Goal: Transaction & Acquisition: Book appointment/travel/reservation

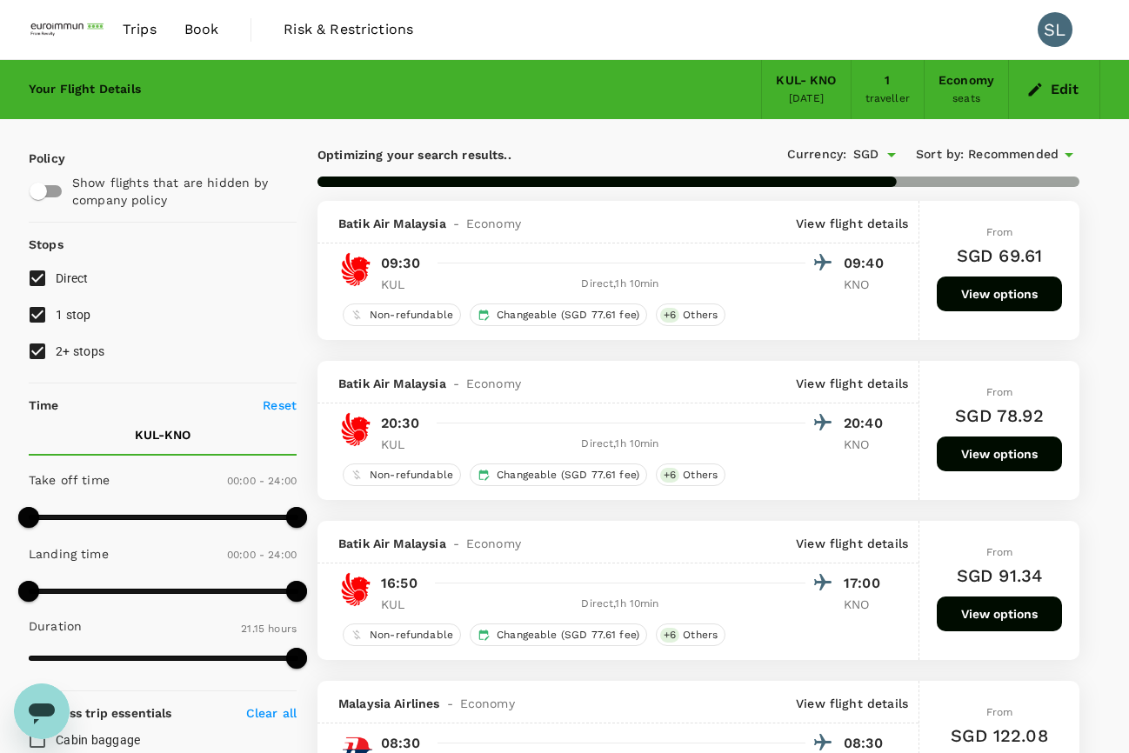
type input "1350"
type input "720"
drag, startPoint x: 17, startPoint y: 518, endPoint x: 163, endPoint y: 518, distance: 146.1
click at [163, 518] on span at bounding box center [162, 517] width 21 height 21
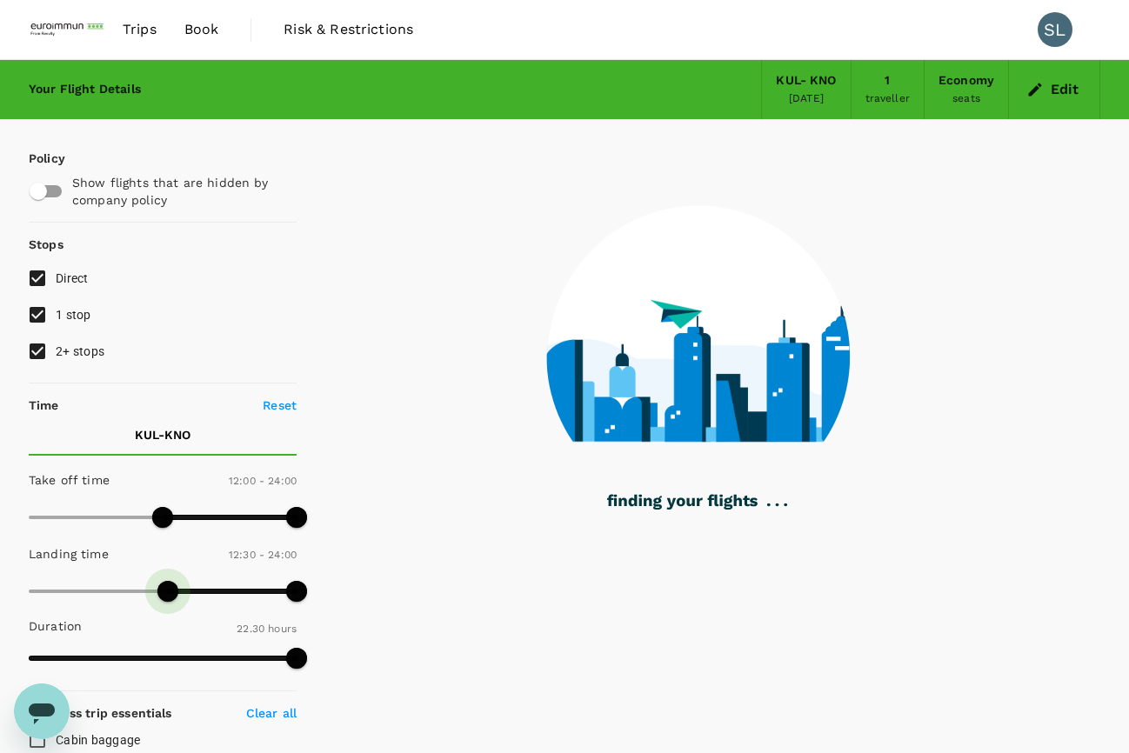
type input "720"
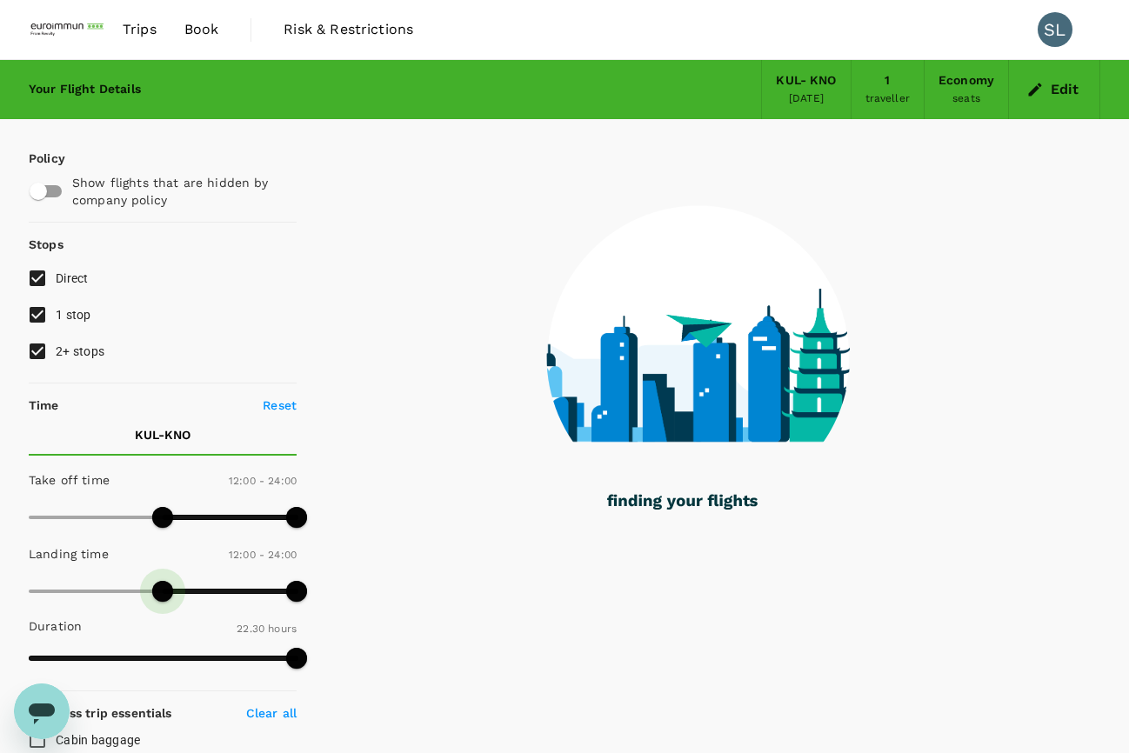
drag, startPoint x: 27, startPoint y: 592, endPoint x: 164, endPoint y: 589, distance: 137.5
click at [164, 589] on span at bounding box center [162, 591] width 21 height 21
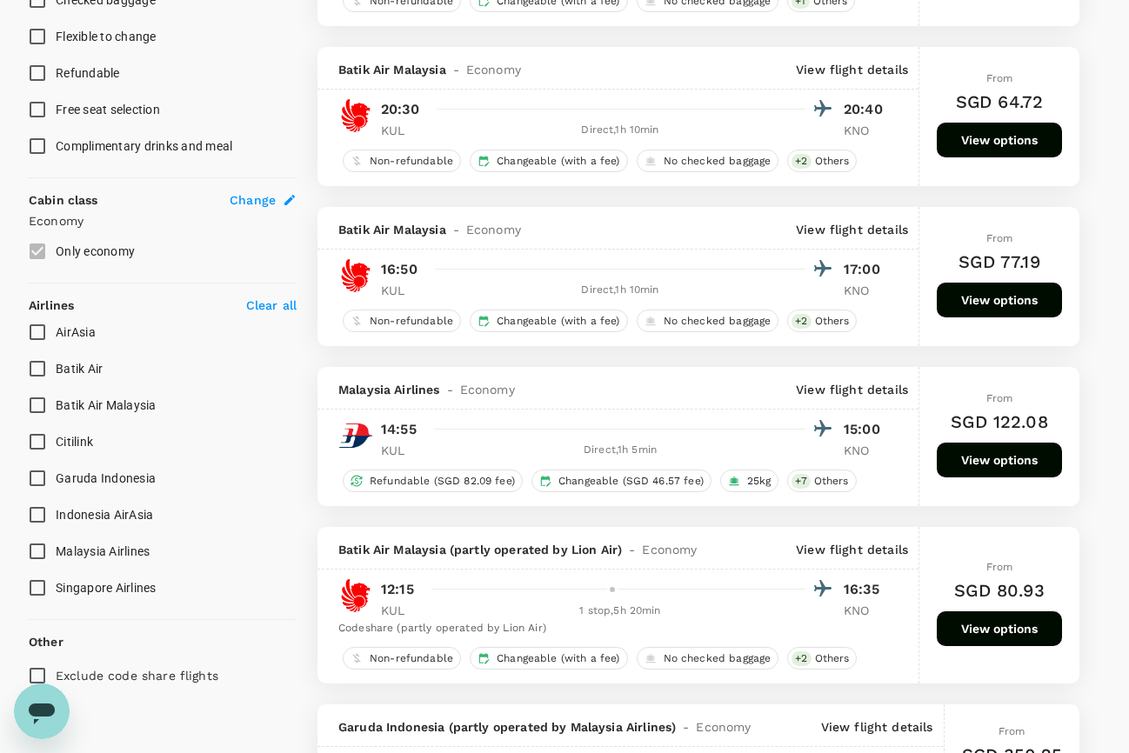
scroll to position [870, 0]
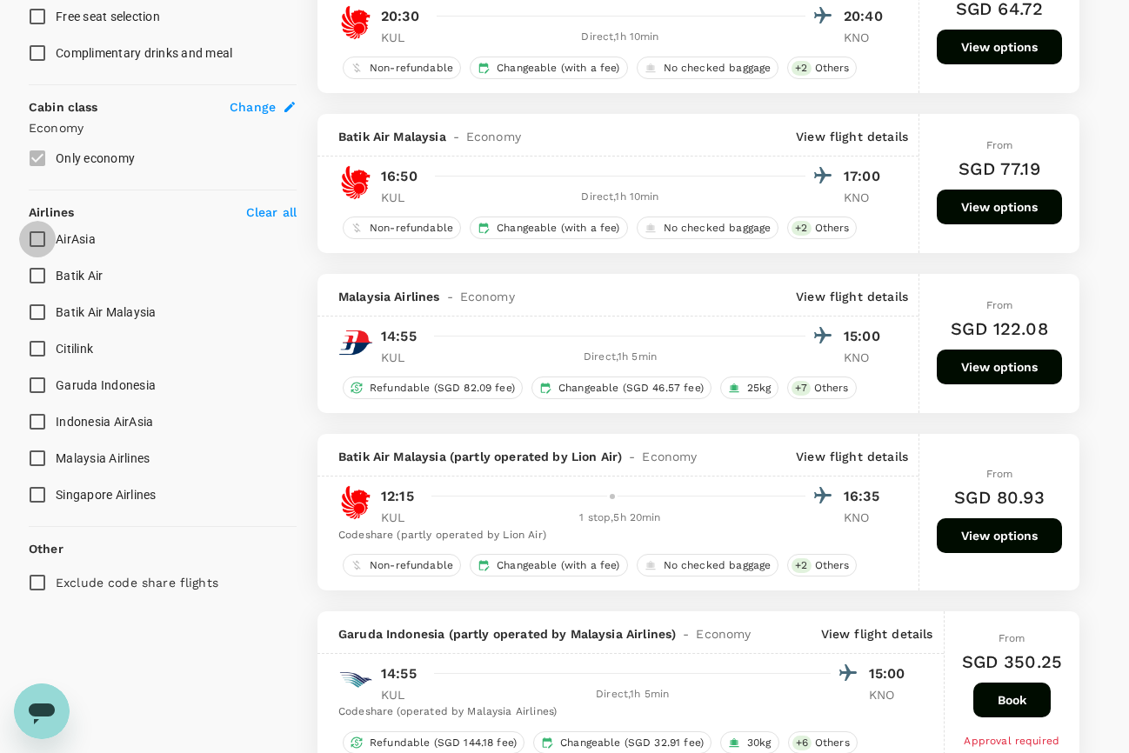
click at [37, 241] on input "AirAsia" at bounding box center [37, 239] width 37 height 37
checkbox input "true"
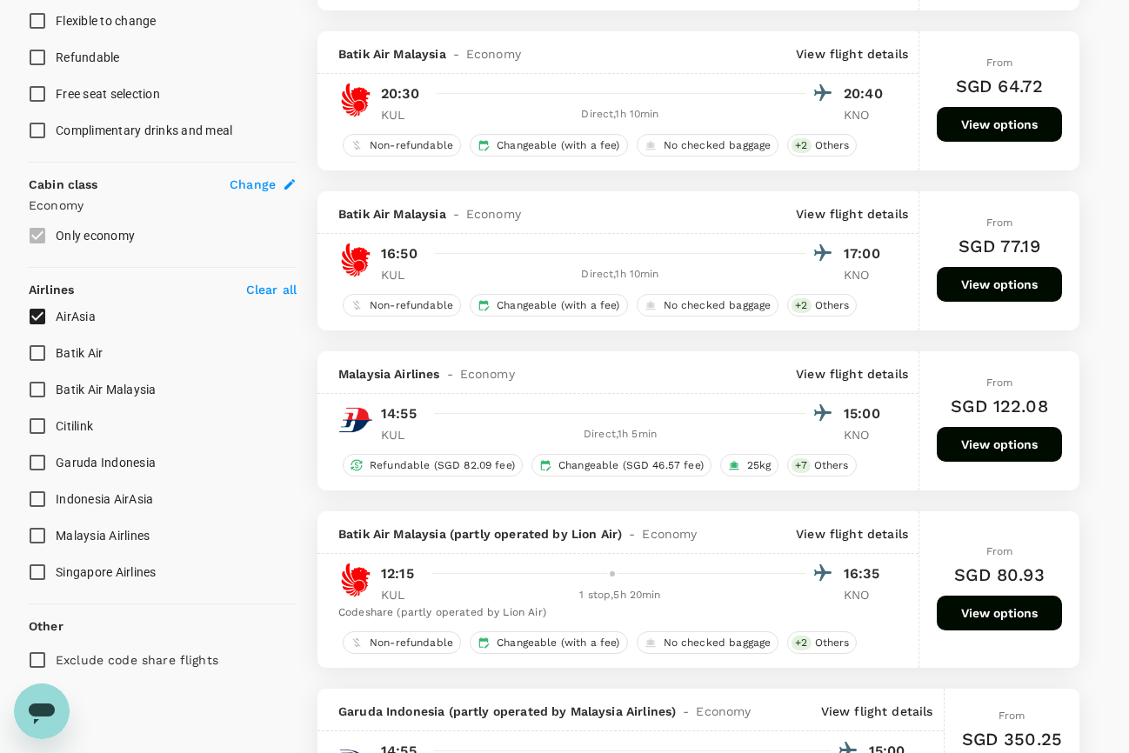
click at [38, 279] on div "Policy Show flights that are hidden by company policy Stops Direct 1 stop 2+ st…" at bounding box center [163, 17] width 268 height 1321
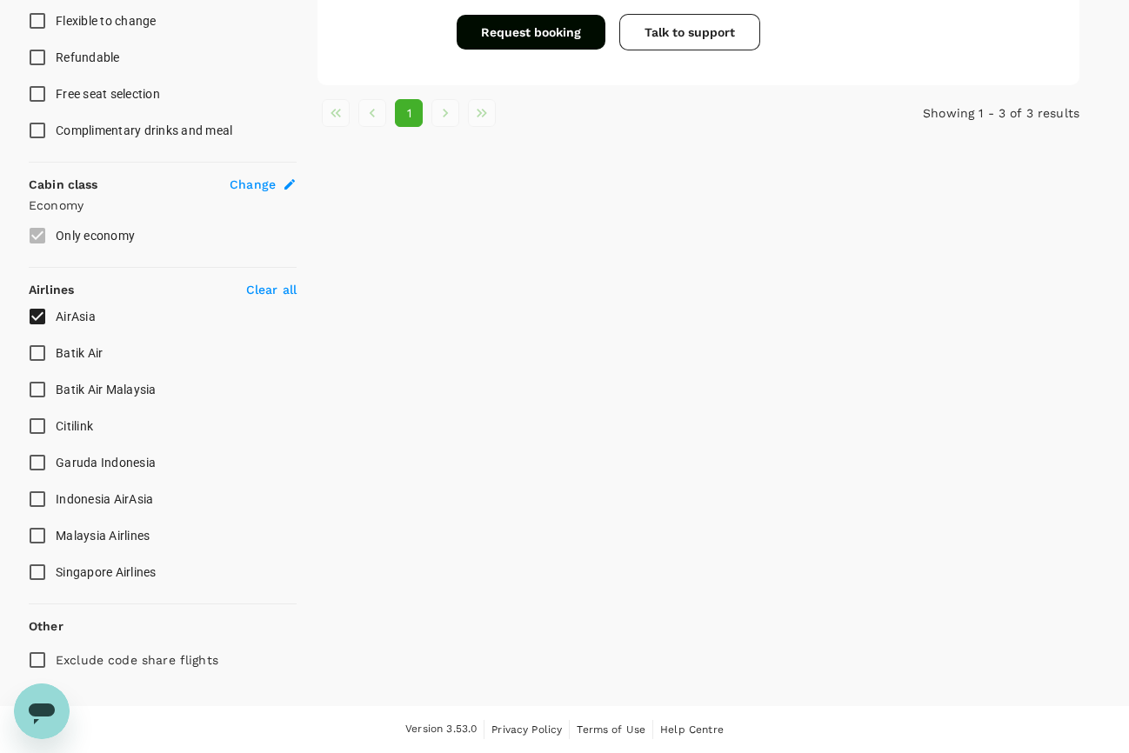
click at [33, 356] on input "Batik Air" at bounding box center [37, 353] width 37 height 37
checkbox input "true"
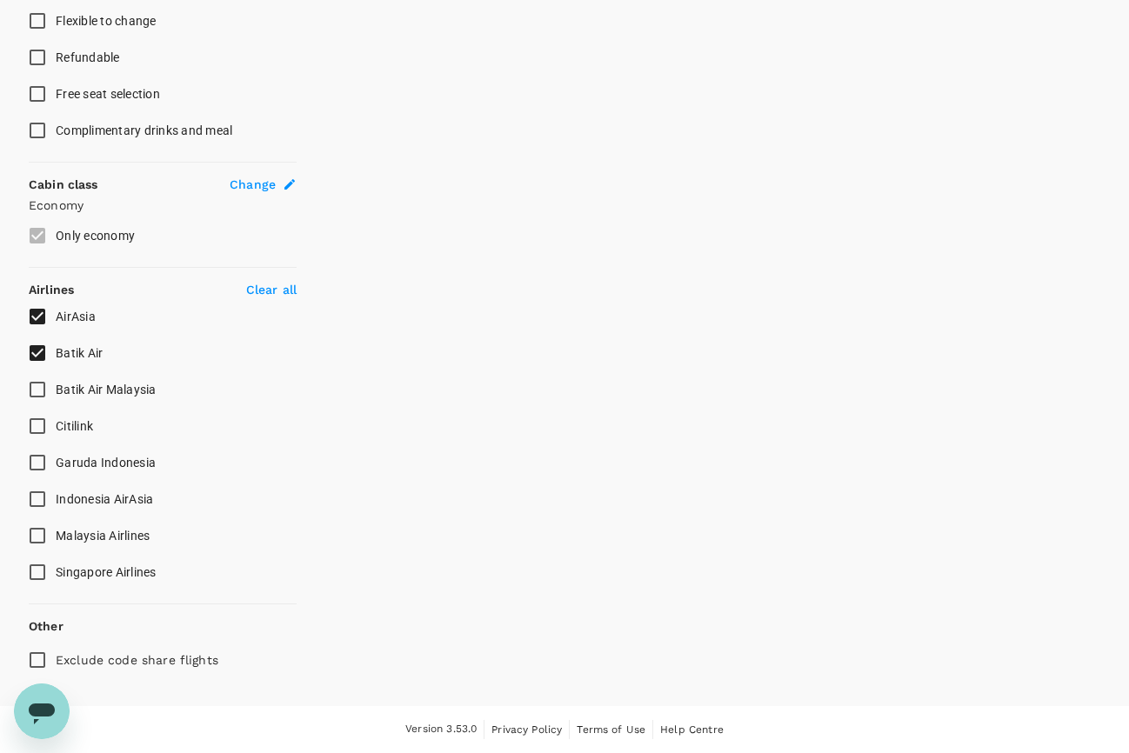
click at [36, 543] on input "Malaysia Airlines" at bounding box center [37, 536] width 37 height 37
checkbox input "true"
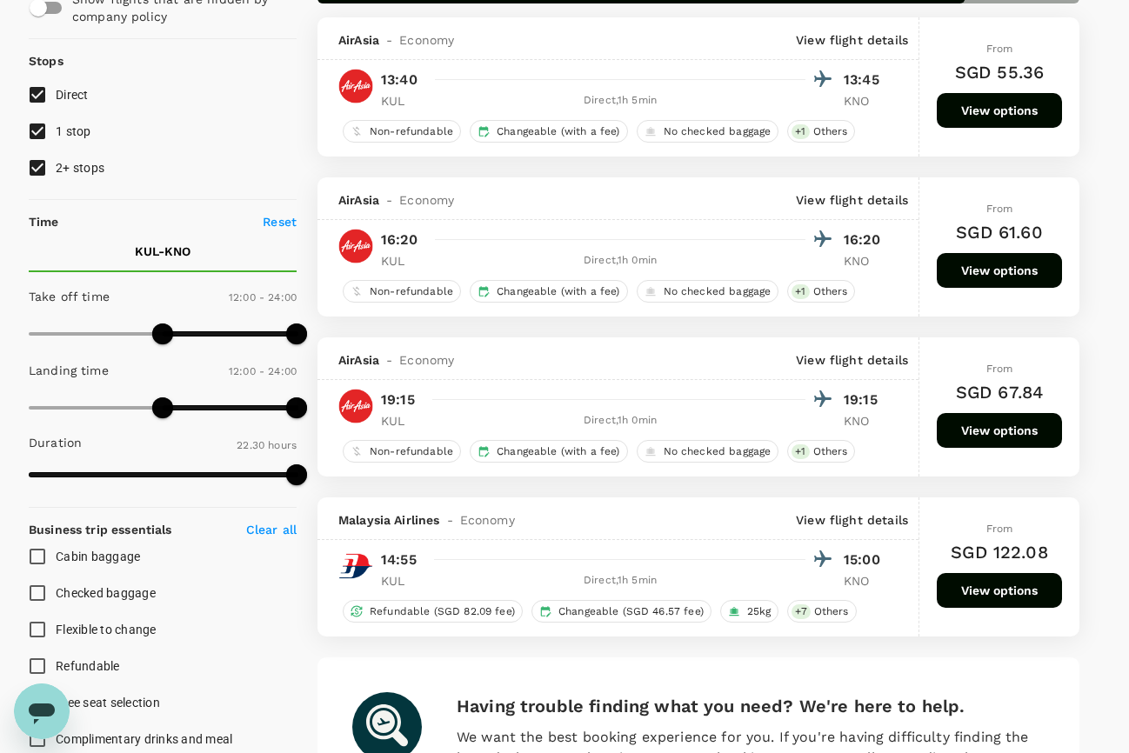
scroll to position [97, 0]
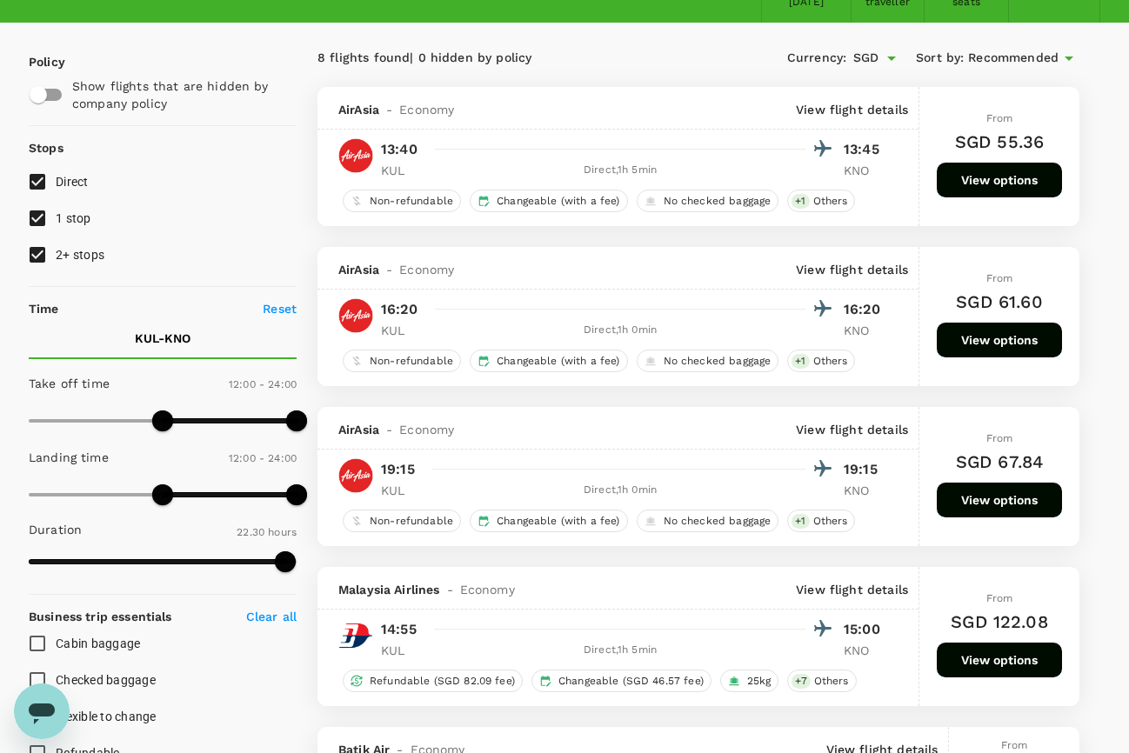
click at [39, 256] on input "2+ stops" at bounding box center [37, 255] width 37 height 37
checkbox input "false"
click at [32, 219] on input "1 stop" at bounding box center [37, 218] width 37 height 37
checkbox input "false"
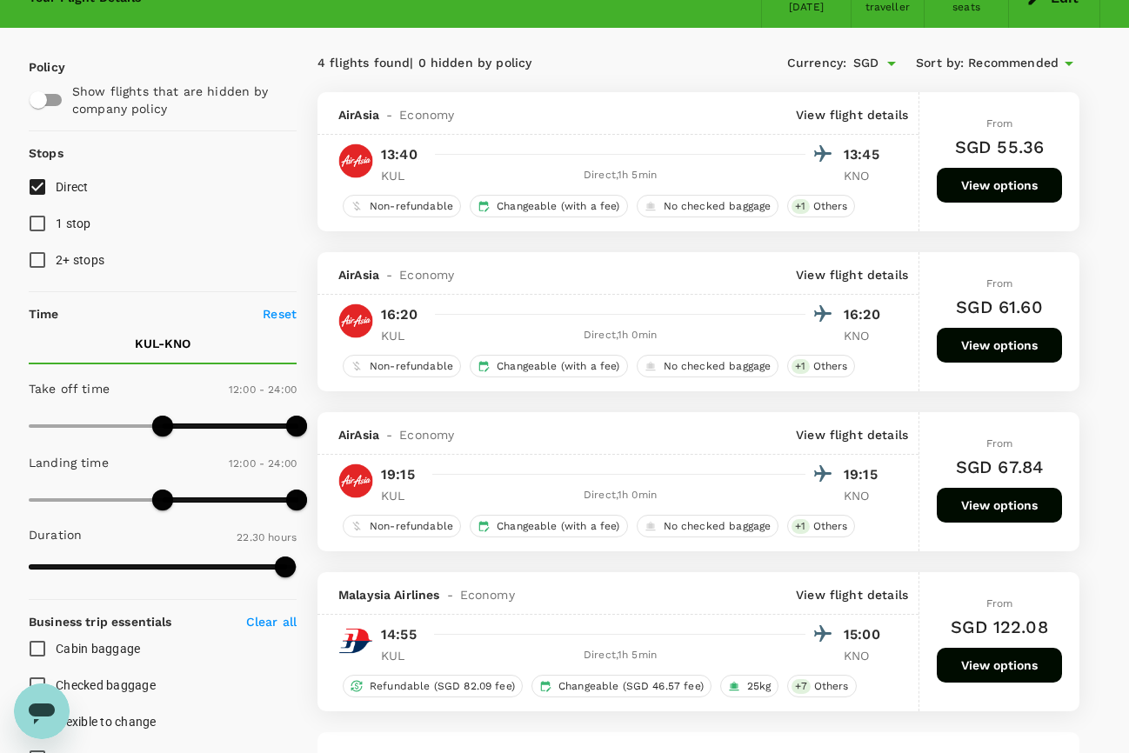
scroll to position [87, 0]
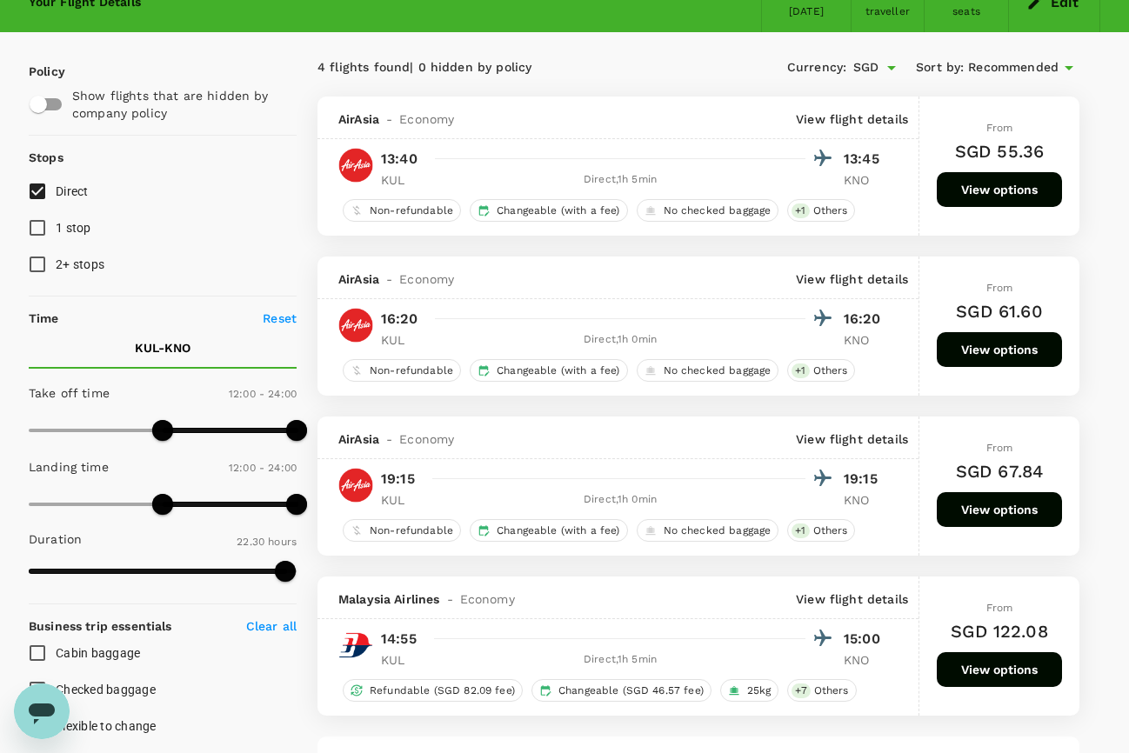
click at [861, 650] on div "14:55 15:00" at bounding box center [634, 638] width 506 height 25
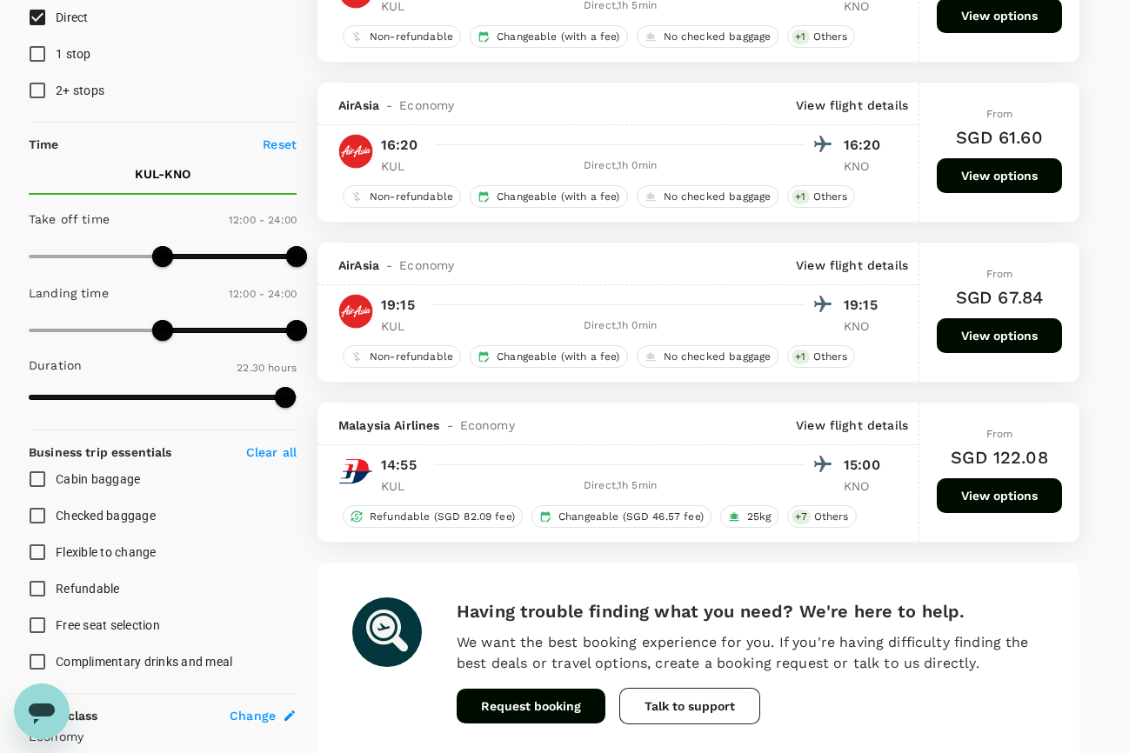
click at [1015, 497] on button "View options" at bounding box center [999, 495] width 125 height 35
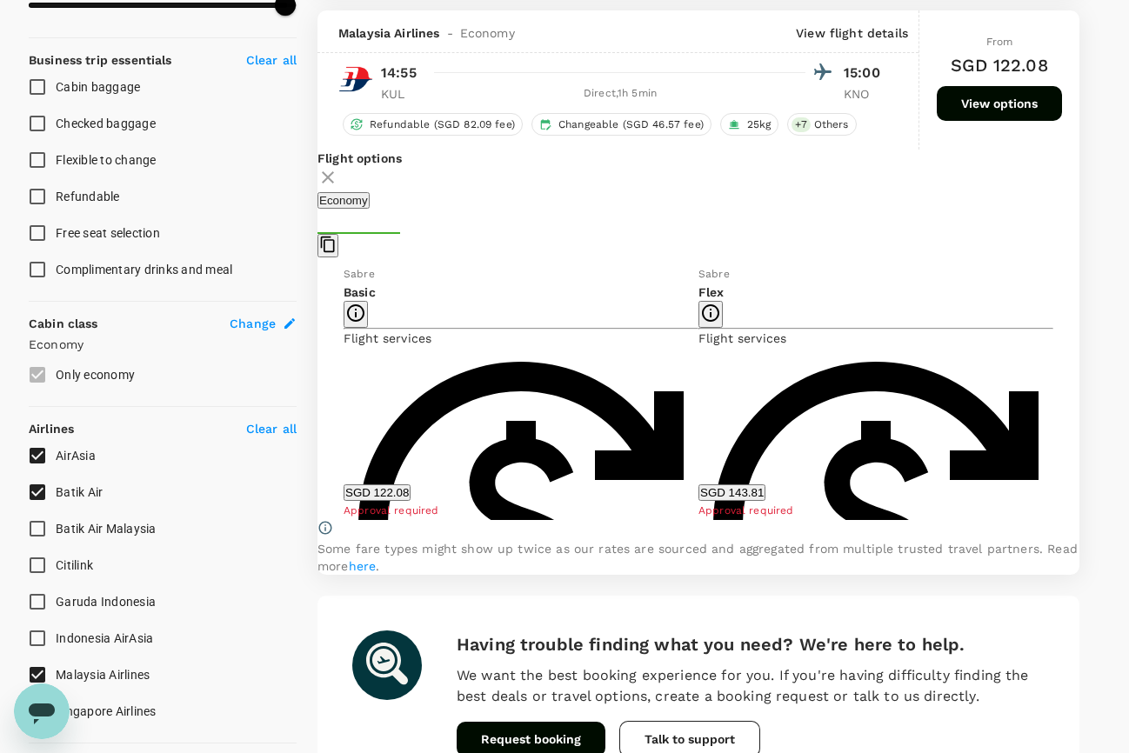
scroll to position [664, 0]
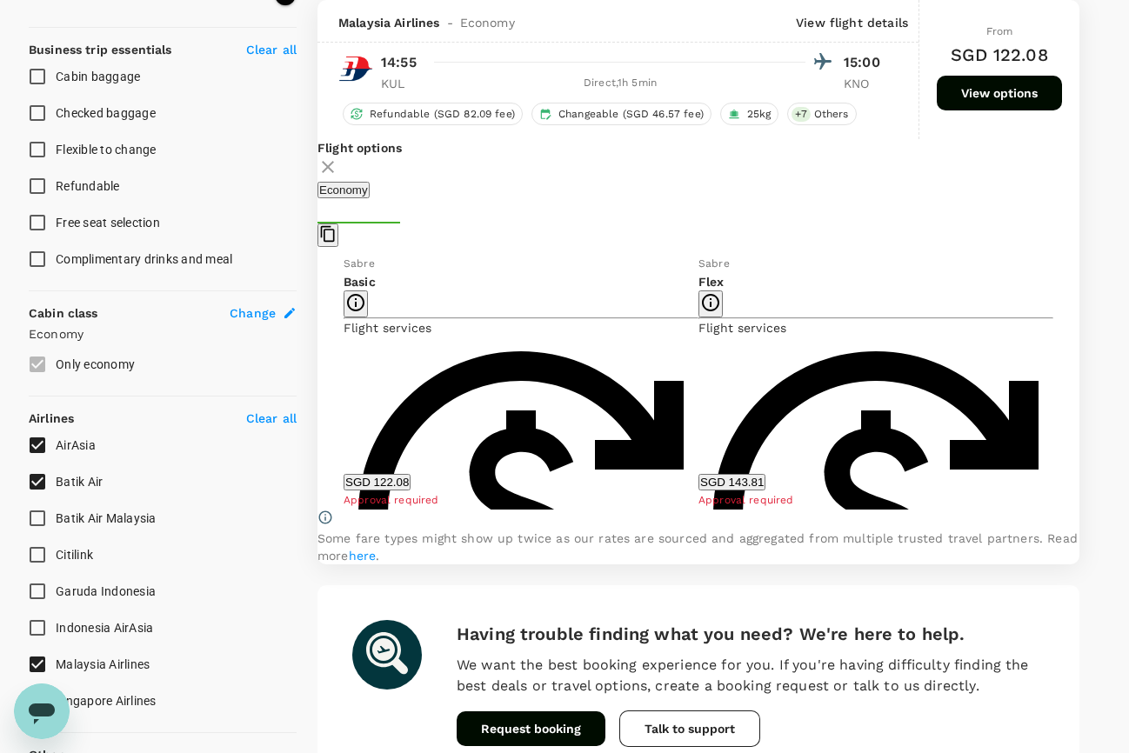
click at [411, 491] on button "SGD 122.08" at bounding box center [377, 482] width 67 height 17
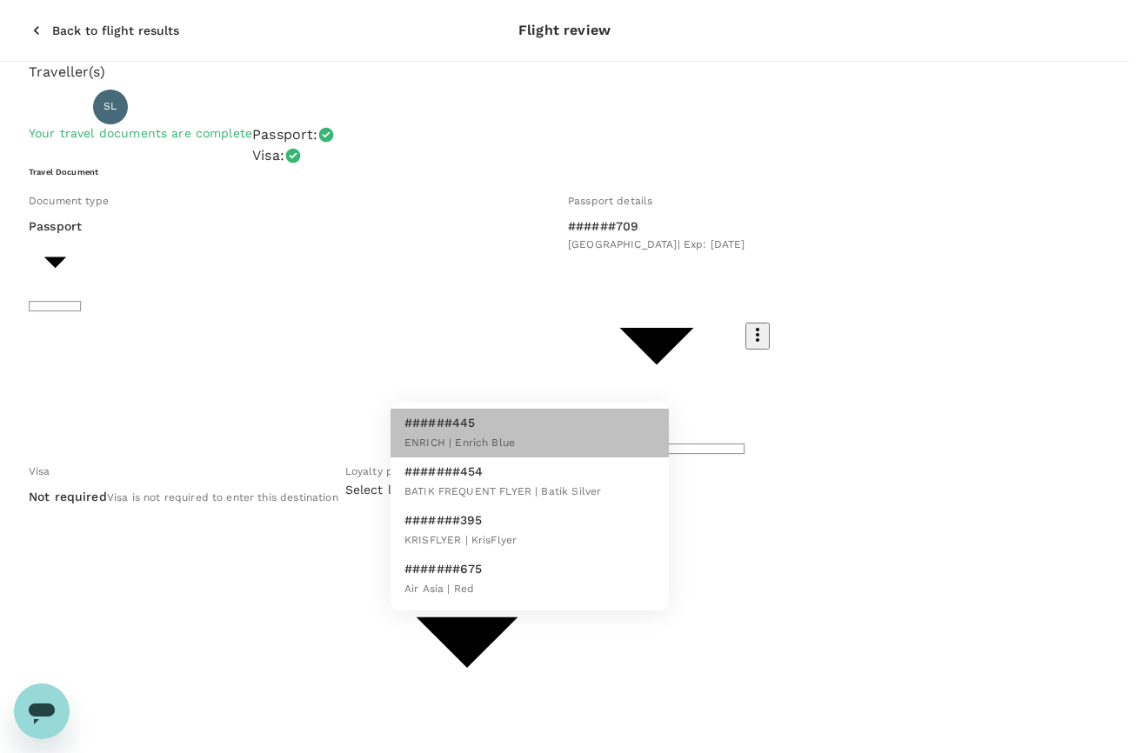
click at [542, 441] on li "######445 ENRICH | Enrich Blue" at bounding box center [530, 433] width 278 height 49
type input "461ebd0f-572d-4aa9-935e-696f7ce1eb87"
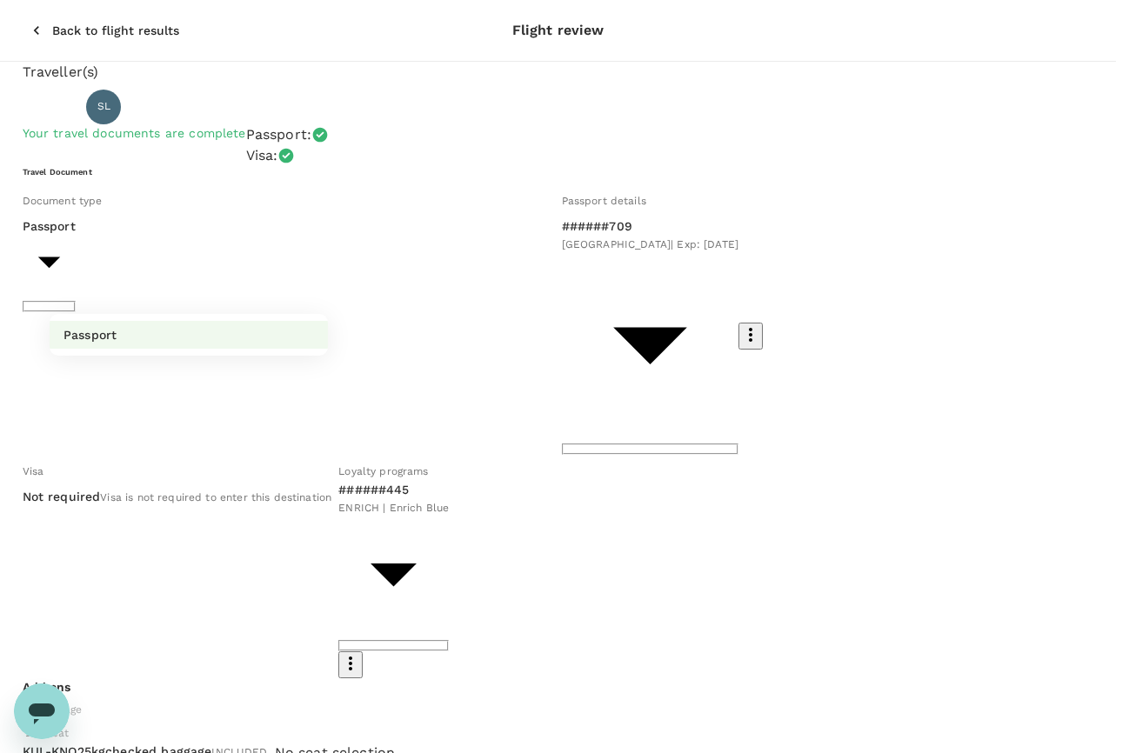
click at [244, 280] on body "Back to flight results Flight review Traveller(s) Traveller 1 : SL Shing Lung L…" at bounding box center [564, 708] width 1129 height 1416
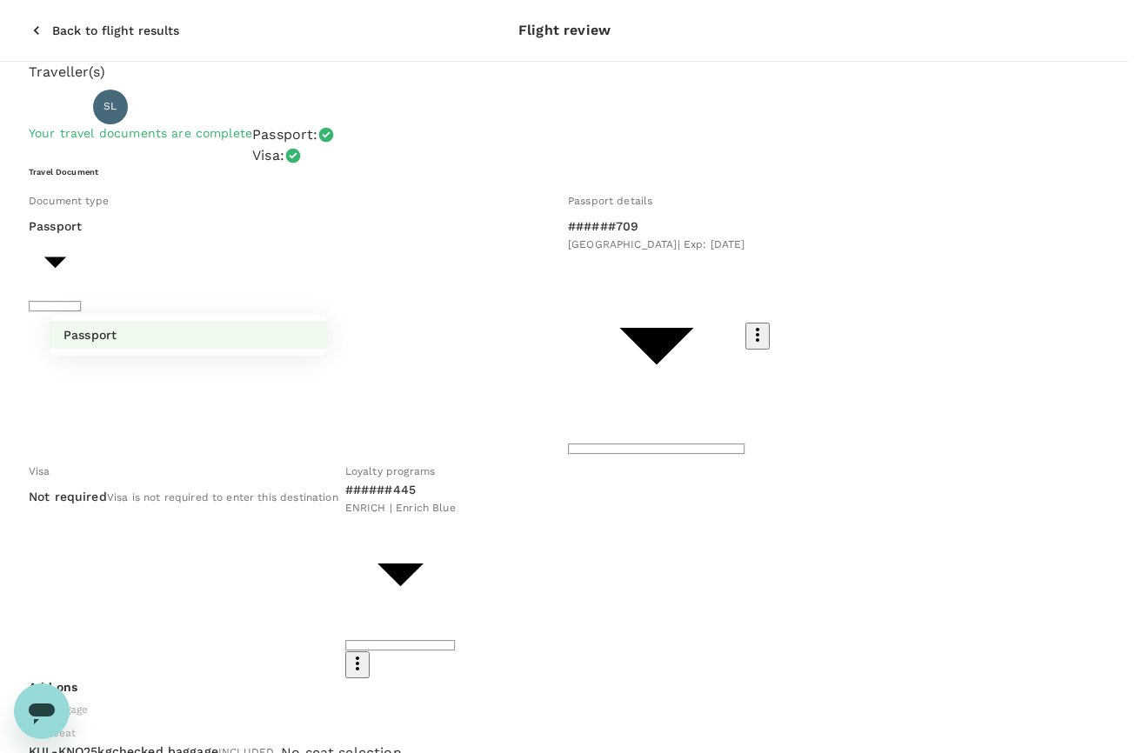
click at [231, 343] on li "Passport" at bounding box center [189, 335] width 278 height 28
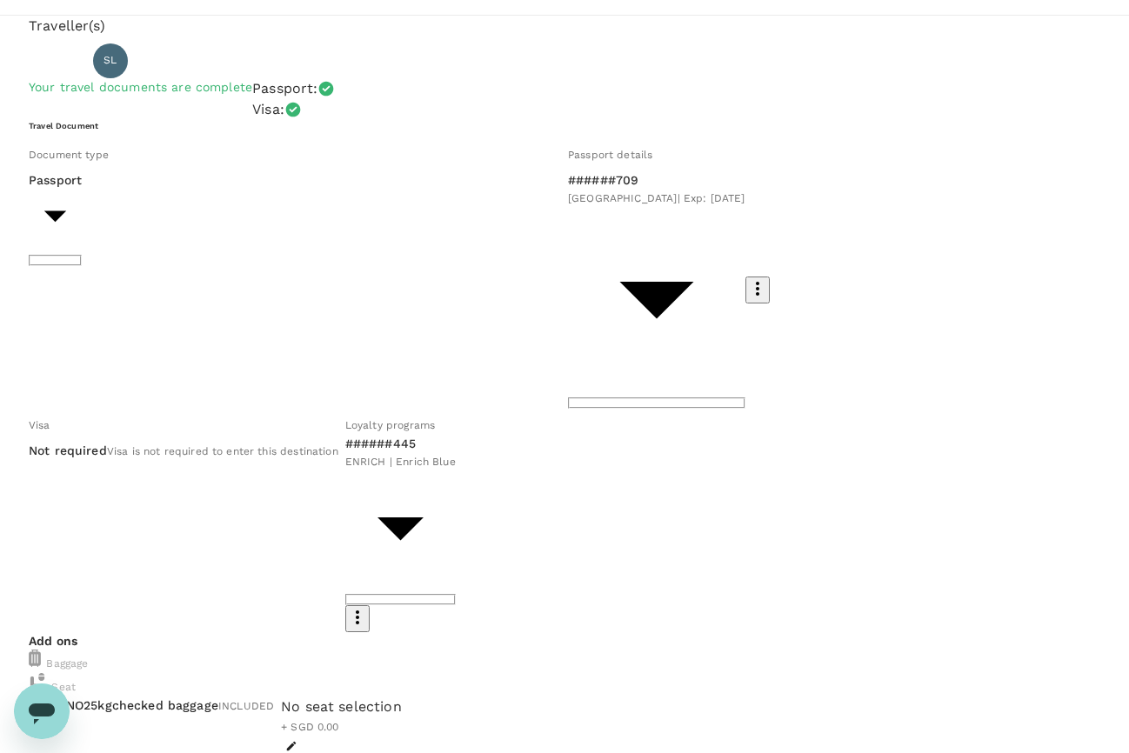
scroll to position [47, 0]
click at [402, 696] on div "No seat selection" at bounding box center [341, 706] width 121 height 21
click at [297, 739] on icon "button" at bounding box center [291, 745] width 12 height 12
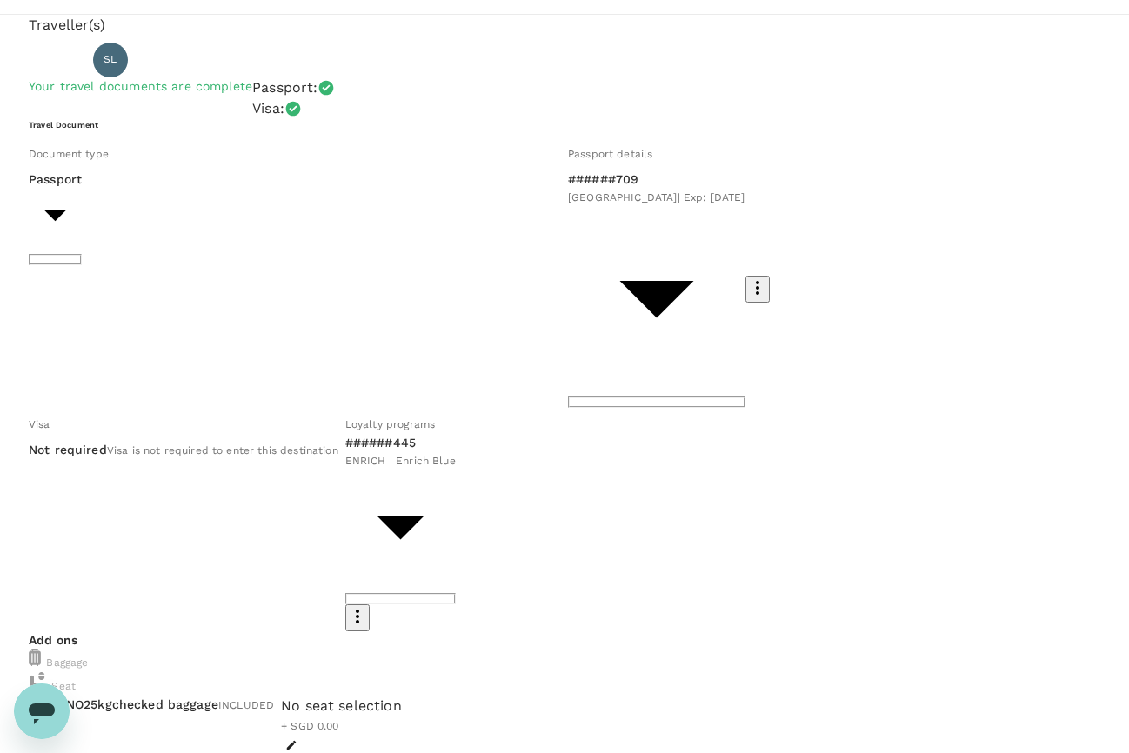
click at [38, 710] on icon "Open messaging window" at bounding box center [42, 714] width 26 height 21
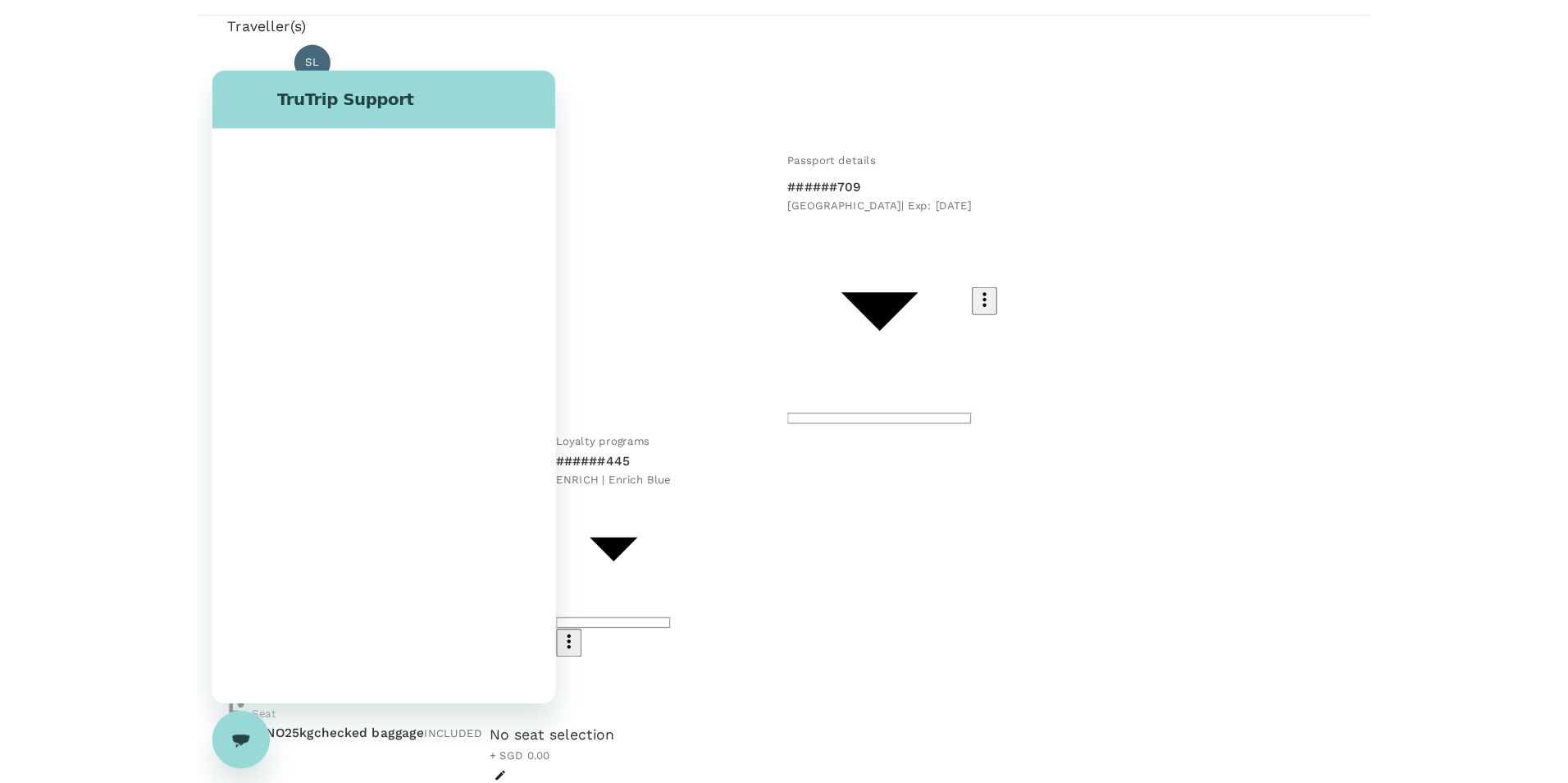
scroll to position [0, 0]
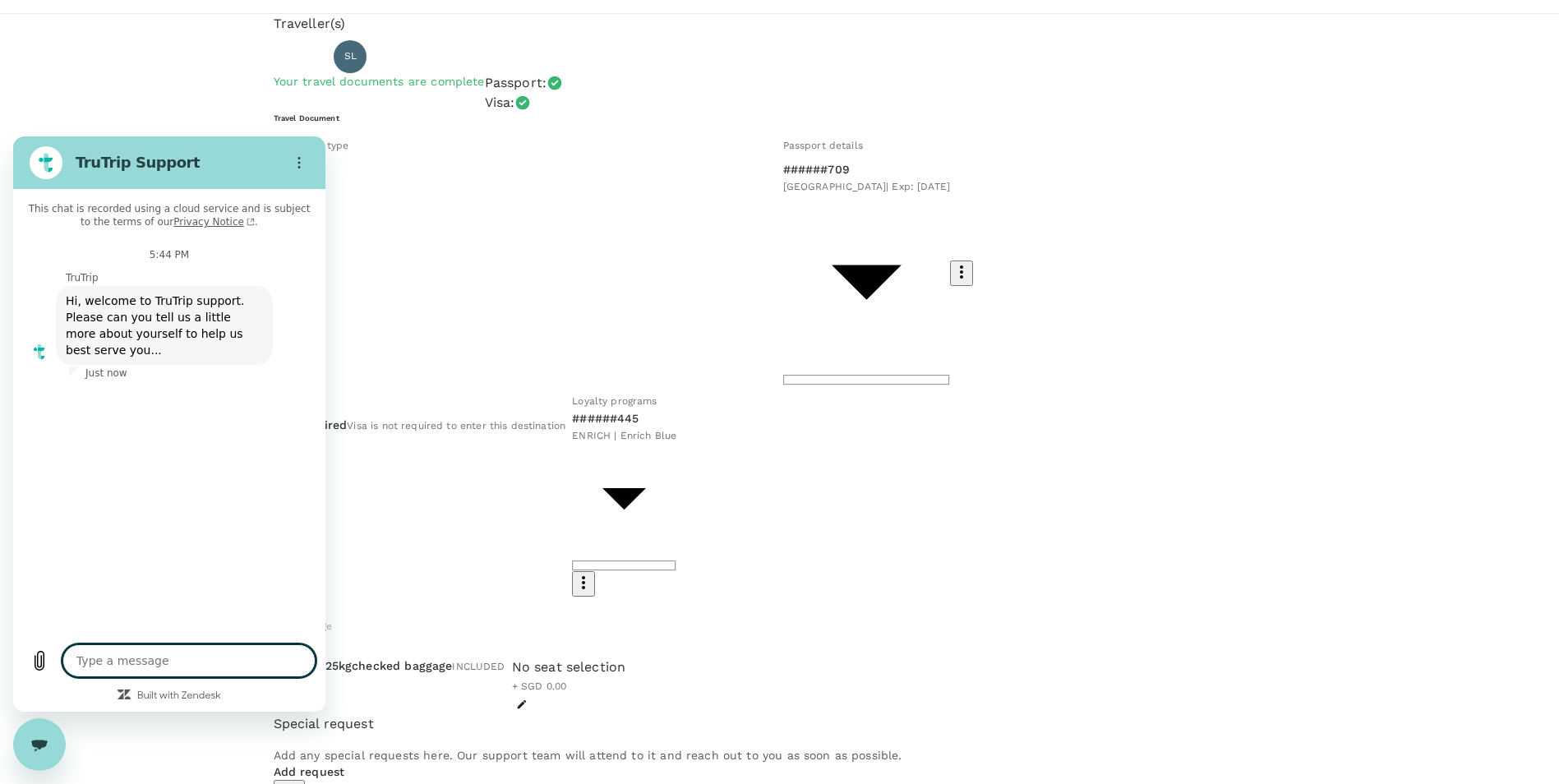
click at [400, 657] on div "Back to flight results Flight review Traveller(s) Traveller 1 : SL Shing Lung L…" at bounding box center [780, 602] width 1559 height 1293
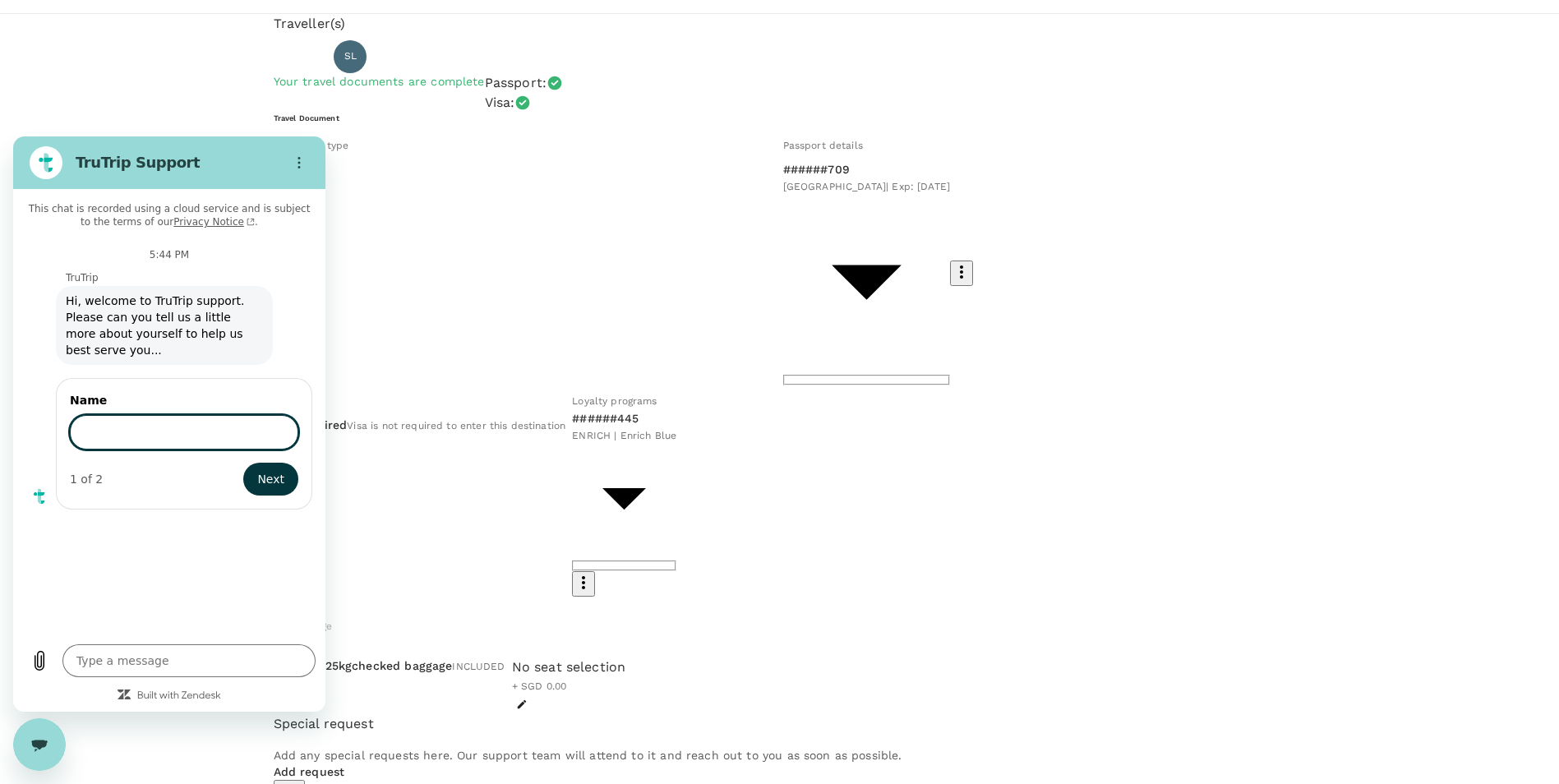
click at [43, 710] on icon "Close messaging window" at bounding box center [40, 744] width 17 height 10
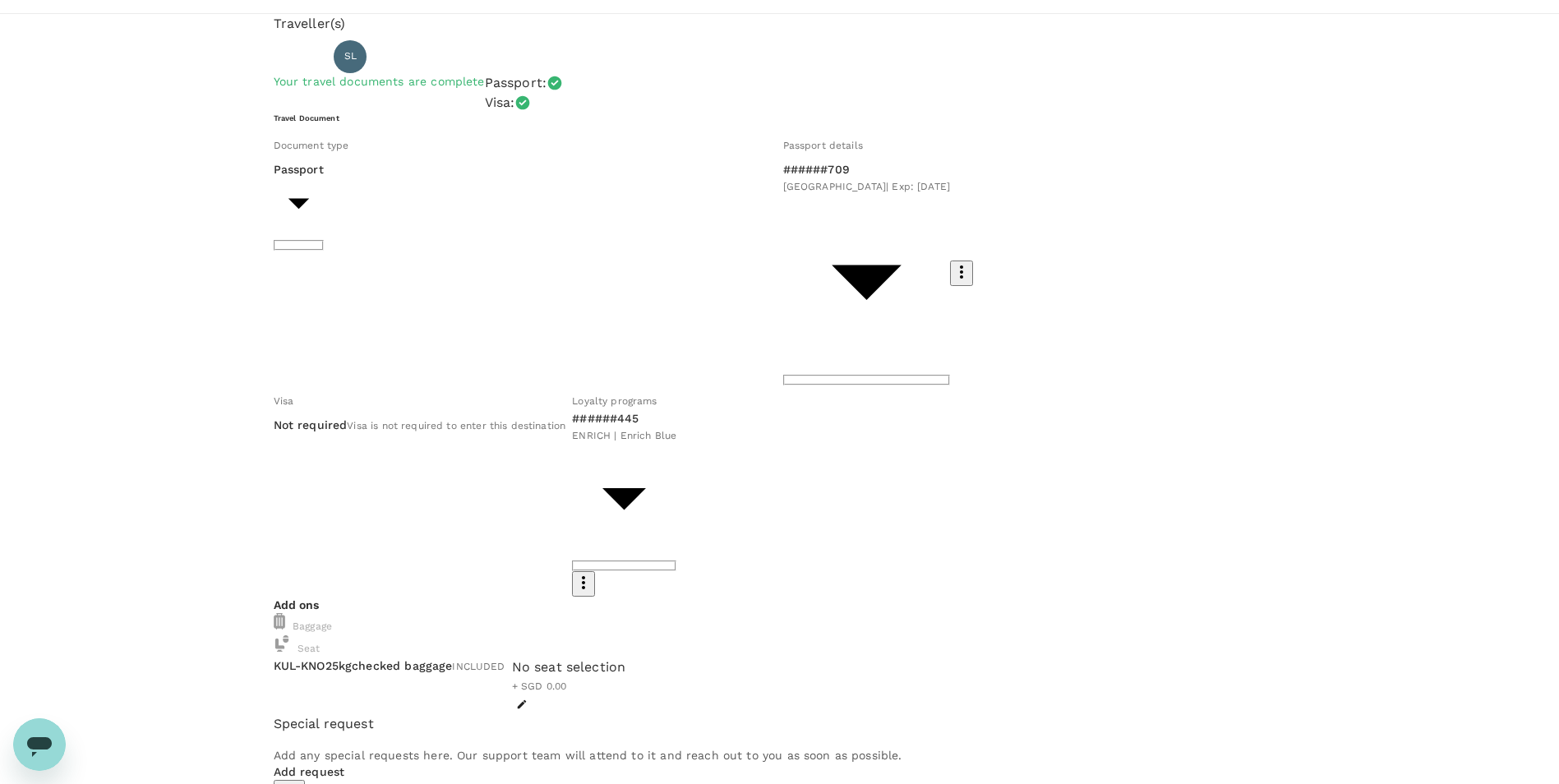
click at [352, 710] on p "Add request" at bounding box center [780, 771] width 1013 height 16
click at [409, 710] on p "Add any special requests here. Our support team will attend to it and reach out…" at bounding box center [780, 755] width 1013 height 16
click at [401, 710] on p "Add any special requests here. Our support team will attend to it and reach out…" at bounding box center [780, 755] width 1013 height 16
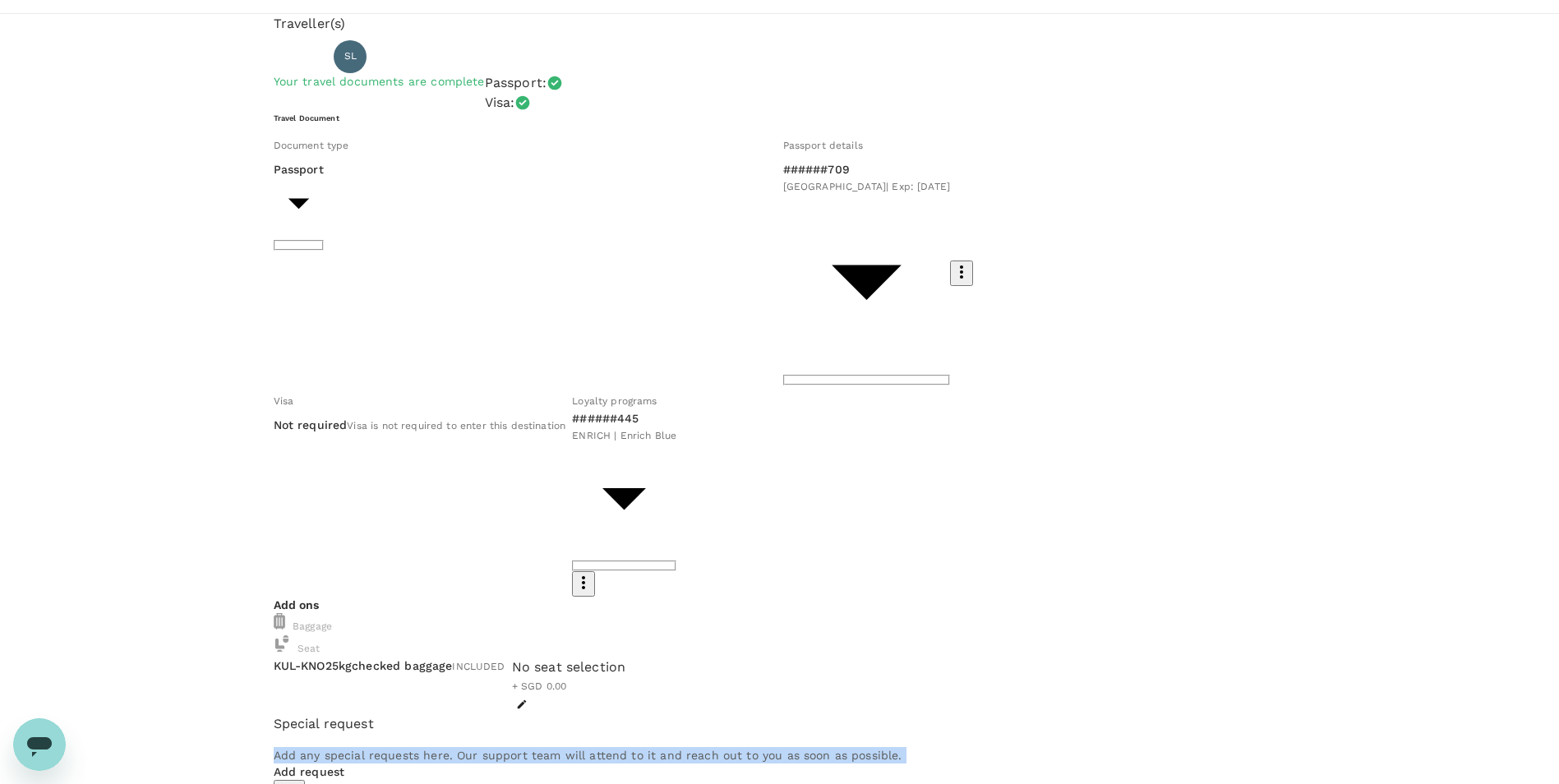
click at [401, 710] on p "Add any special requests here. Our support team will attend to it and reach out…" at bounding box center [780, 755] width 1013 height 16
type textarea "x"
click at [630, 710] on div "Add any special requests here. Our support team will attend to it and reach out…" at bounding box center [780, 776] width 1013 height 59
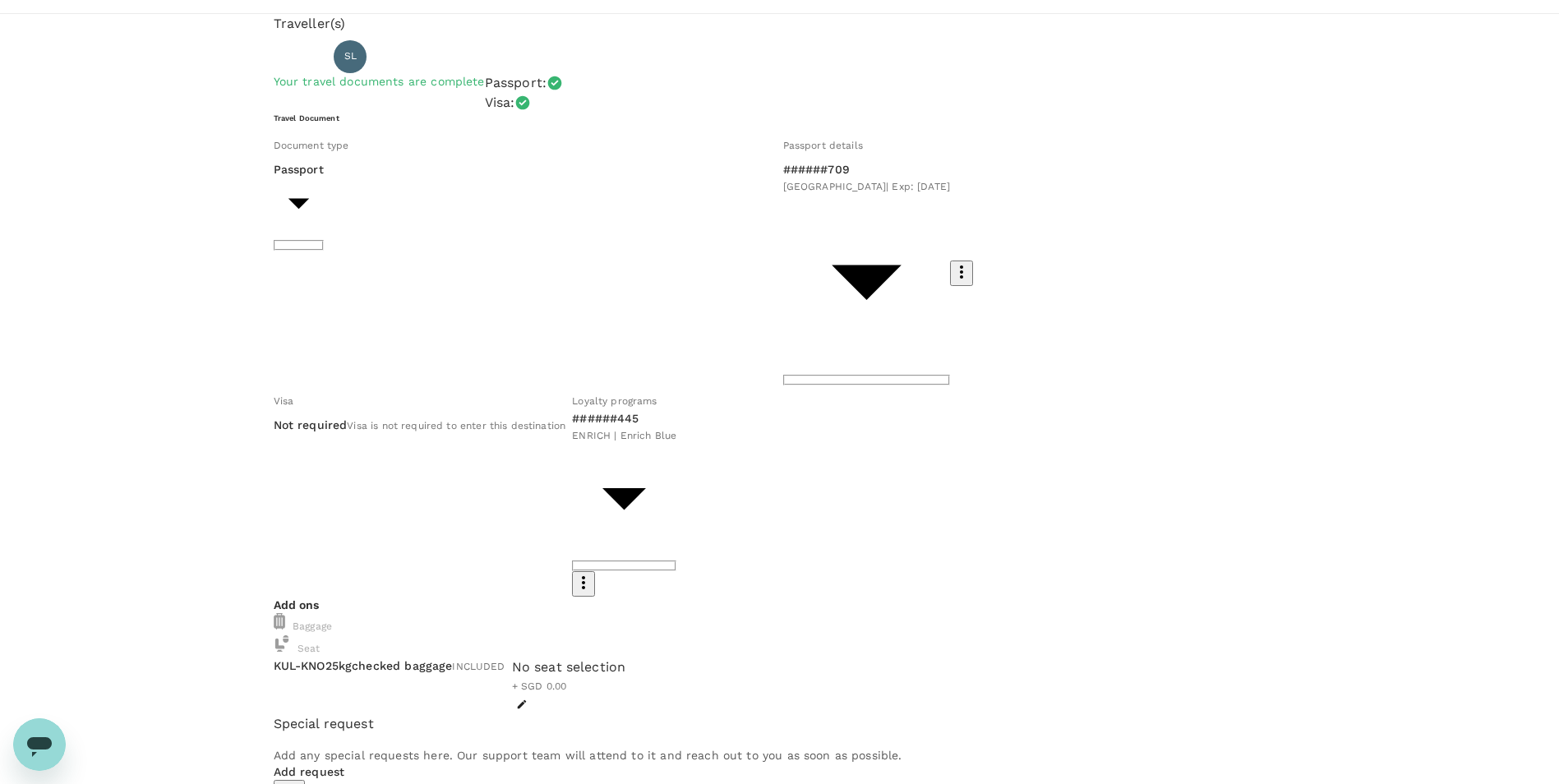
click at [834, 710] on p "Add any special requests here. Our support team will attend to it and reach out…" at bounding box center [780, 755] width 1013 height 16
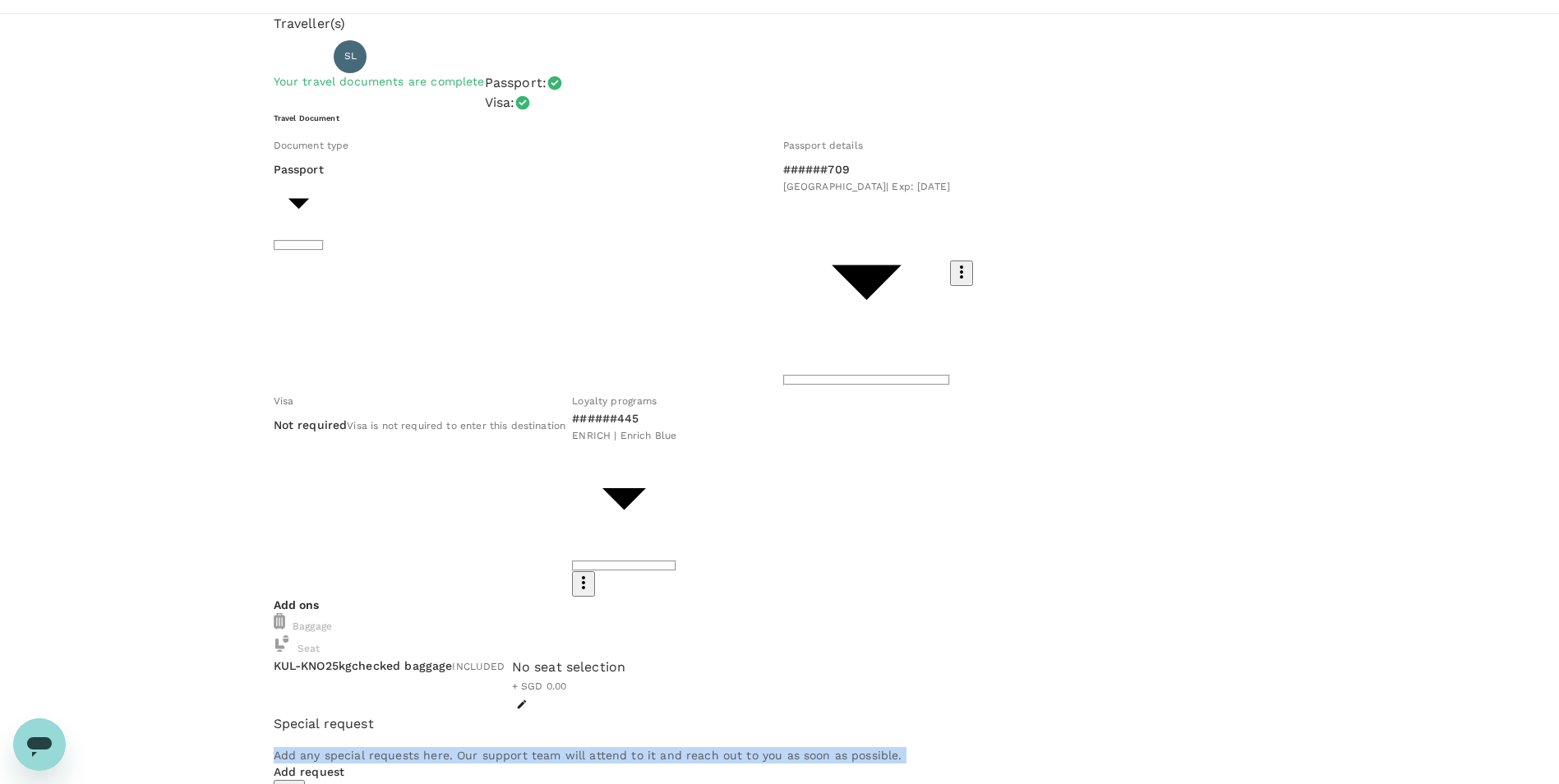
click at [834, 710] on p "Add any special requests here. Our support team will attend to it and reach out…" at bounding box center [780, 755] width 1013 height 16
drag, startPoint x: 834, startPoint y: 576, endPoint x: 794, endPoint y: 576, distance: 40.0
click at [794, 710] on p "Add any special requests here. Our support team will attend to it and reach out…" at bounding box center [780, 755] width 1013 height 16
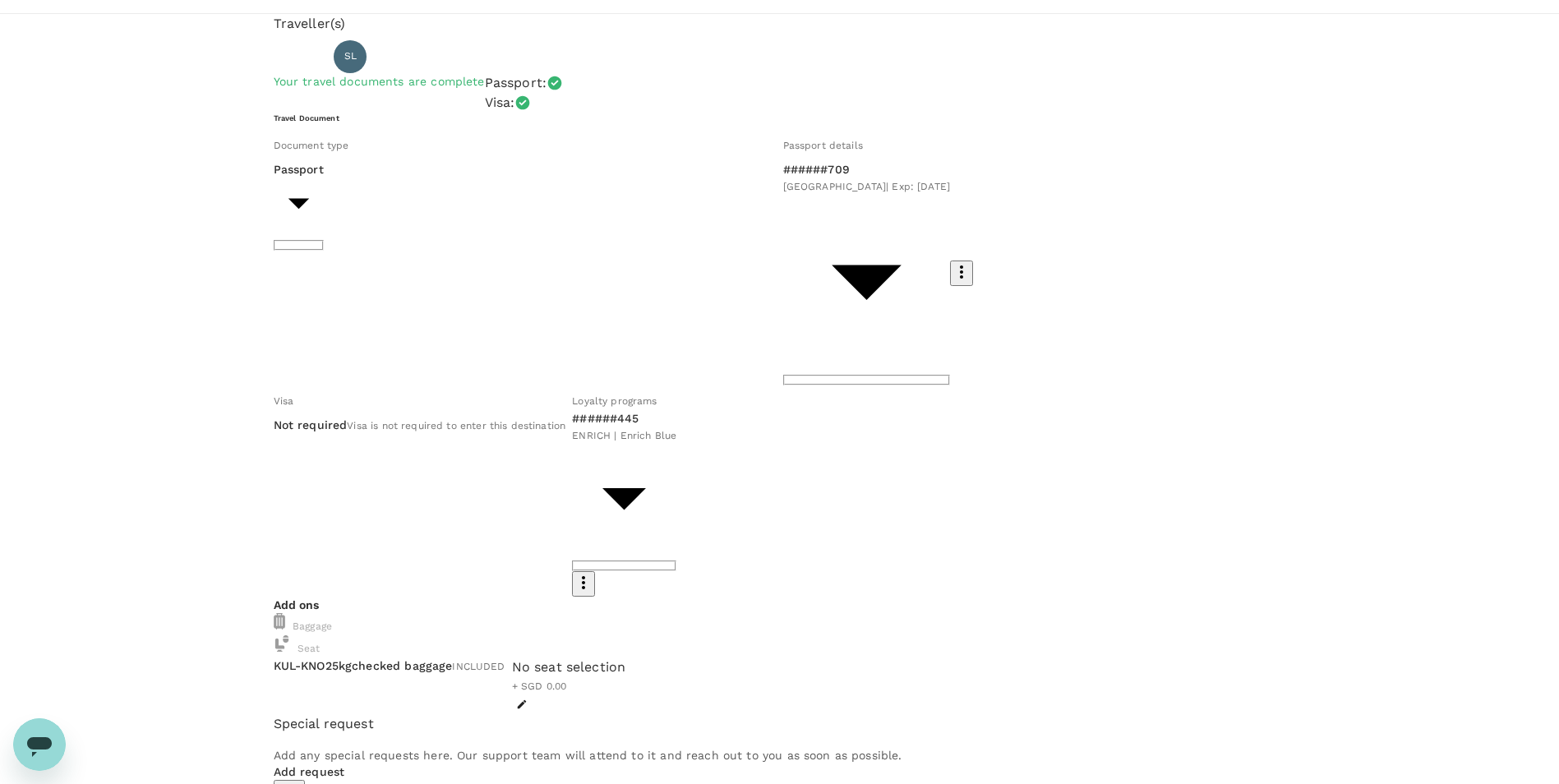
click at [794, 710] on p "Add any special requests here. Our support team will attend to it and reach out…" at bounding box center [780, 755] width 1013 height 16
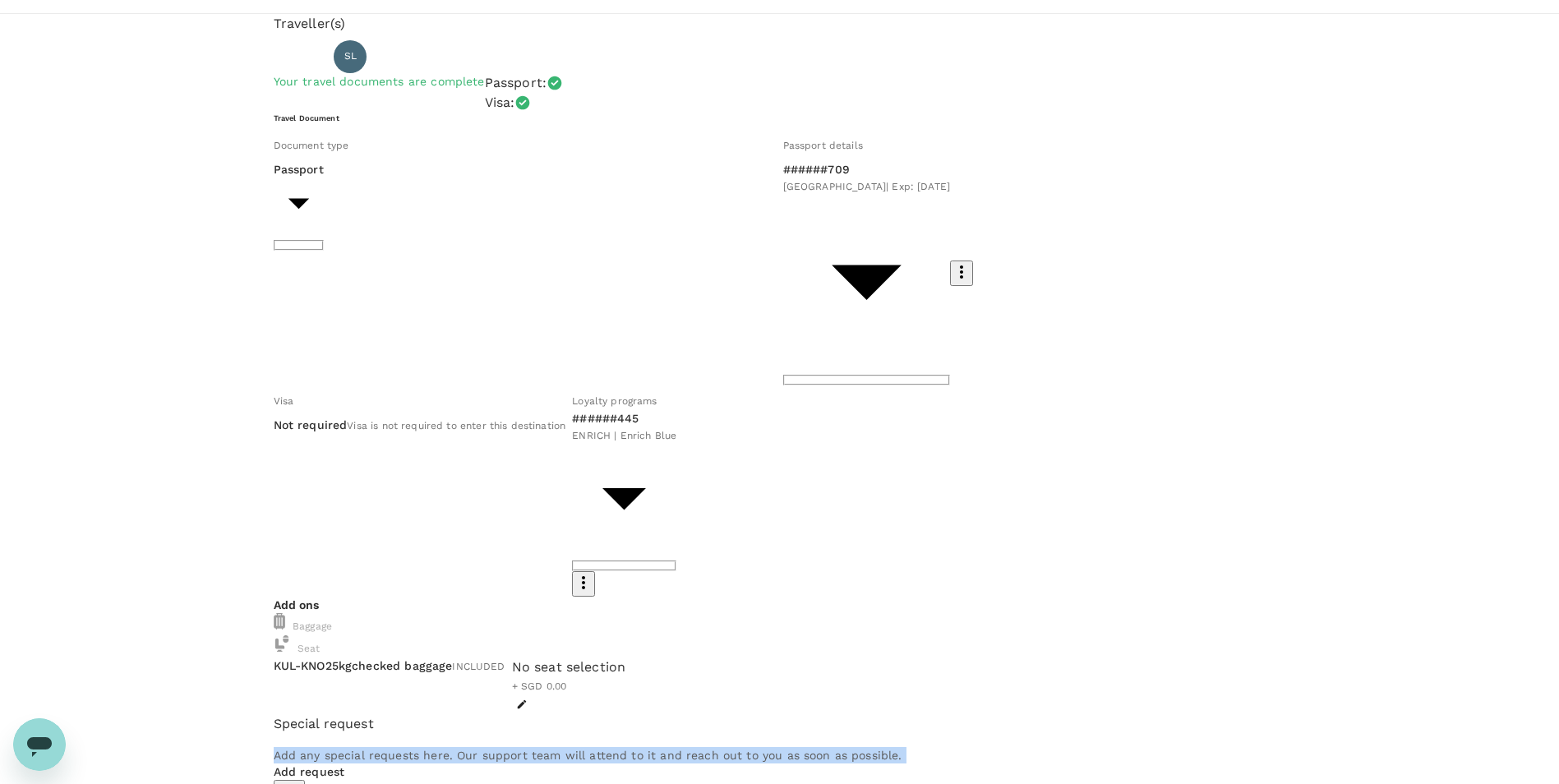
click at [794, 710] on p "Add any special requests here. Our support team will attend to it and reach out…" at bounding box center [780, 755] width 1013 height 16
drag, startPoint x: 794, startPoint y: 575, endPoint x: 742, endPoint y: 561, distance: 53.9
click at [742, 710] on div "Add any special requests here. Our support team will attend to it and reach out…" at bounding box center [780, 776] width 1013 height 59
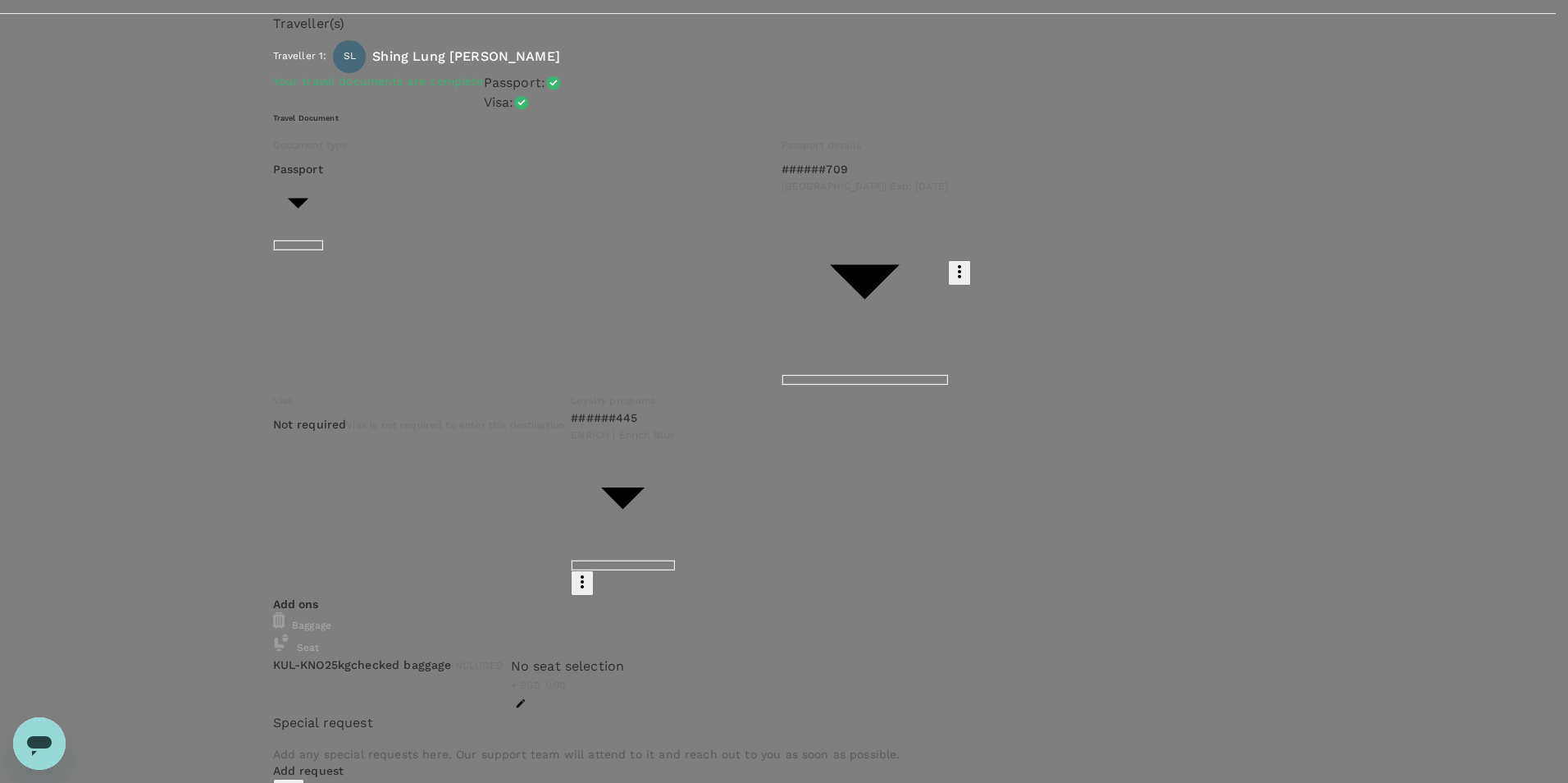
type input "9ae08bde-94be-4a60-86d8-4726f2345b2b"
type textarea "Travel plan approved"
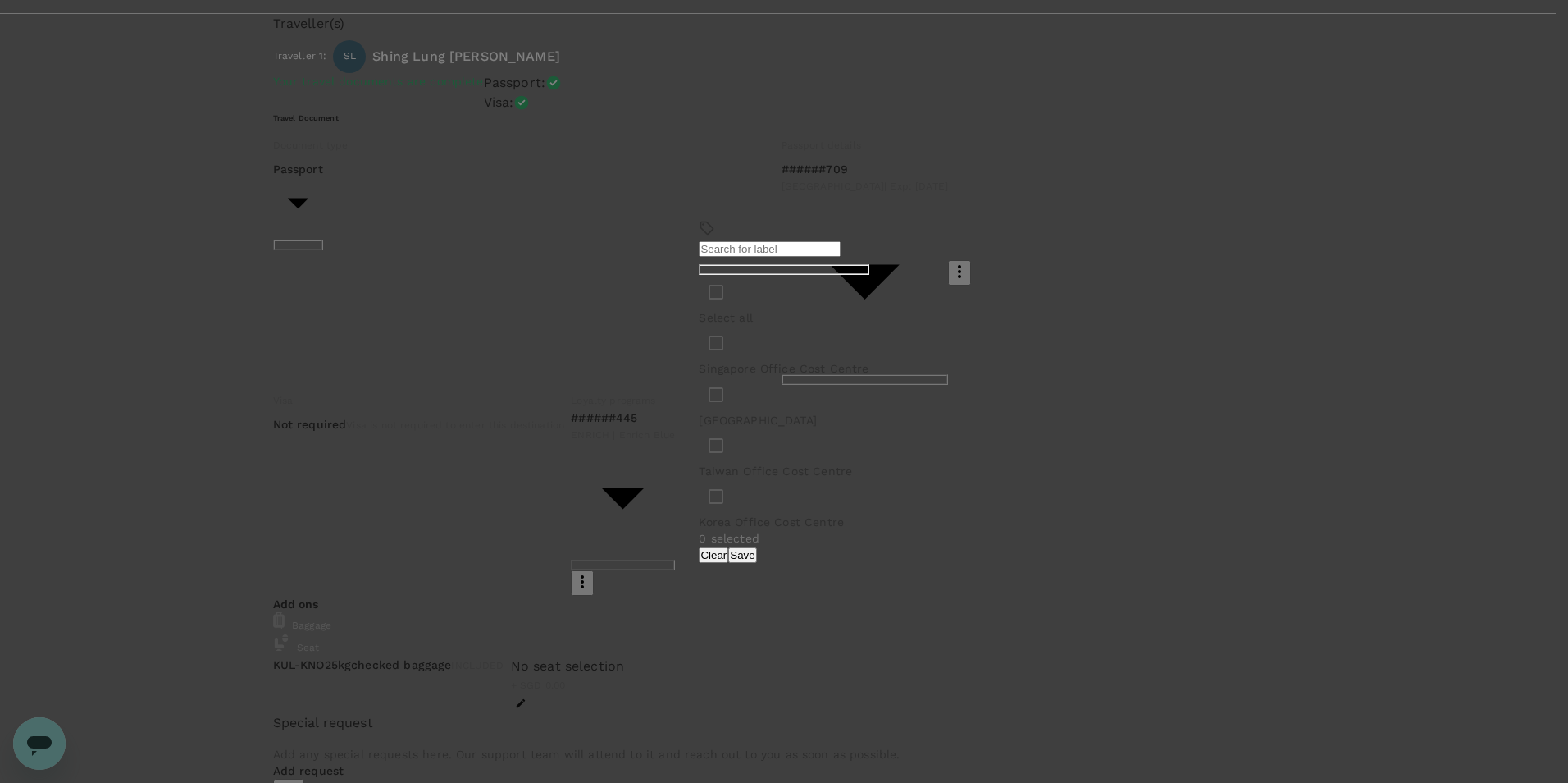
click at [699, 360] on input "checkbox" at bounding box center [716, 342] width 35 height 35
checkbox input "true"
click at [756, 547] on button "Save" at bounding box center [742, 555] width 28 height 16
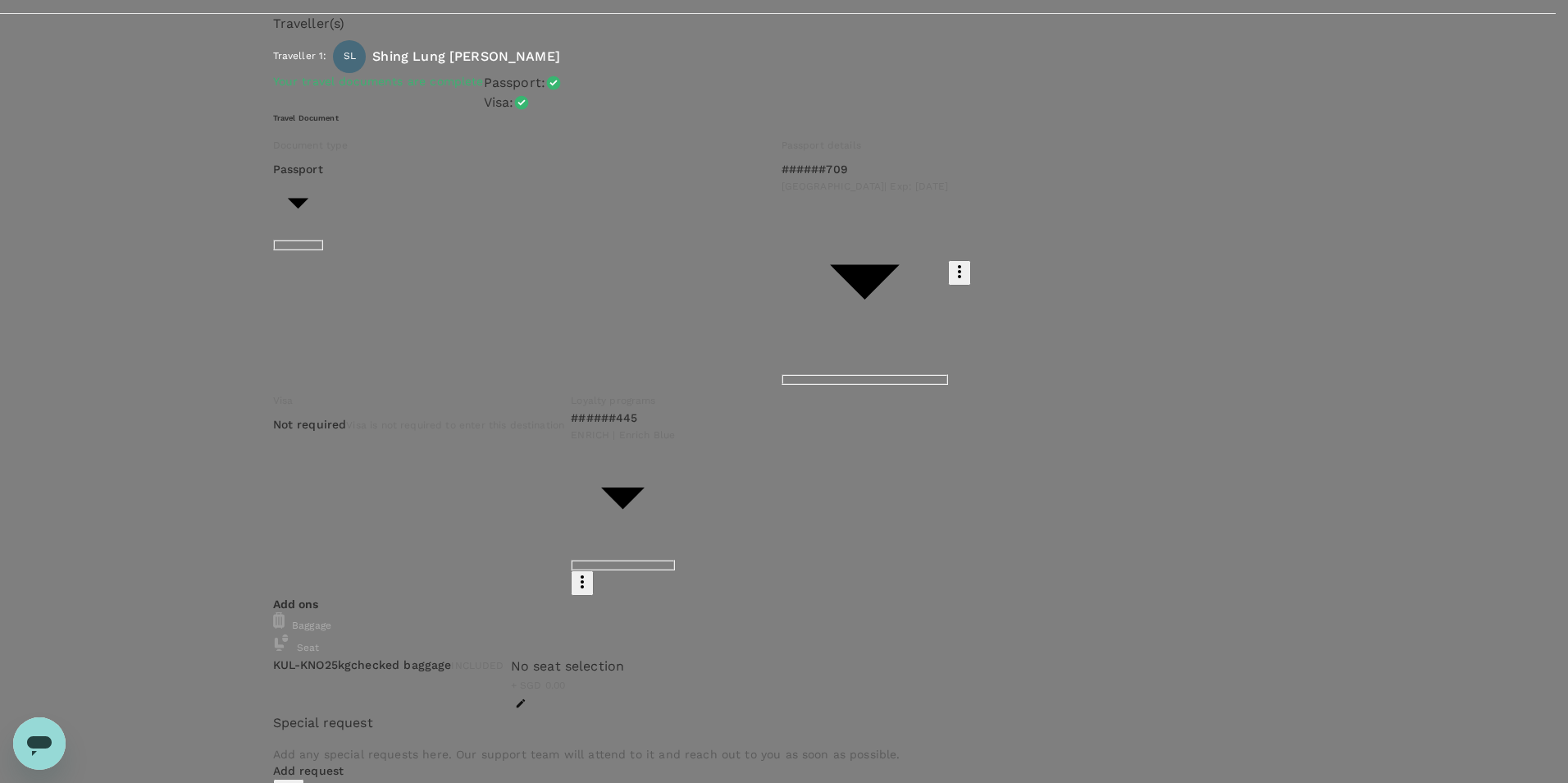
scroll to position [76, 0]
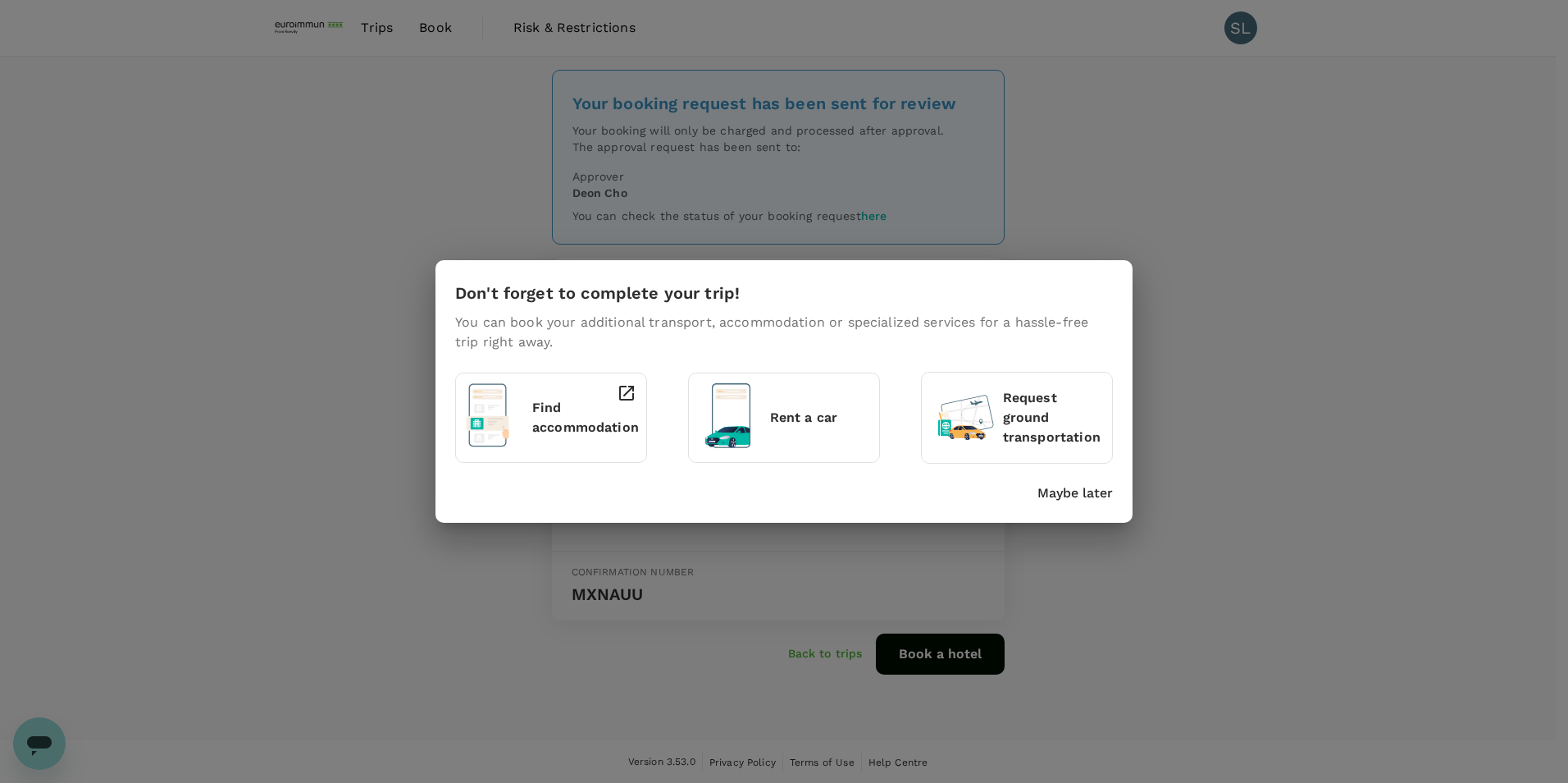
click at [583, 416] on p "Find accommodation" at bounding box center [586, 418] width 107 height 40
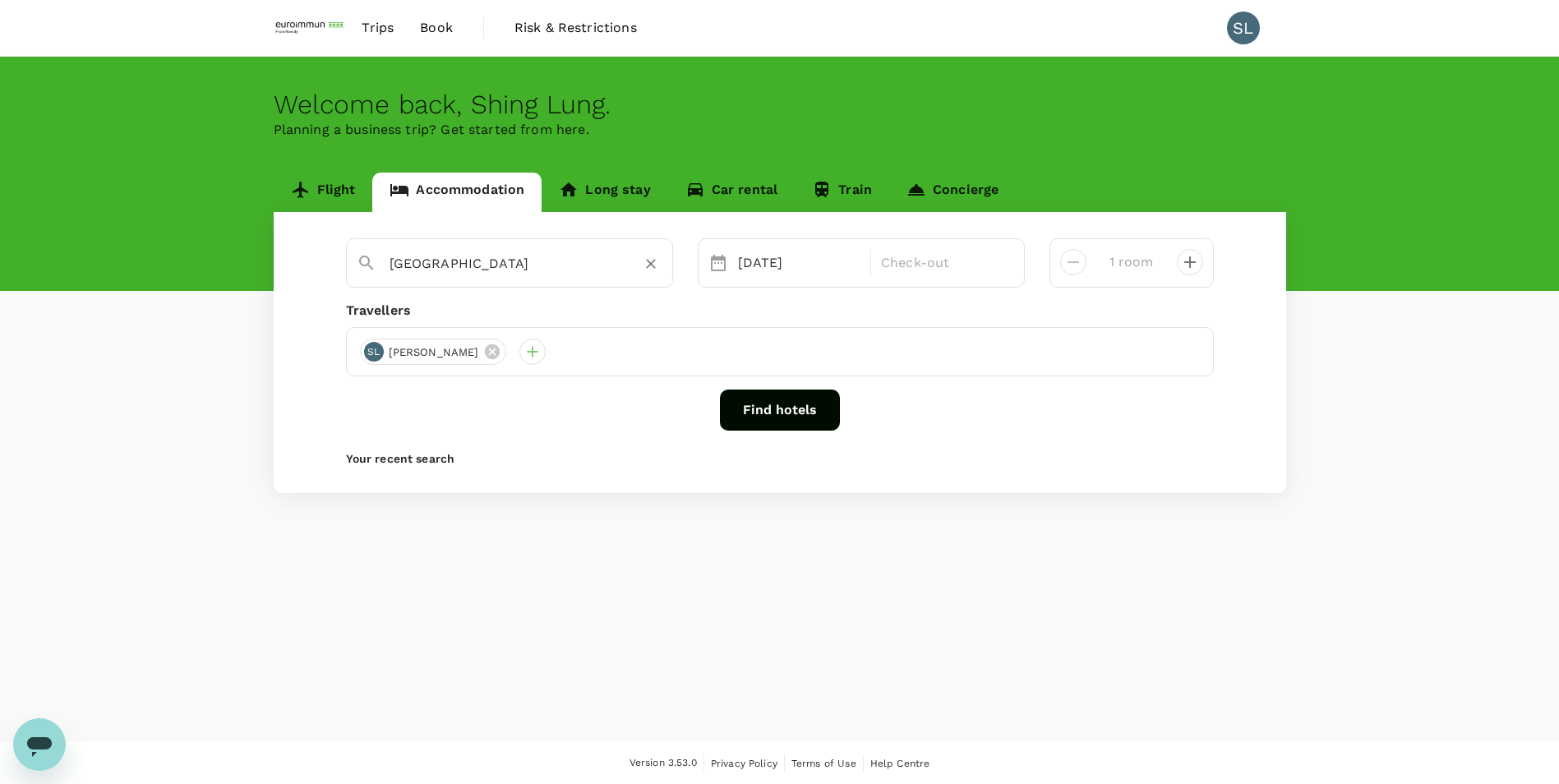
click at [547, 275] on input "Medan" at bounding box center [503, 263] width 227 height 26
type input "Adimulia Hotel Medan"
click at [962, 268] on p "Check-out" at bounding box center [943, 263] width 123 height 20
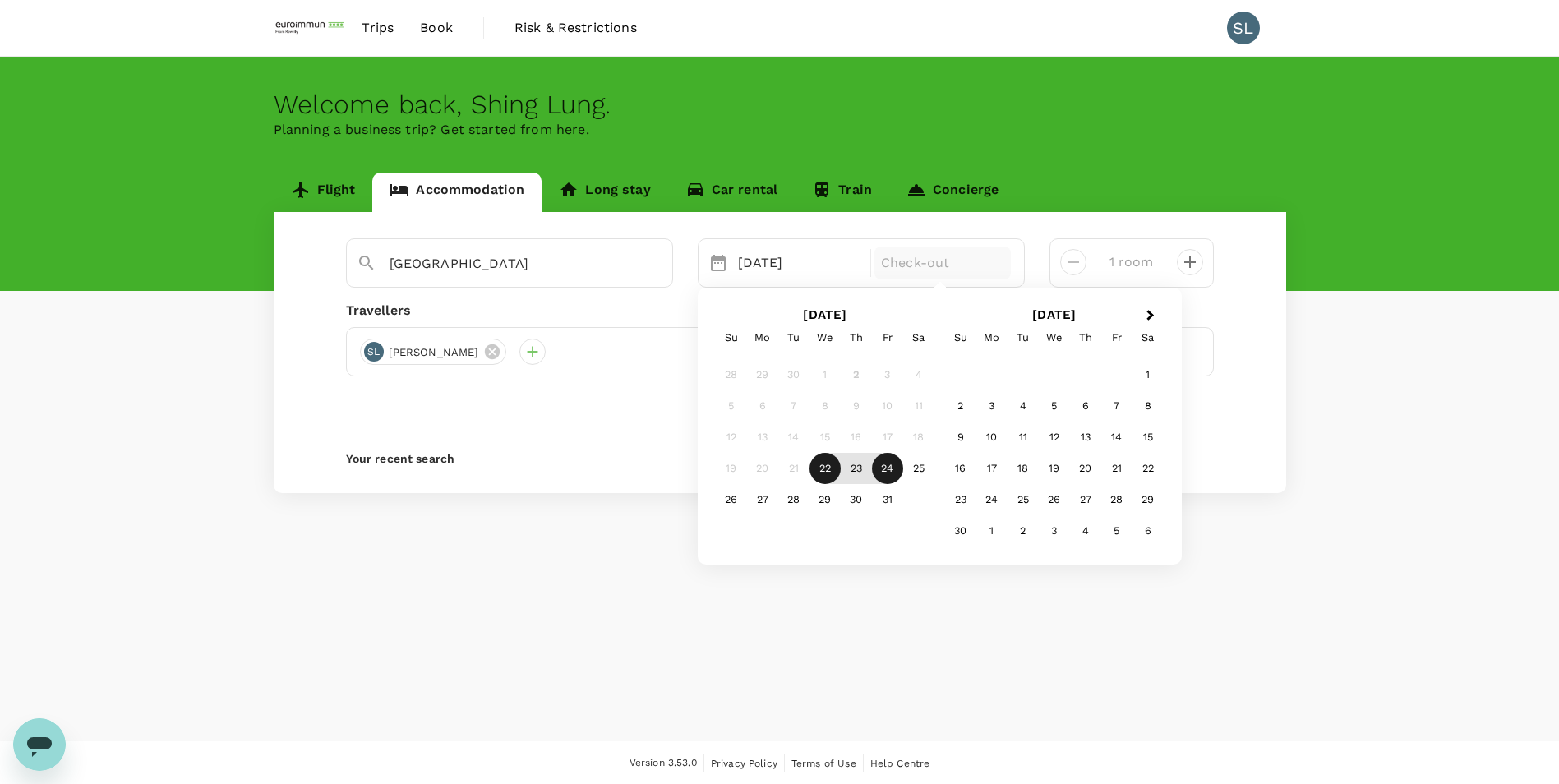
click at [885, 469] on div "24" at bounding box center [887, 468] width 31 height 31
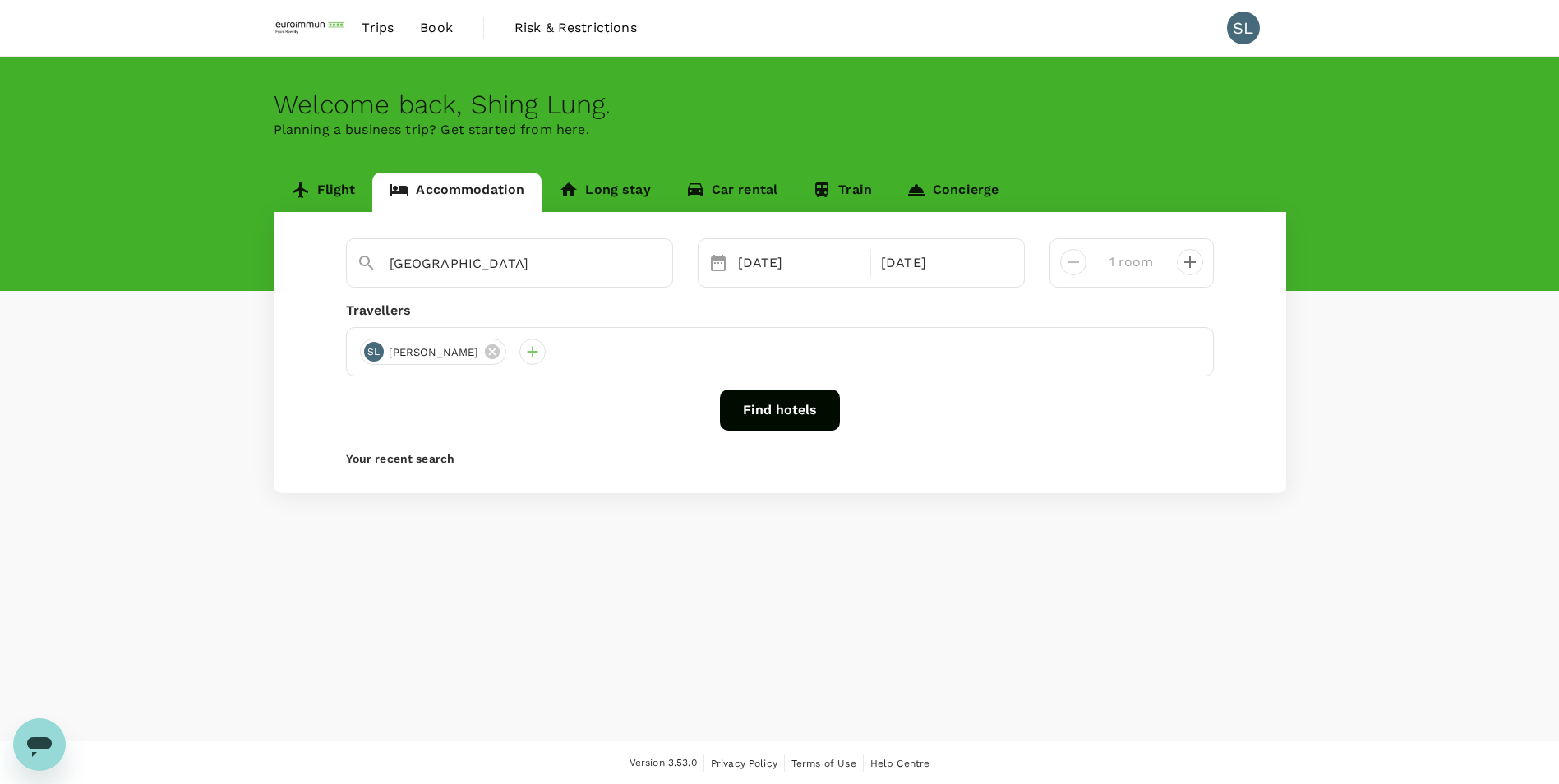
click at [778, 414] on button "Find hotels" at bounding box center [780, 409] width 120 height 41
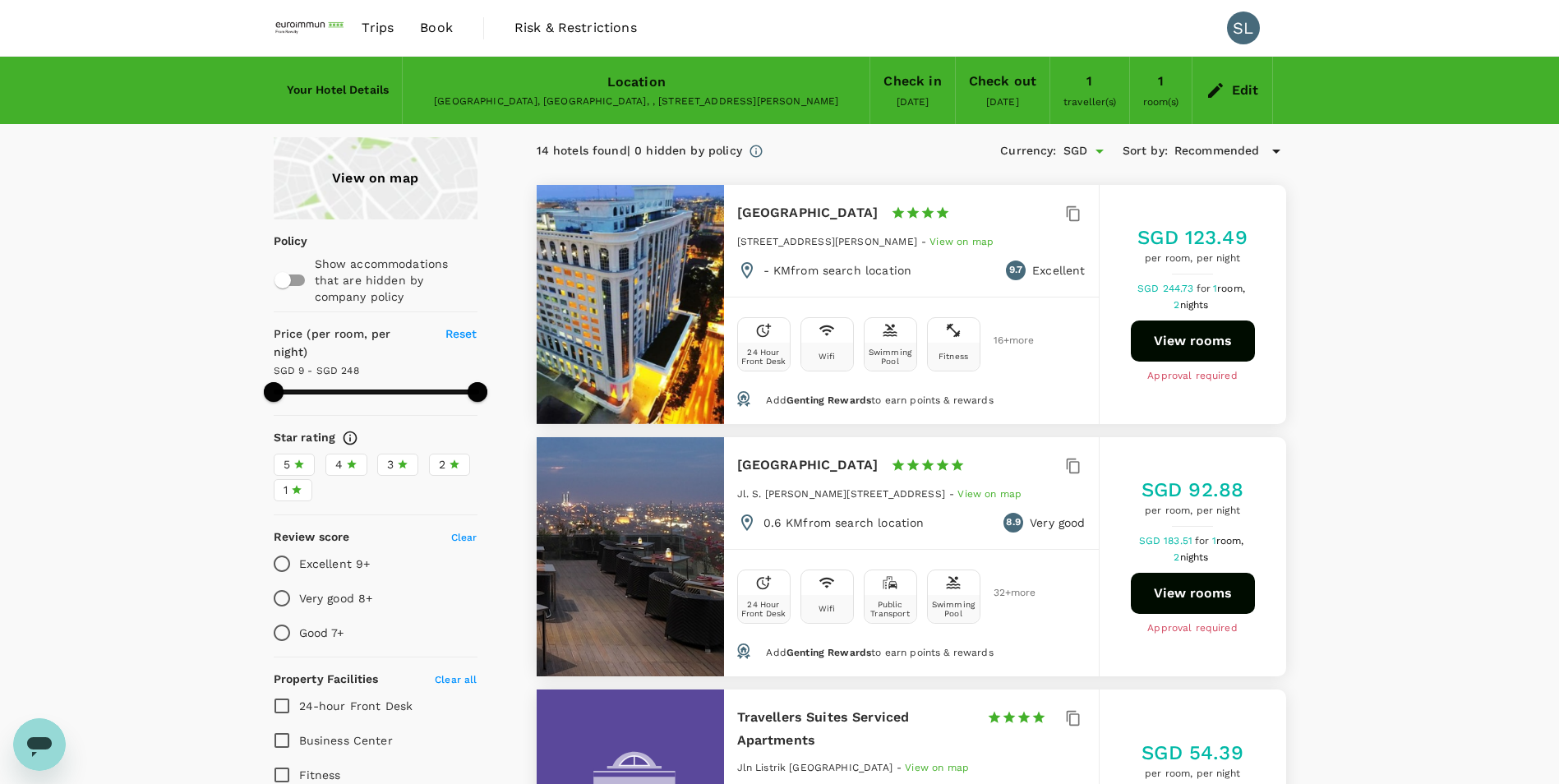
click at [1208, 349] on button "View rooms" at bounding box center [1192, 340] width 124 height 41
type input "246.68"
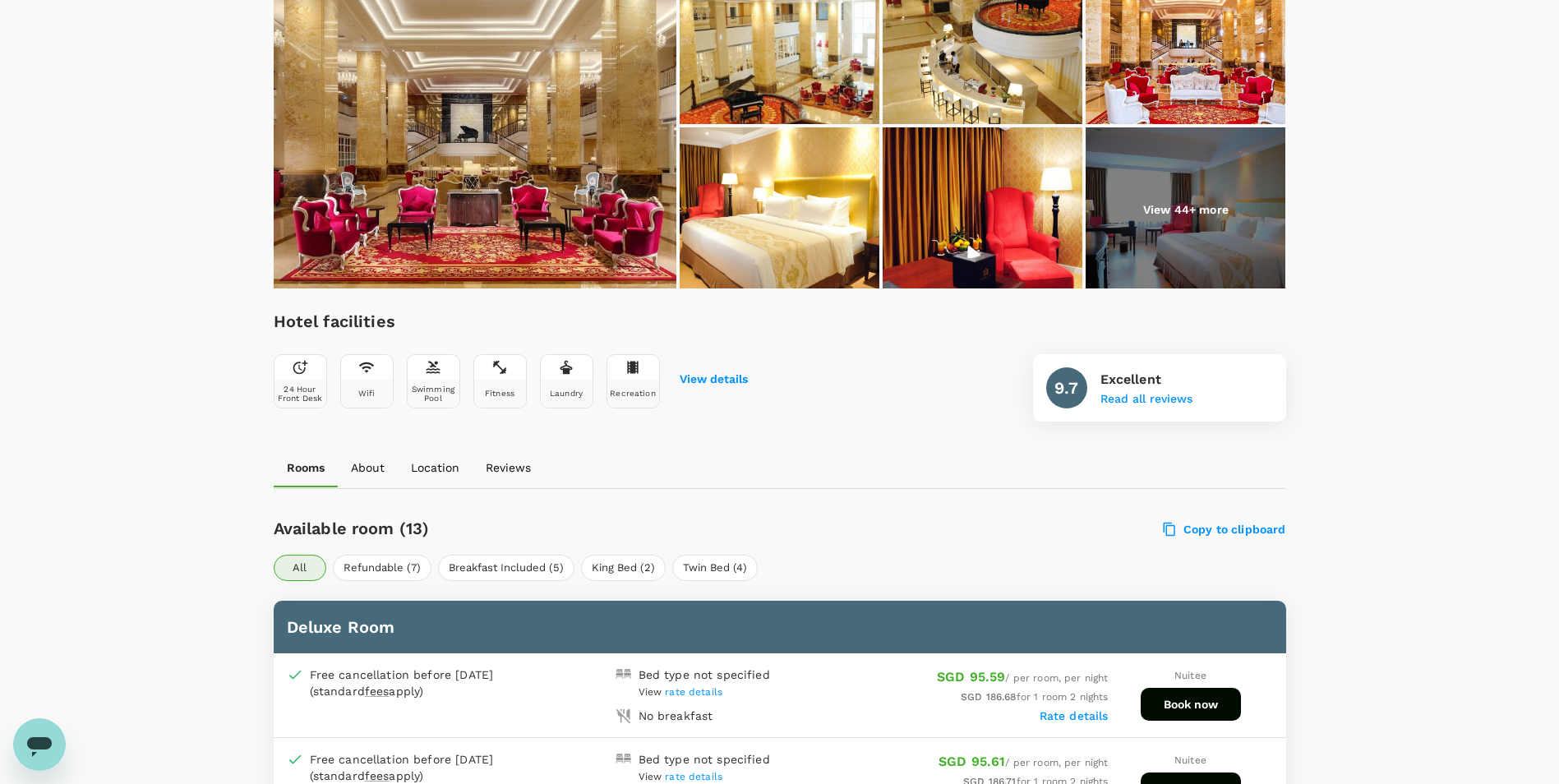
scroll to position [657, 0]
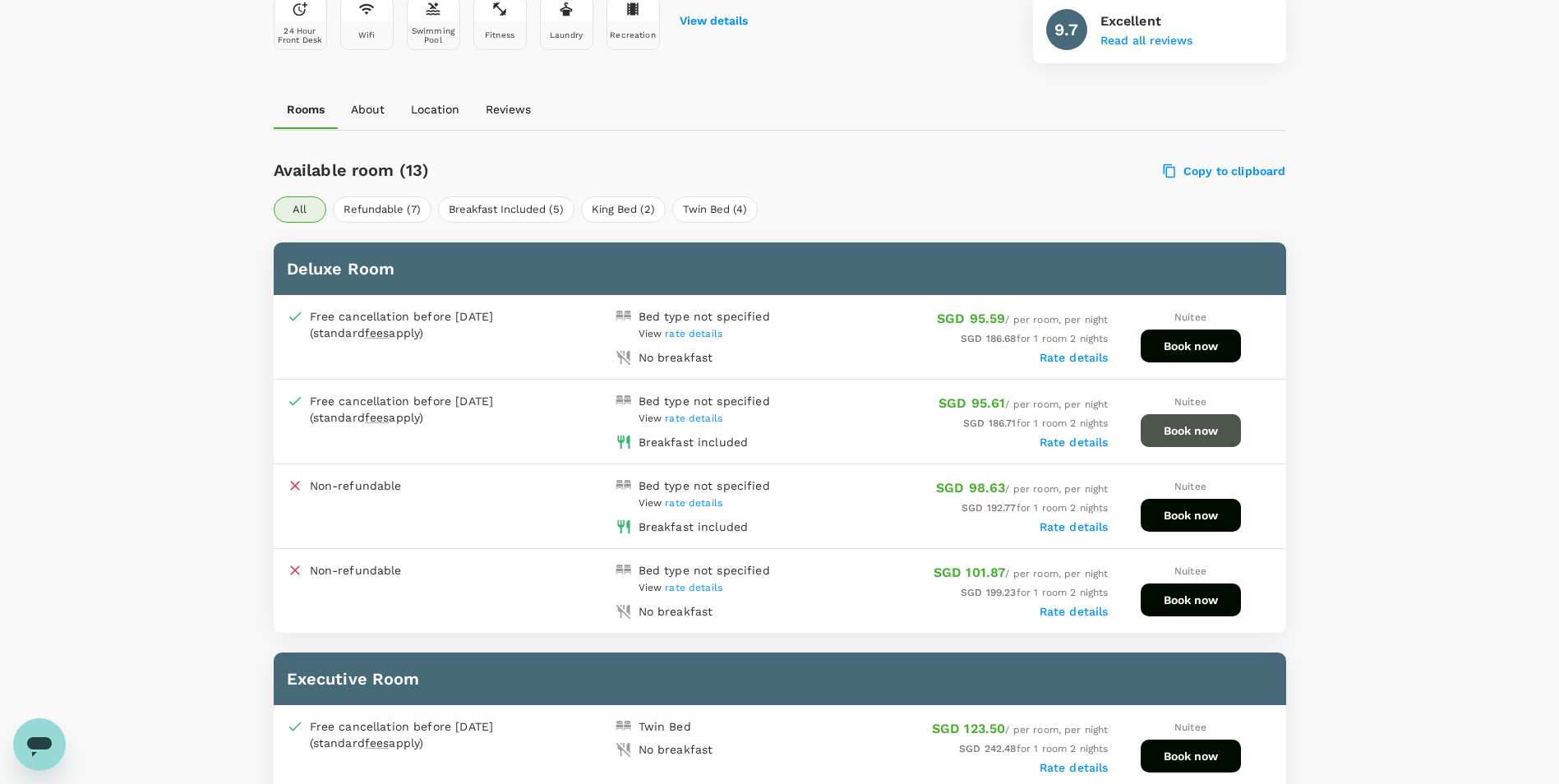
click at [1225, 432] on button "Book now" at bounding box center [1191, 430] width 100 height 33
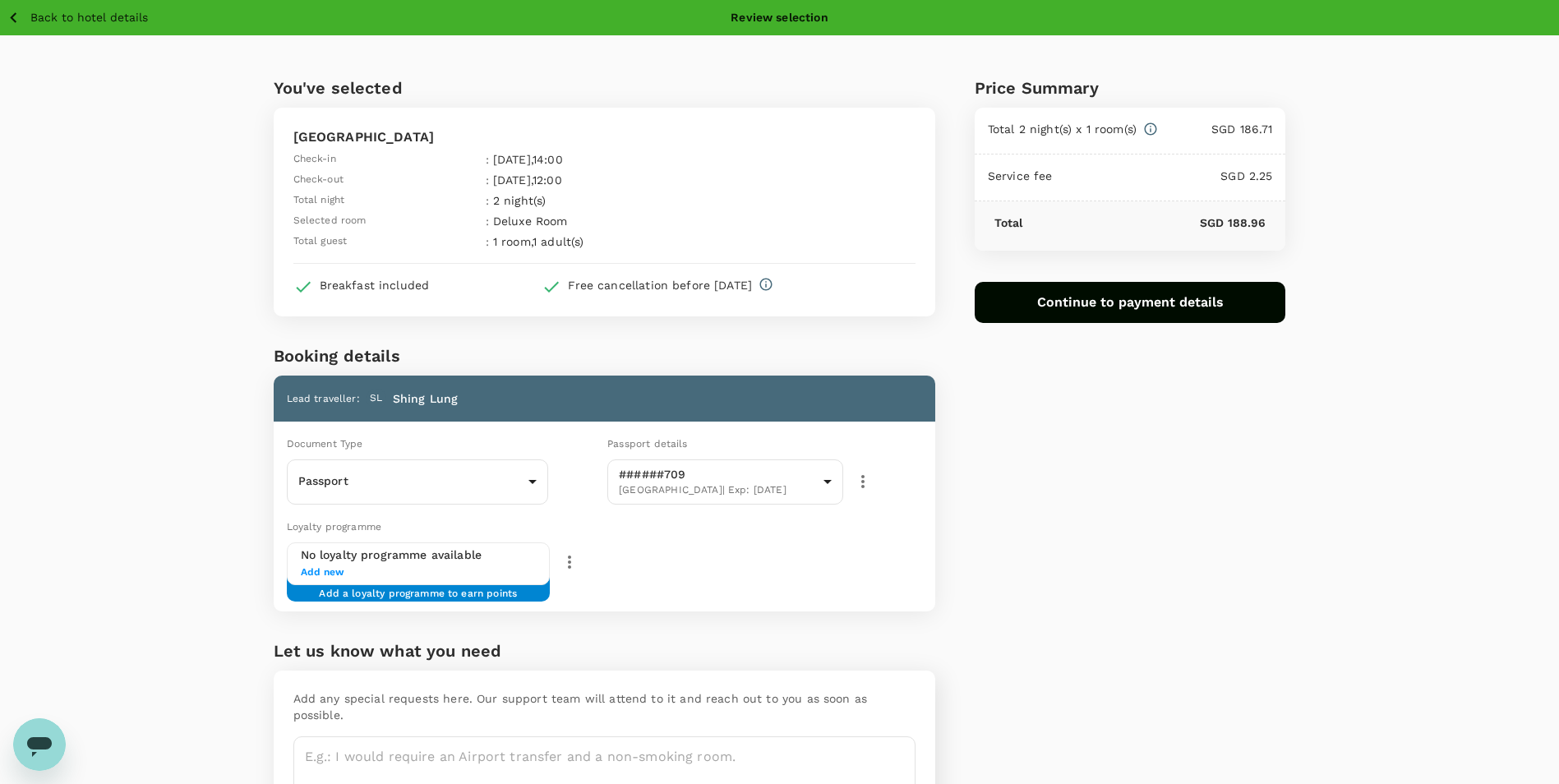
click at [515, 565] on span "Add new" at bounding box center [419, 572] width 236 height 16
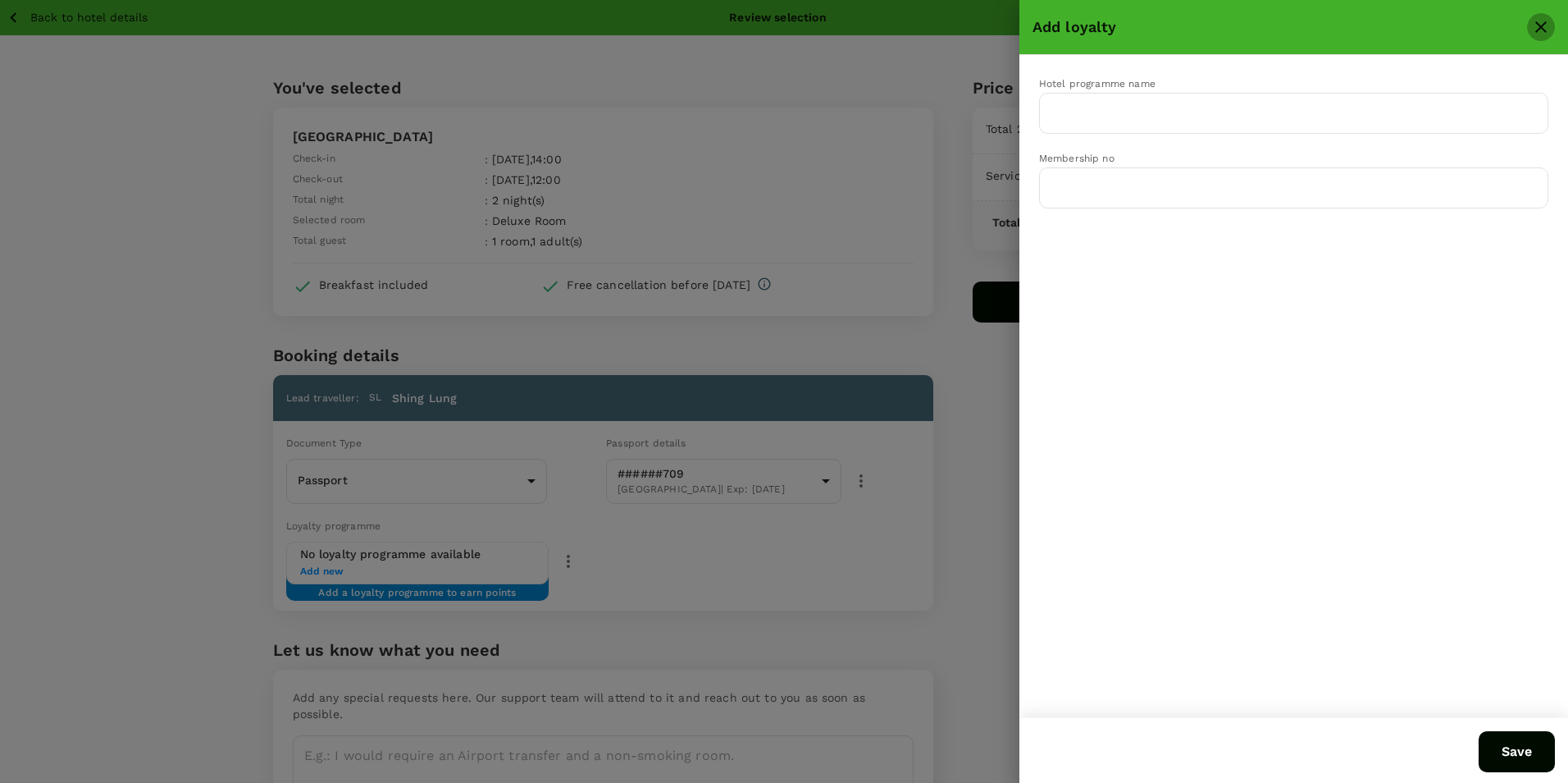
click at [1537, 28] on icon "close" at bounding box center [1541, 26] width 20 height 20
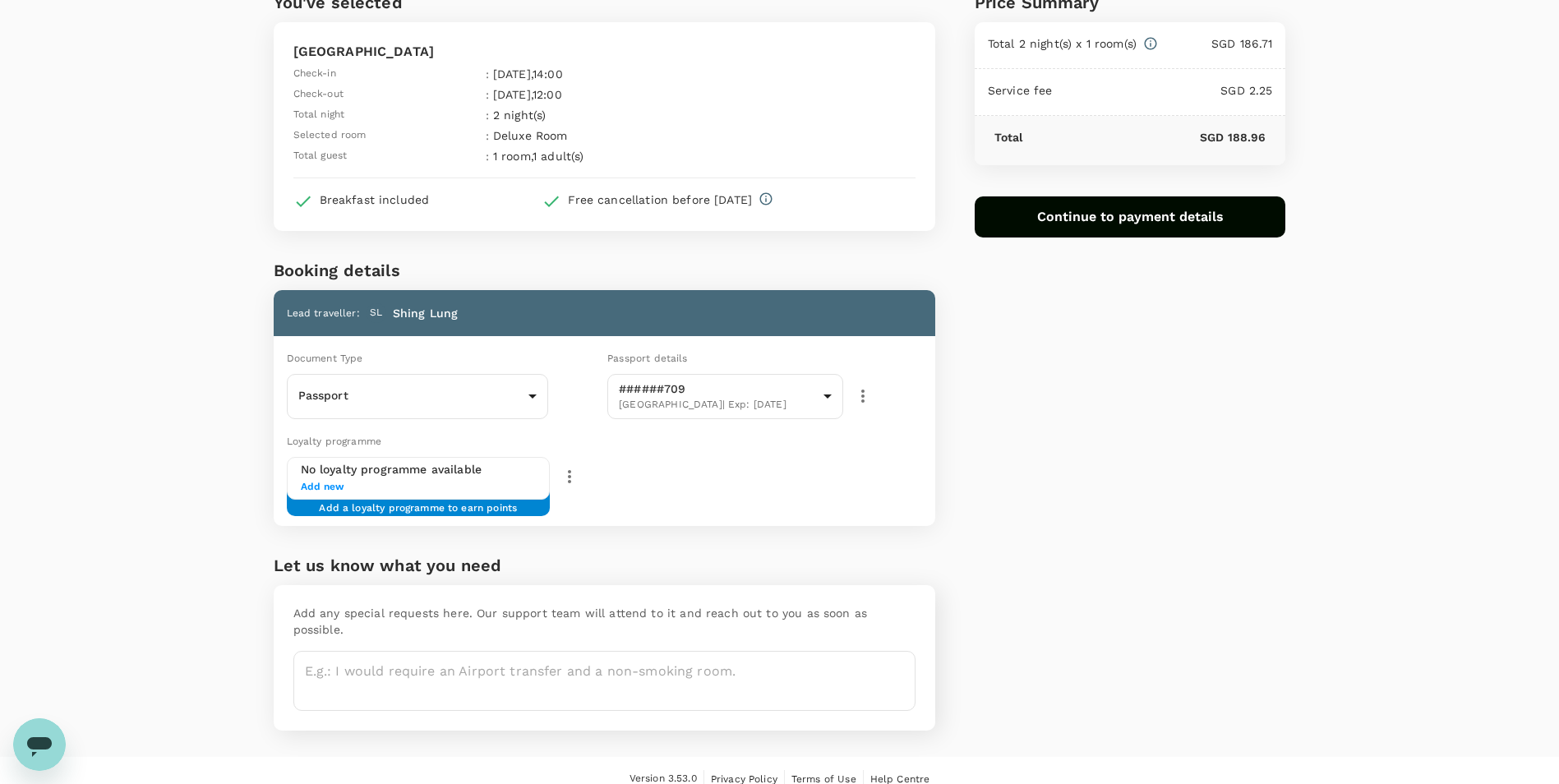
scroll to position [86, 0]
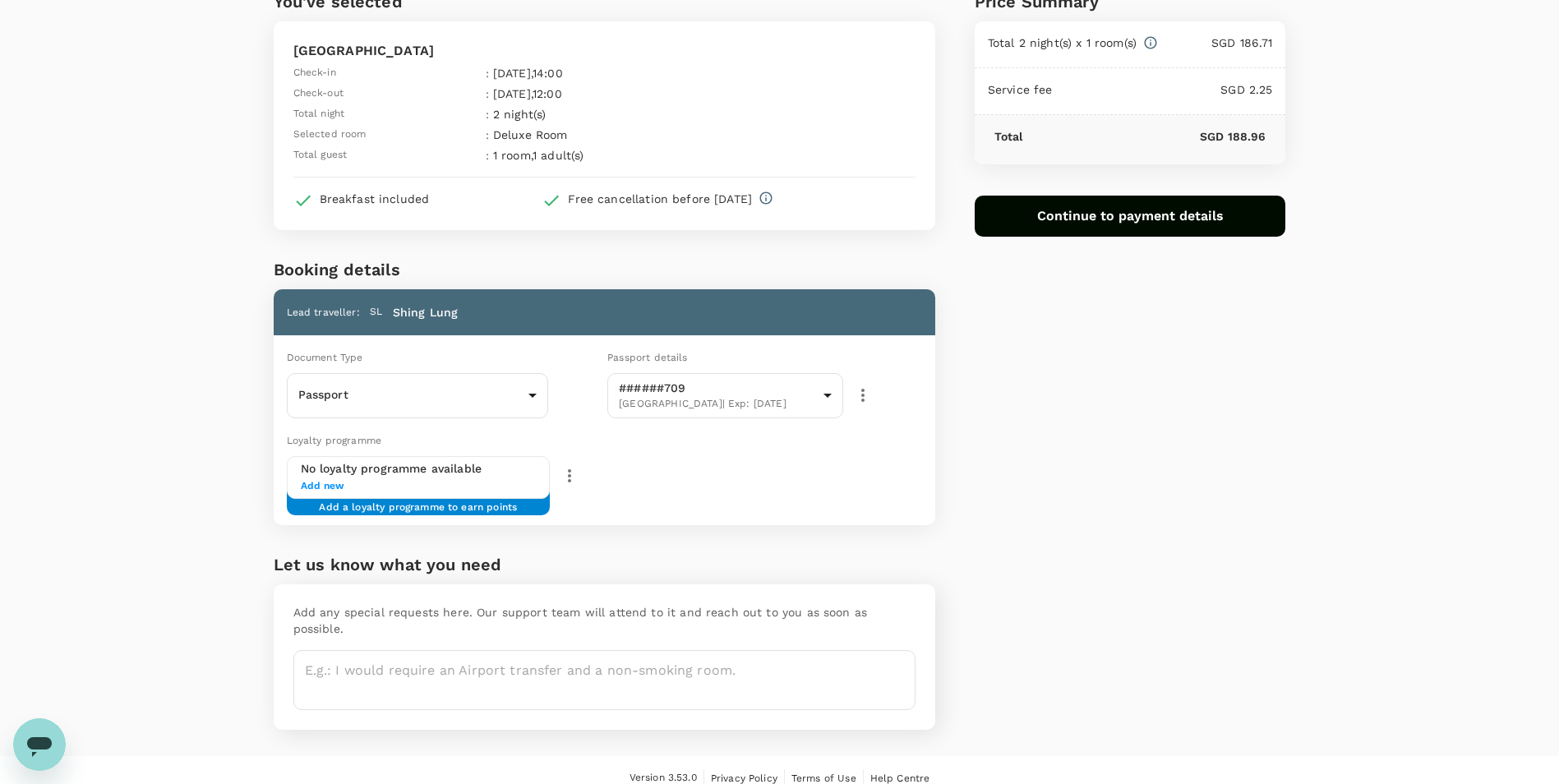
click at [657, 609] on p "Add any special requests here. Our support team will attend to it and reach out…" at bounding box center [605, 620] width 622 height 33
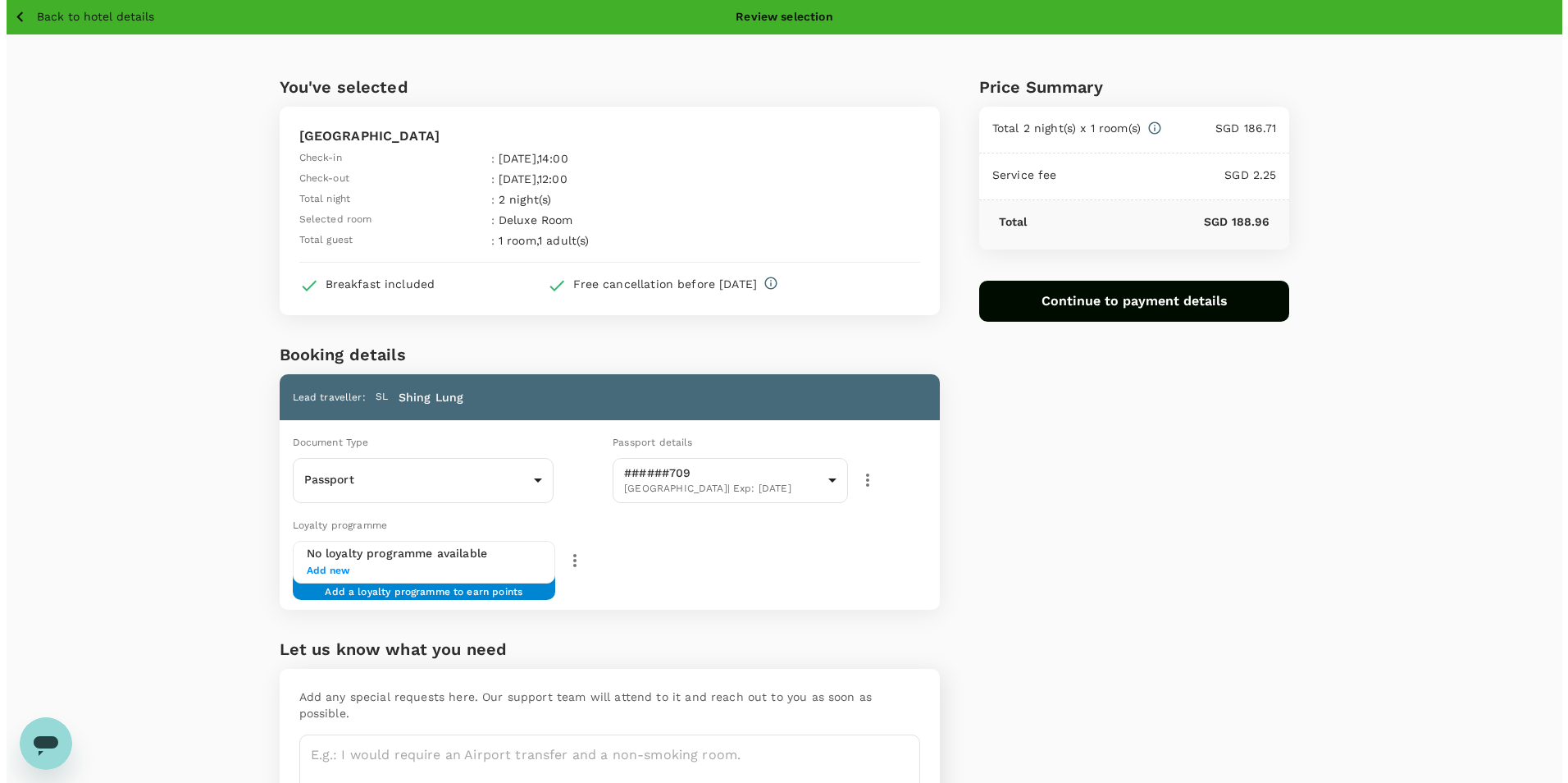
scroll to position [0, 0]
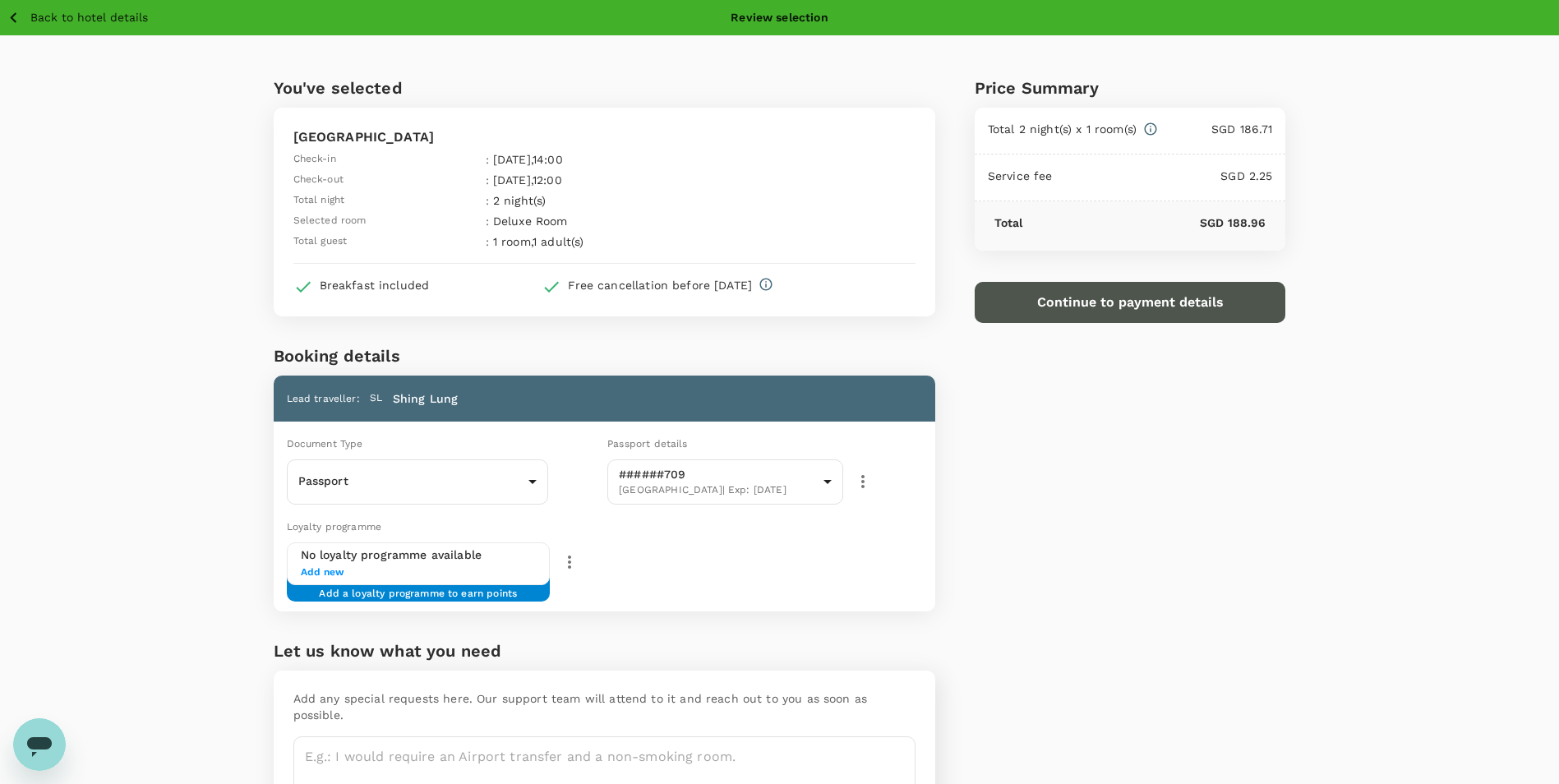
click at [1116, 306] on button "Continue to payment details" at bounding box center [1131, 301] width 312 height 41
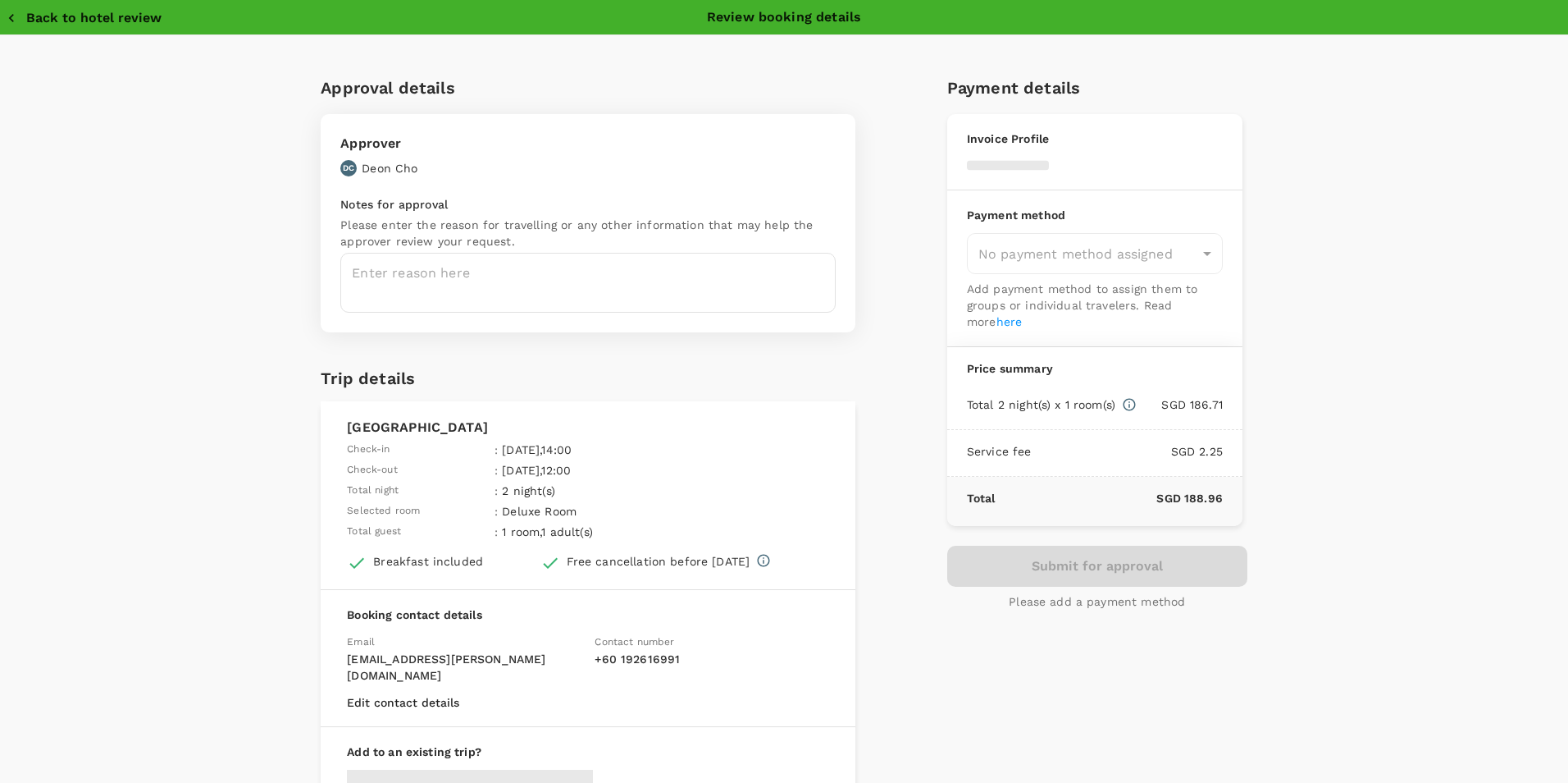
type input "9ae08bde-94be-4a60-86d8-4726f2345b2b"
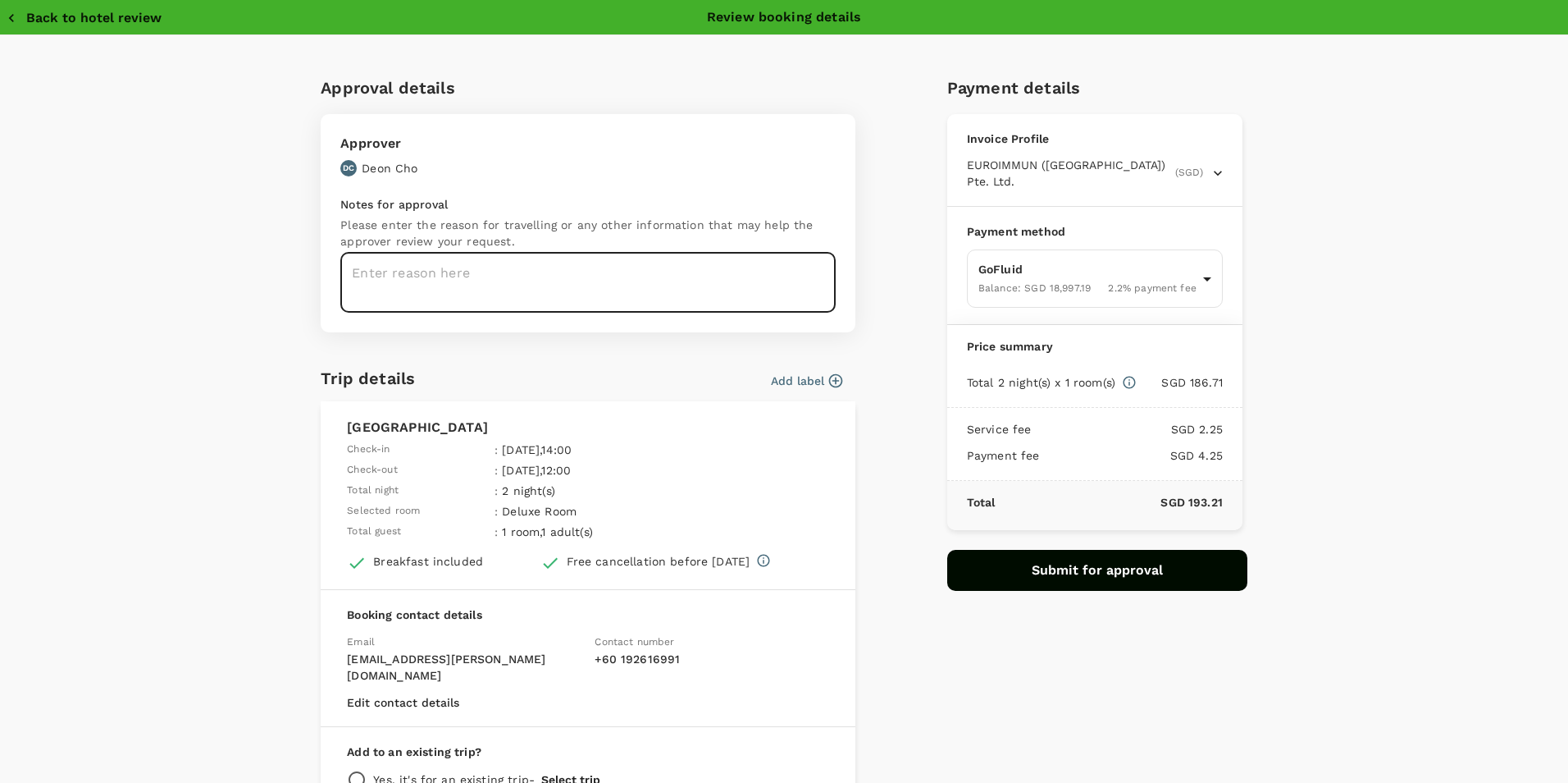
click at [730, 288] on textarea at bounding box center [587, 283] width 495 height 60
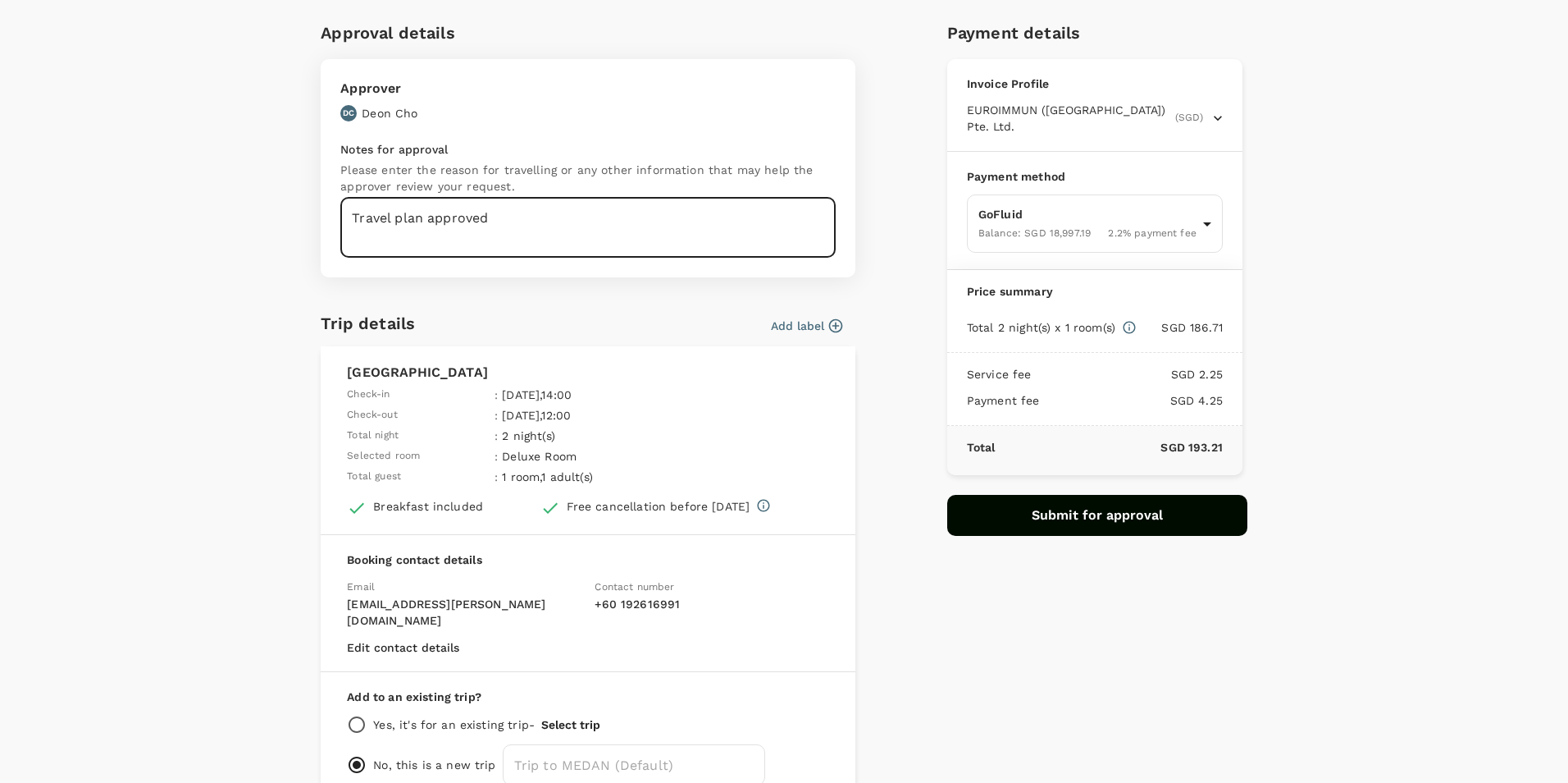
scroll to position [132, 0]
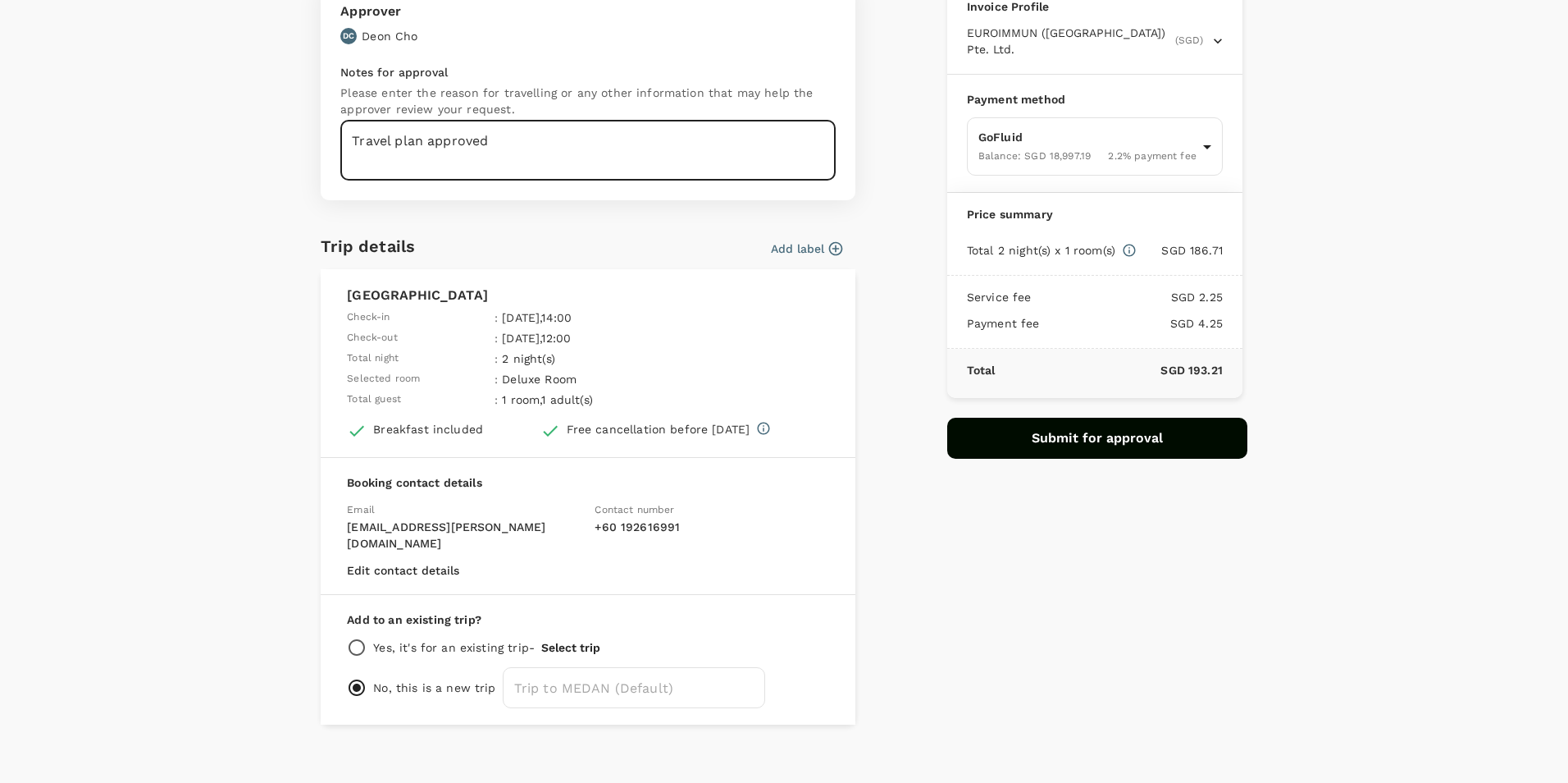
type textarea "Travel plan approved"
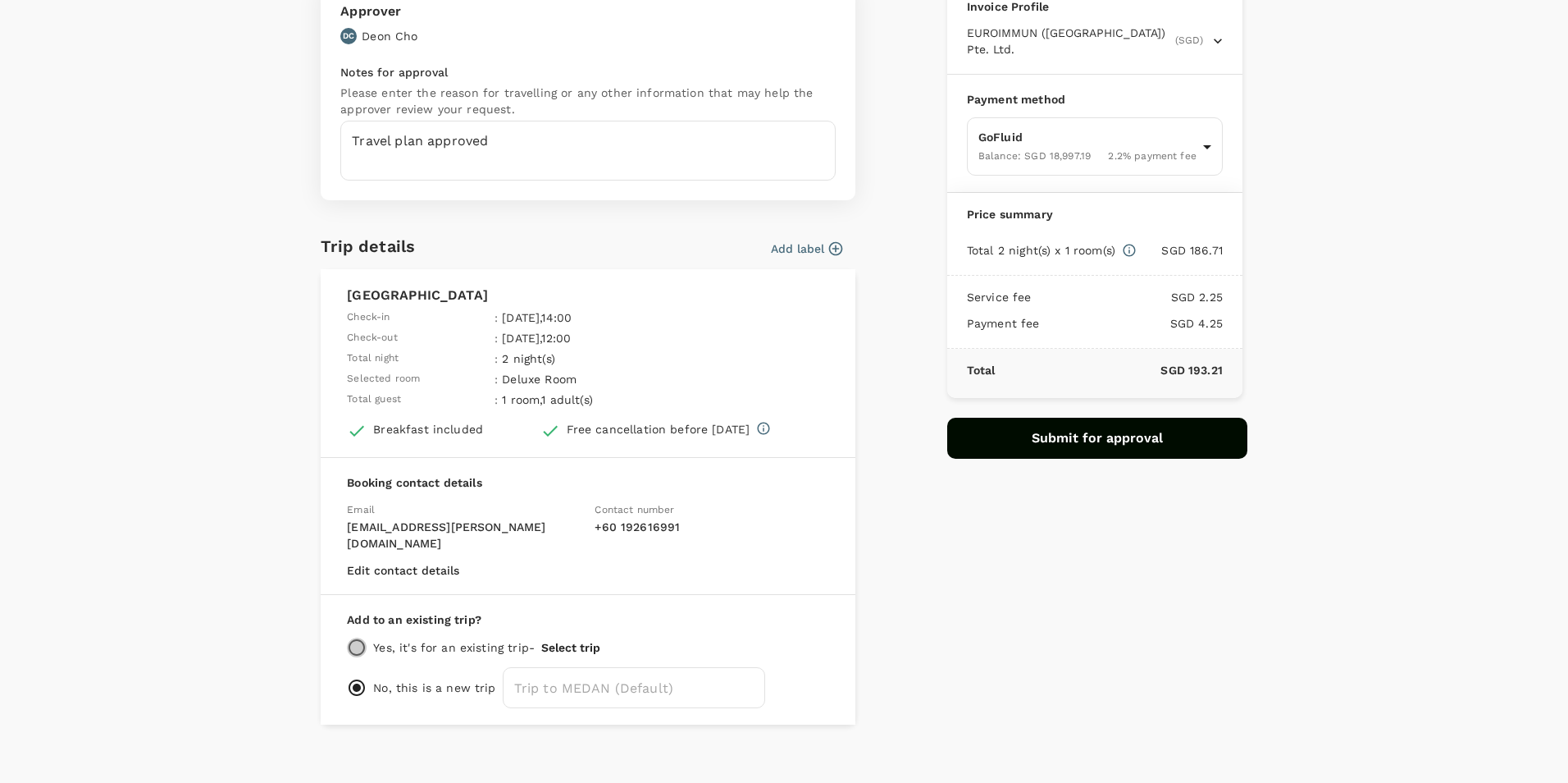
click at [355, 638] on input "radio" at bounding box center [356, 647] width 20 height 20
radio input "true"
radio input "false"
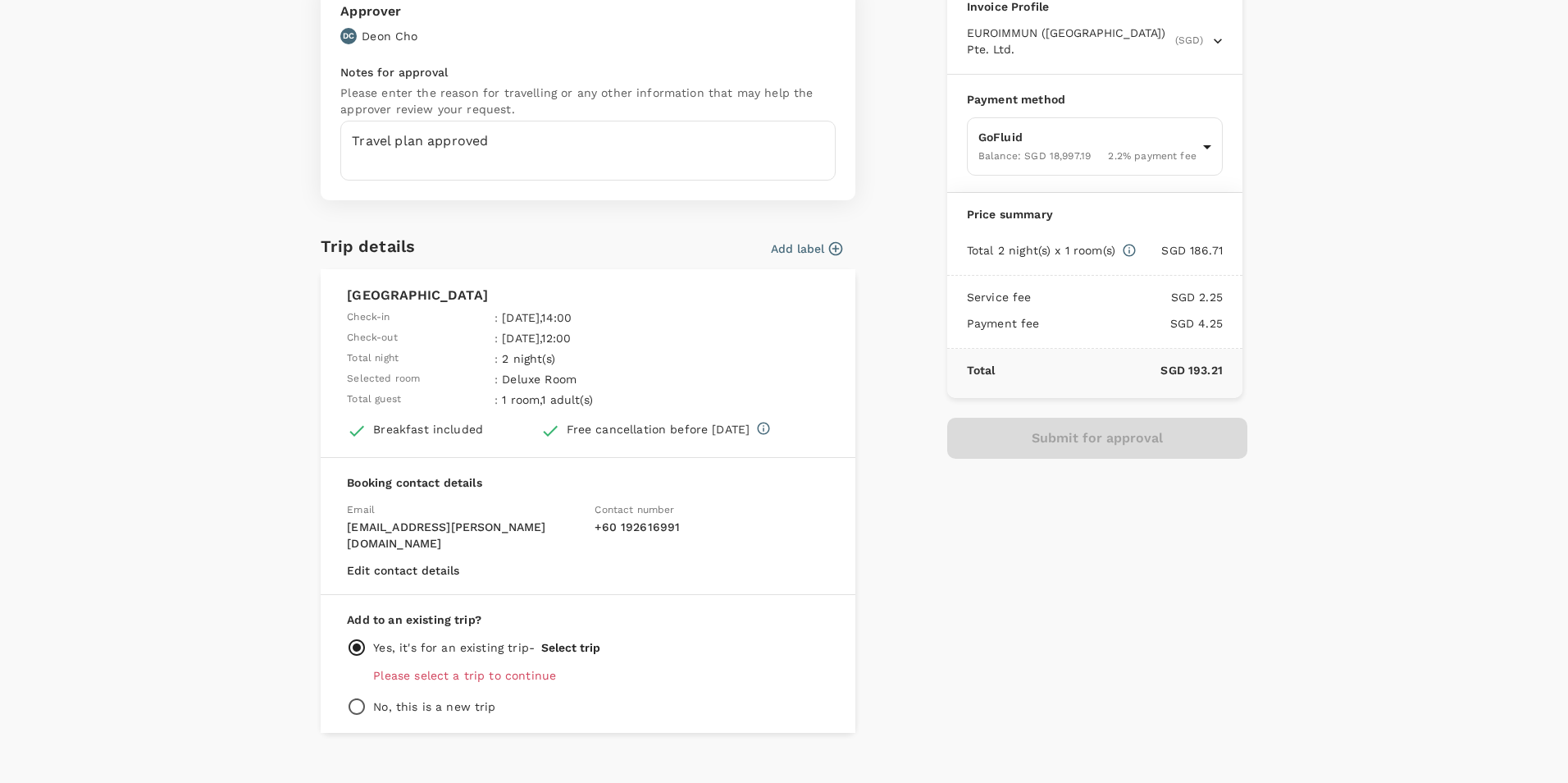
click at [549, 641] on button "Select trip" at bounding box center [570, 647] width 59 height 13
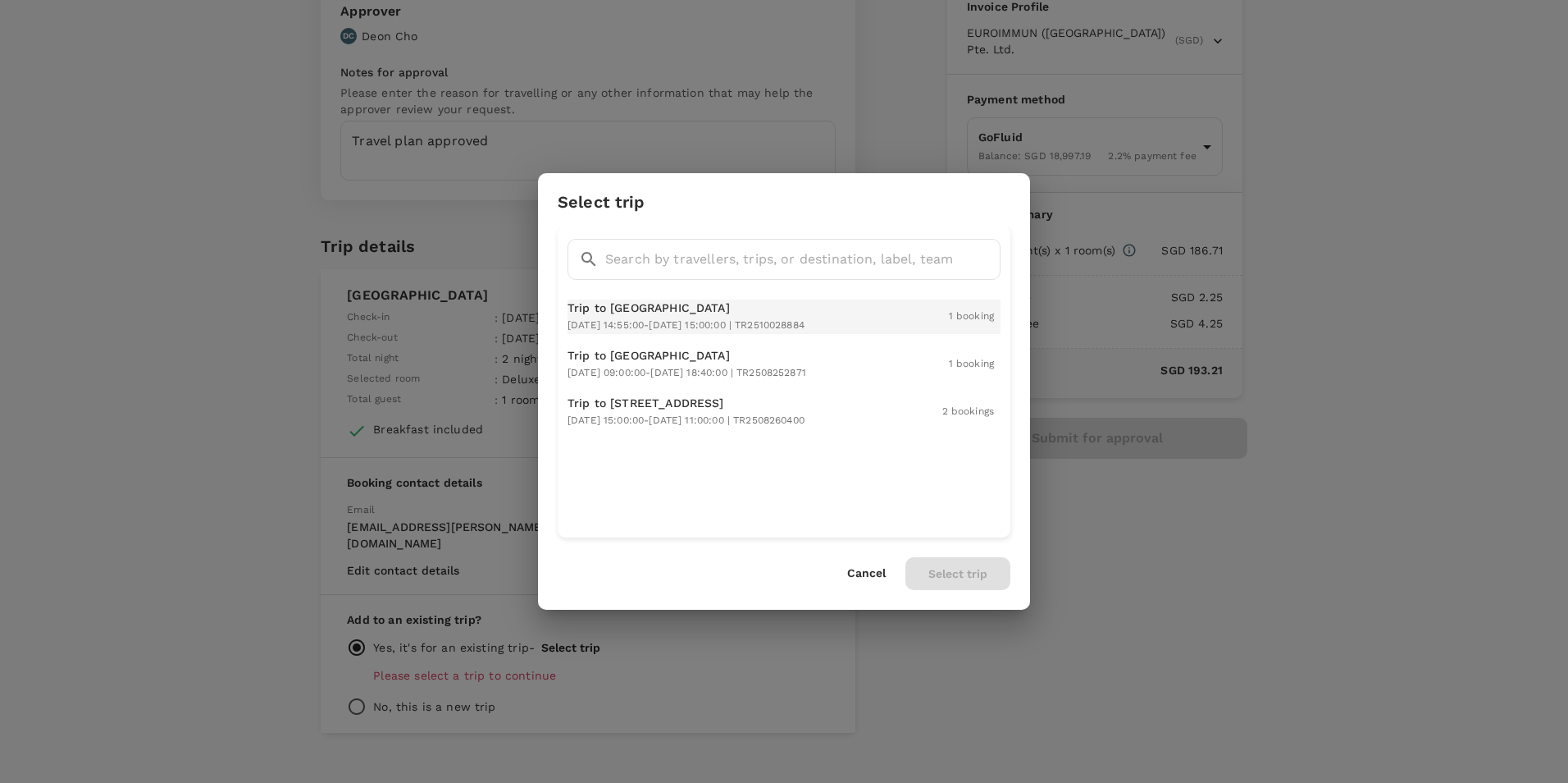
click at [759, 328] on span "2025-10-22 14:55:00 - 2025-10-22 15:00:00 | TR2510028884" at bounding box center [685, 325] width 237 height 11
click at [950, 583] on button "Select trip" at bounding box center [957, 574] width 105 height 33
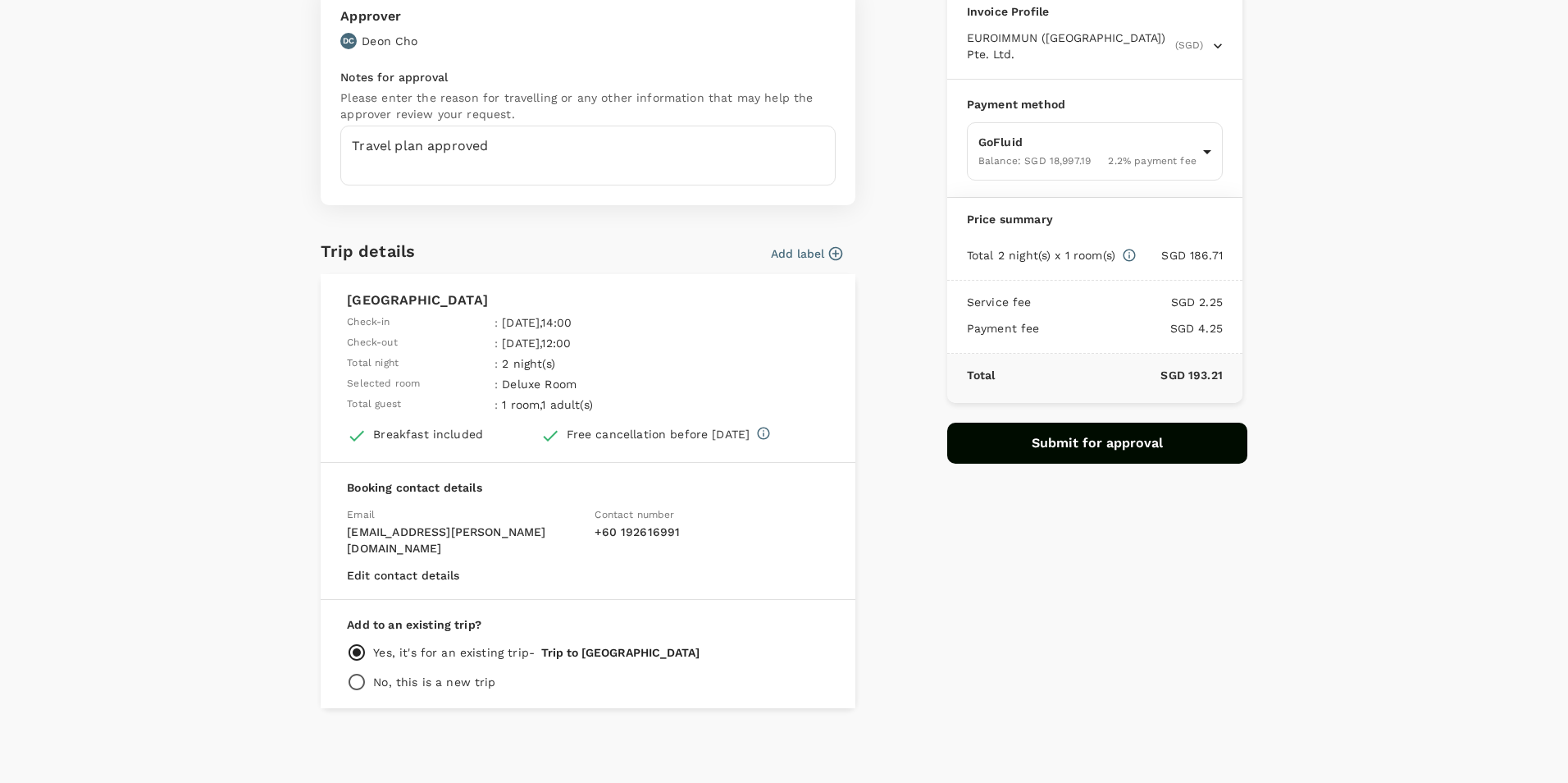
scroll to position [110, 0]
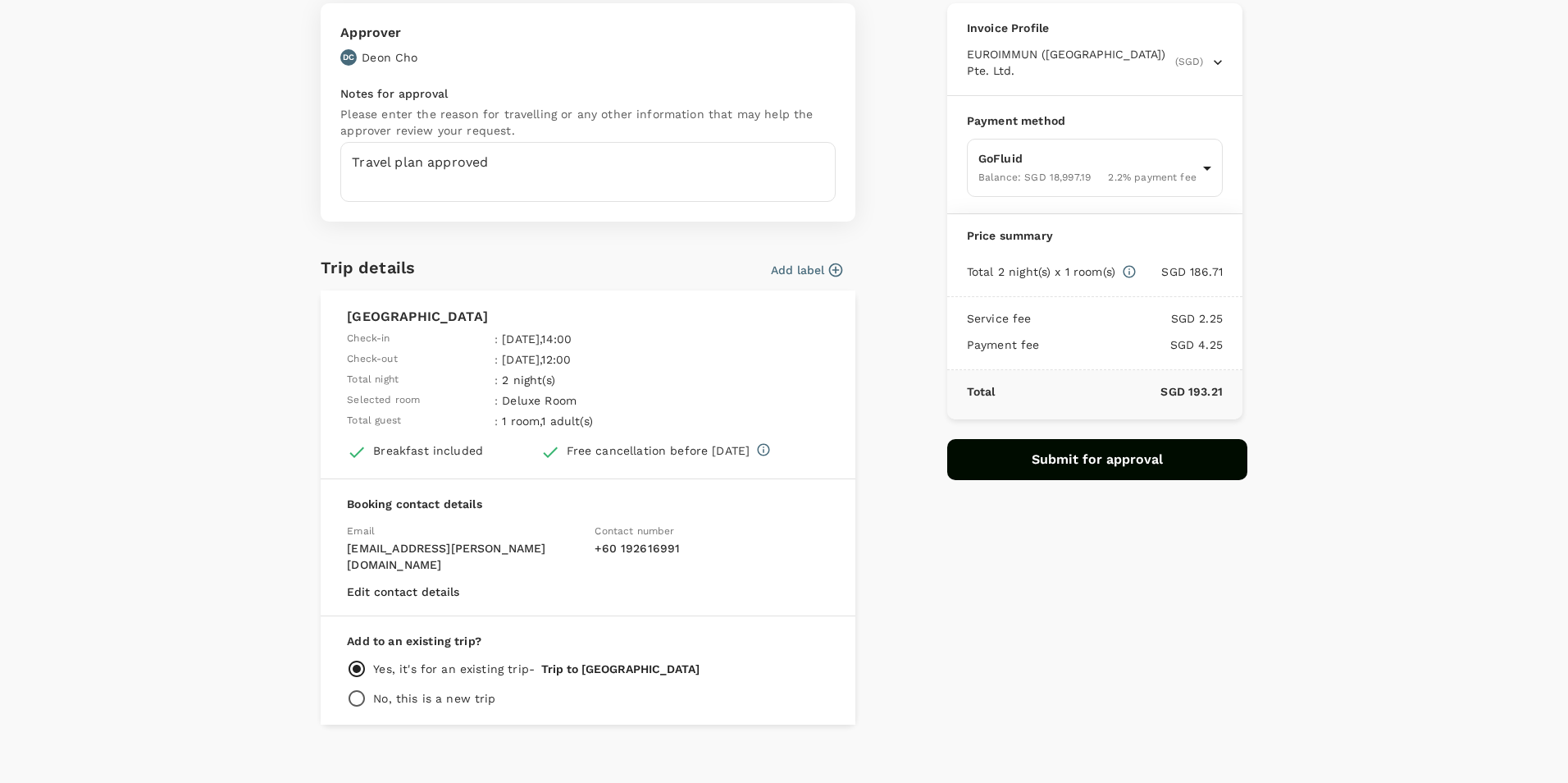
drag, startPoint x: 1061, startPoint y: 463, endPoint x: 1005, endPoint y: 618, distance: 164.8
click at [1005, 618] on div "Payment details Invoice Profile EUROIMMUN (South East Asia) Pte. Ltd. (SGD) Bus…" at bounding box center [1091, 338] width 313 height 774
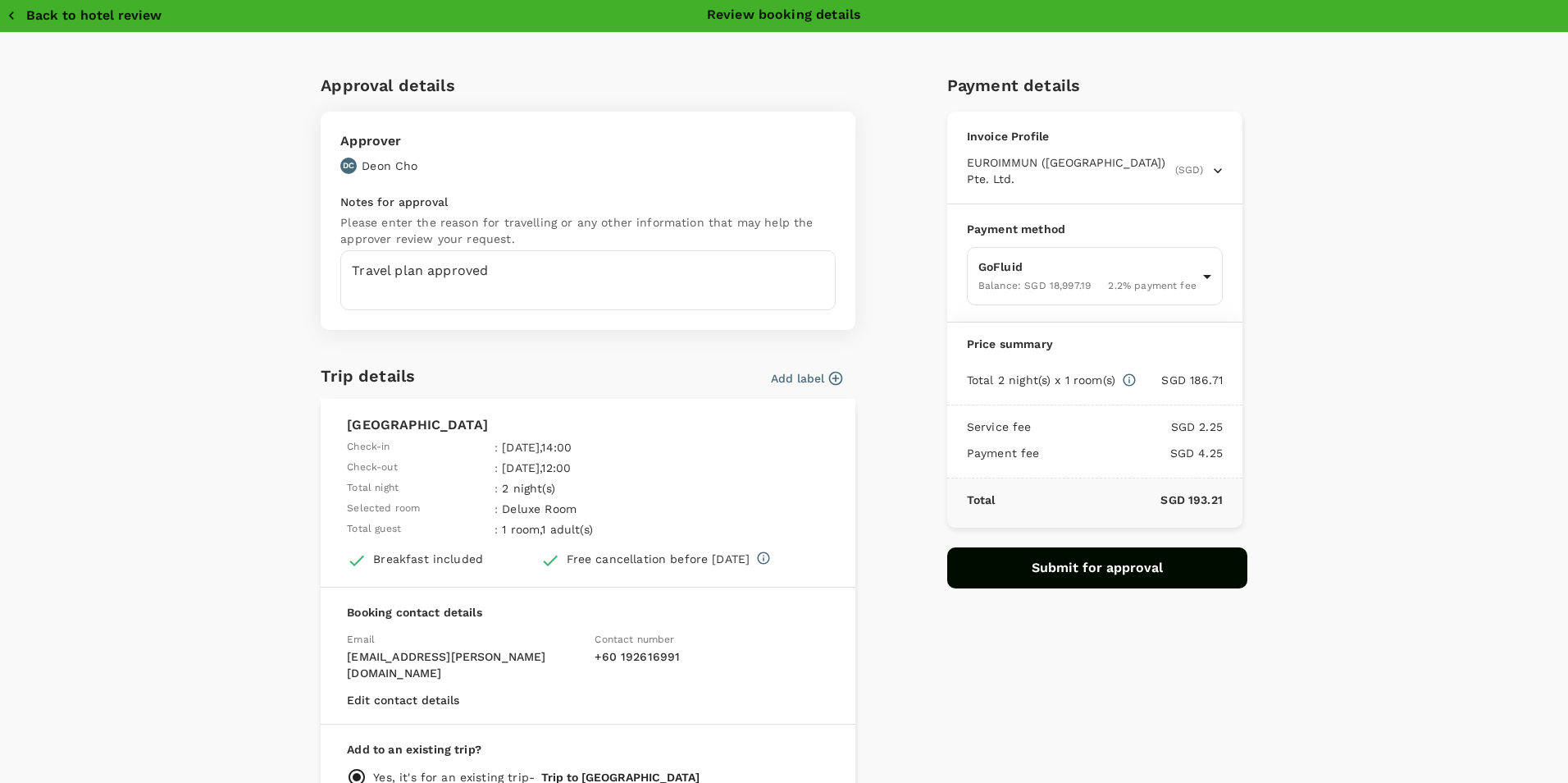
scroll to position [0, 0]
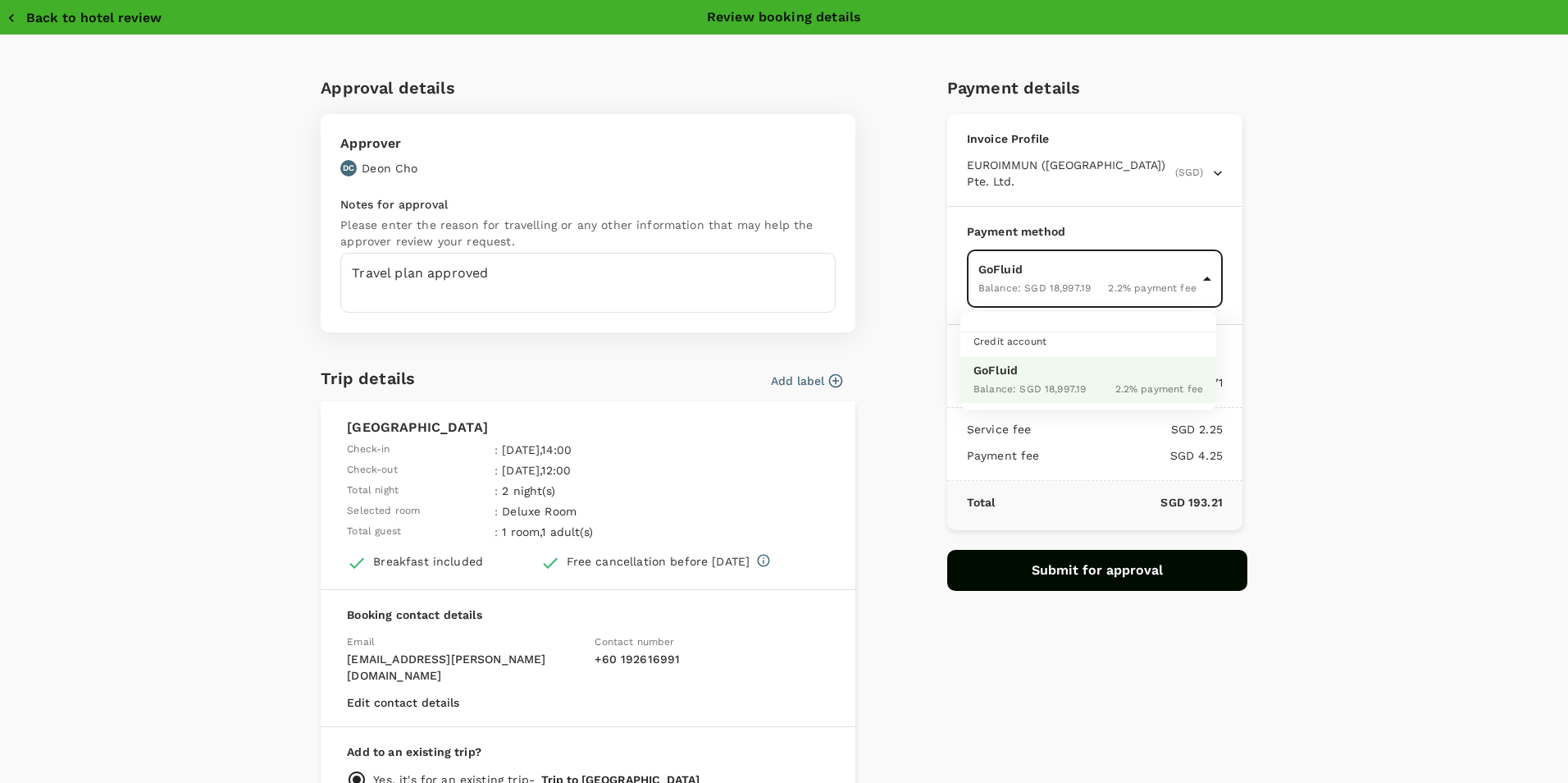
click at [1085, 268] on body "Back to hotel details Review selection You've selected Adimulia Hotel Medan Che…" at bounding box center [784, 442] width 1568 height 886
click at [1353, 277] on div at bounding box center [784, 392] width 1568 height 783
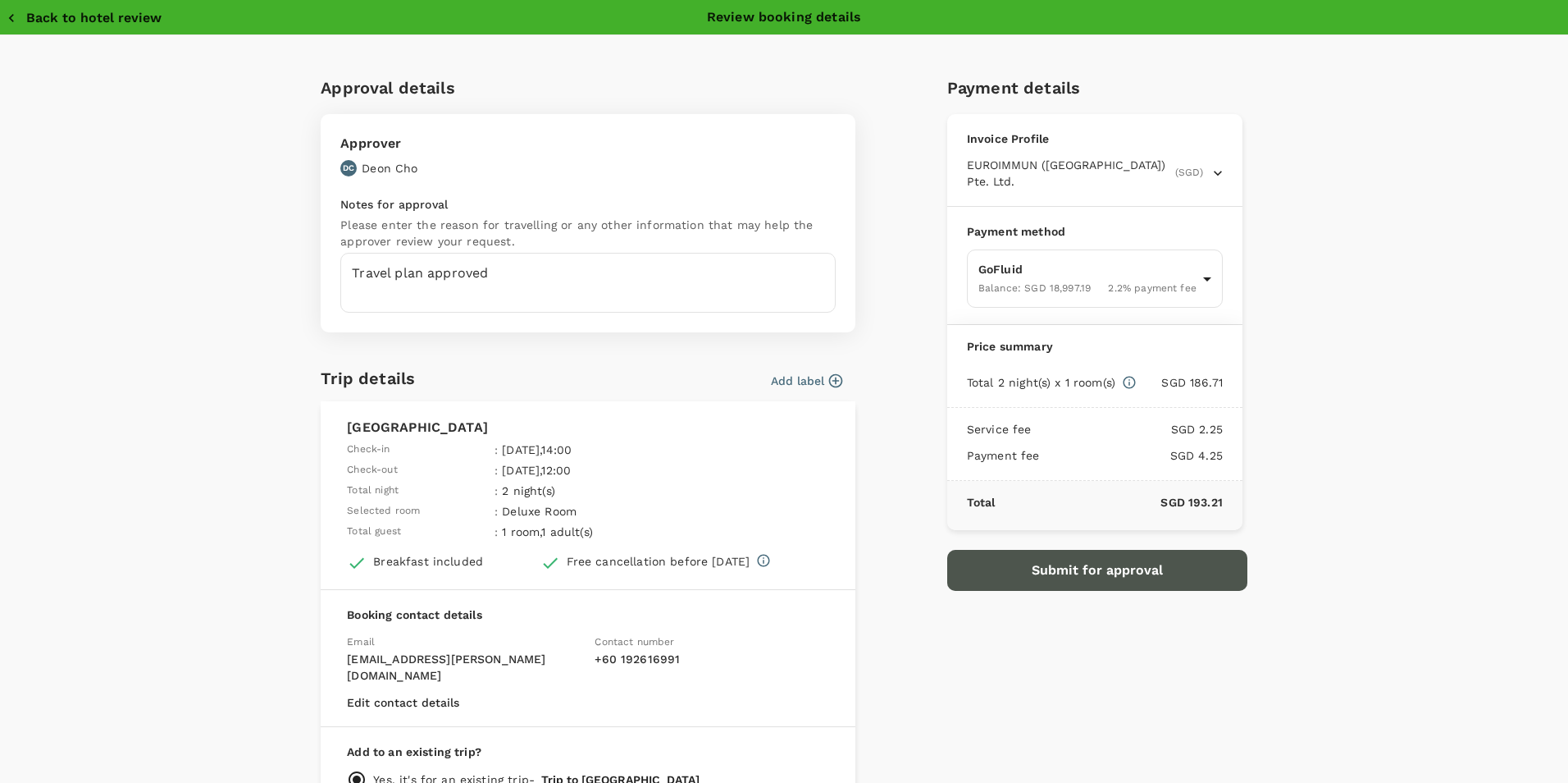
click at [1036, 570] on button "Submit for approval" at bounding box center [1098, 570] width 300 height 41
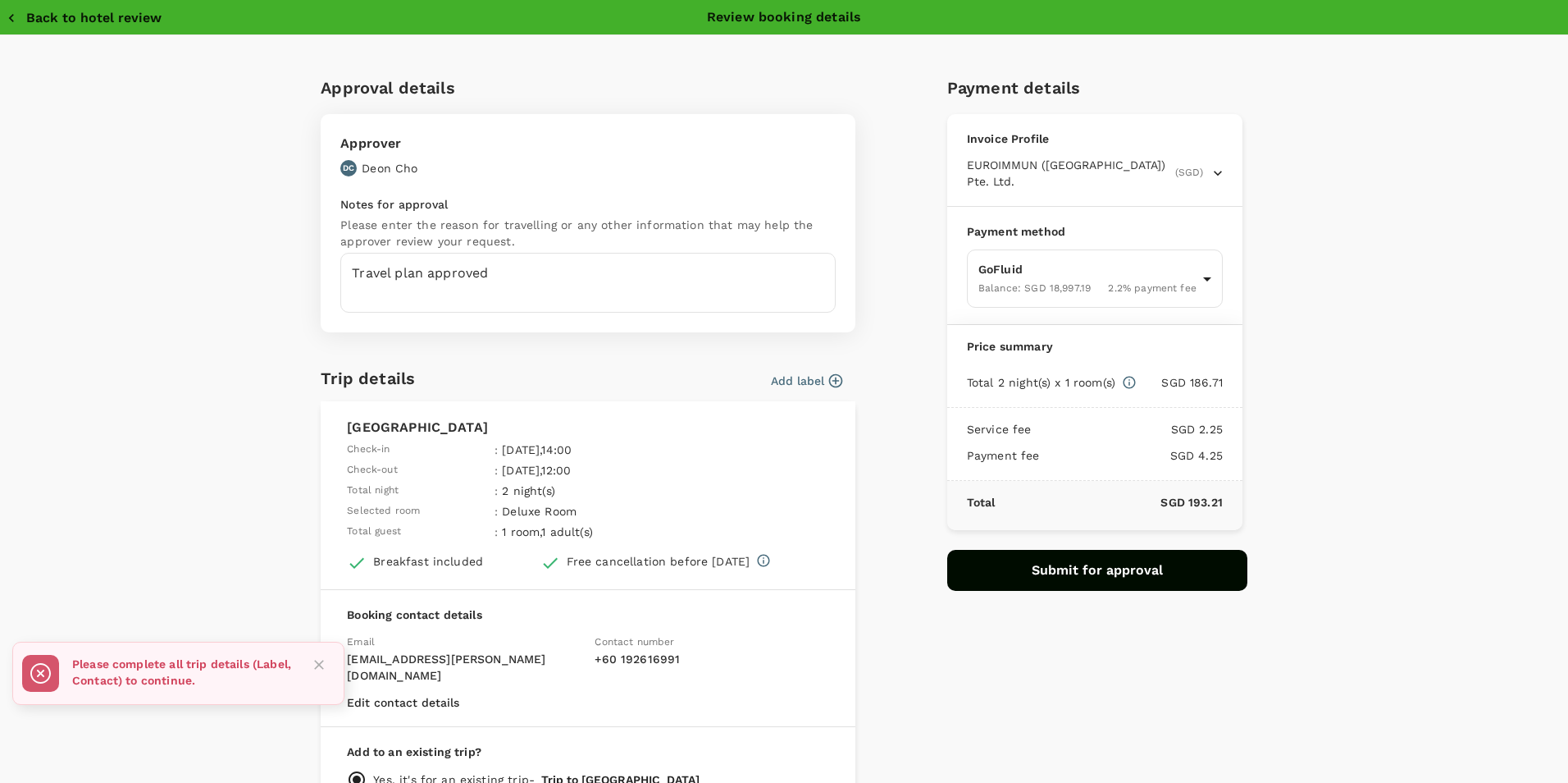
click at [795, 381] on button "Add label" at bounding box center [807, 380] width 72 height 16
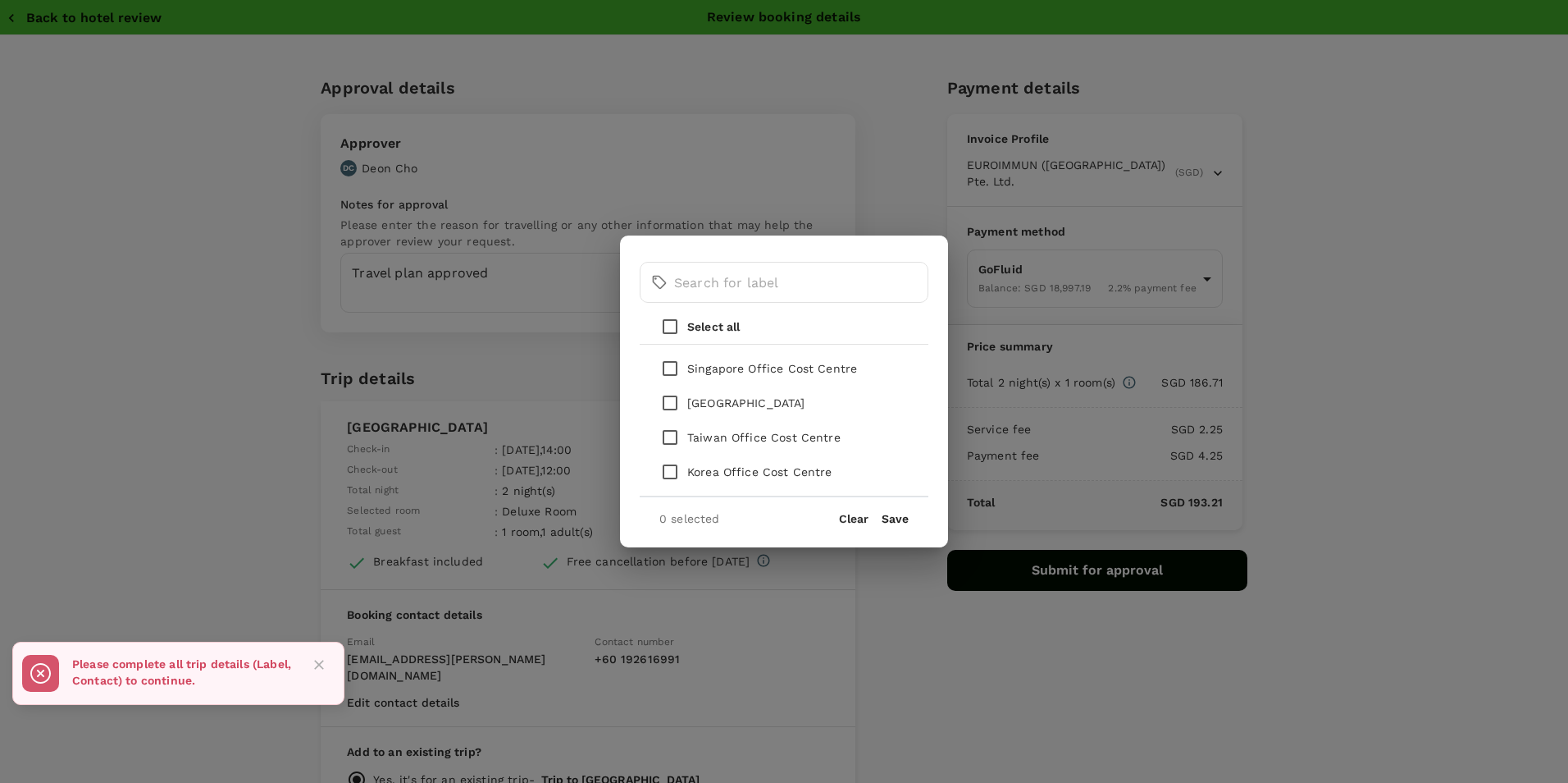
click at [674, 371] on input "checkbox" at bounding box center [669, 368] width 35 height 35
checkbox input "true"
click at [874, 514] on div "Clear Save" at bounding box center [874, 519] width 70 height 13
click at [895, 516] on button "Save" at bounding box center [895, 519] width 27 height 13
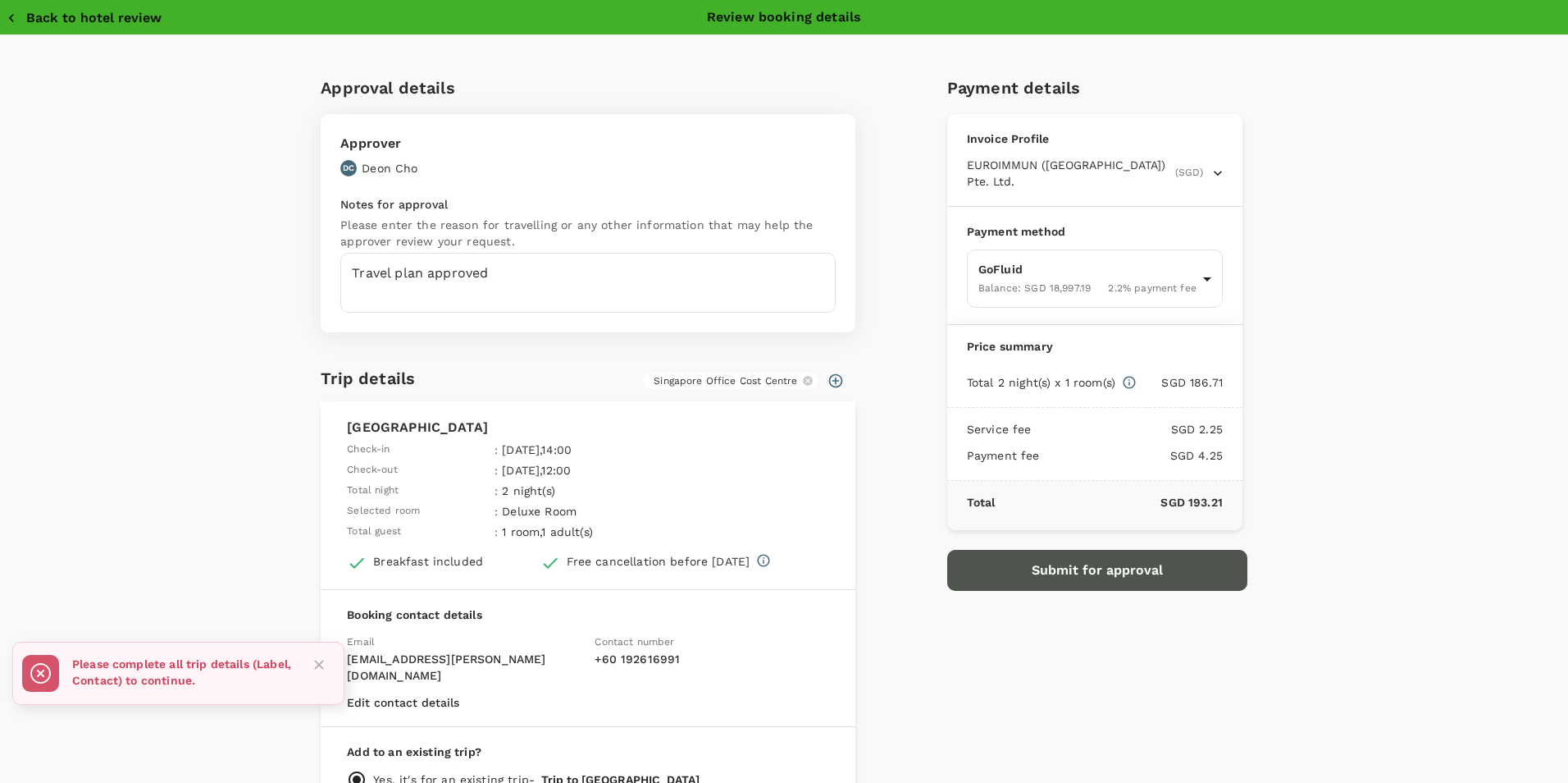
click at [1031, 574] on button "Submit for approval" at bounding box center [1098, 570] width 300 height 41
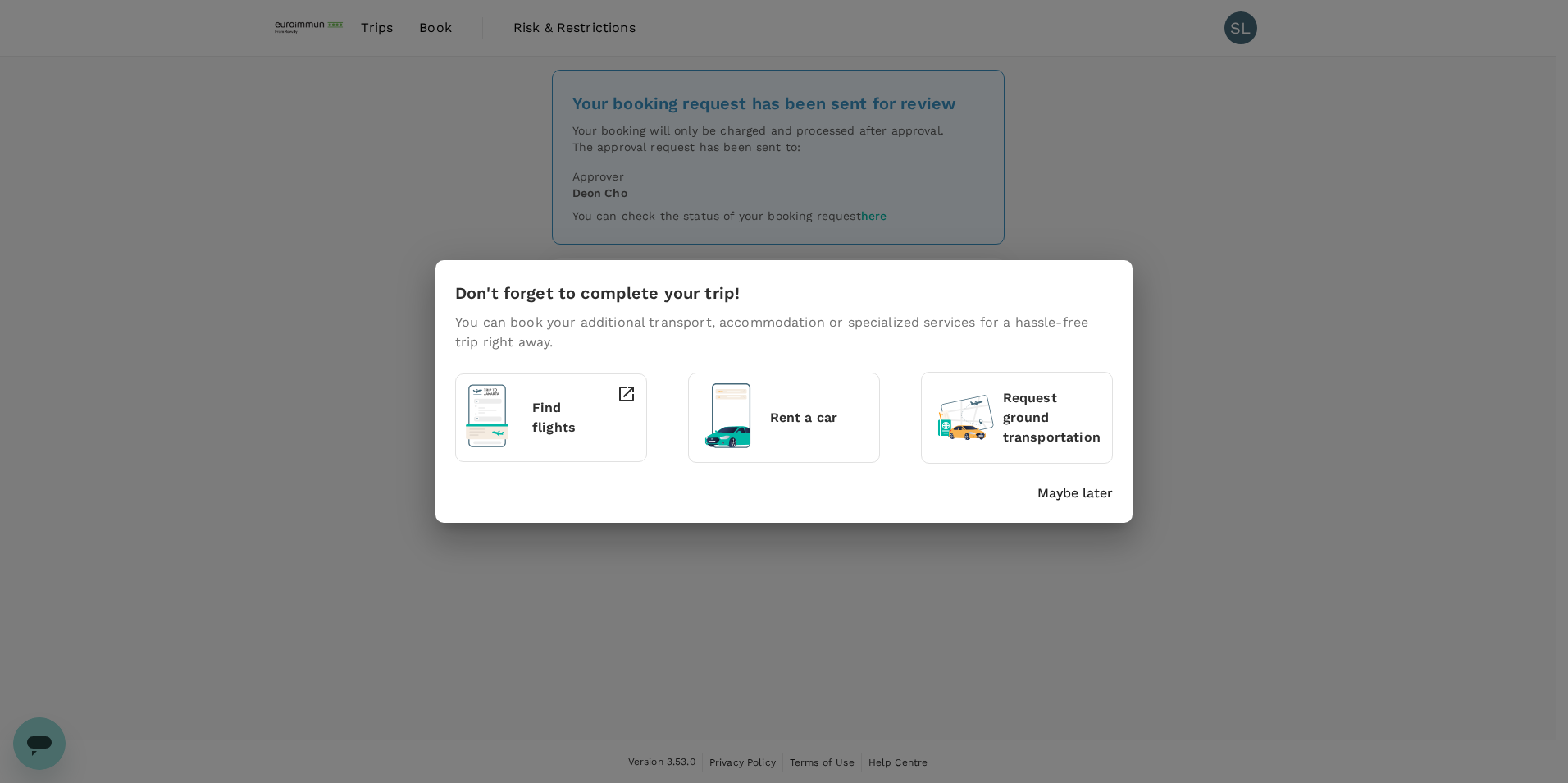
click at [521, 432] on div "Find flights" at bounding box center [548, 414] width 177 height 74
click at [1382, 285] on div "Don't forget to complete your trip! You can book your additional transport, acc…" at bounding box center [784, 392] width 1568 height 783
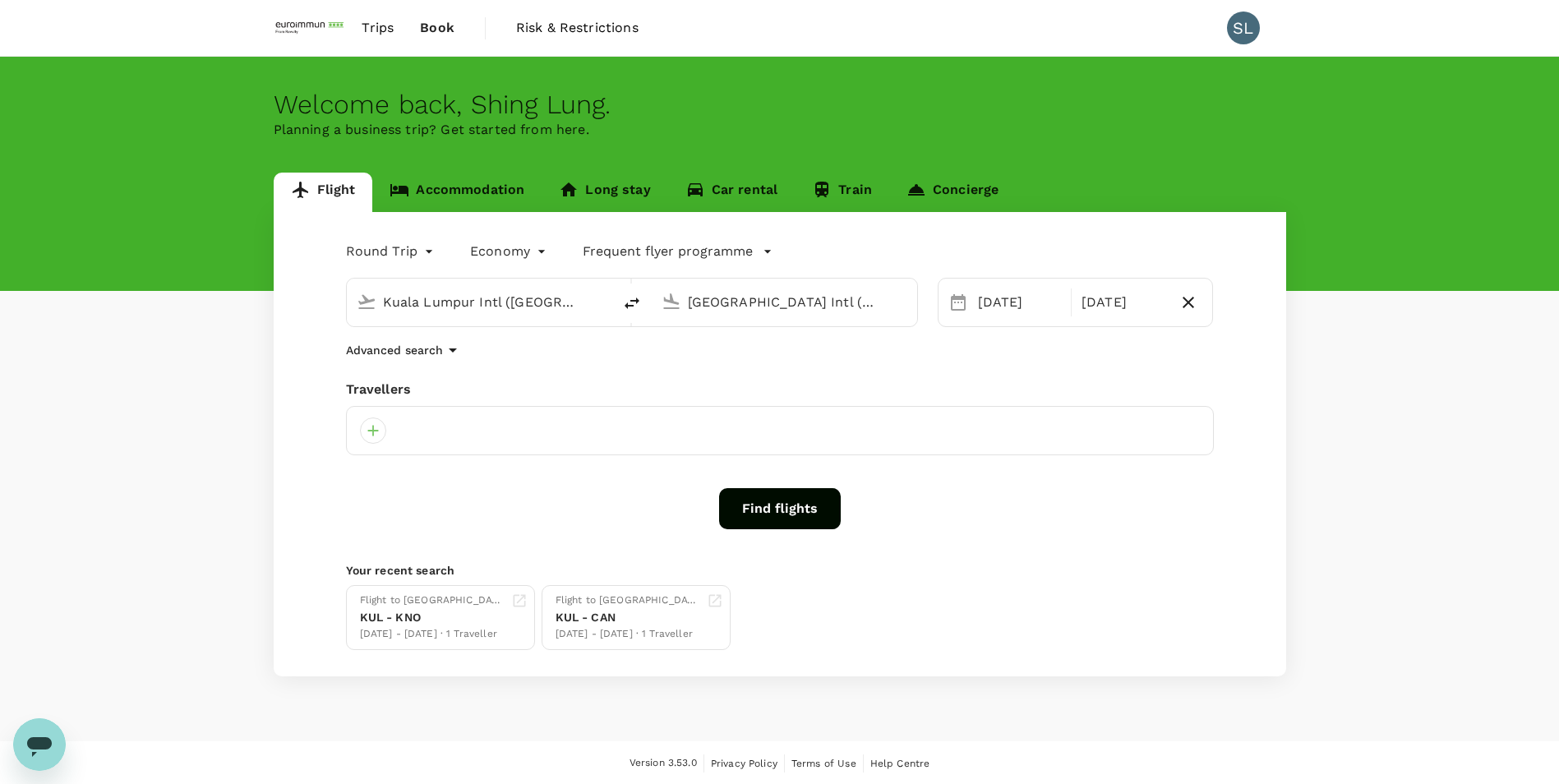
click at [631, 300] on icon "delete" at bounding box center [632, 303] width 15 height 11
type input "[GEOGRAPHIC_DATA] Intl (KNO)"
type input "Kuala Lumpur Intl ([GEOGRAPHIC_DATA])"
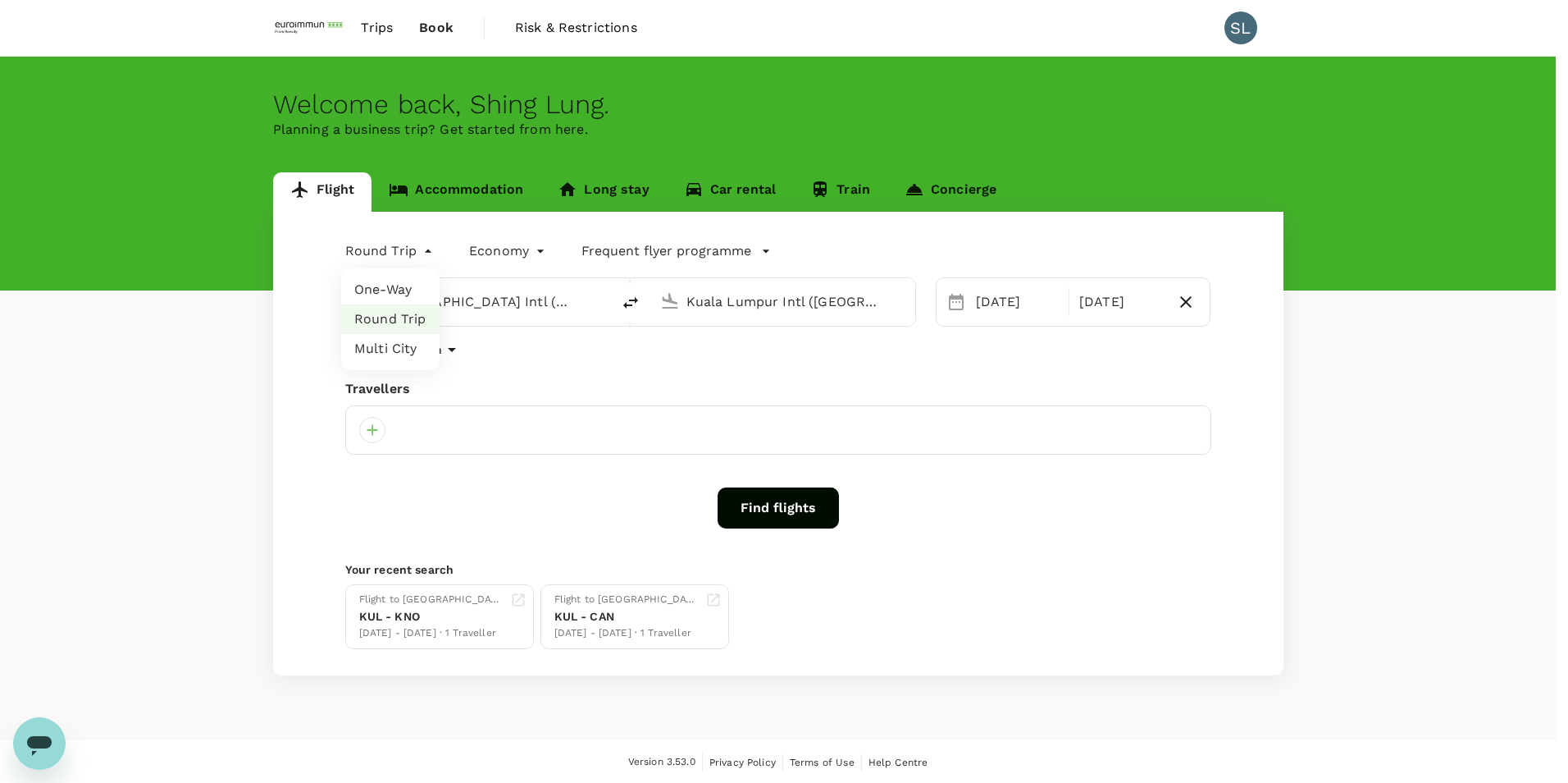
click at [422, 256] on body "Trips Book Risk & Restrictions SL Welcome back , Shing Lung . Planning a busine…" at bounding box center [784, 392] width 1568 height 785
click at [413, 286] on li "One-Way" at bounding box center [390, 289] width 98 height 29
type input "oneway"
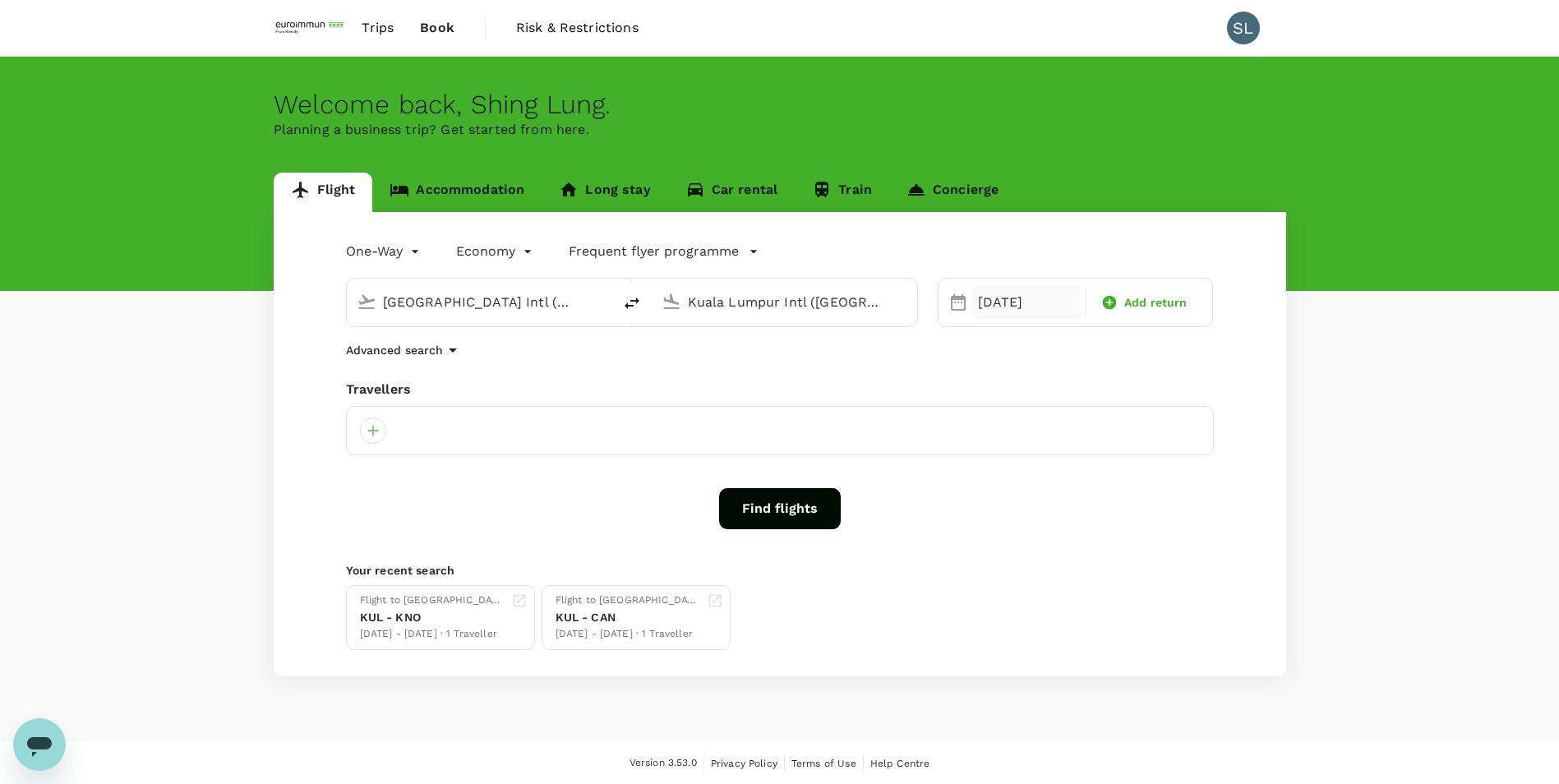
click at [1001, 305] on div "[DATE]" at bounding box center [1026, 302] width 111 height 33
click at [1125, 502] on div "24" at bounding box center [1127, 506] width 31 height 31
click at [378, 432] on div at bounding box center [373, 431] width 26 height 26
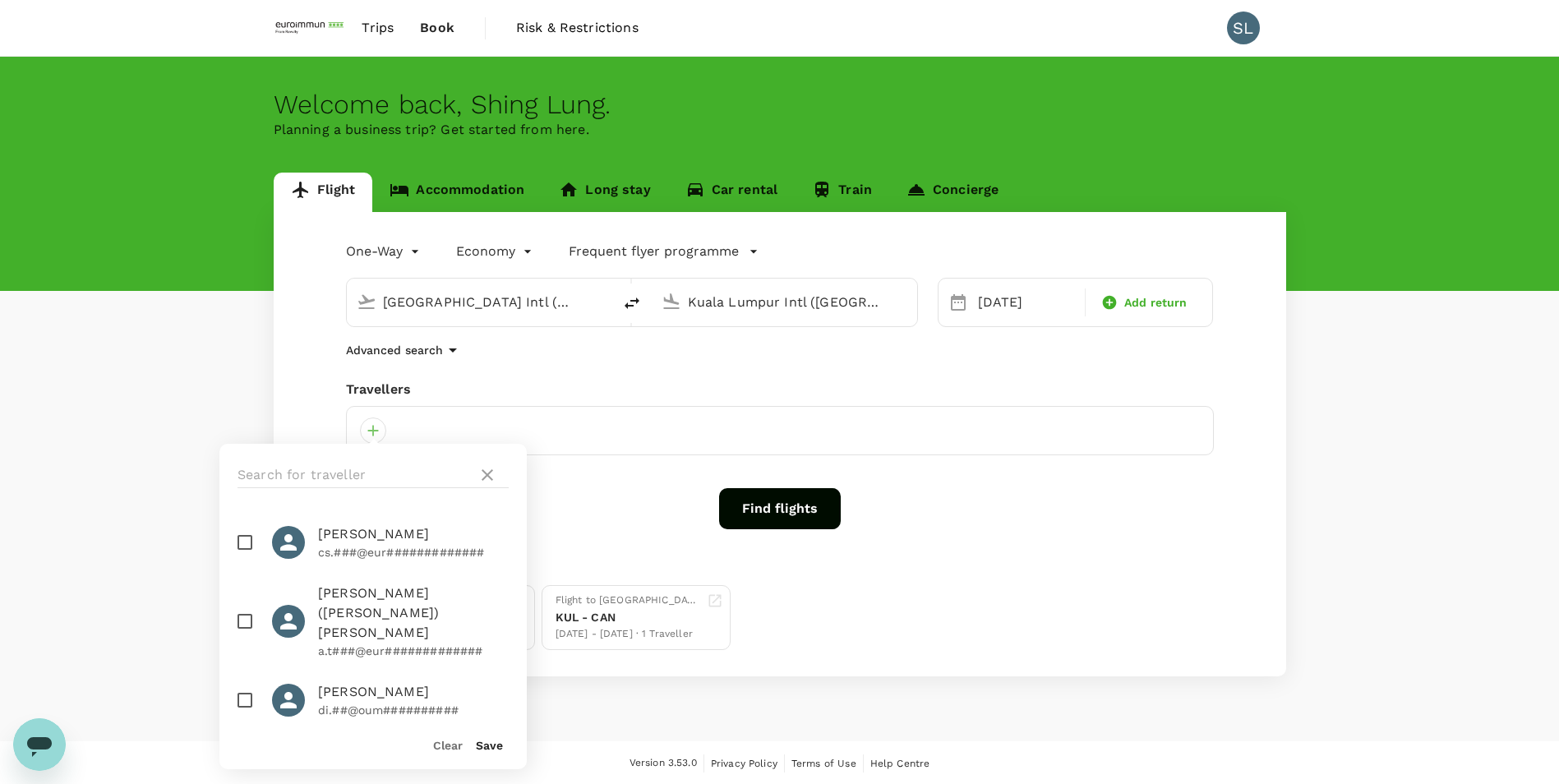
click at [421, 385] on div "Travellers" at bounding box center [780, 389] width 868 height 20
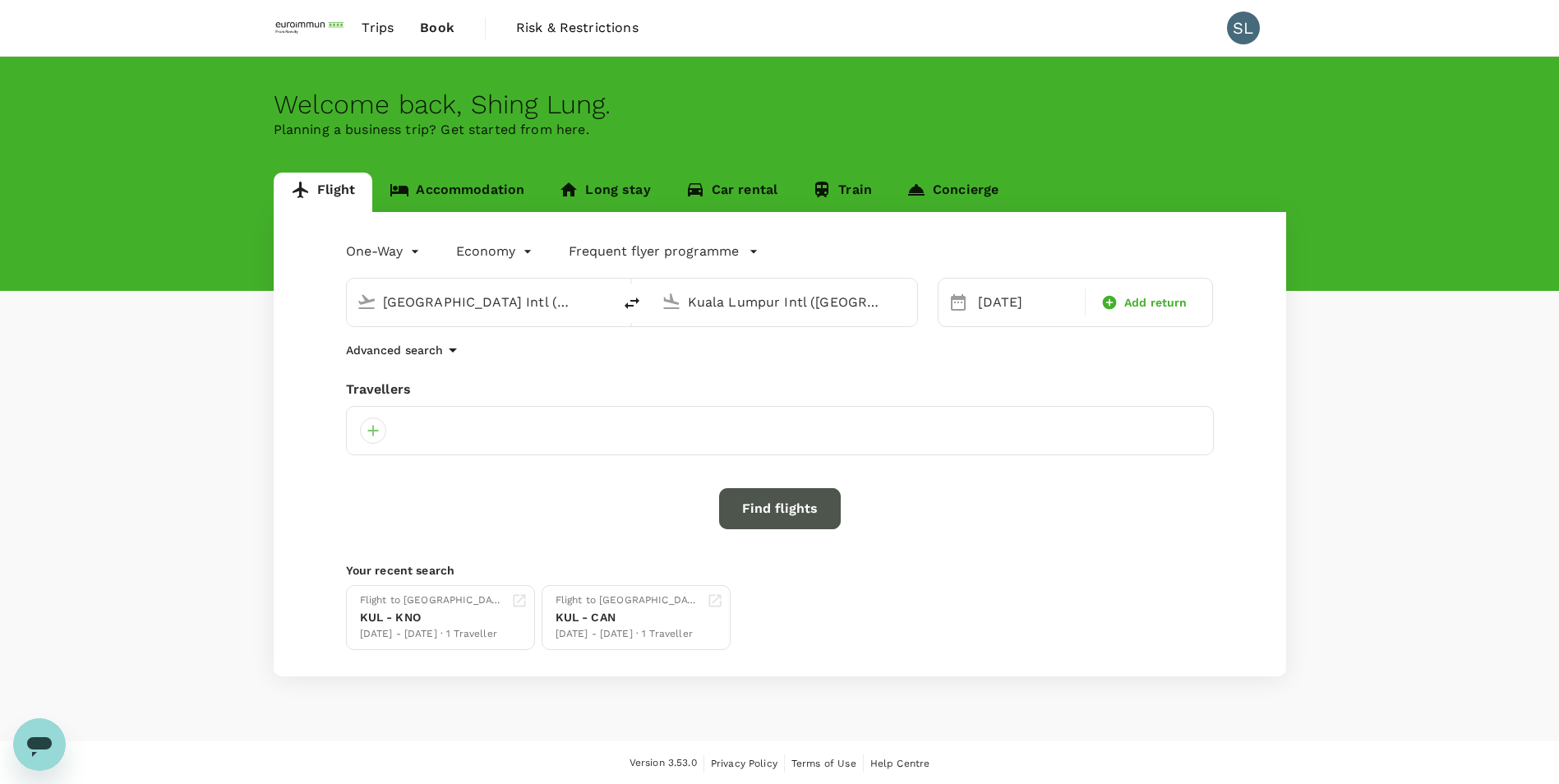
click at [762, 508] on button "Find flights" at bounding box center [780, 508] width 122 height 41
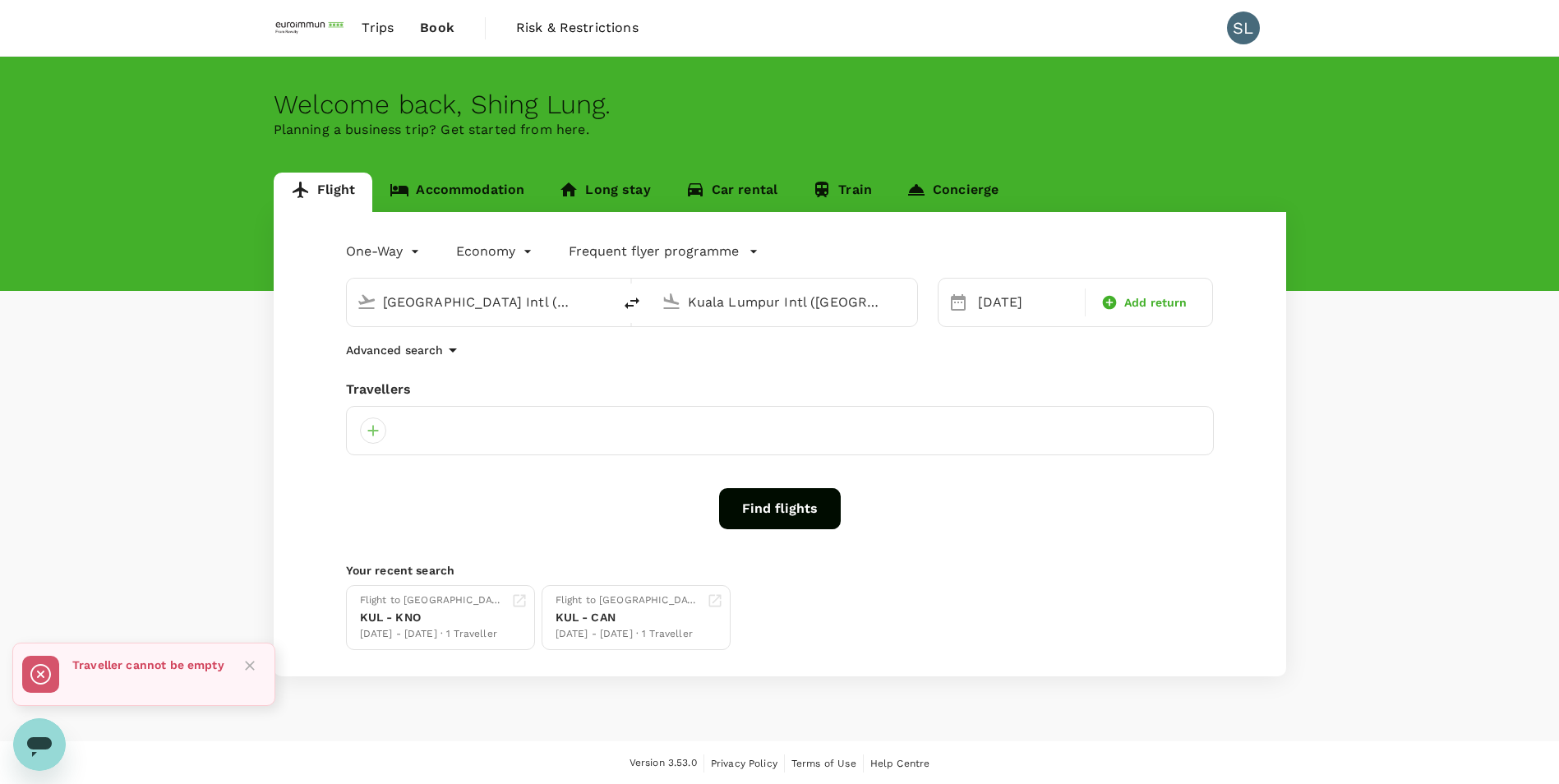
click at [344, 445] on div "One-Way oneway Economy economy Frequent flyer programme [GEOGRAPHIC_DATA] (KNO)…" at bounding box center [780, 443] width 1013 height 464
click at [438, 439] on div at bounding box center [780, 431] width 868 height 49
click at [442, 372] on div "One-Way oneway Economy economy Frequent flyer programme [GEOGRAPHIC_DATA] (KNO)…" at bounding box center [780, 443] width 1013 height 464
click at [437, 410] on div at bounding box center [780, 431] width 868 height 49
click at [382, 427] on div at bounding box center [373, 431] width 26 height 26
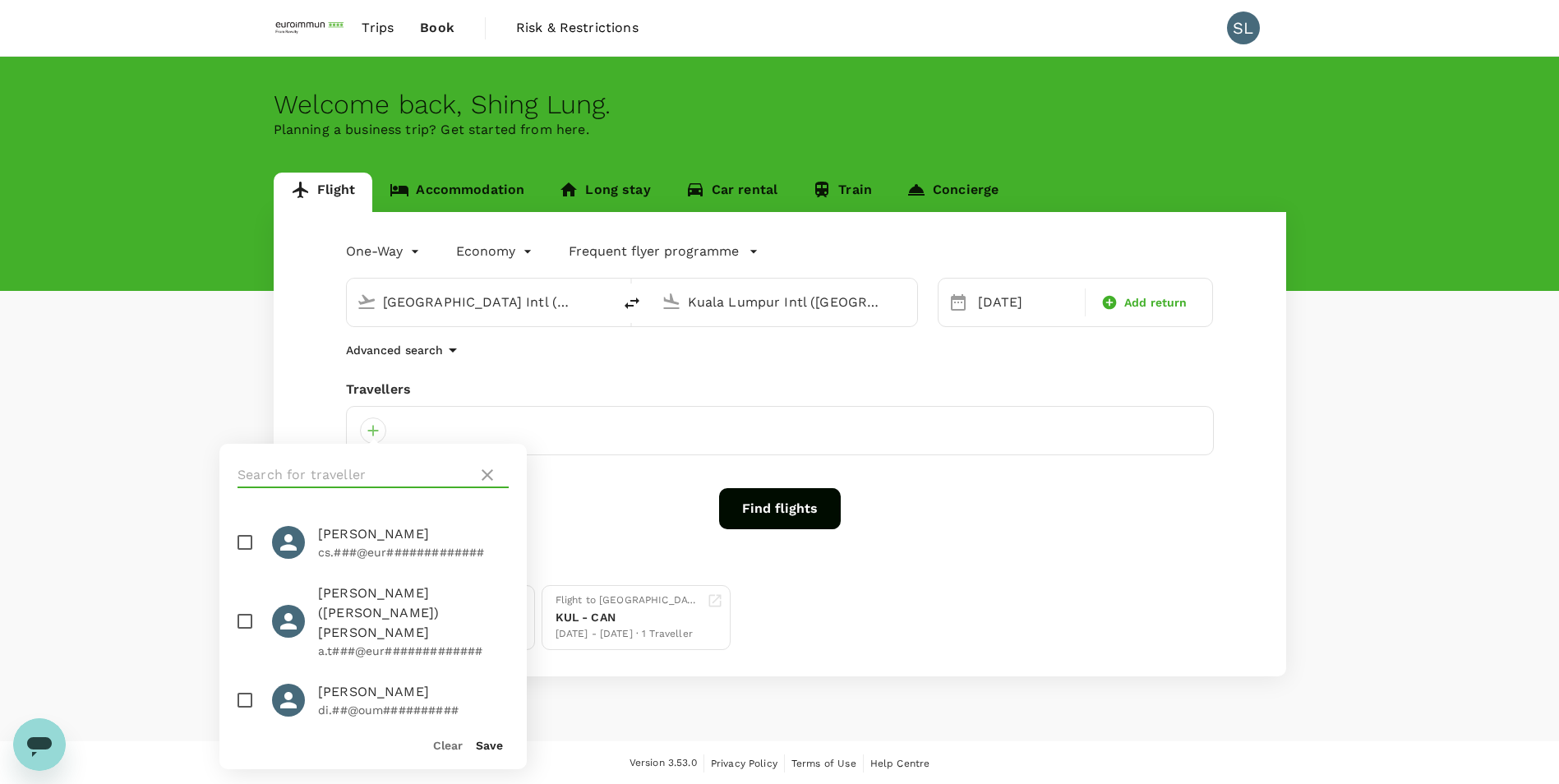
click at [370, 469] on input "text" at bounding box center [353, 475] width 233 height 26
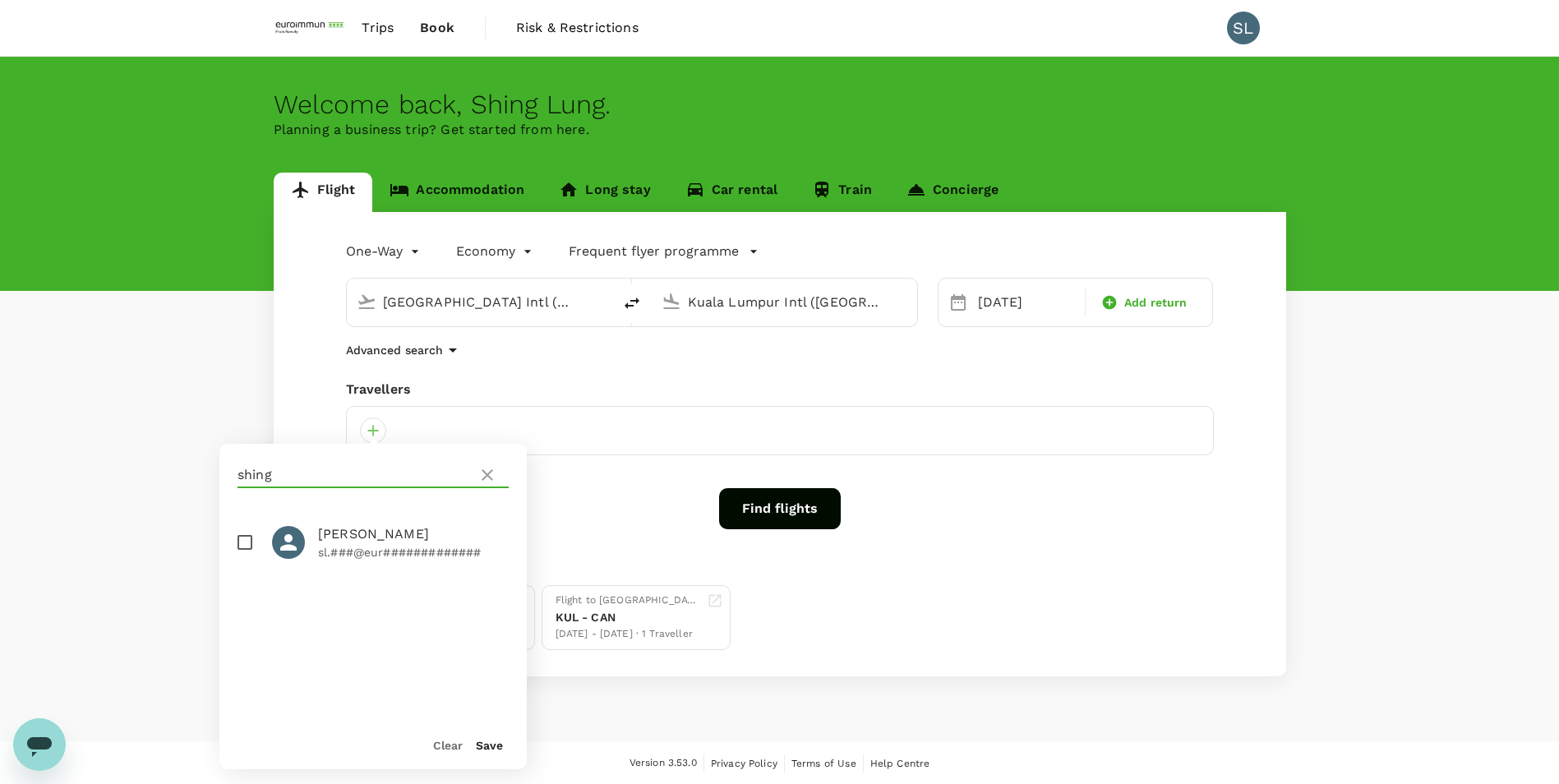
type input "shing"
click at [386, 540] on span "[PERSON_NAME]" at bounding box center [414, 534] width 191 height 20
checkbox input "true"
click at [493, 750] on button "Save" at bounding box center [489, 745] width 27 height 13
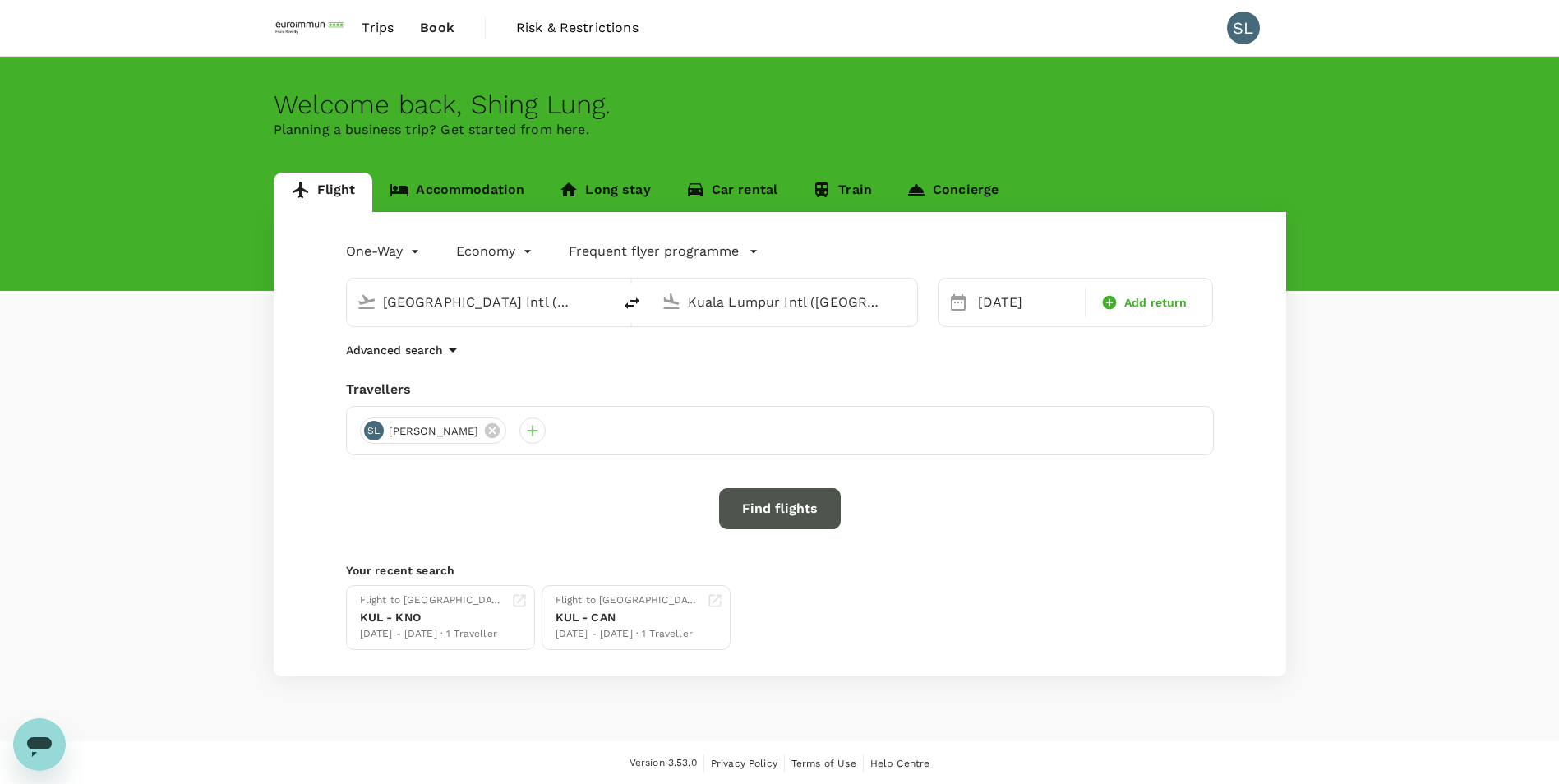
click at [813, 522] on button "Find flights" at bounding box center [780, 508] width 122 height 41
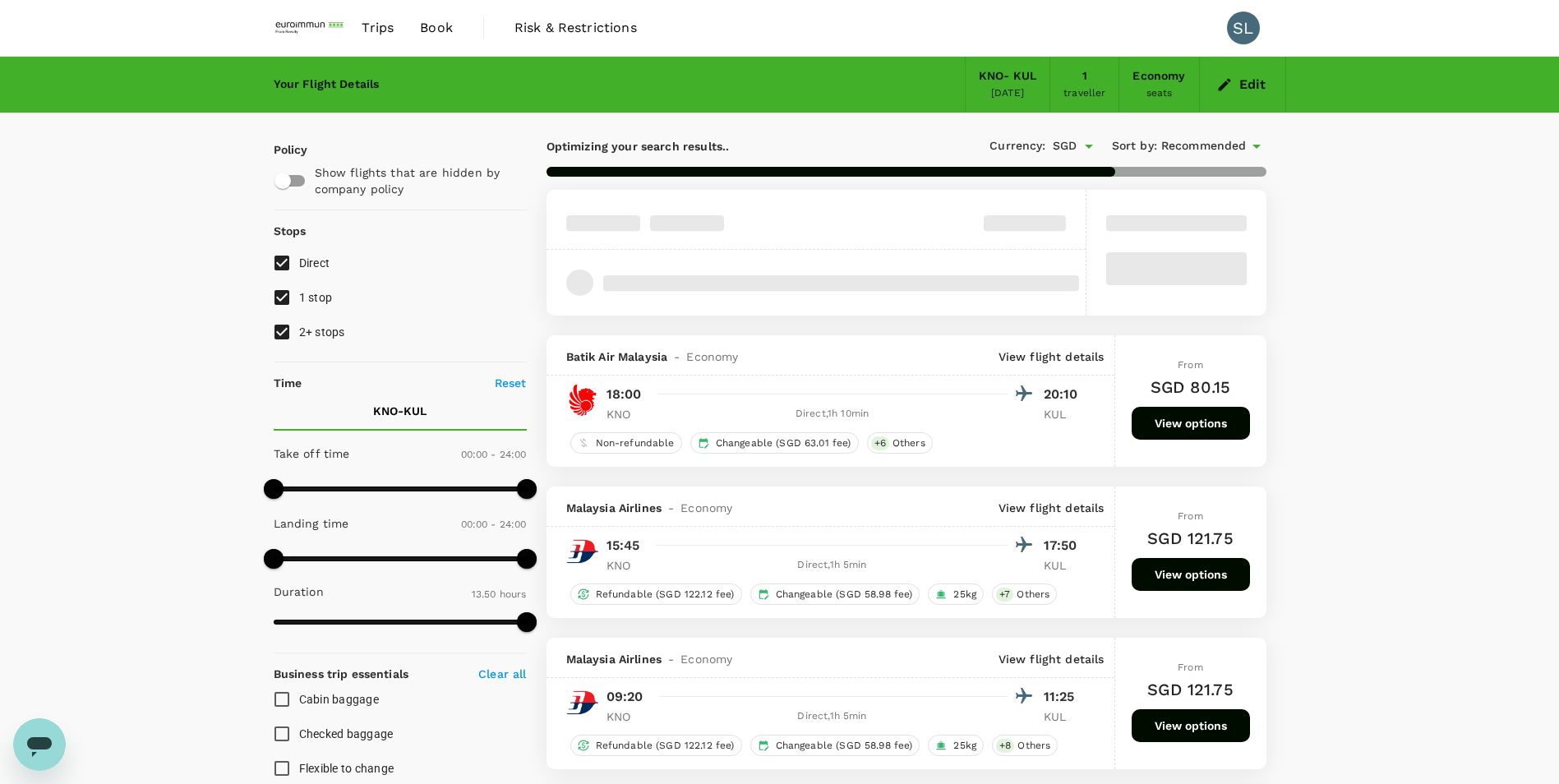
click at [275, 297] on input "1 stop" at bounding box center [282, 298] width 35 height 35
checkbox input "false"
click at [277, 338] on input "2+ stops" at bounding box center [282, 332] width 35 height 35
checkbox input "false"
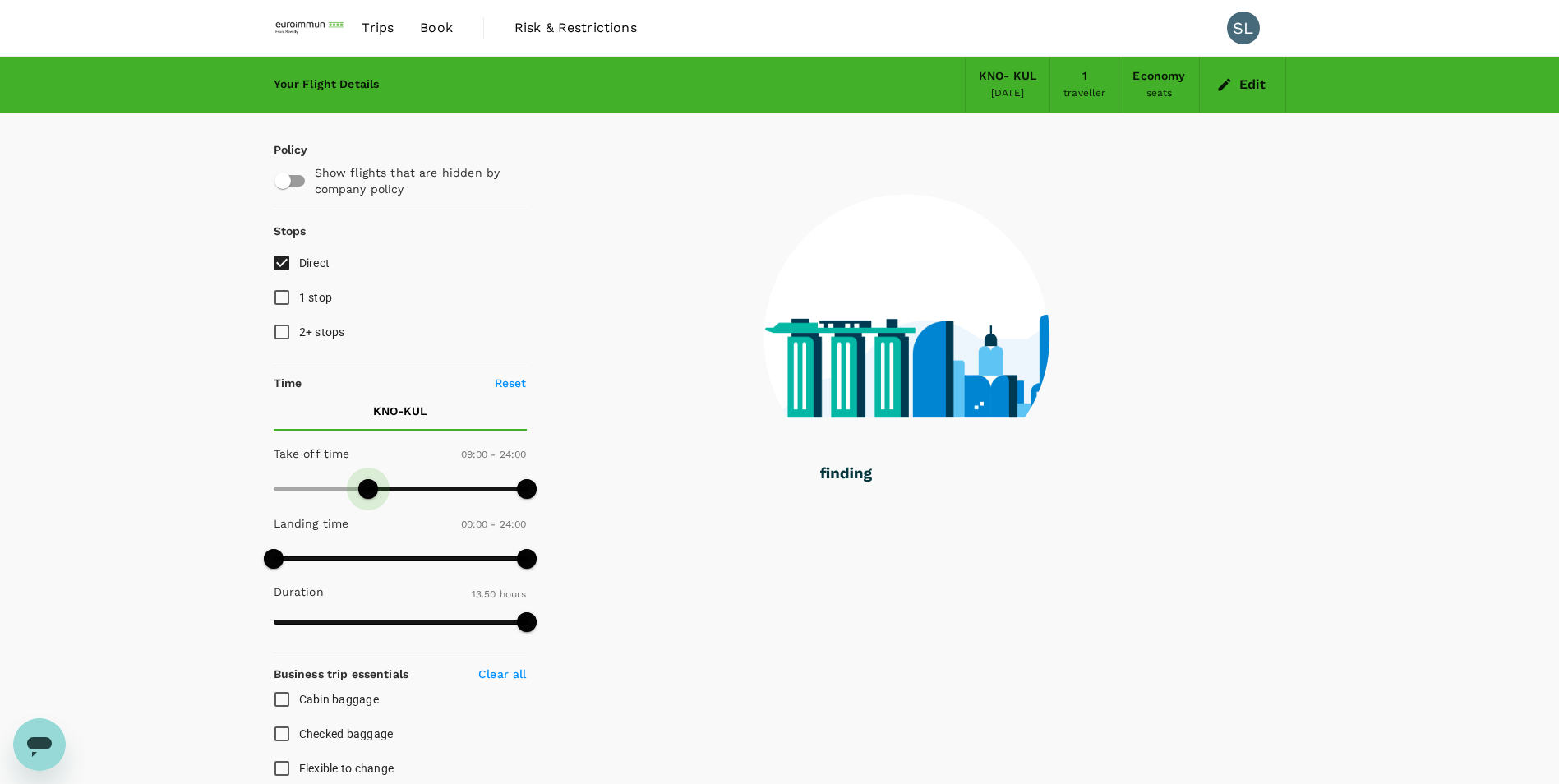
type input "720"
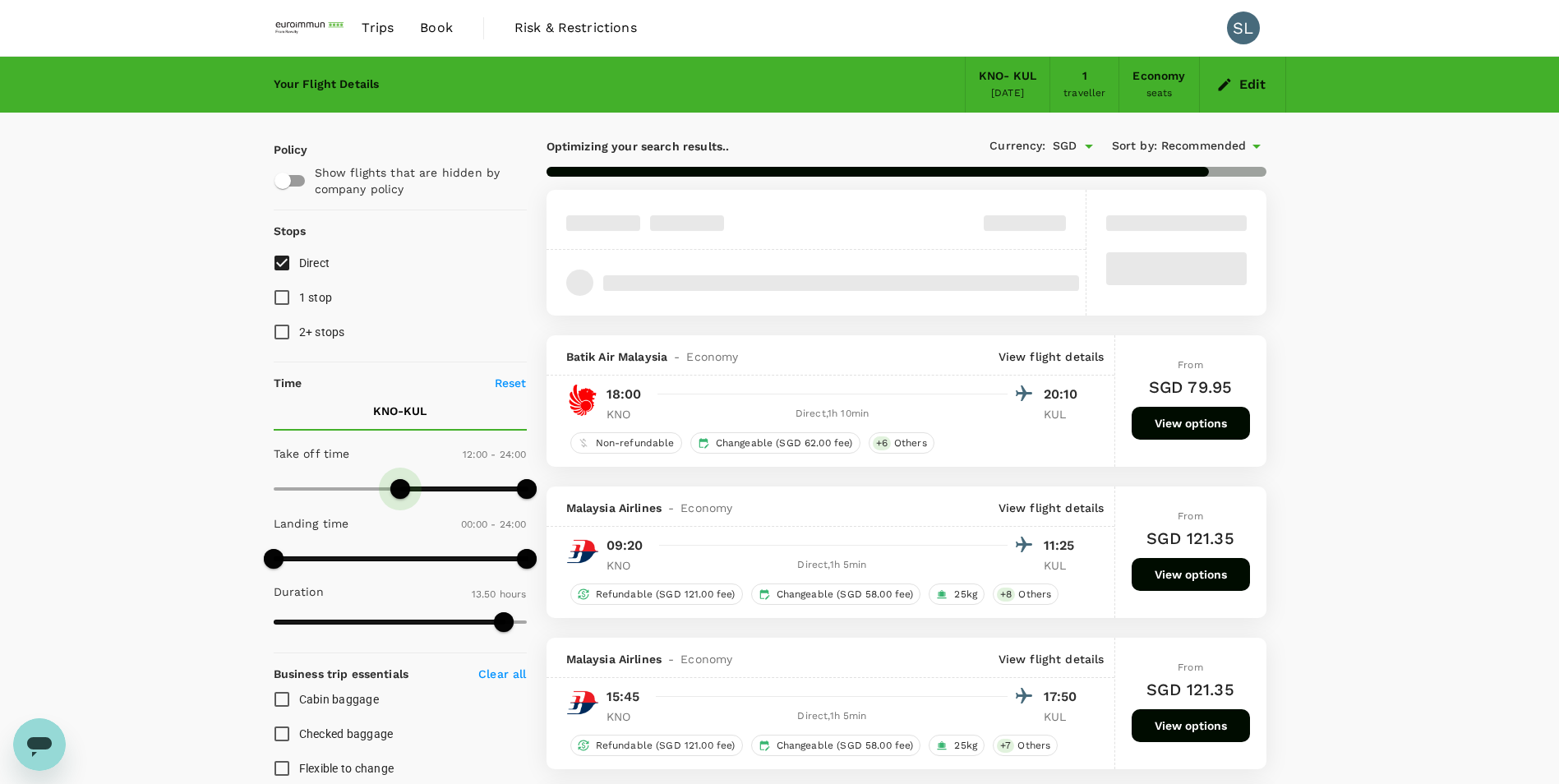
drag, startPoint x: 273, startPoint y: 496, endPoint x: 398, endPoint y: 497, distance: 125.0
click at [398, 497] on span at bounding box center [400, 488] width 20 height 20
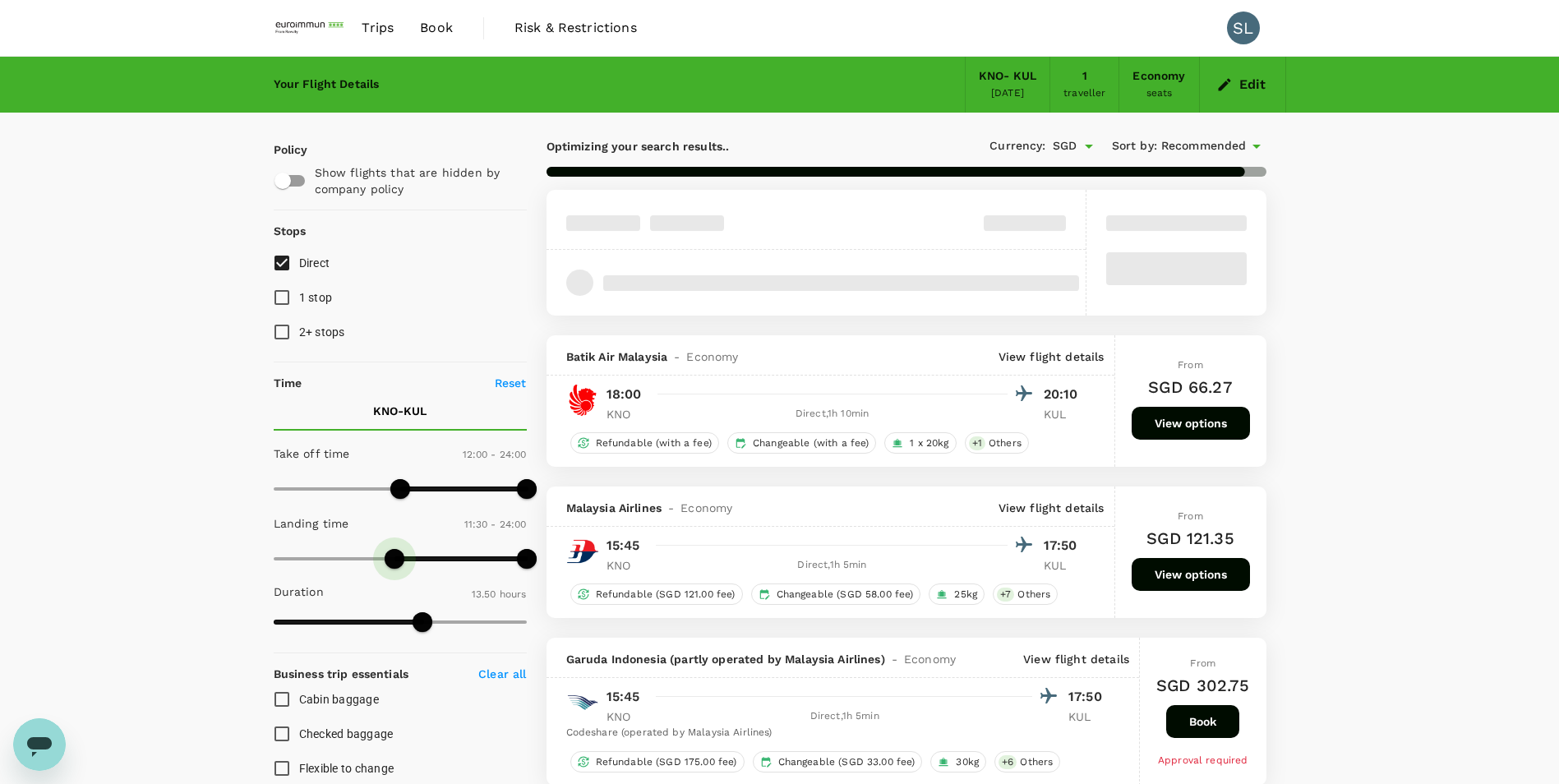
type input "720"
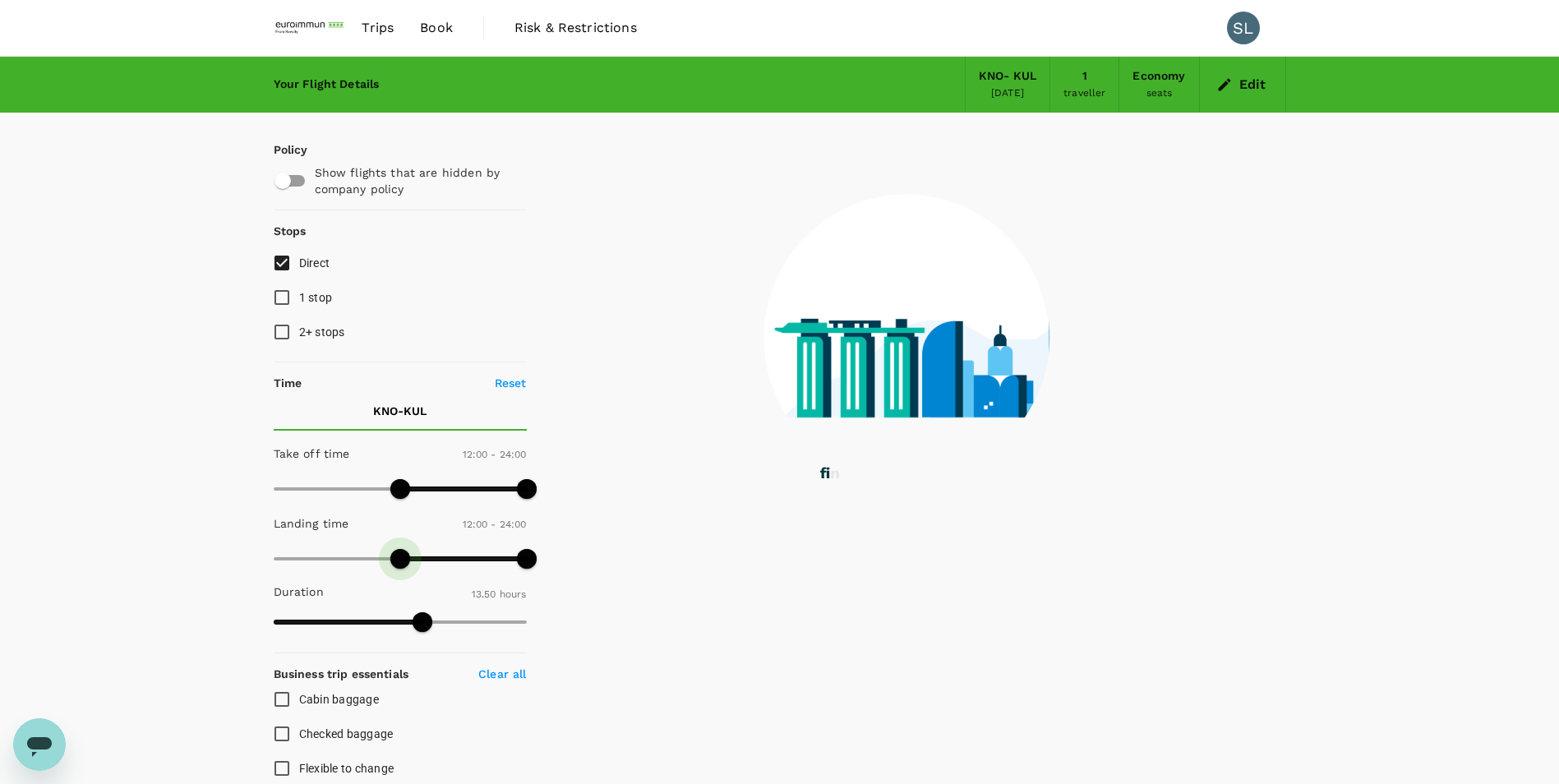
drag, startPoint x: 272, startPoint y: 559, endPoint x: 401, endPoint y: 567, distance: 129.2
click at [401, 567] on span at bounding box center [400, 558] width 20 height 20
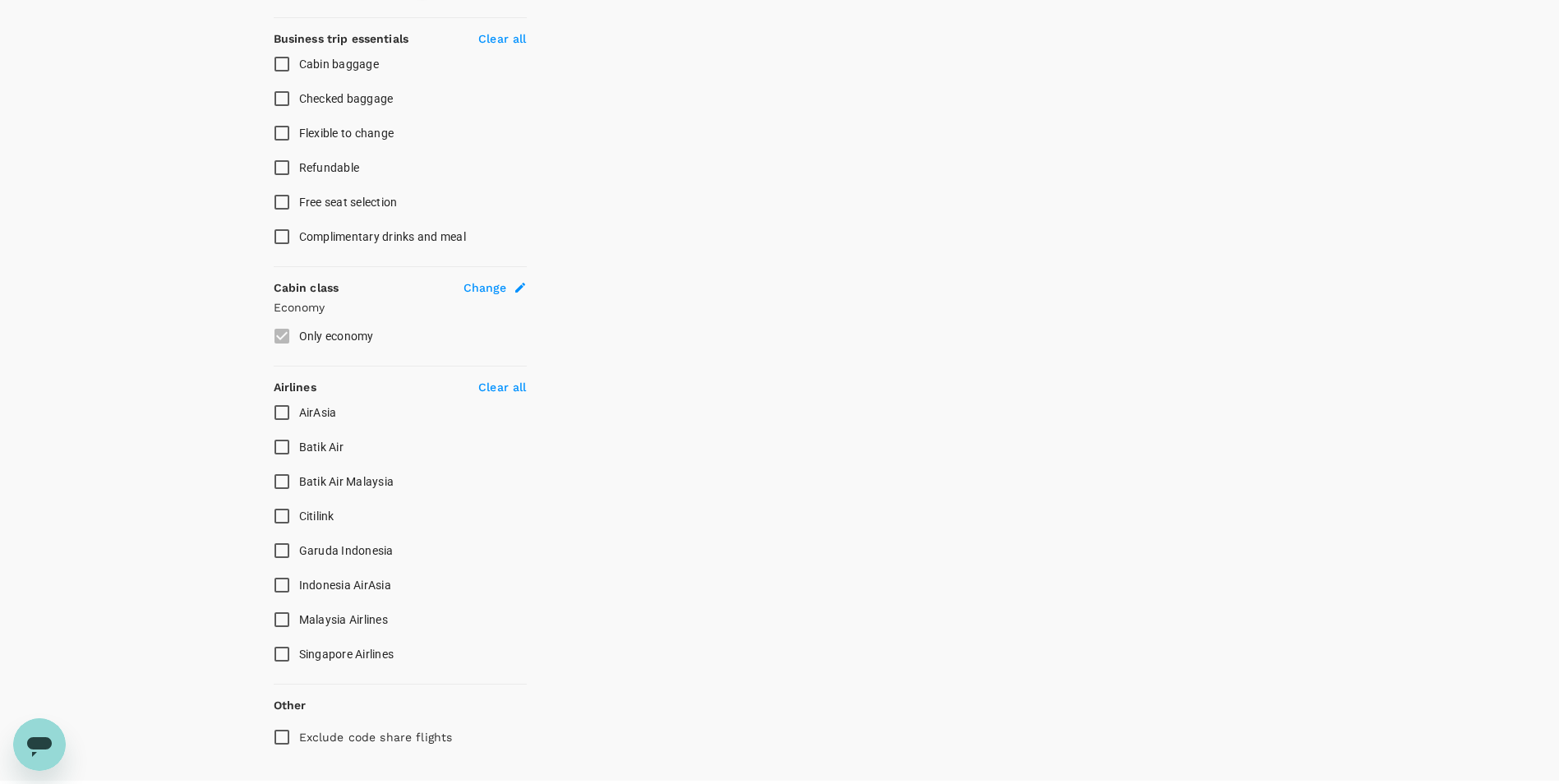
scroll to position [657, 0]
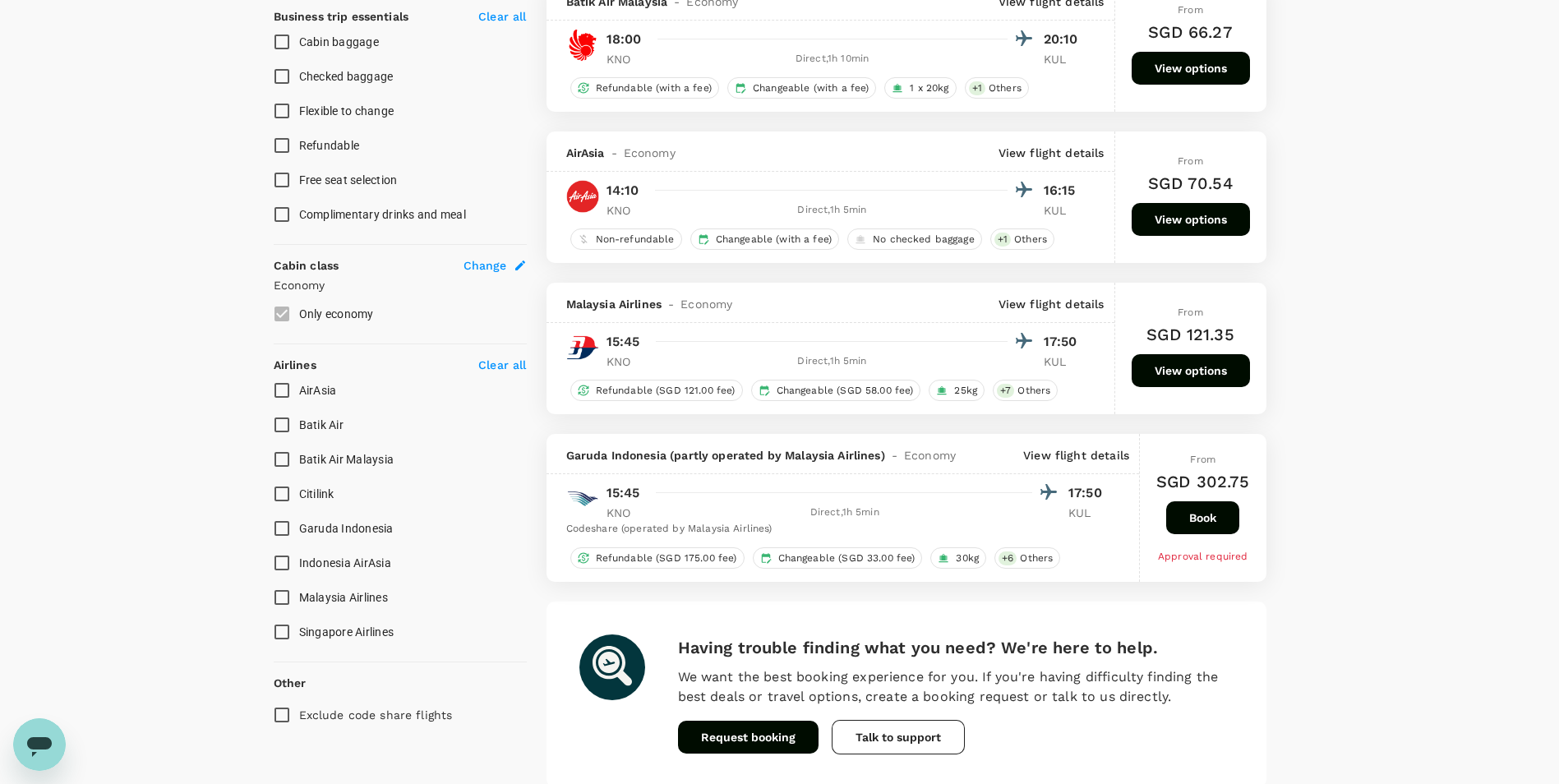
click at [285, 391] on input "AirAsia" at bounding box center [282, 390] width 35 height 35
checkbox input "true"
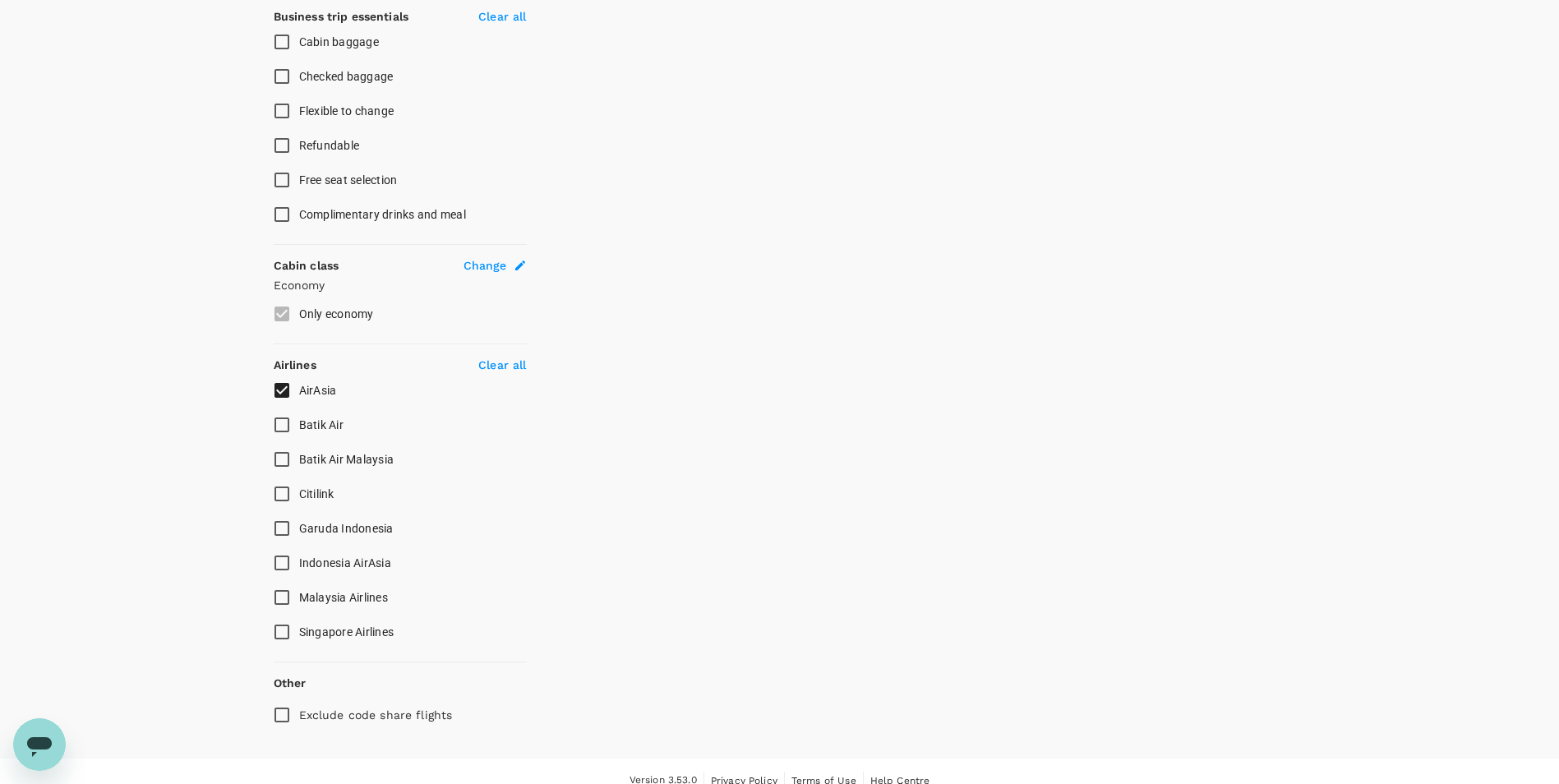
click at [287, 463] on input "Batik Air Malaysia" at bounding box center [282, 459] width 35 height 35
checkbox input "false"
click at [283, 589] on input "Malaysia Airlines" at bounding box center [282, 597] width 35 height 35
checkbox input "true"
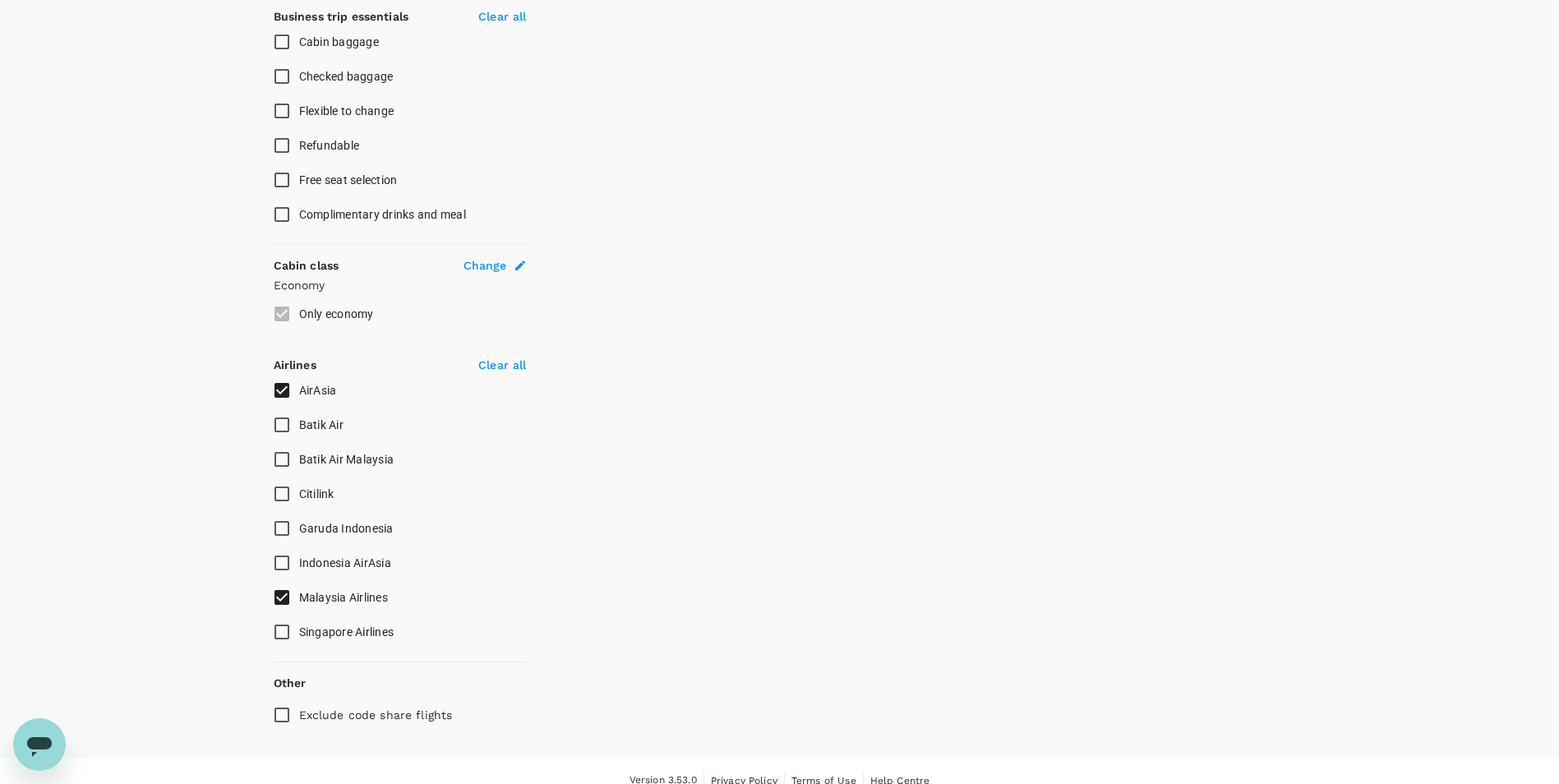
checkbox input "false"
checkbox input "true"
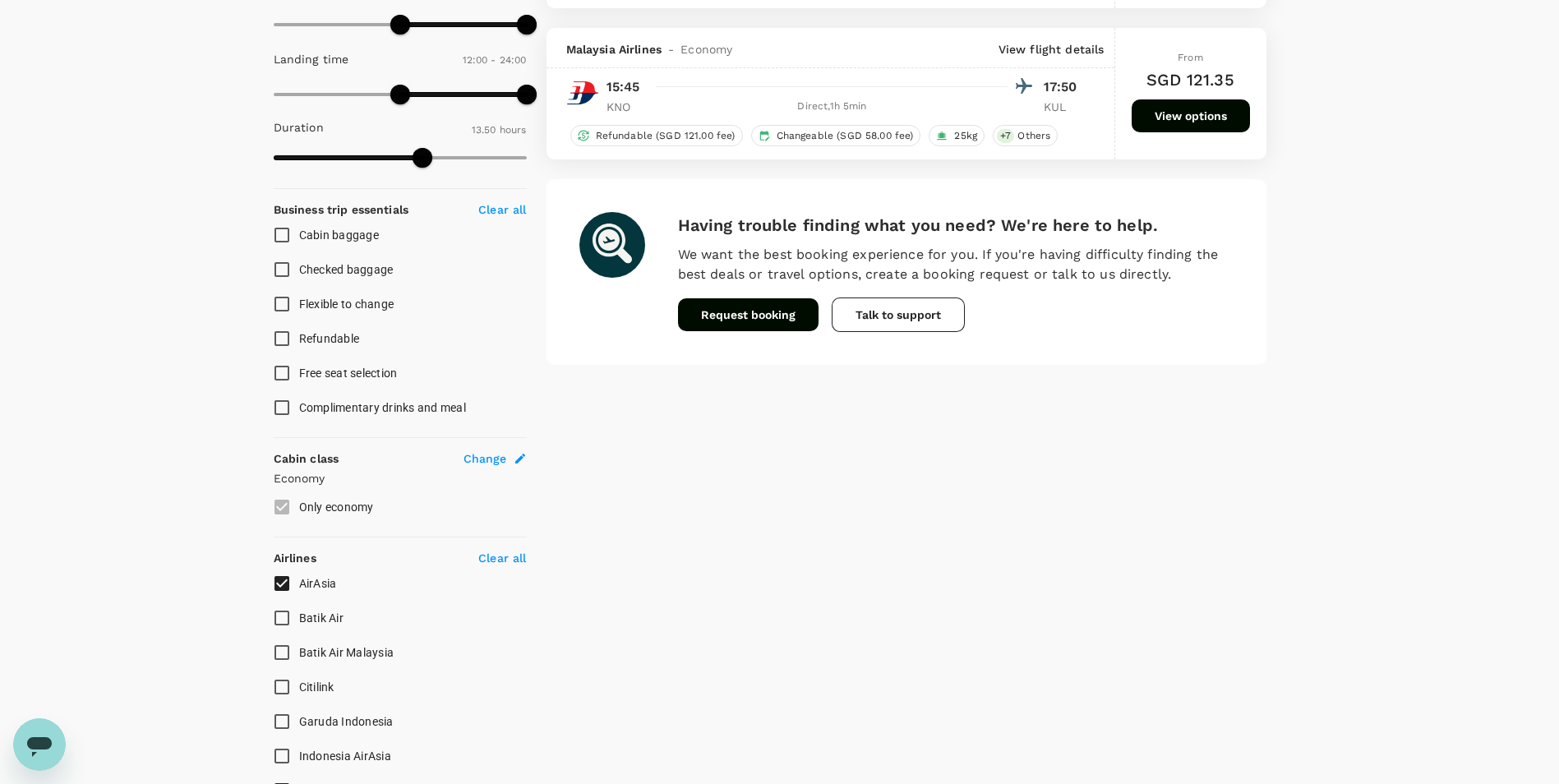
scroll to position [493, 0]
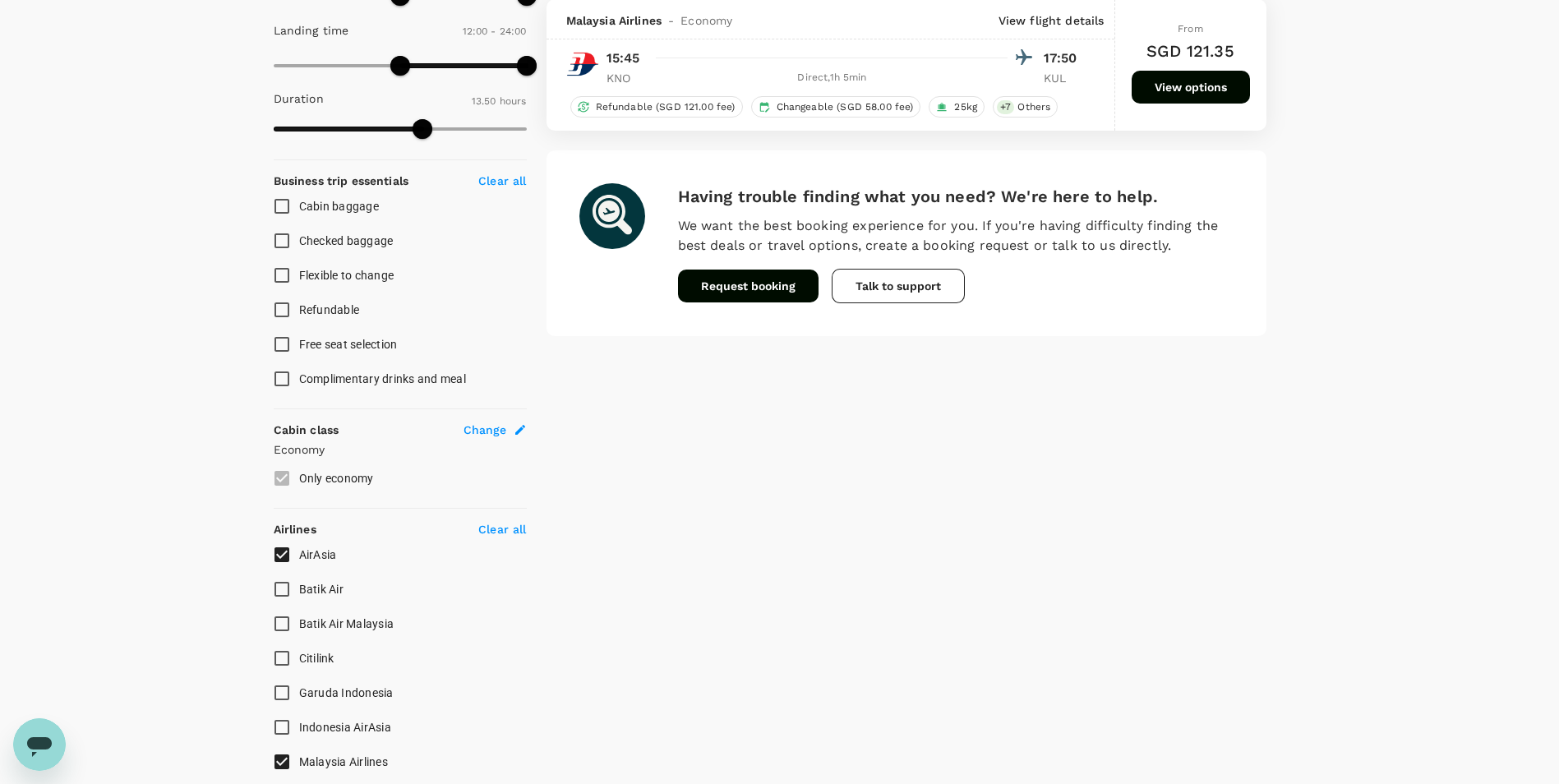
click at [282, 622] on input "Batik Air Malaysia" at bounding box center [282, 623] width 35 height 35
checkbox input "true"
click at [278, 590] on input "Batik Air" at bounding box center [282, 588] width 35 height 35
checkbox input "false"
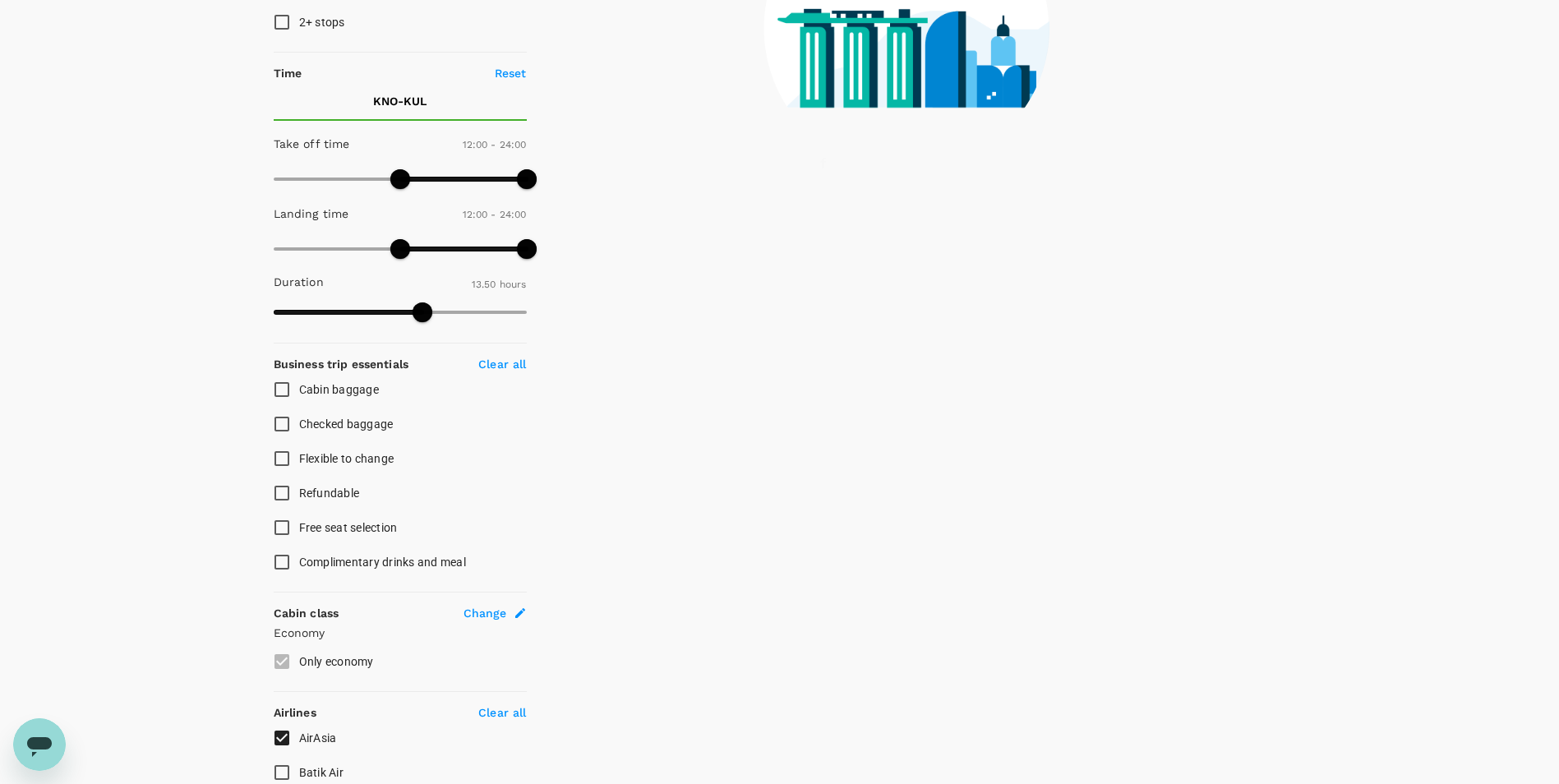
scroll to position [164, 0]
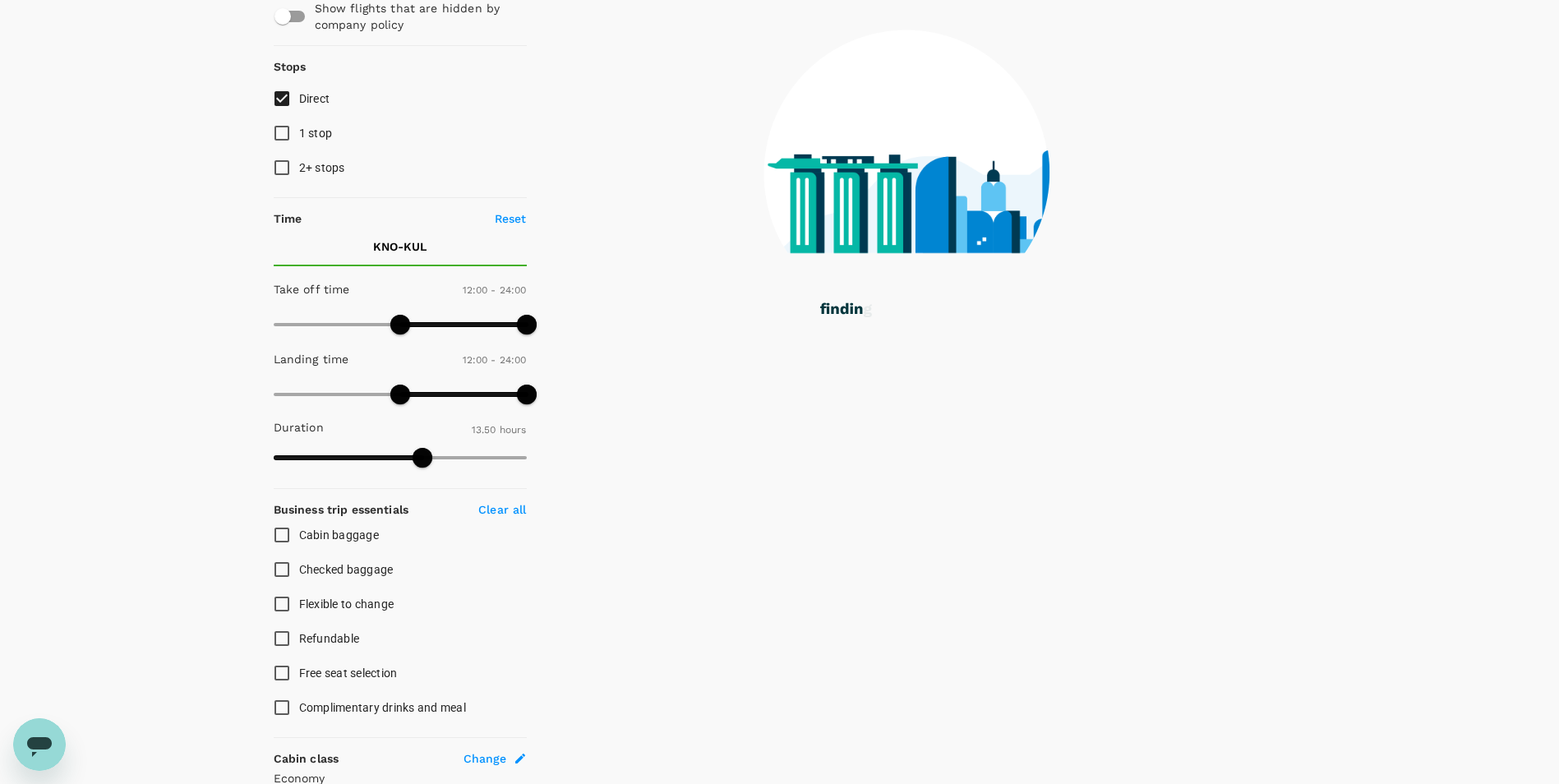
checkbox input "true"
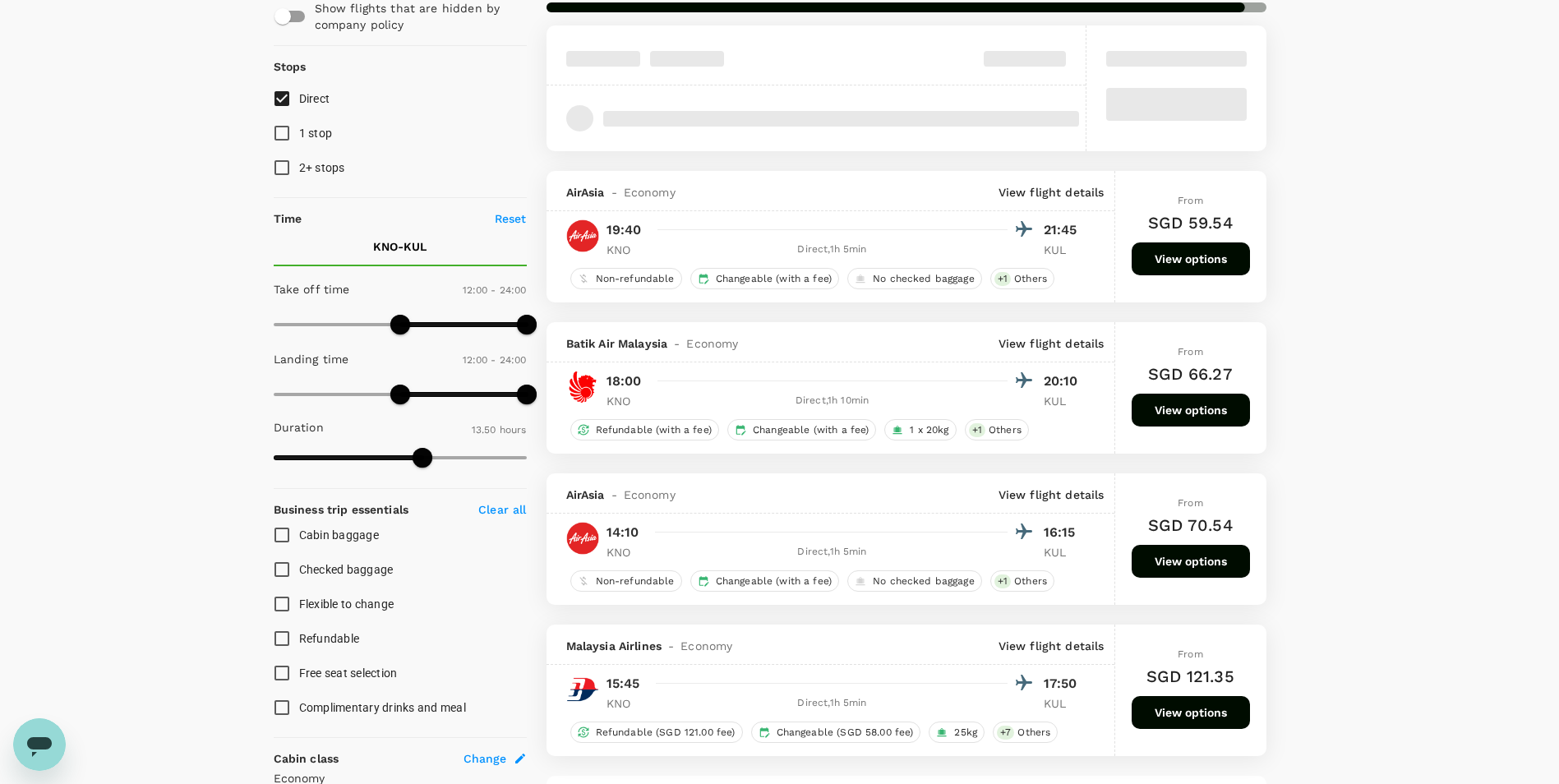
scroll to position [0, 0]
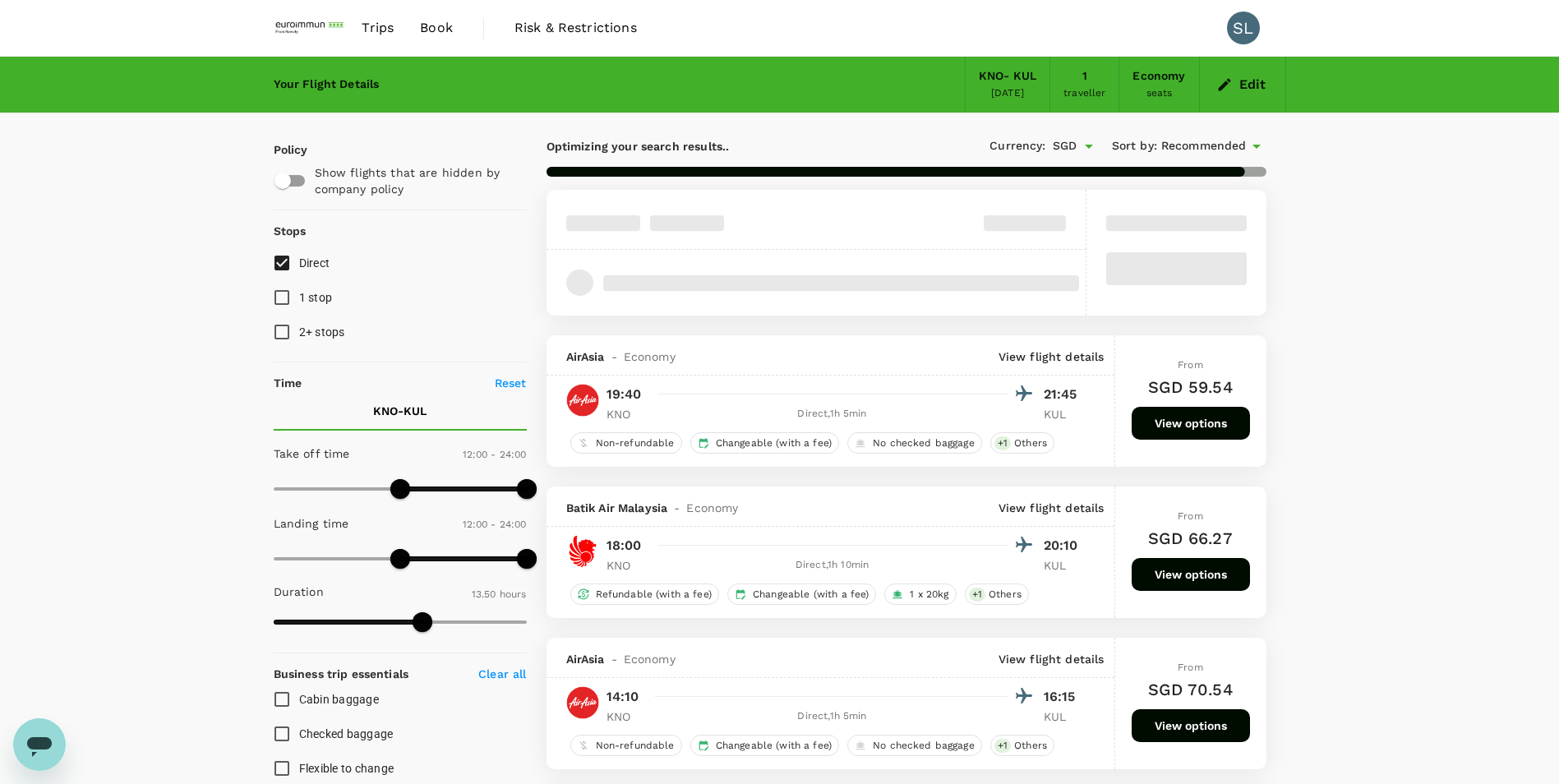
click at [1235, 147] on span "Recommended" at bounding box center [1204, 145] width 85 height 18
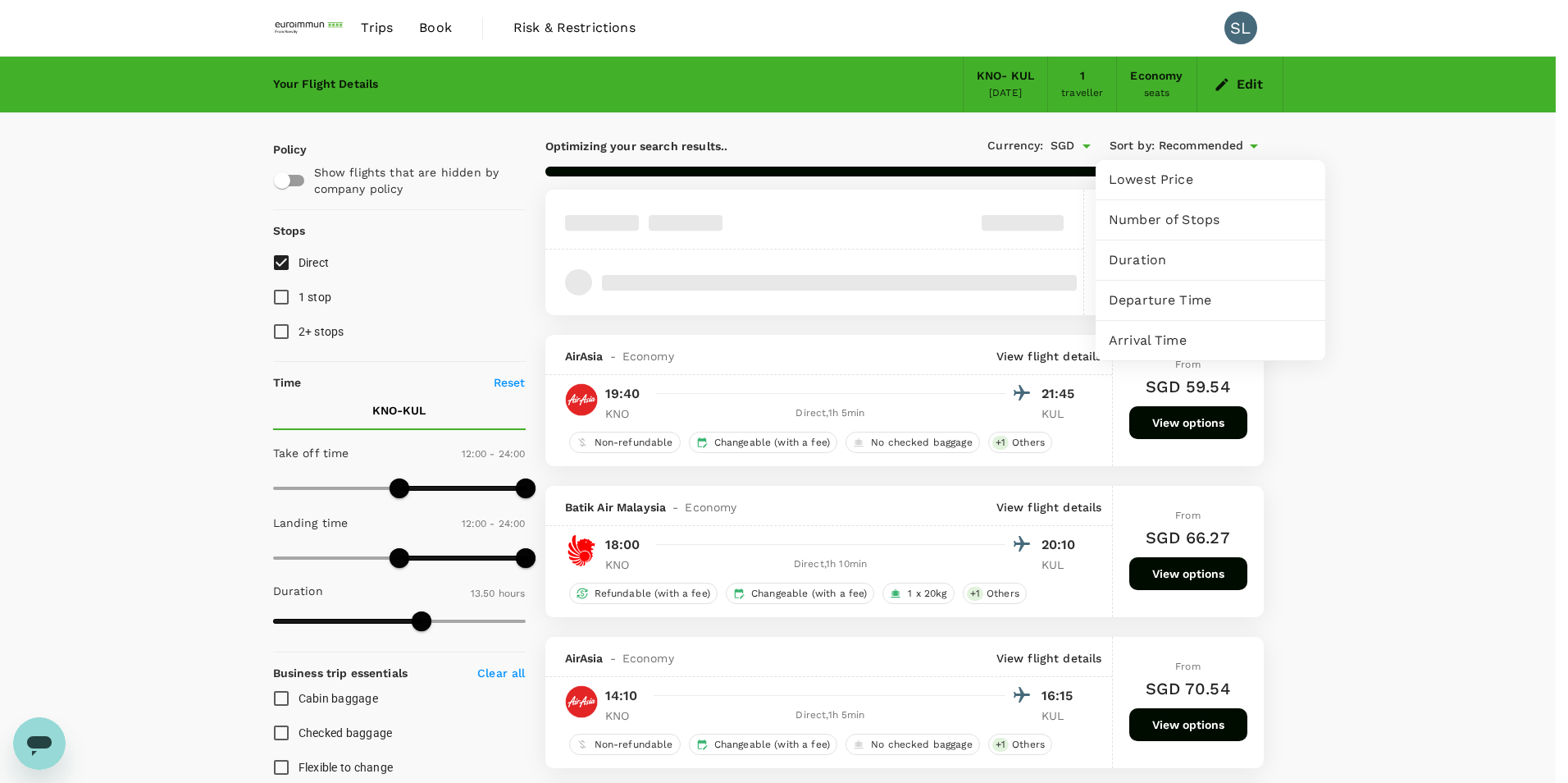
click at [1177, 308] on span "Departure Time" at bounding box center [1211, 300] width 204 height 20
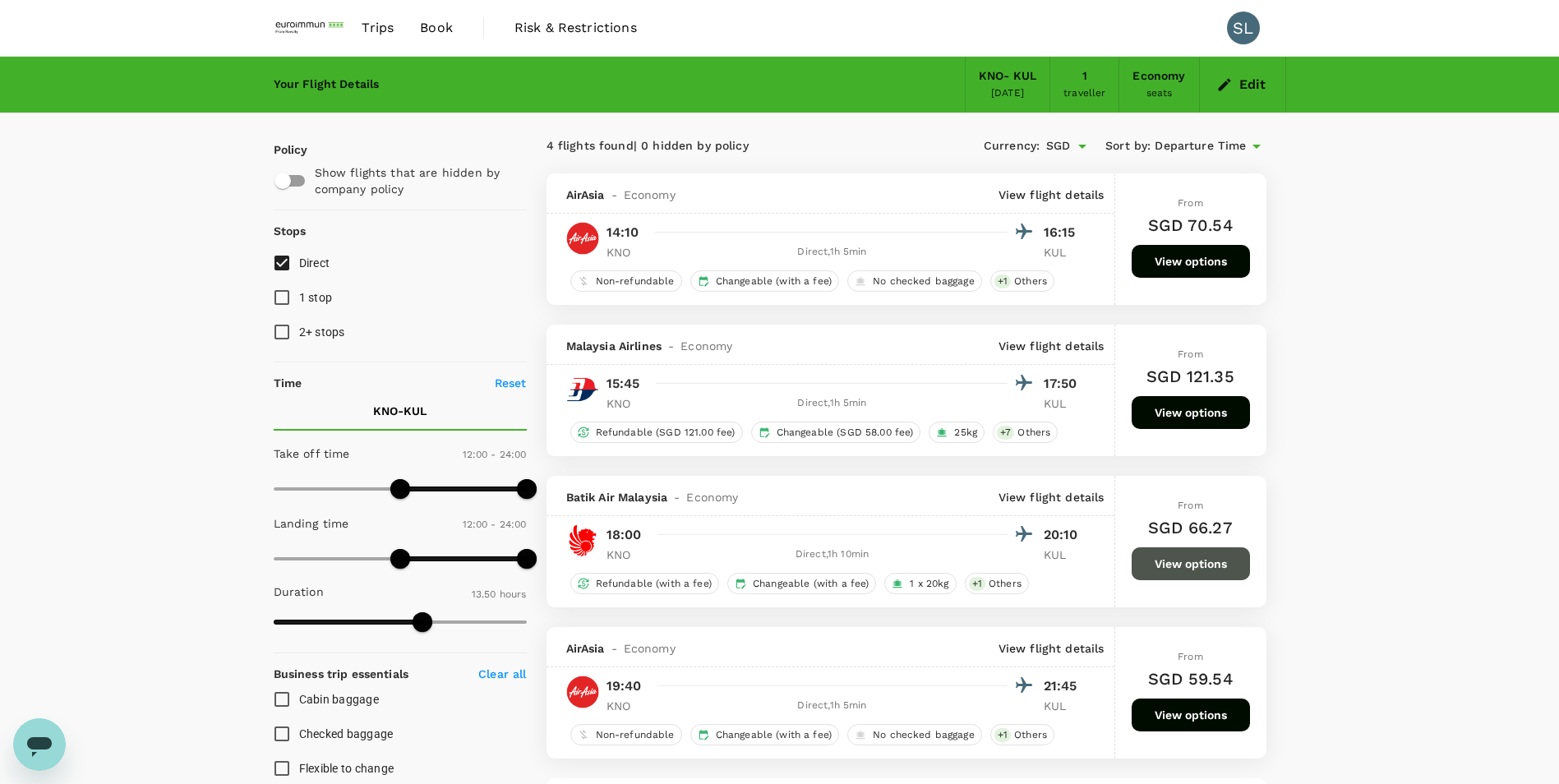
click at [1182, 571] on button "View options" at bounding box center [1191, 563] width 118 height 33
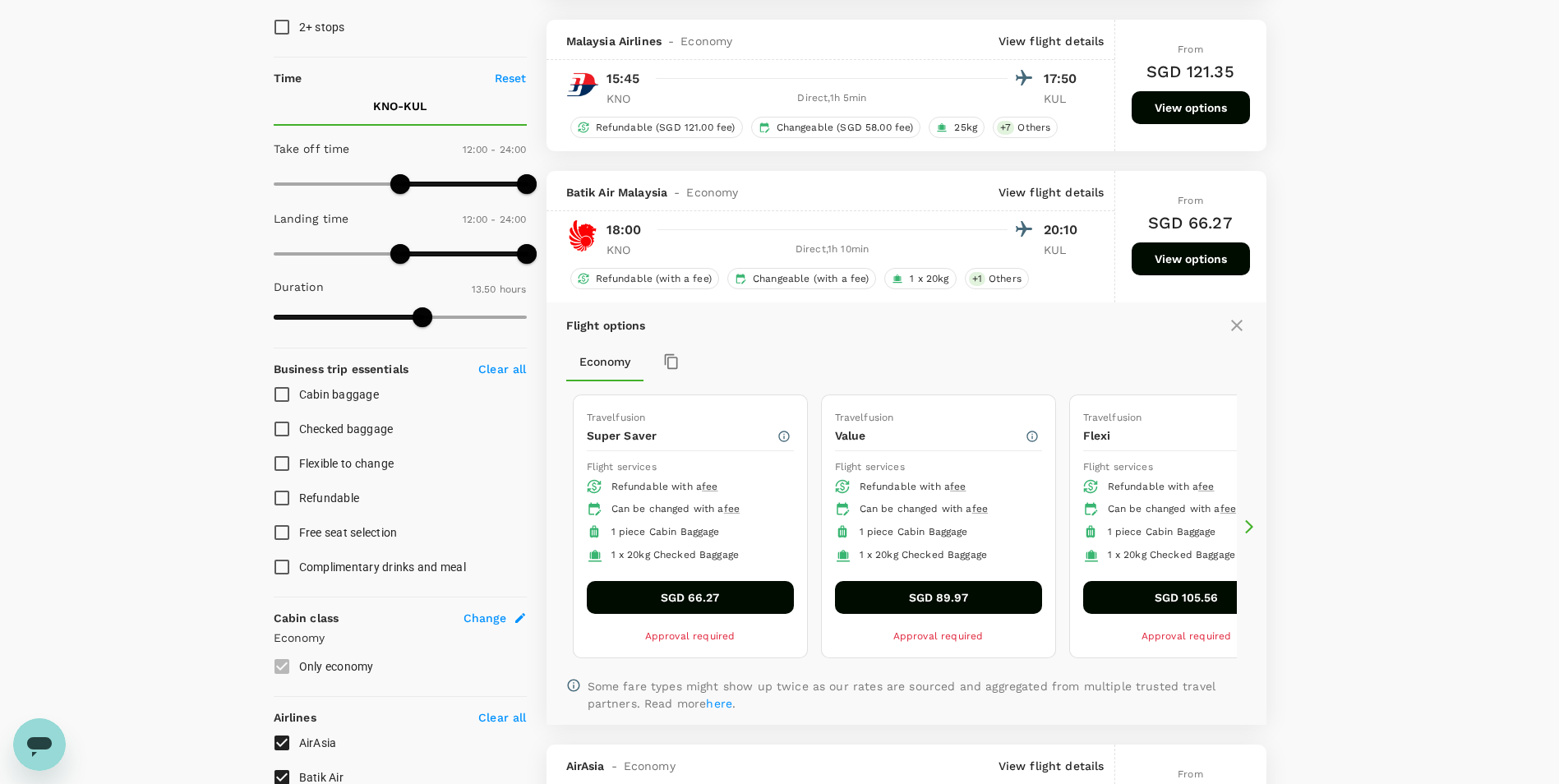
scroll to position [476, 0]
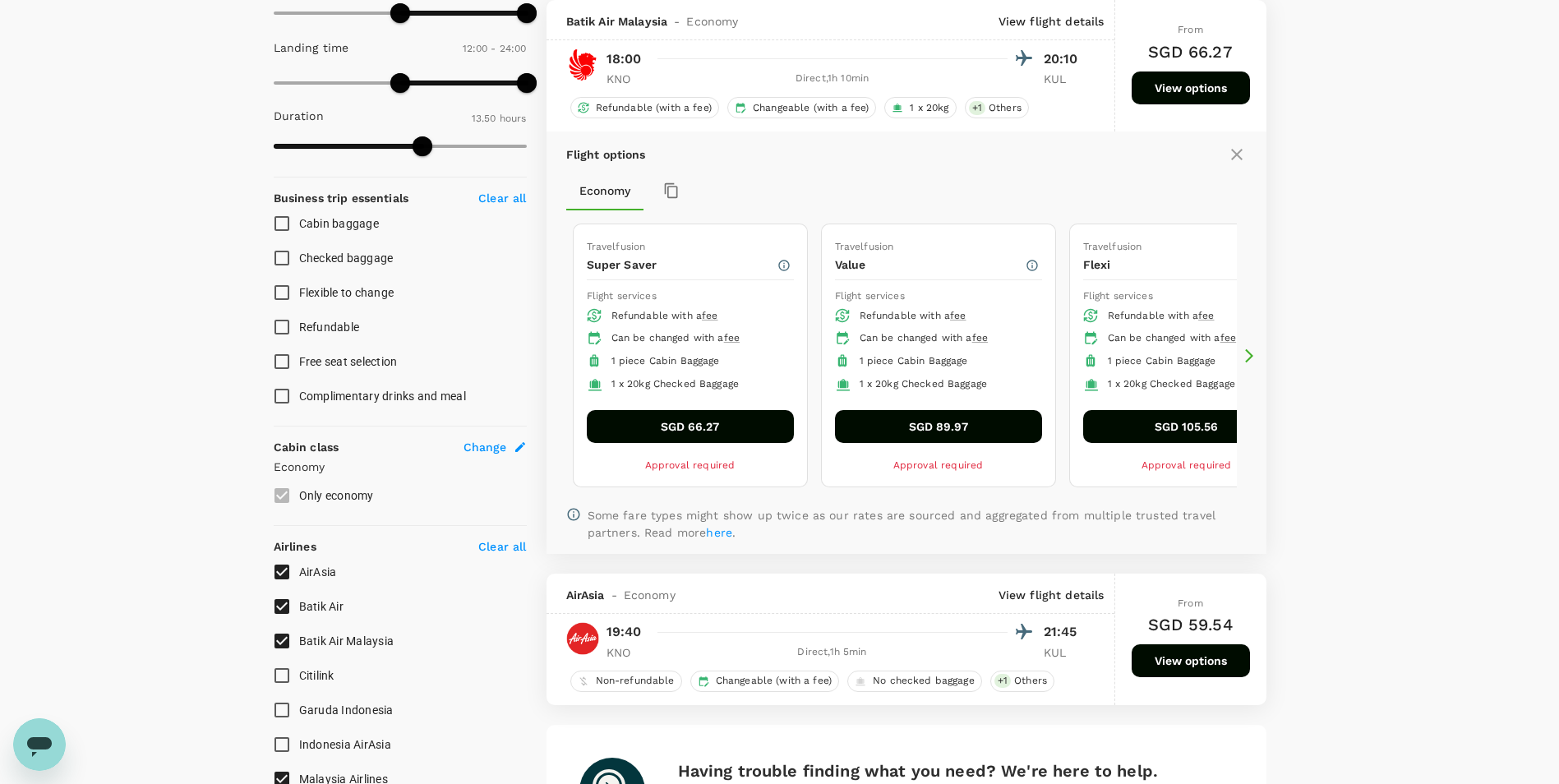
click at [1253, 357] on icon at bounding box center [1249, 355] width 16 height 16
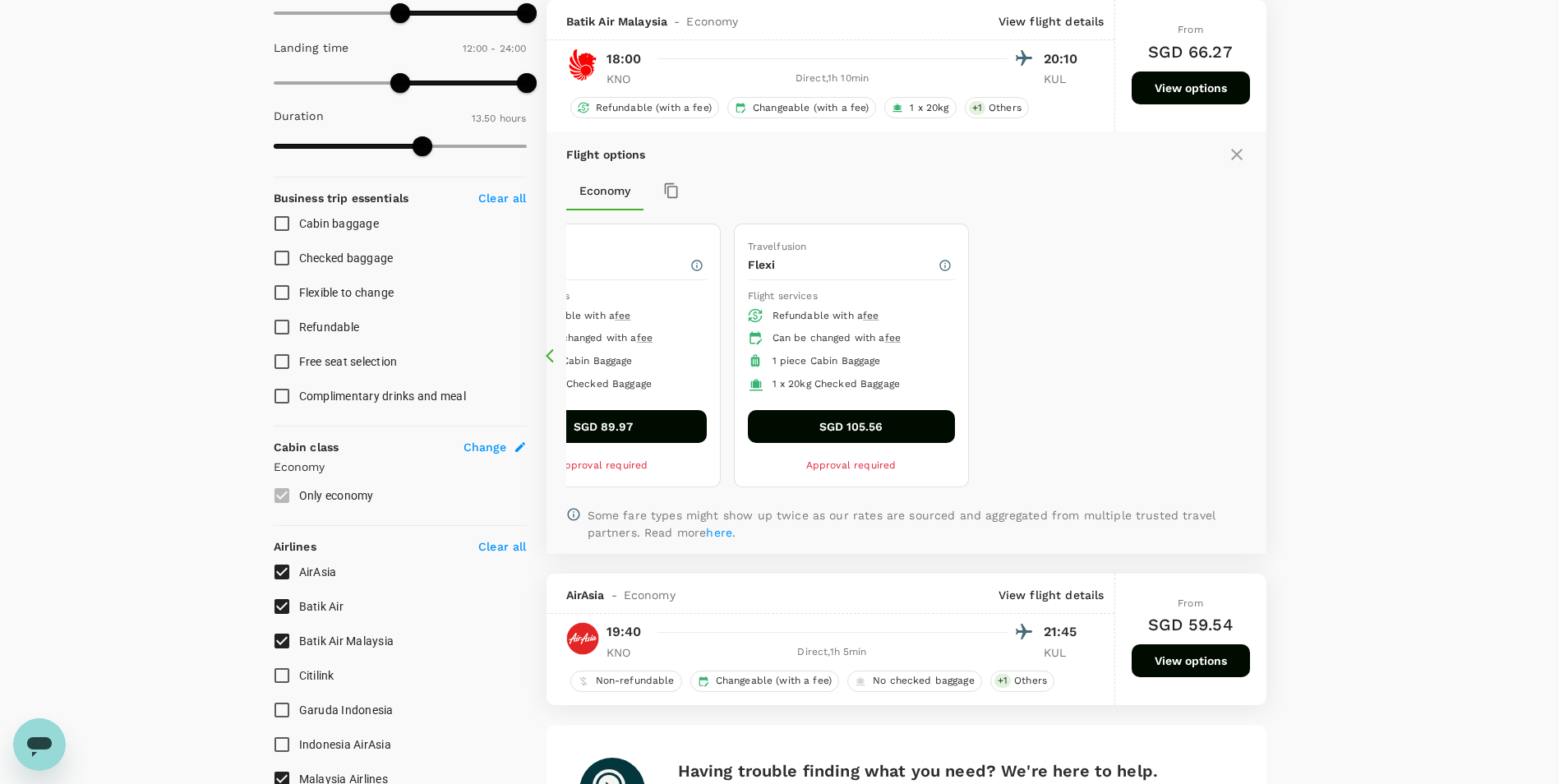
click at [546, 355] on icon at bounding box center [554, 355] width 16 height 16
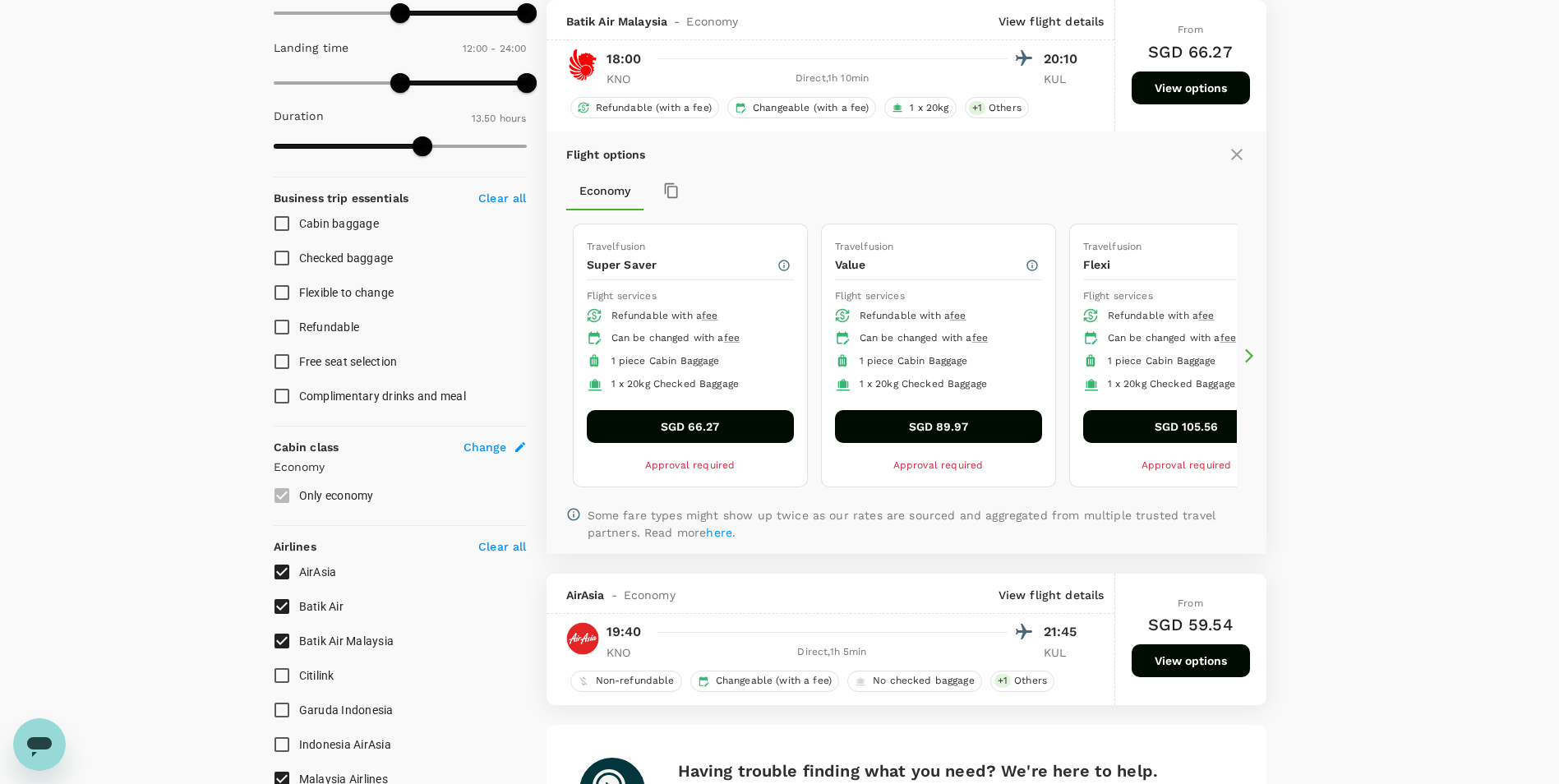
click at [936, 428] on button "SGD 89.97" at bounding box center [938, 426] width 207 height 33
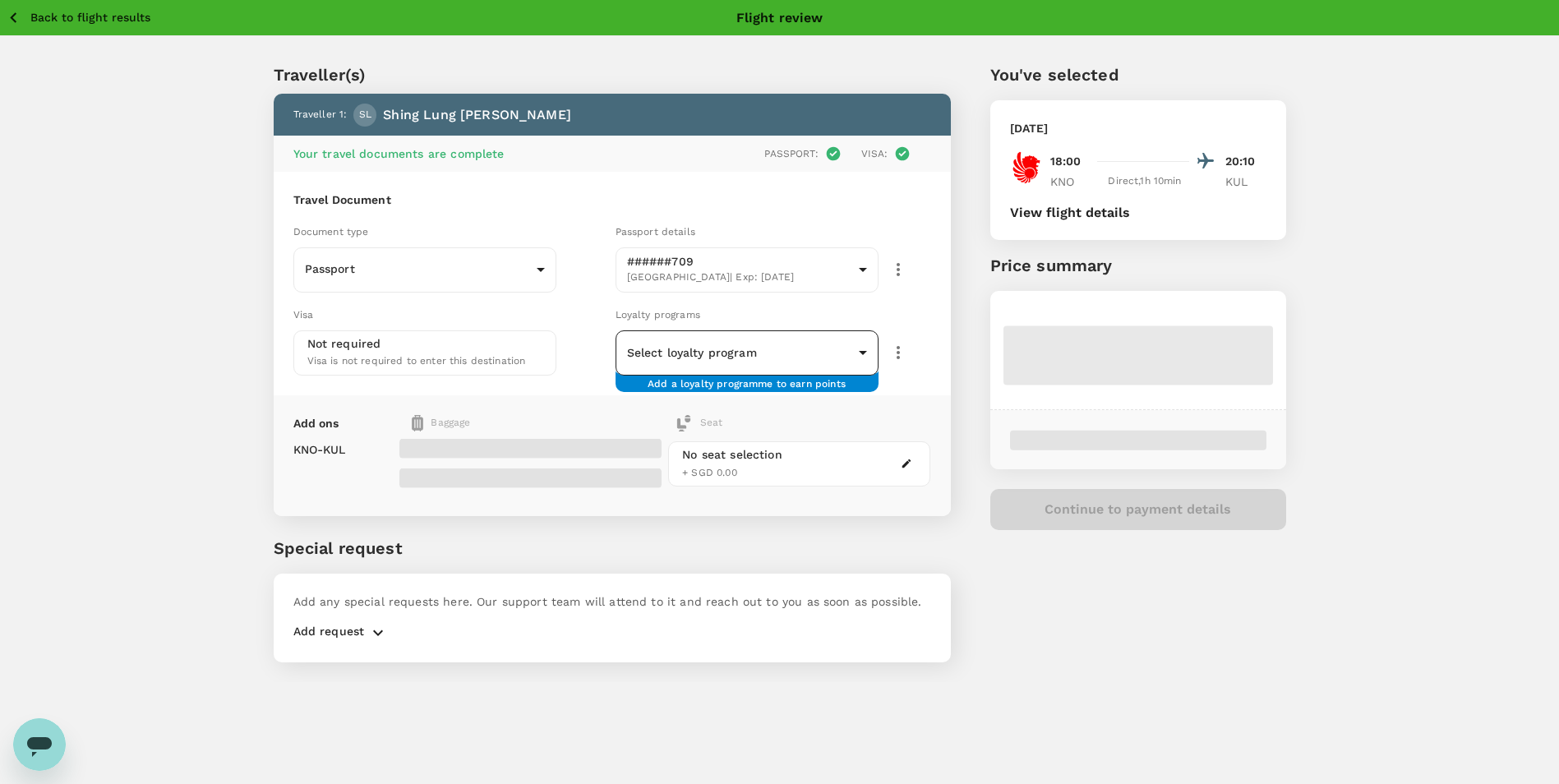
click at [654, 351] on body "Back to flight results Flight review Traveller(s) Traveller 1 : SL Shing Lung L…" at bounding box center [780, 414] width 1559 height 828
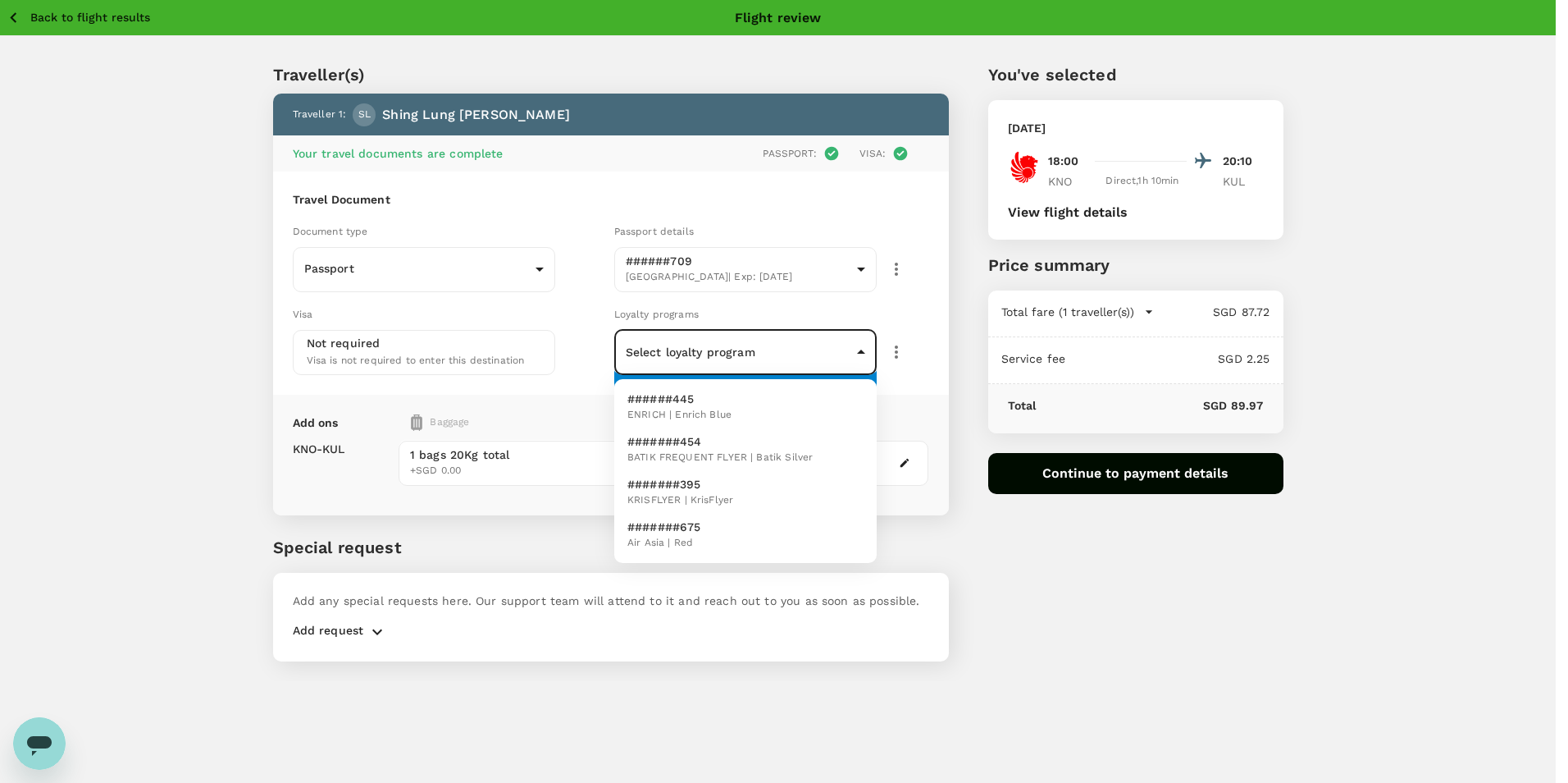
click at [589, 351] on div at bounding box center [784, 392] width 1568 height 783
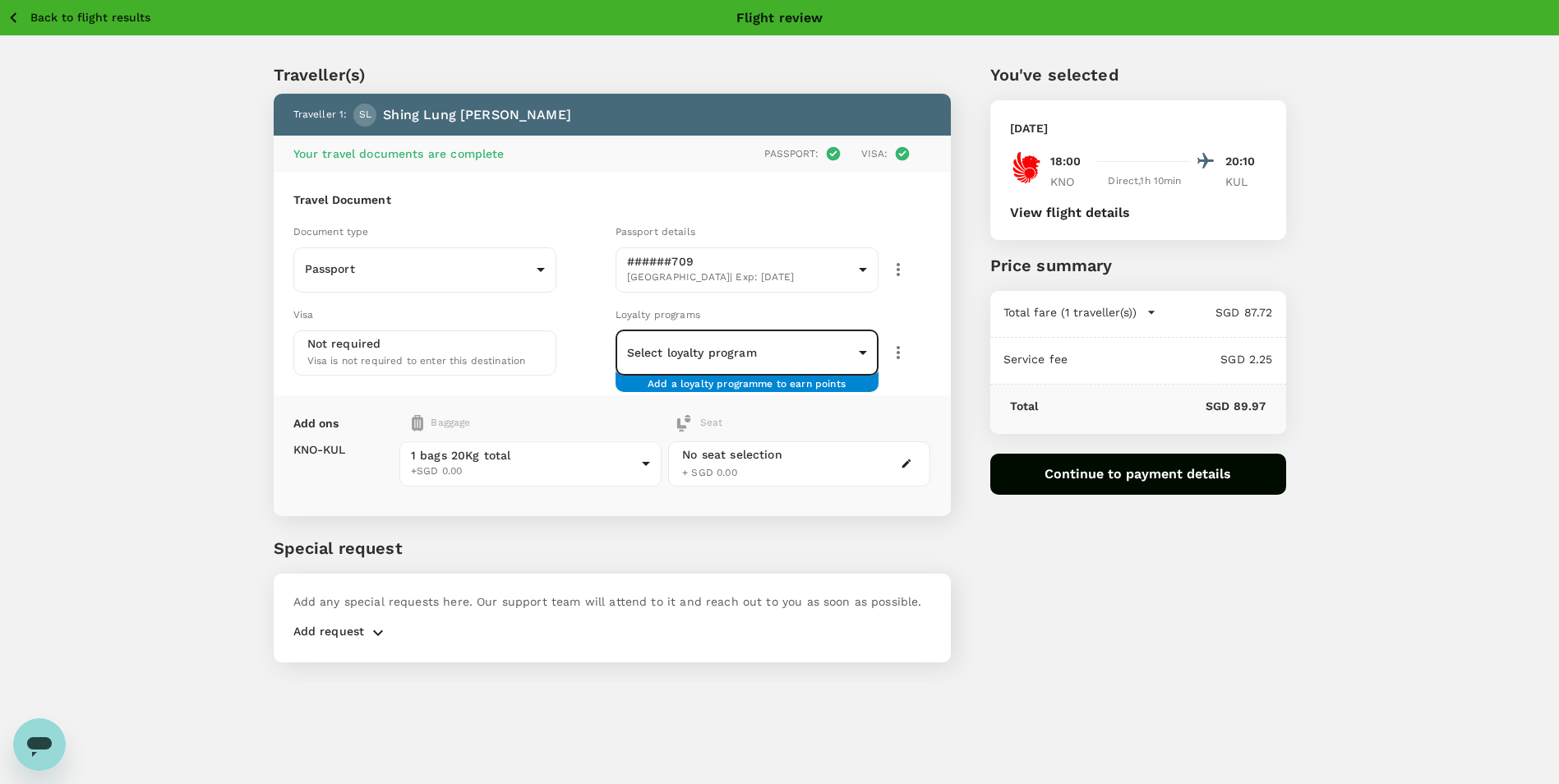
click at [23, 22] on icon "button" at bounding box center [13, 18] width 21 height 21
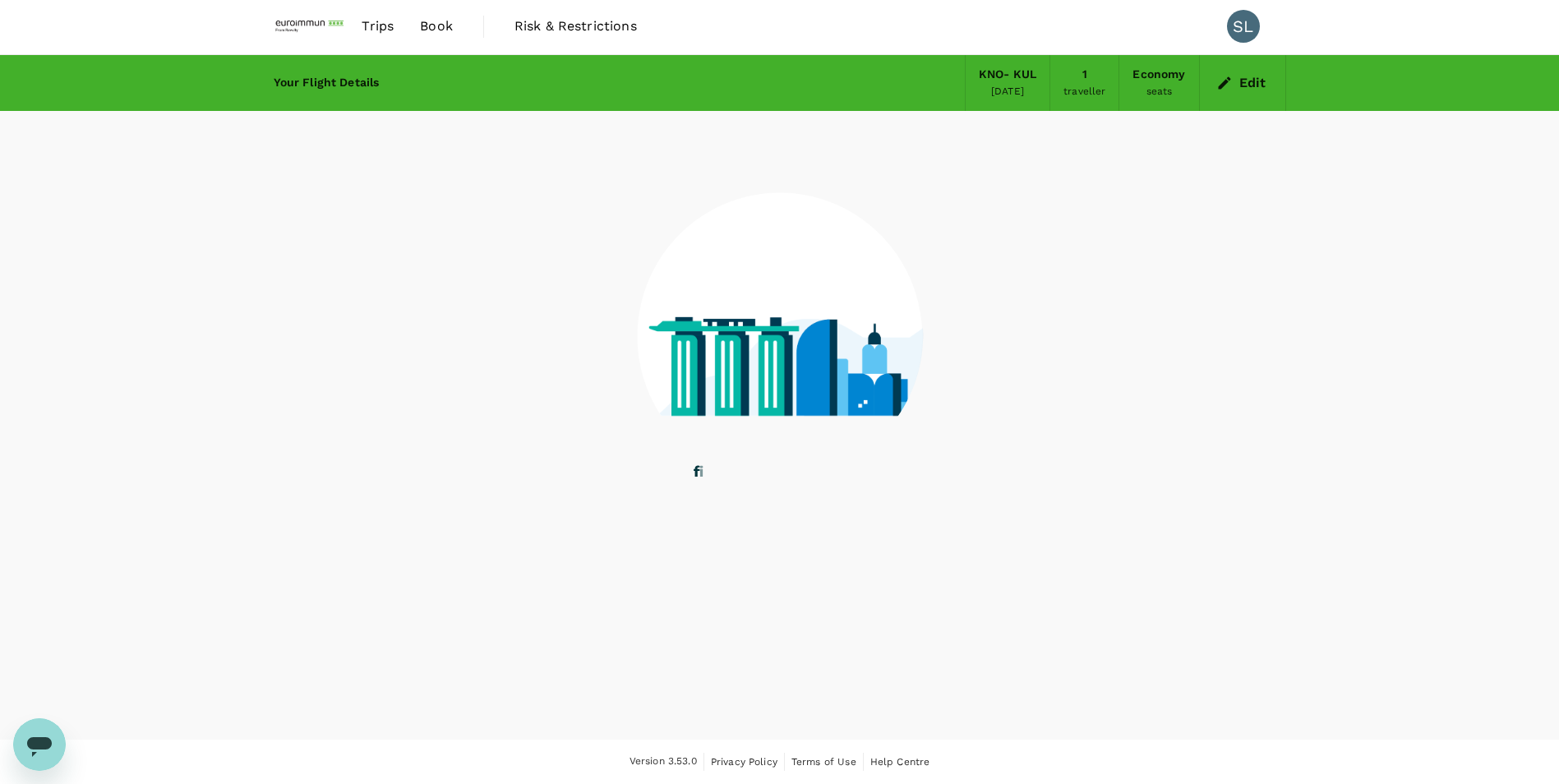
scroll to position [1, 0]
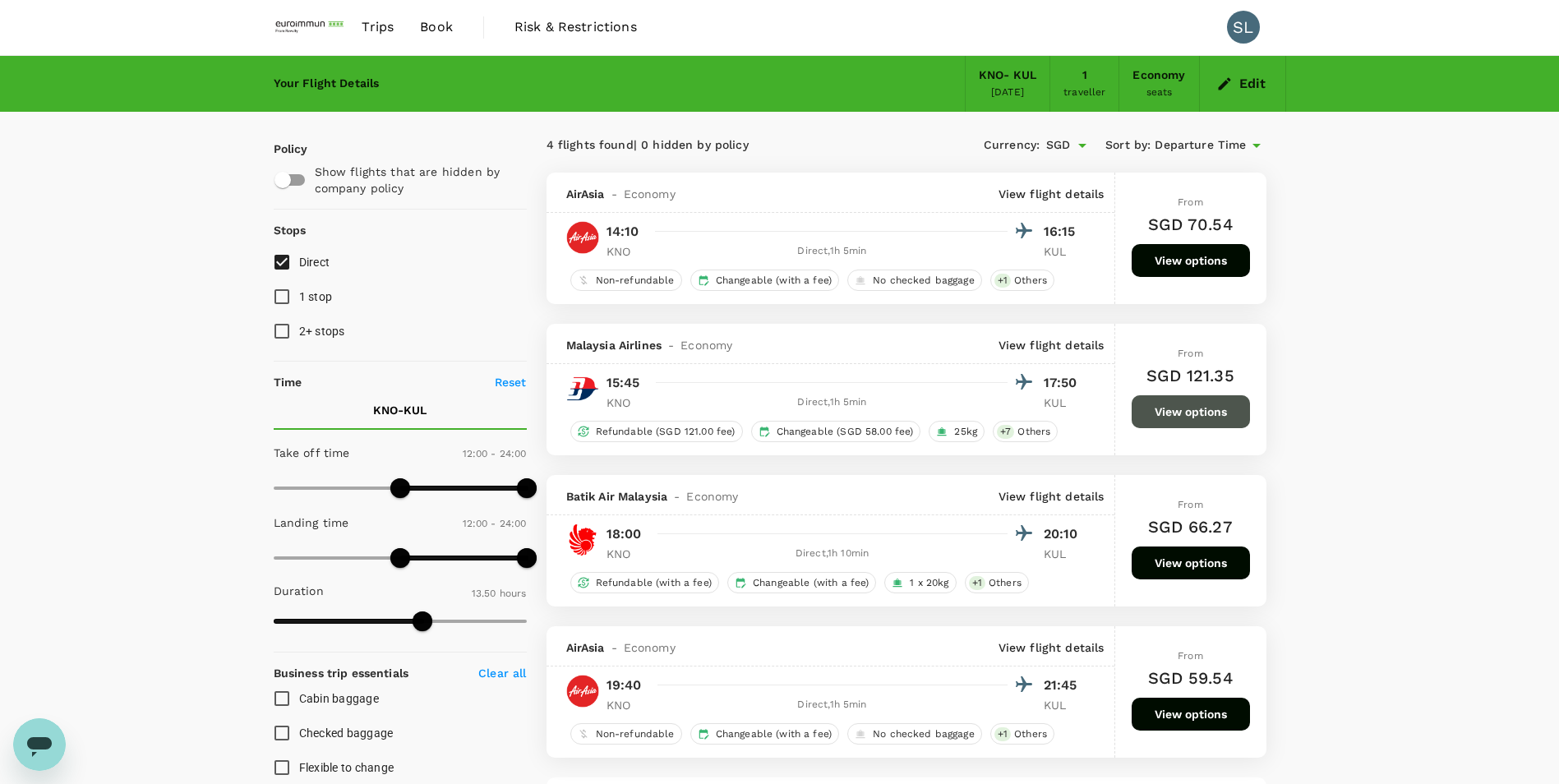
click at [1202, 414] on button "View options" at bounding box center [1191, 411] width 118 height 33
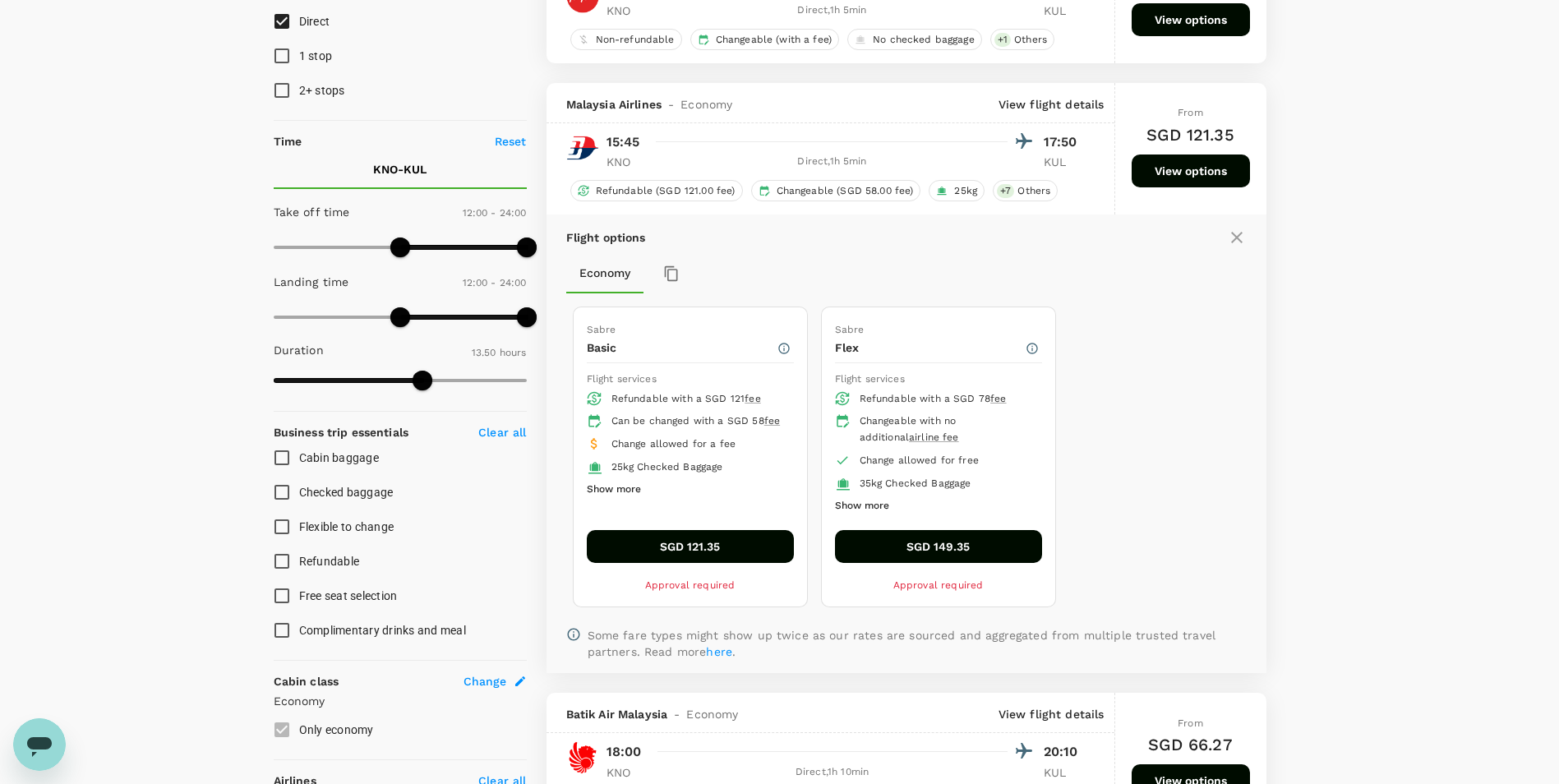
scroll to position [243, 0]
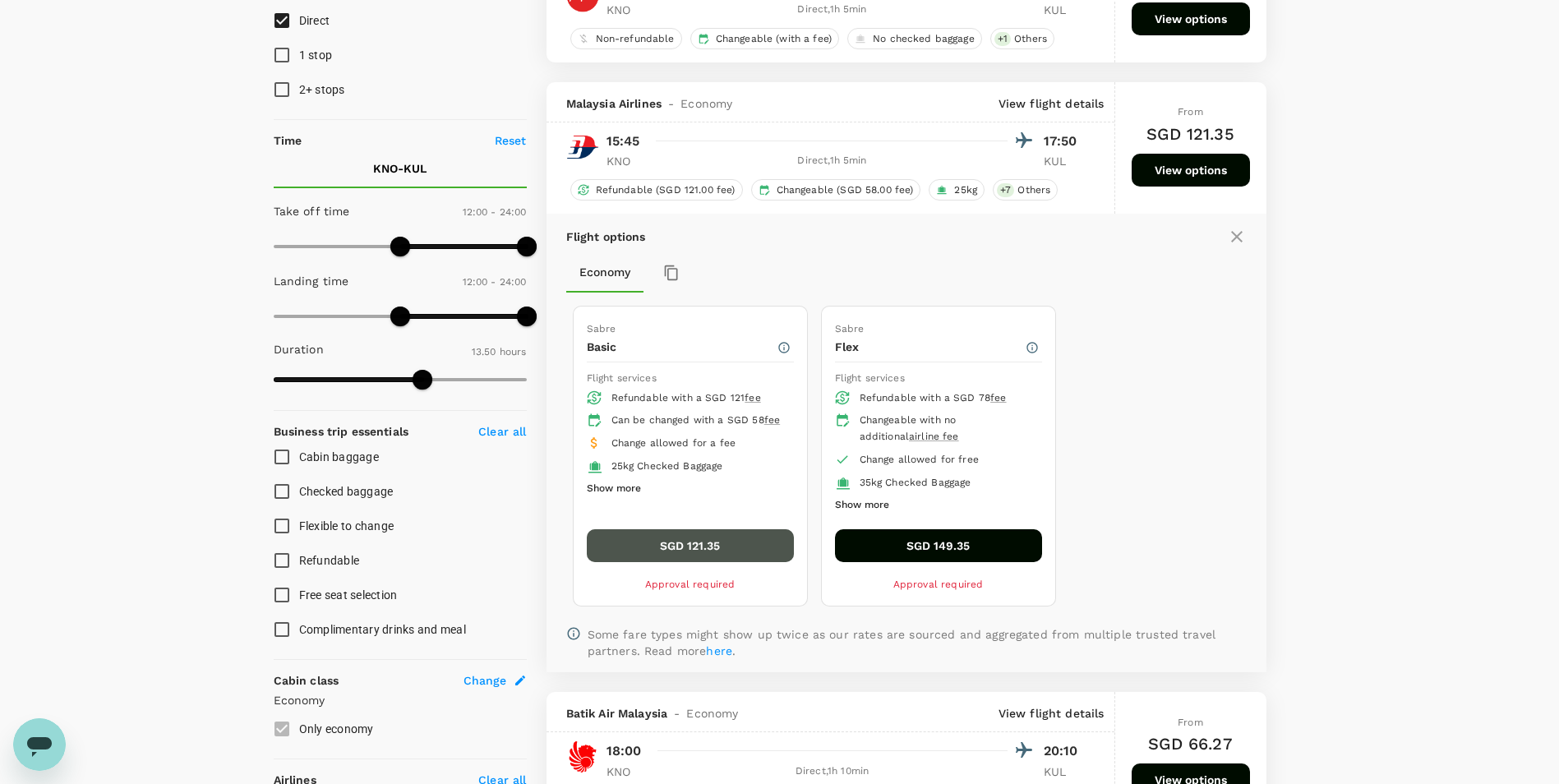
click at [728, 544] on button "SGD 121.35" at bounding box center [690, 545] width 207 height 33
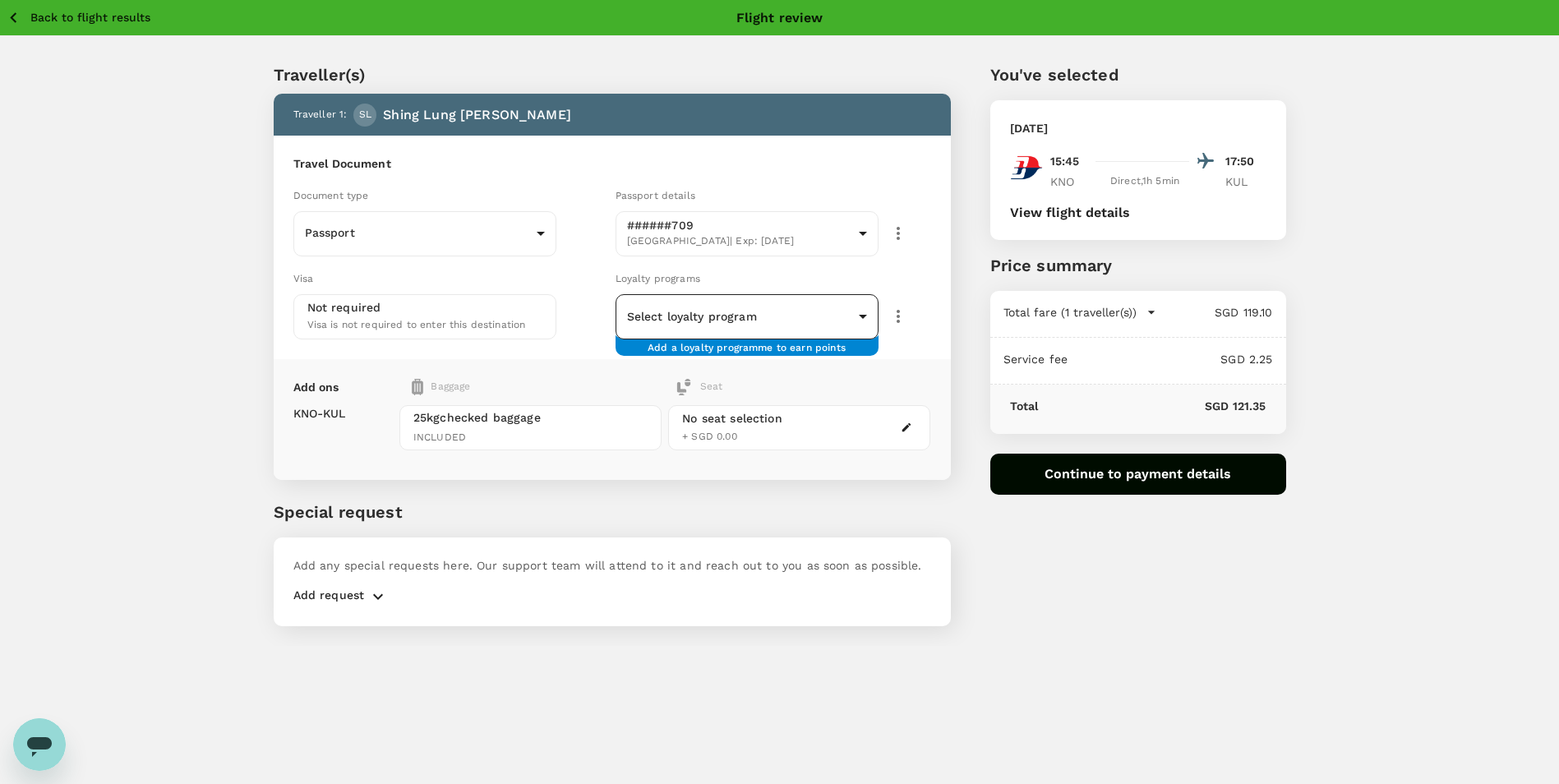
click at [763, 315] on body "Back to flight results Flight review Traveller(s) Traveller 1 : SL Shing Lung L…" at bounding box center [780, 414] width 1559 height 828
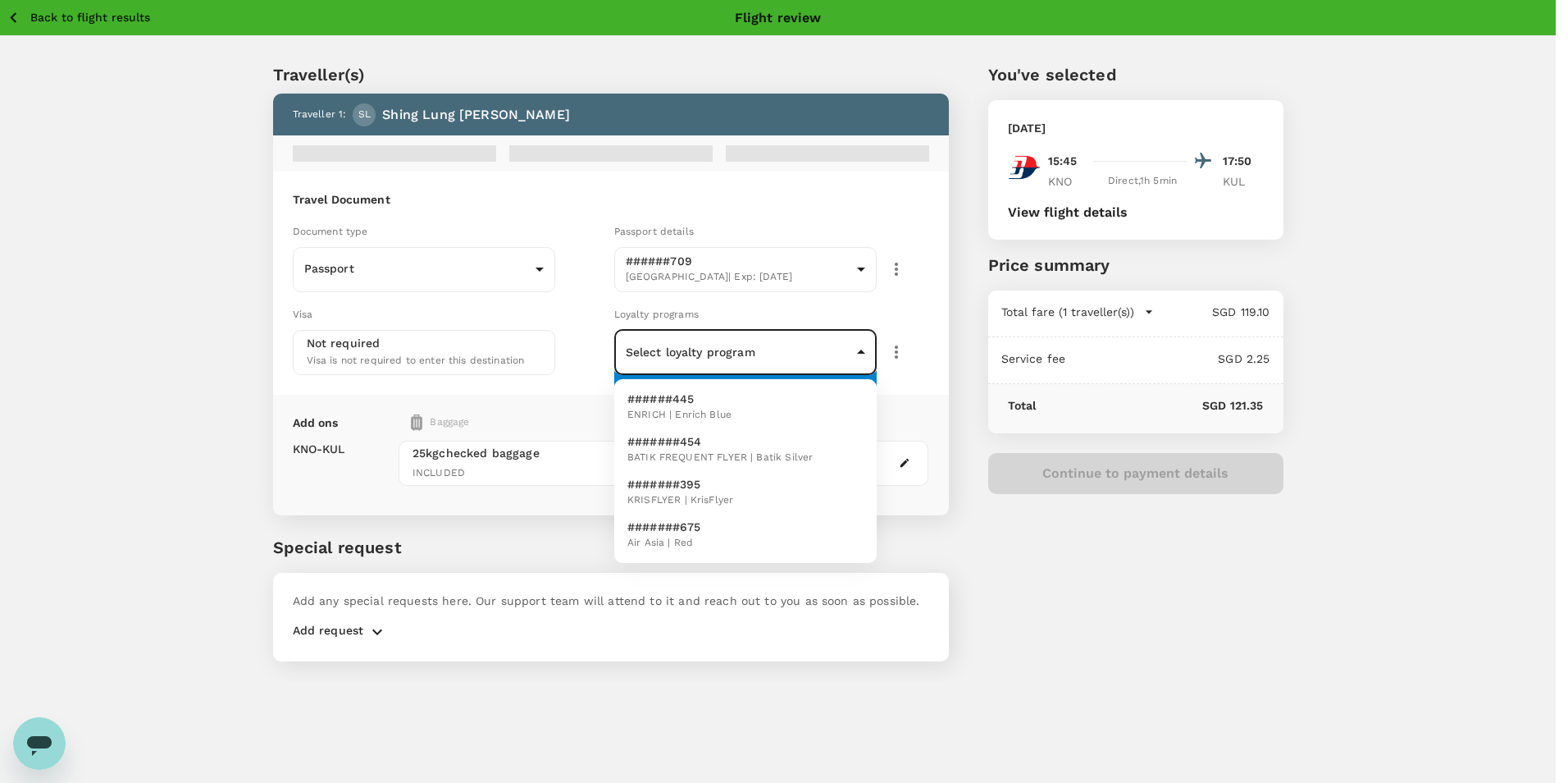
click at [720, 404] on p "######445" at bounding box center [679, 398] width 104 height 16
type input "461ebd0f-572d-4aa9-935e-696f7ce1eb87"
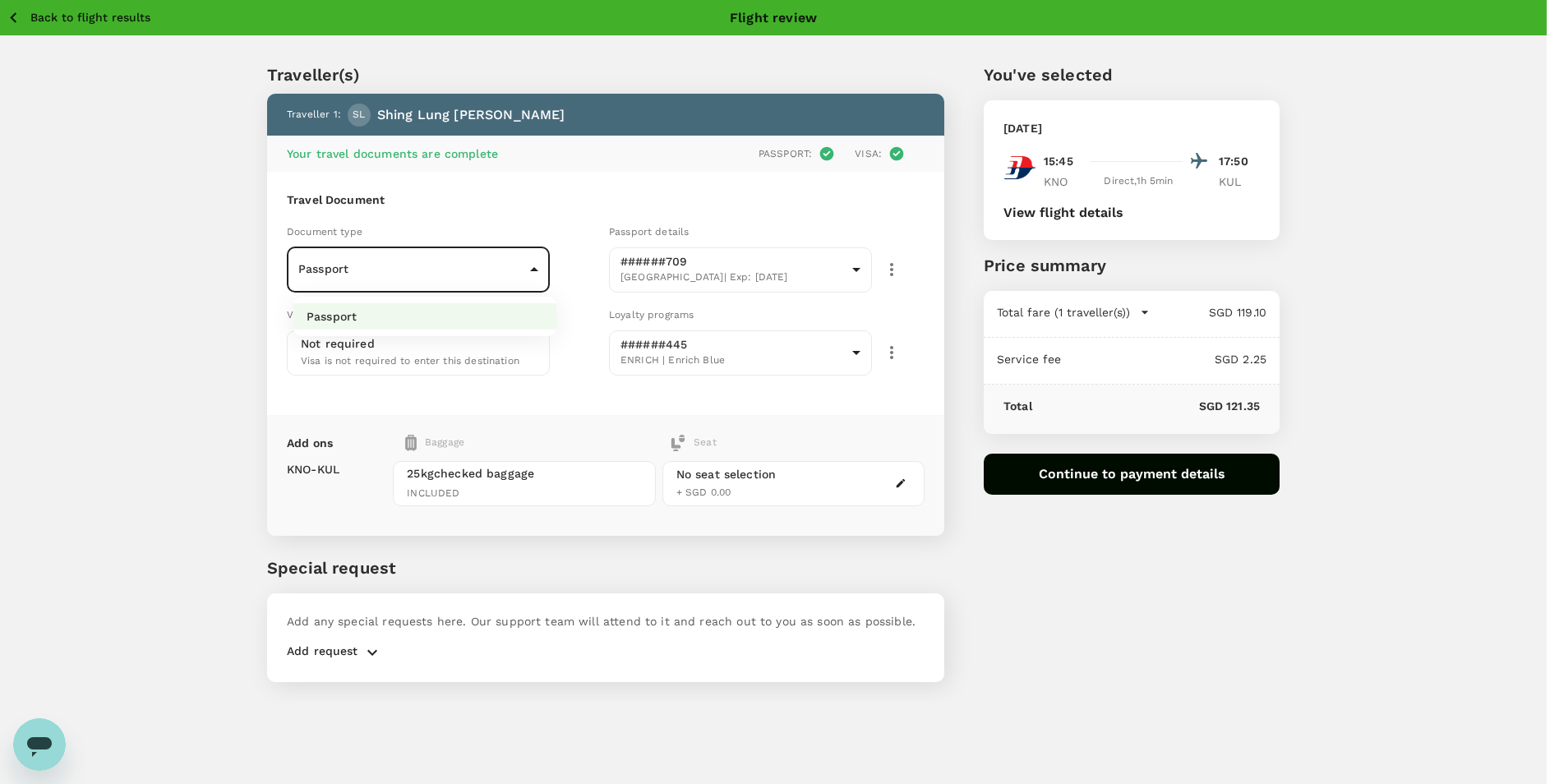
click at [480, 262] on body "Back to flight results Flight review Traveller(s) Traveller 1 : SL Shing Lung L…" at bounding box center [780, 414] width 1559 height 828
click at [565, 233] on div at bounding box center [785, 392] width 1571 height 784
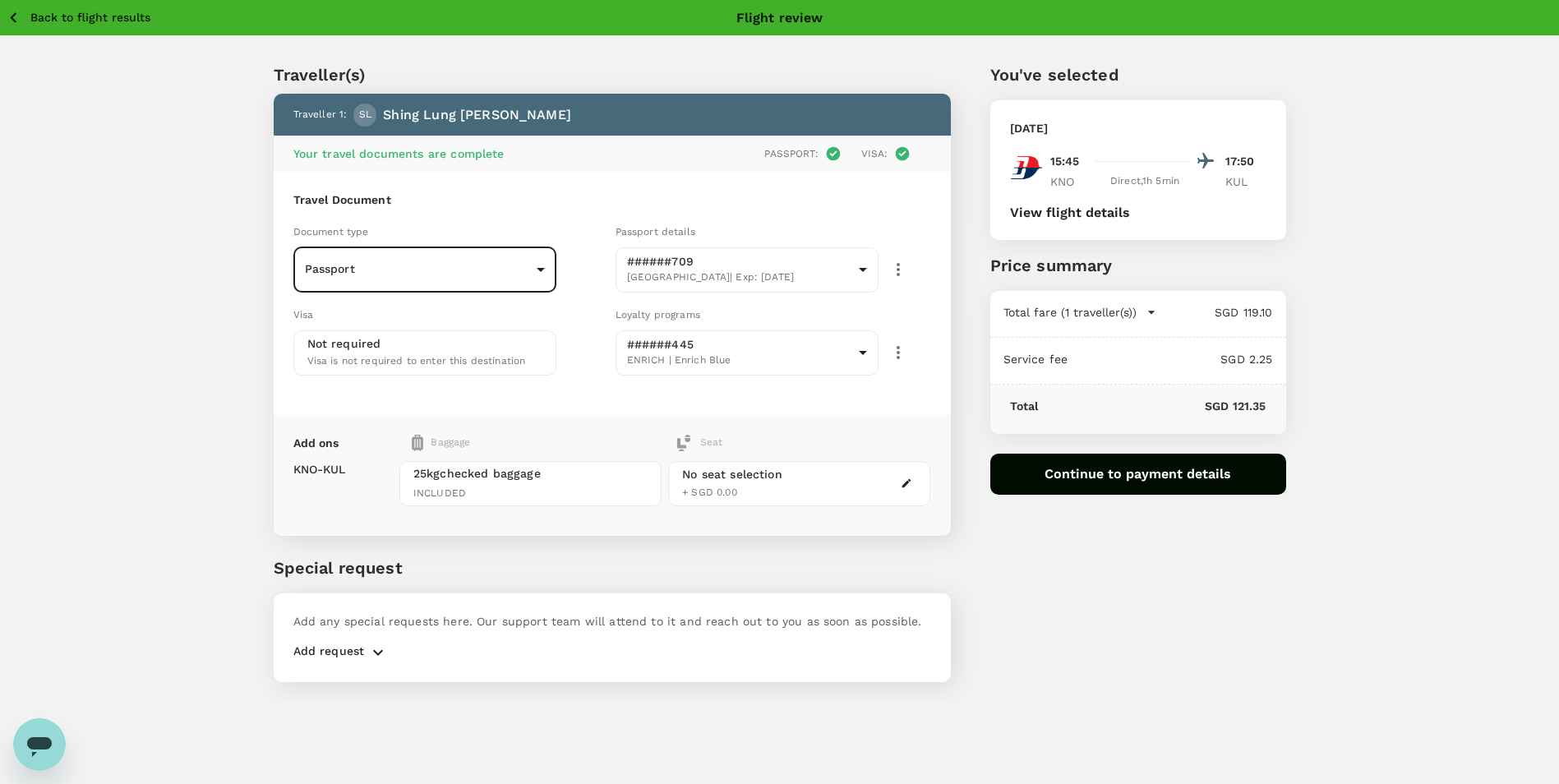
click at [1159, 464] on button "Continue to payment details" at bounding box center [1138, 473] width 296 height 41
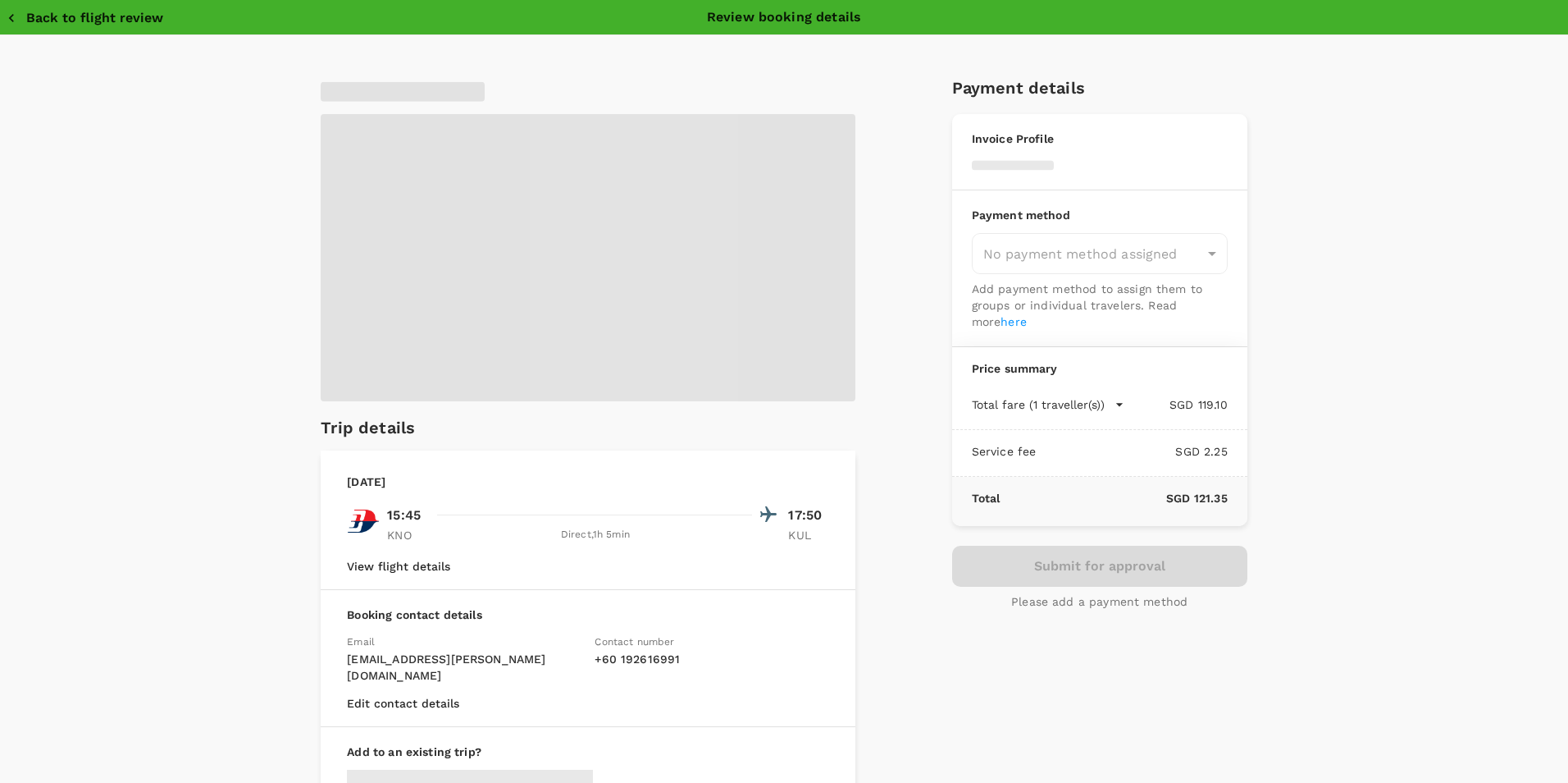
type input "9ae08bde-94be-4a60-86d8-4726f2345b2b"
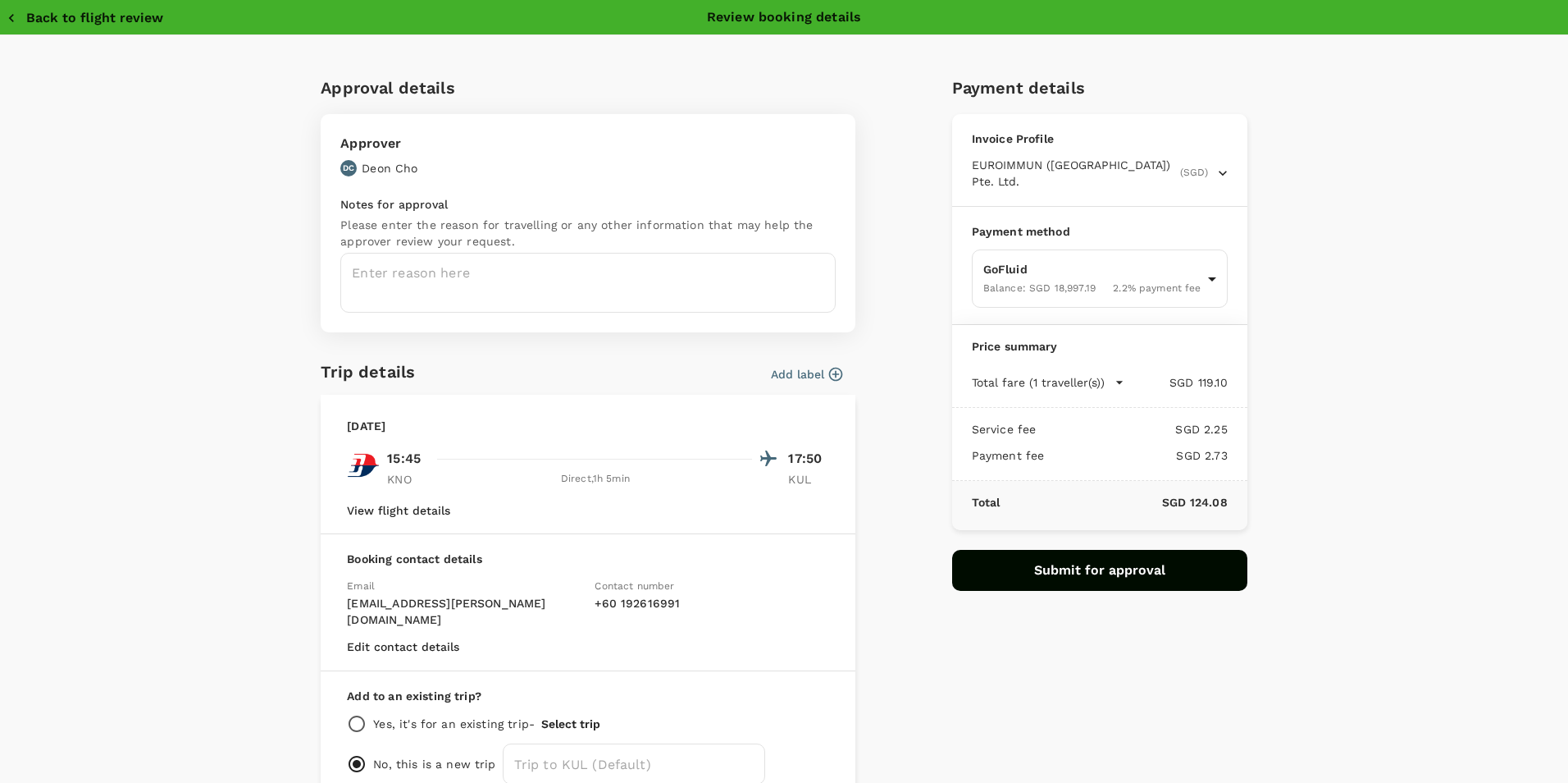
click at [1367, 22] on div "Back to flight review Review booking details" at bounding box center [784, 17] width 1555 height 20
click at [747, 285] on textarea at bounding box center [587, 283] width 495 height 60
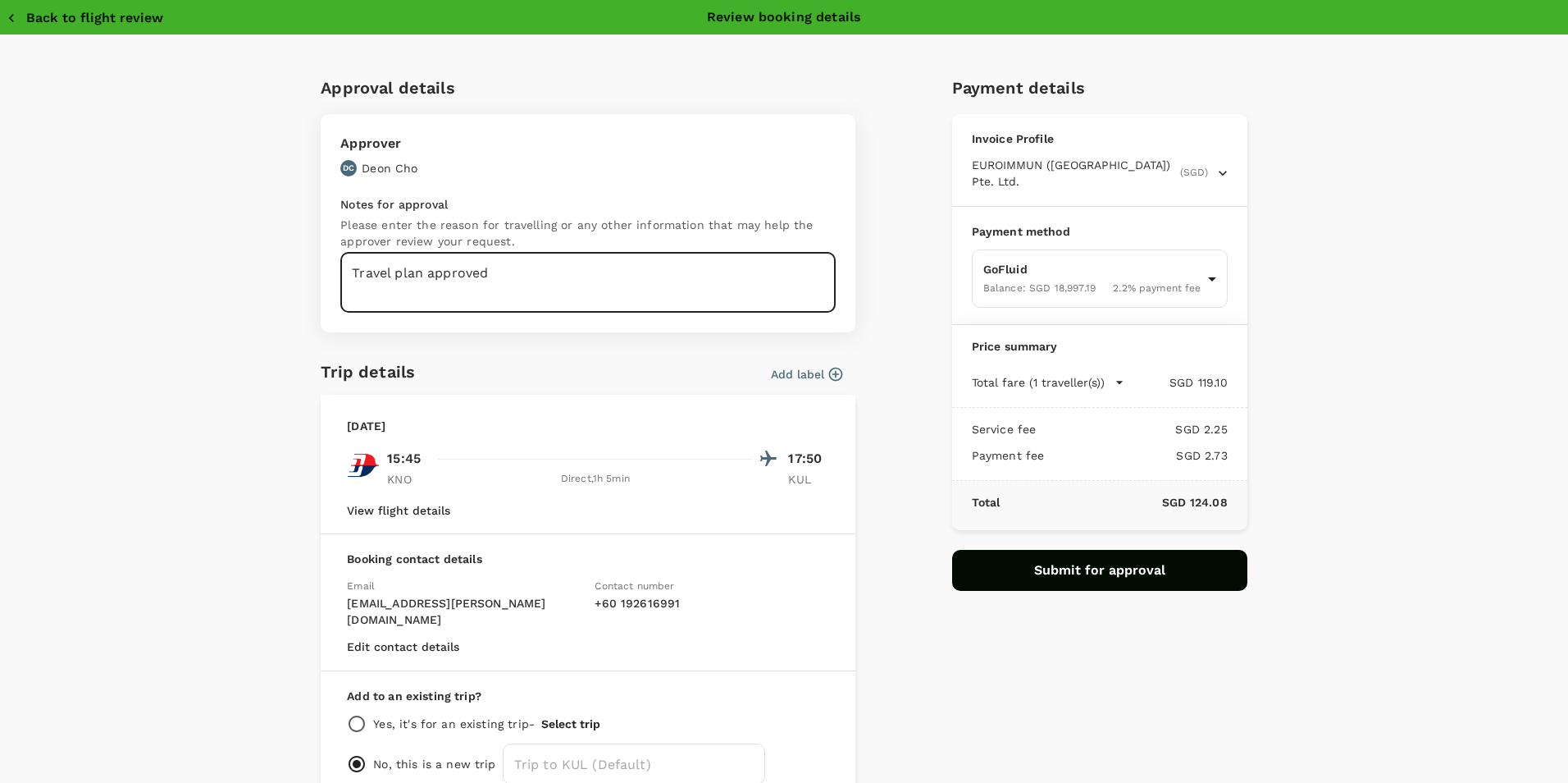
scroll to position [76, 0]
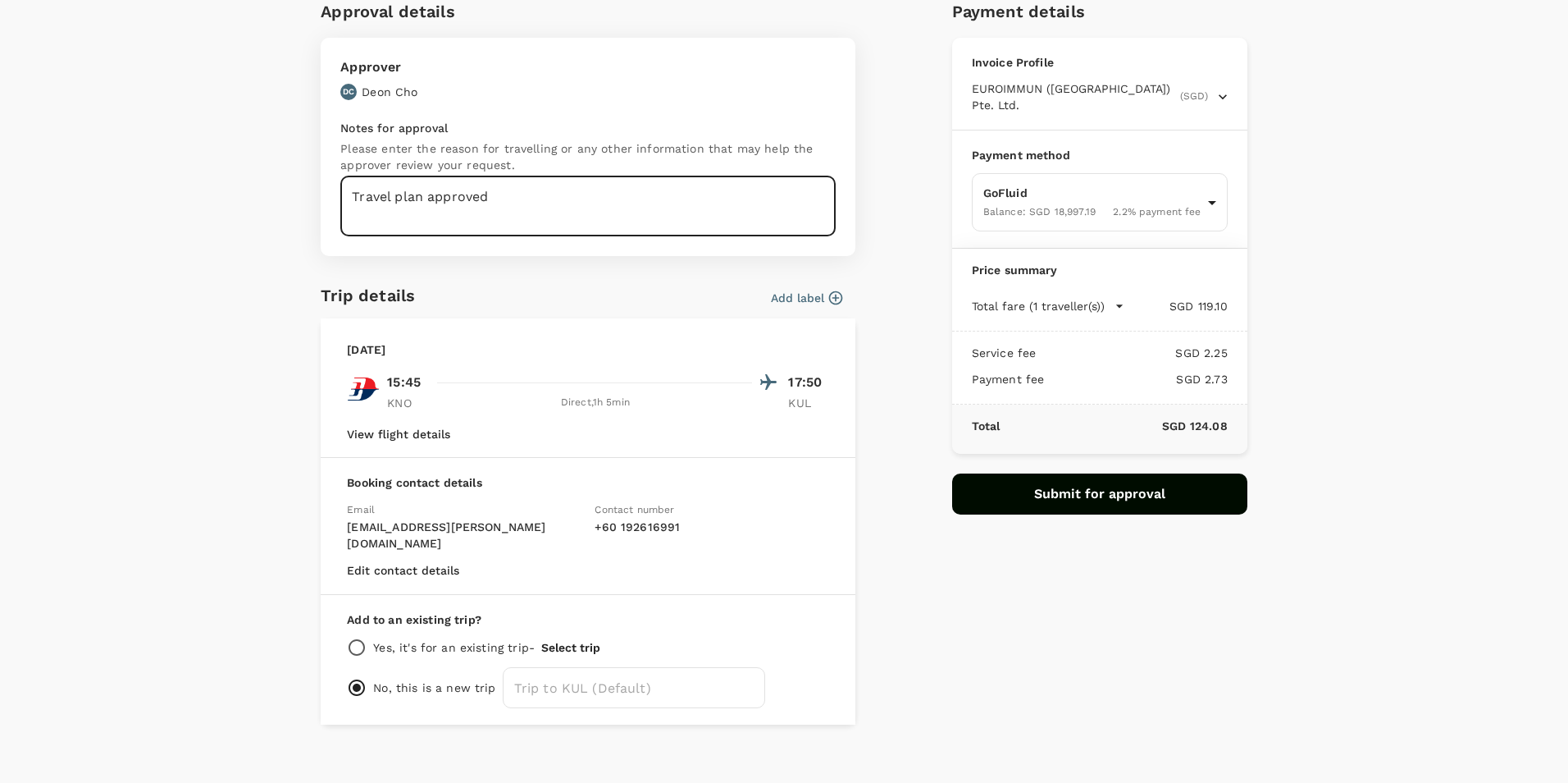
type textarea "Travel plan approved"
click at [461, 640] on p "Yes, it's for an existing trip -" at bounding box center [454, 647] width 161 height 16
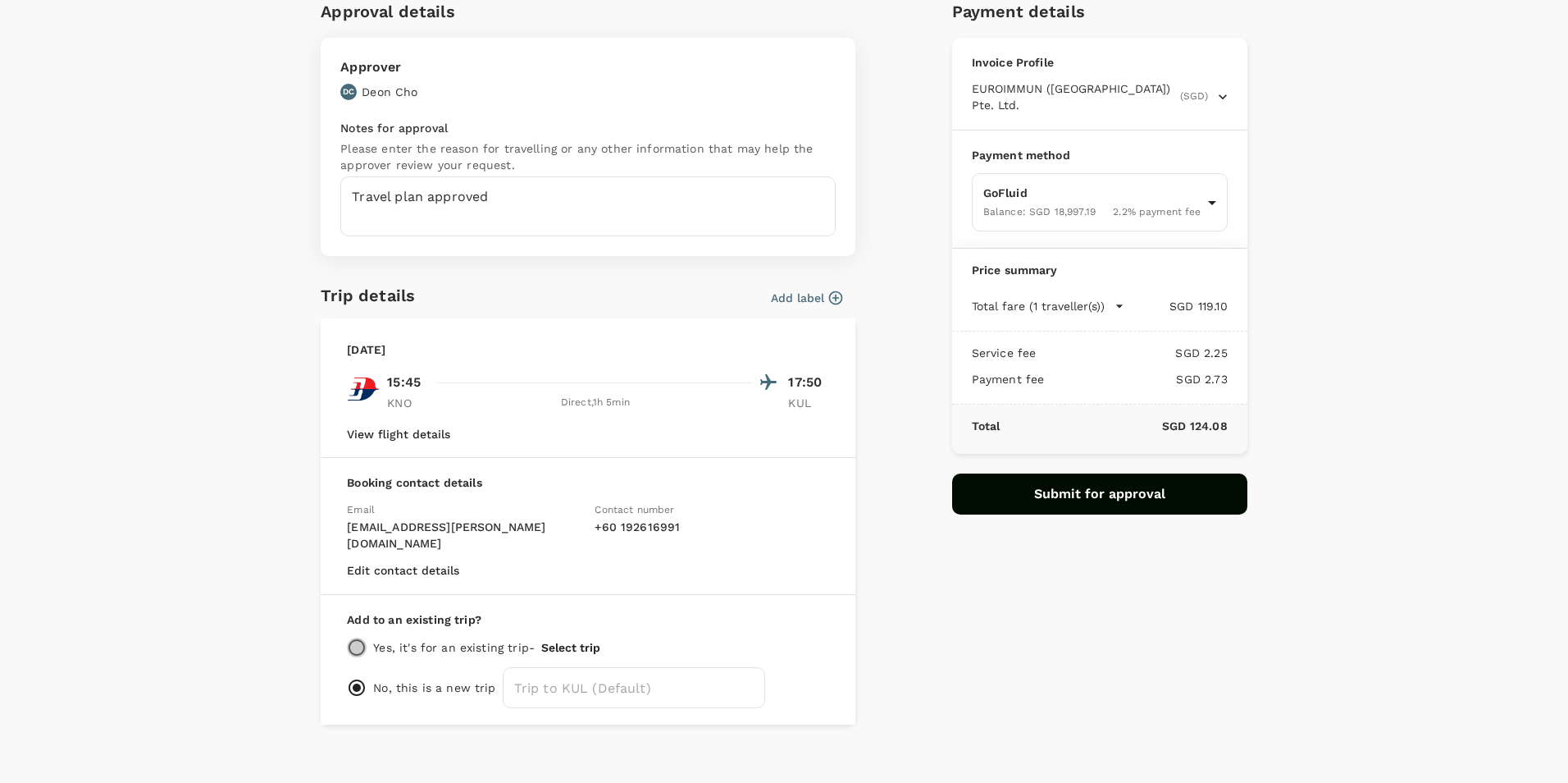
click at [350, 638] on input "radio" at bounding box center [356, 647] width 20 height 20
radio input "true"
radio input "false"
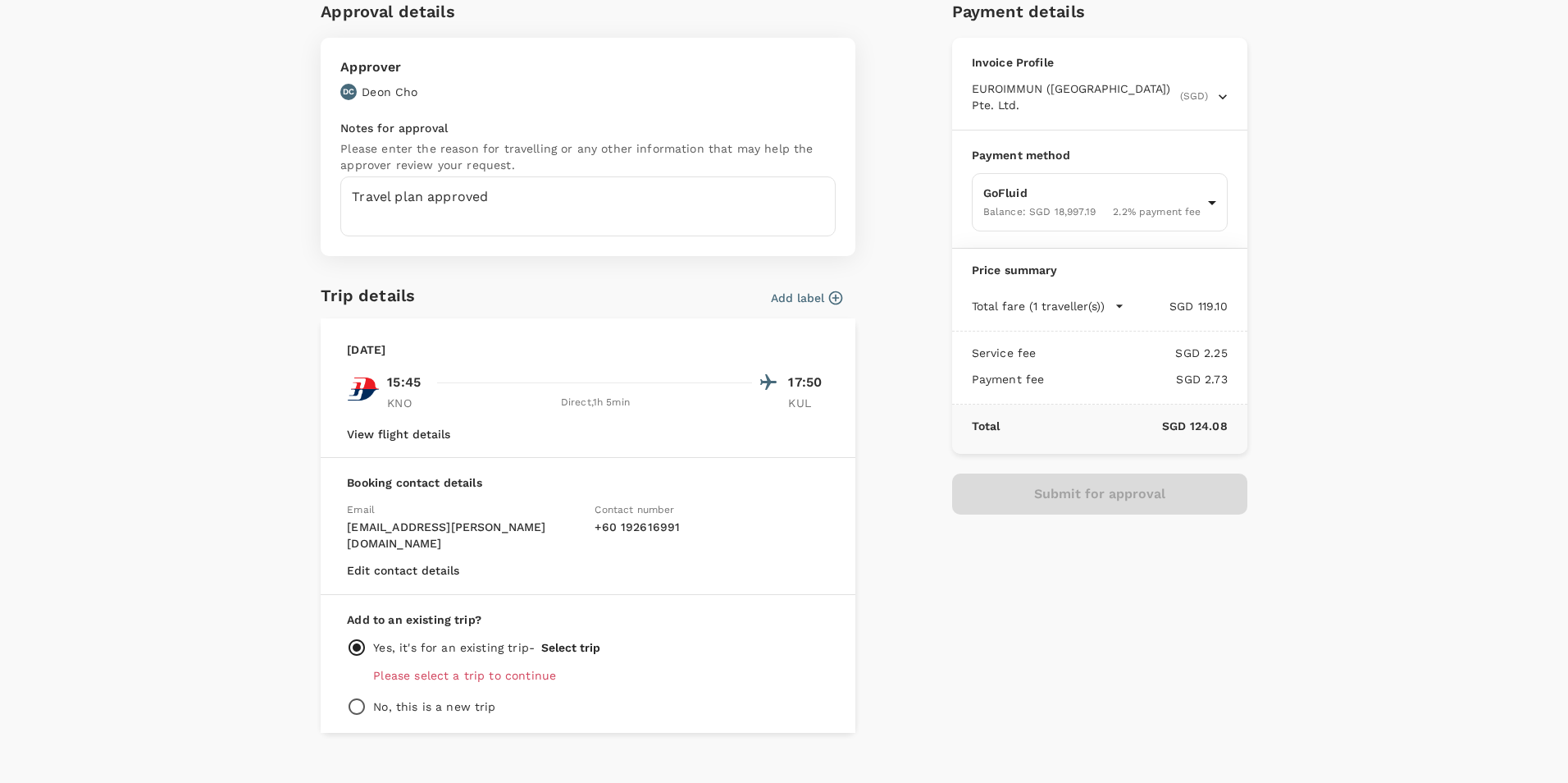
click at [477, 667] on p "Please select a trip to continue" at bounding box center [602, 675] width 456 height 16
click at [575, 641] on button "Select trip" at bounding box center [570, 647] width 59 height 13
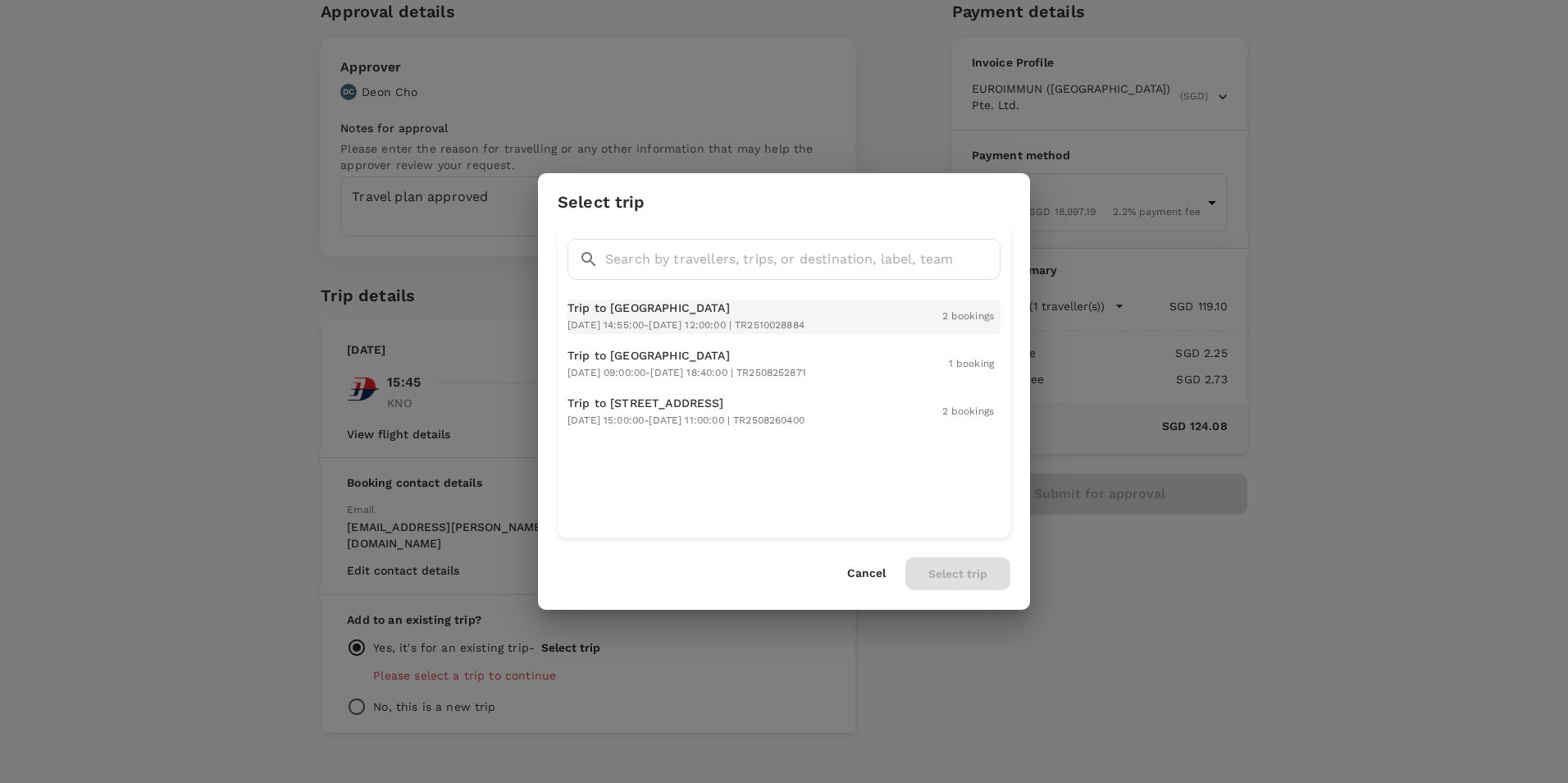
click at [706, 325] on span "2025-10-22 14:55:00 - 2025-10-24 12:00:00 | TR2510028884" at bounding box center [685, 325] width 237 height 11
click at [952, 570] on button "Select trip" at bounding box center [957, 574] width 105 height 33
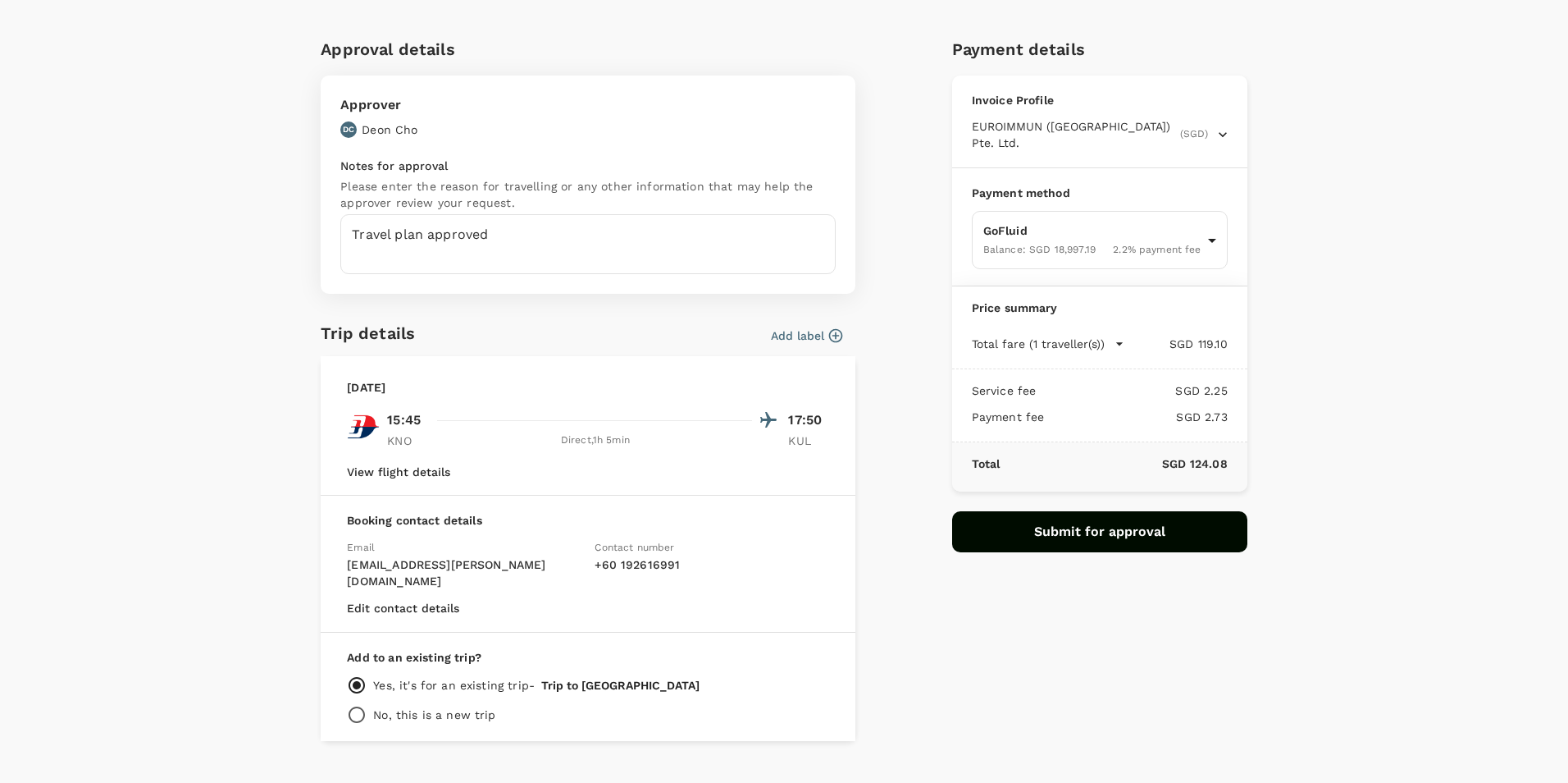
scroll to position [55, 0]
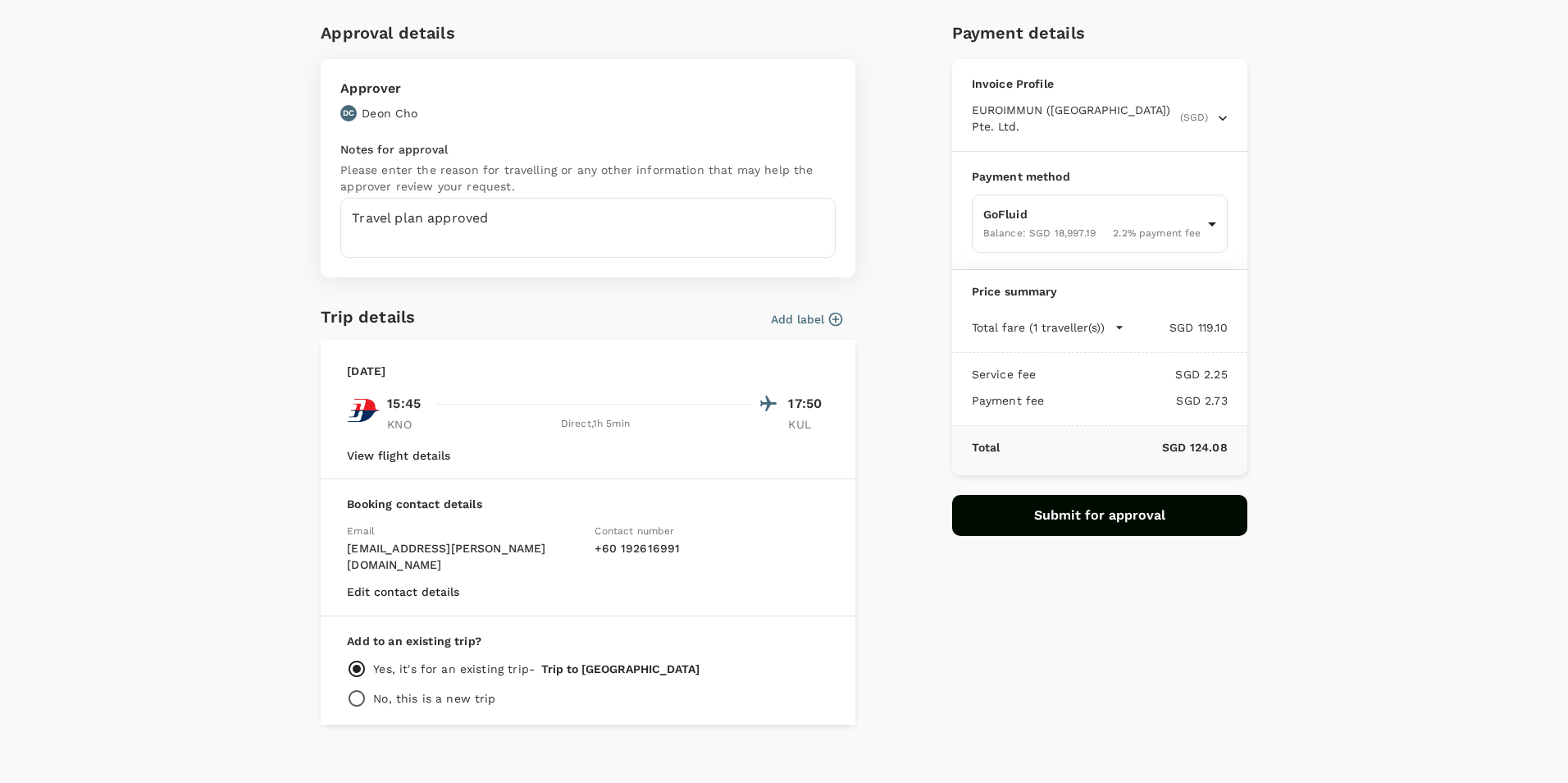
click at [1178, 524] on button "Submit for approval" at bounding box center [1099, 515] width 295 height 41
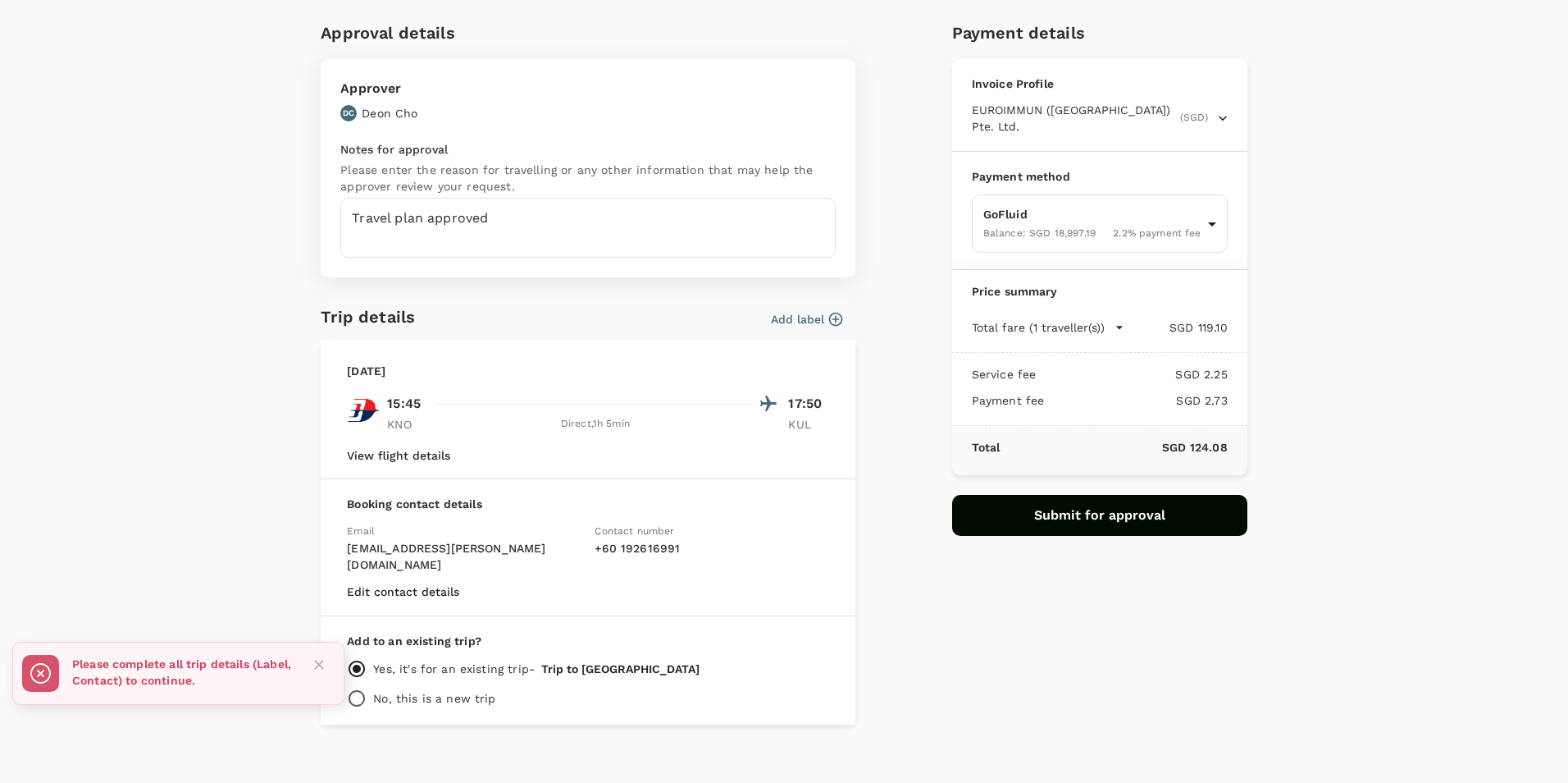
click at [810, 324] on button "Add label" at bounding box center [807, 319] width 72 height 16
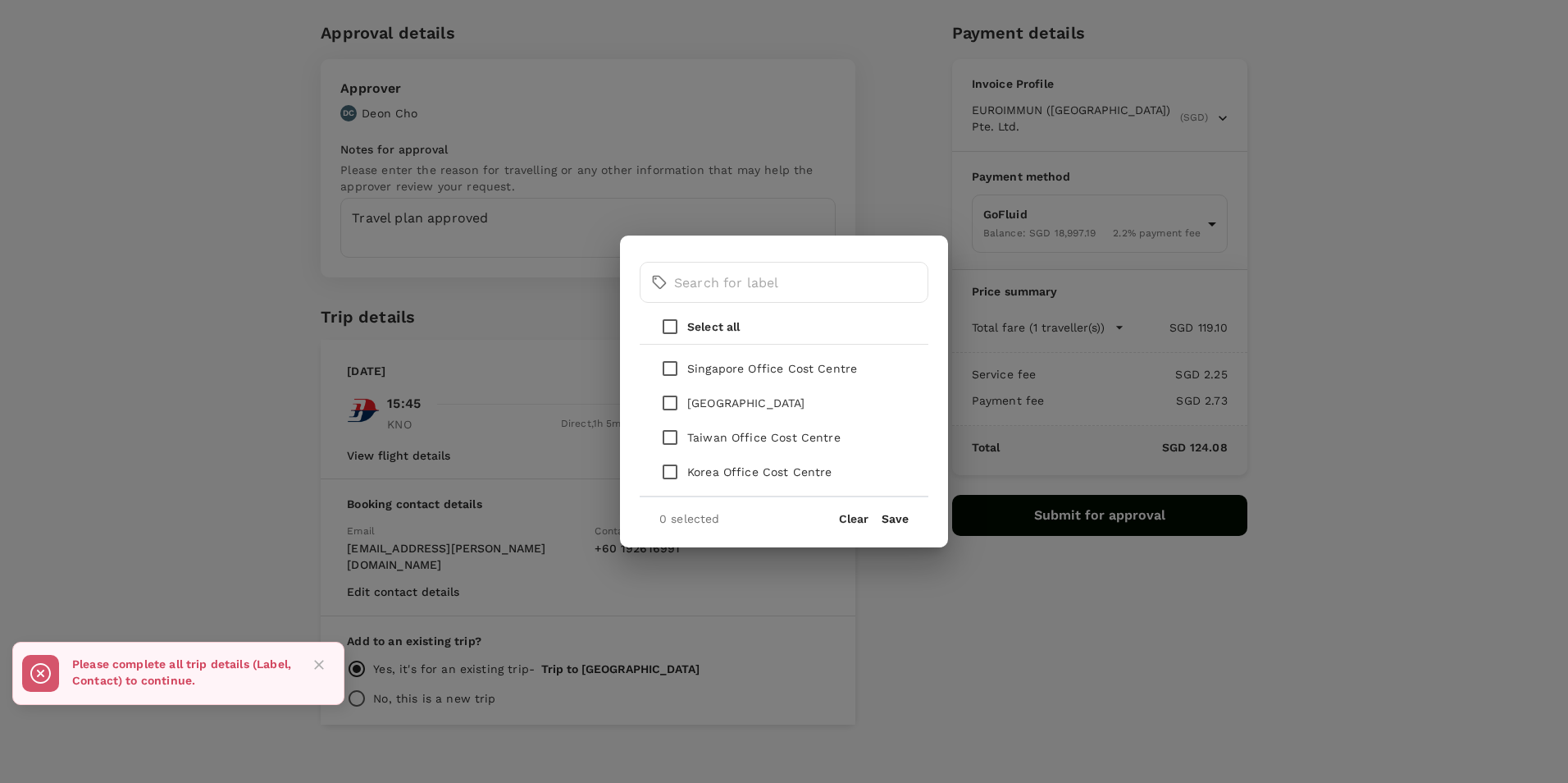
click at [668, 370] on input "checkbox" at bounding box center [669, 368] width 35 height 35
checkbox input "true"
click at [892, 516] on button "Save" at bounding box center [895, 519] width 27 height 13
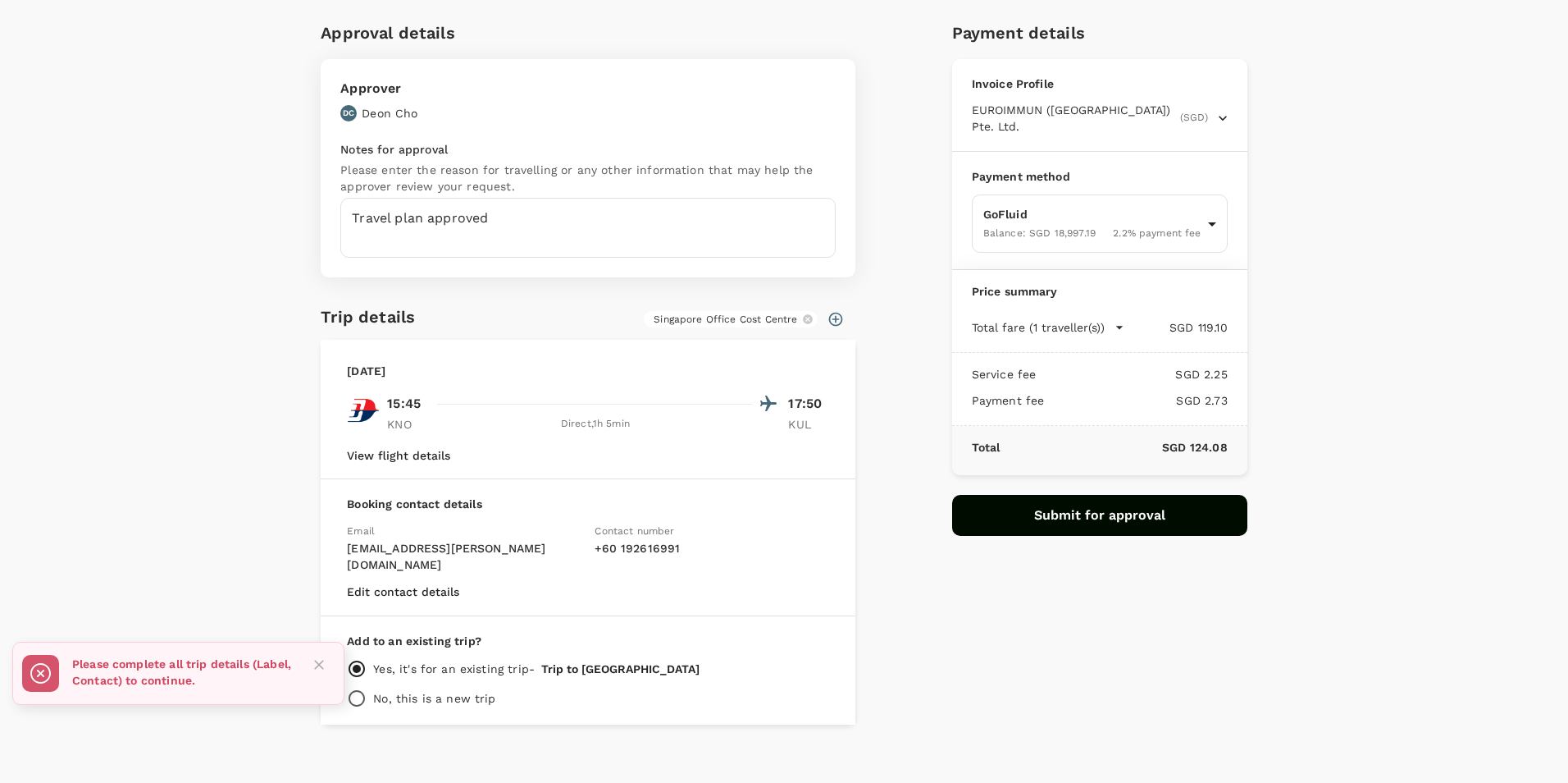
click at [1050, 520] on button "Submit for approval" at bounding box center [1099, 515] width 295 height 41
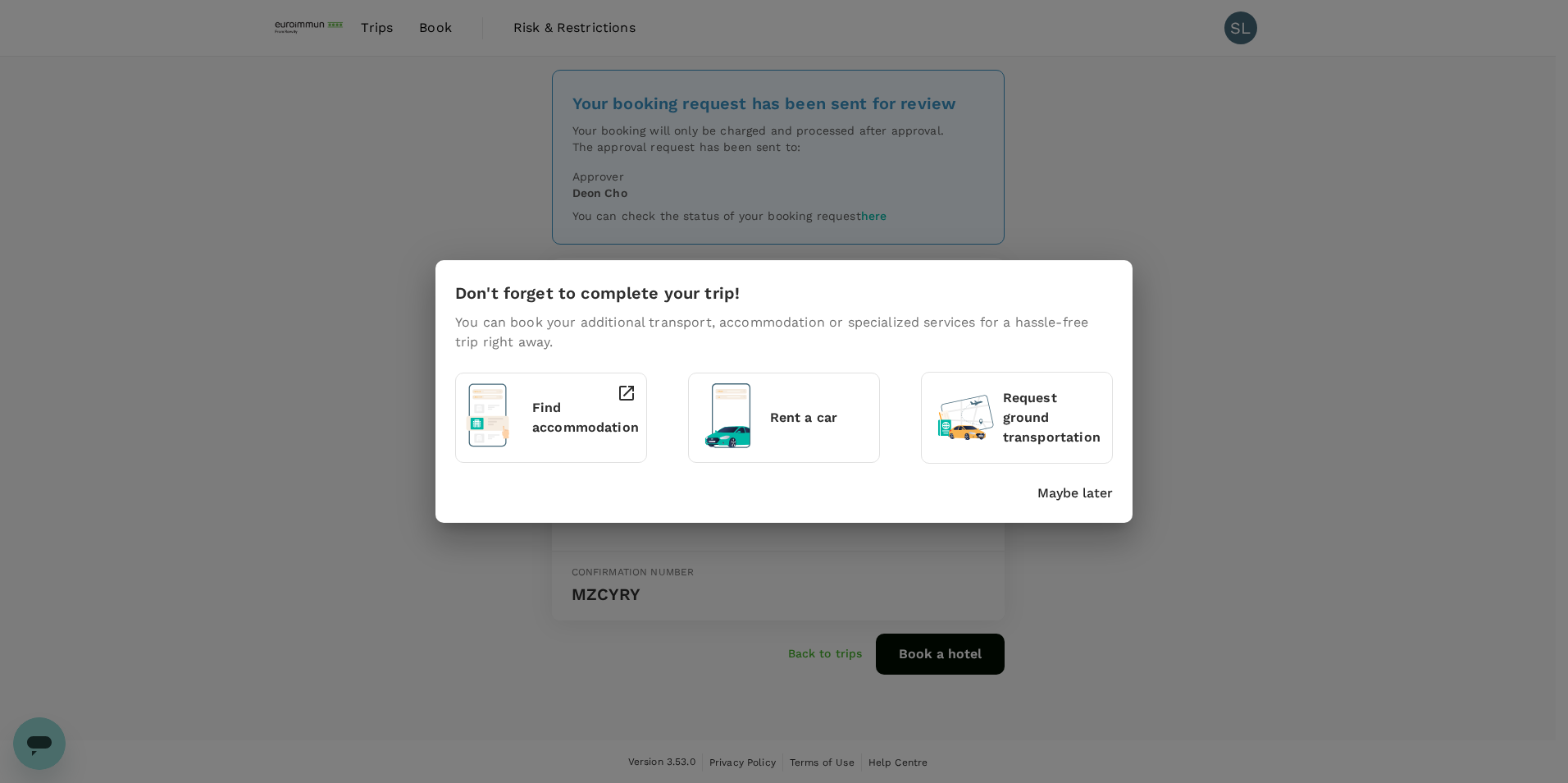
click at [1181, 376] on div "Don't forget to complete your trip! You can book your additional transport, acc…" at bounding box center [784, 392] width 1568 height 783
click at [1072, 496] on p "Maybe later" at bounding box center [1075, 492] width 75 height 20
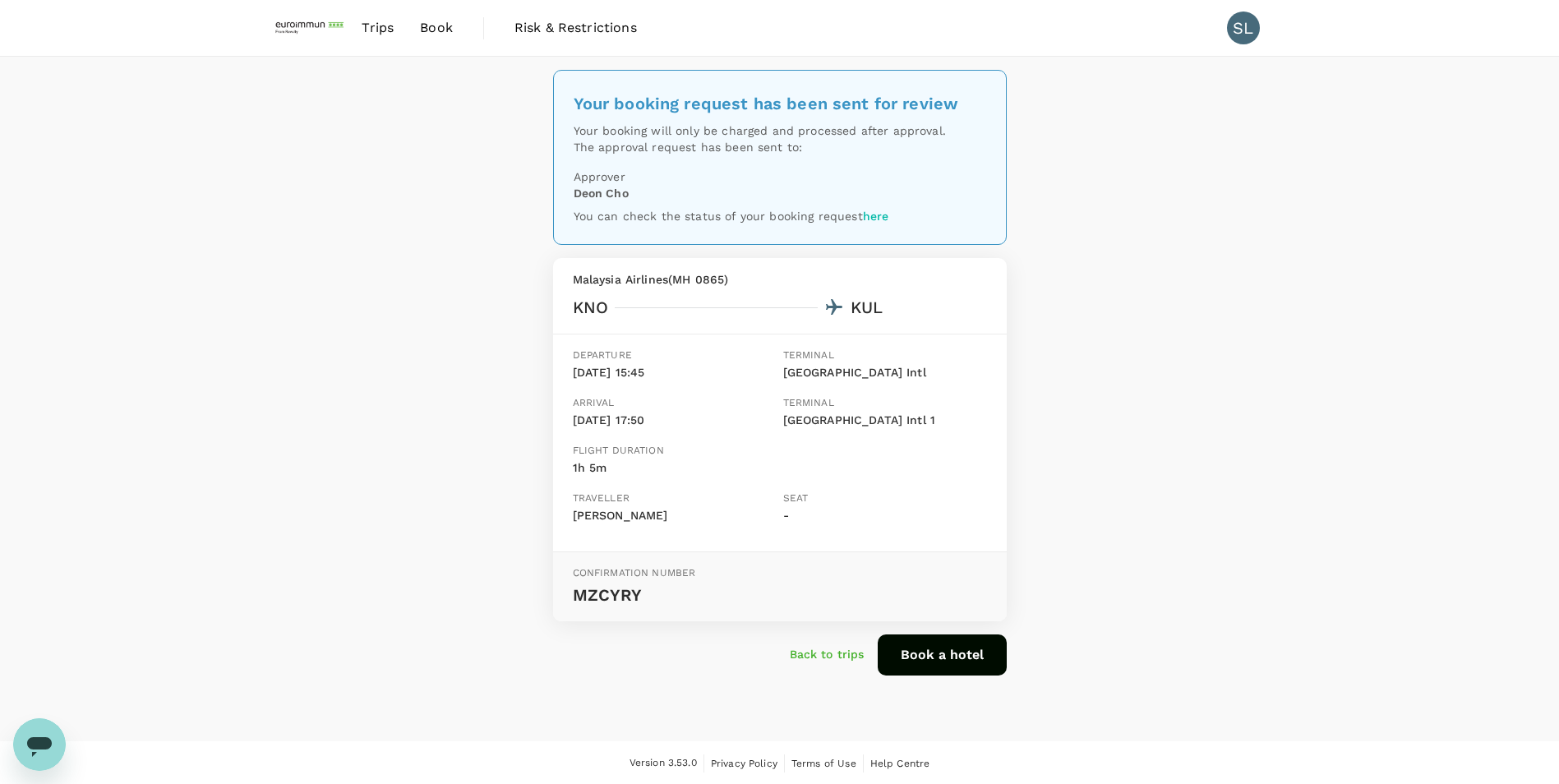
click at [853, 654] on p "Back to trips" at bounding box center [827, 654] width 75 height 16
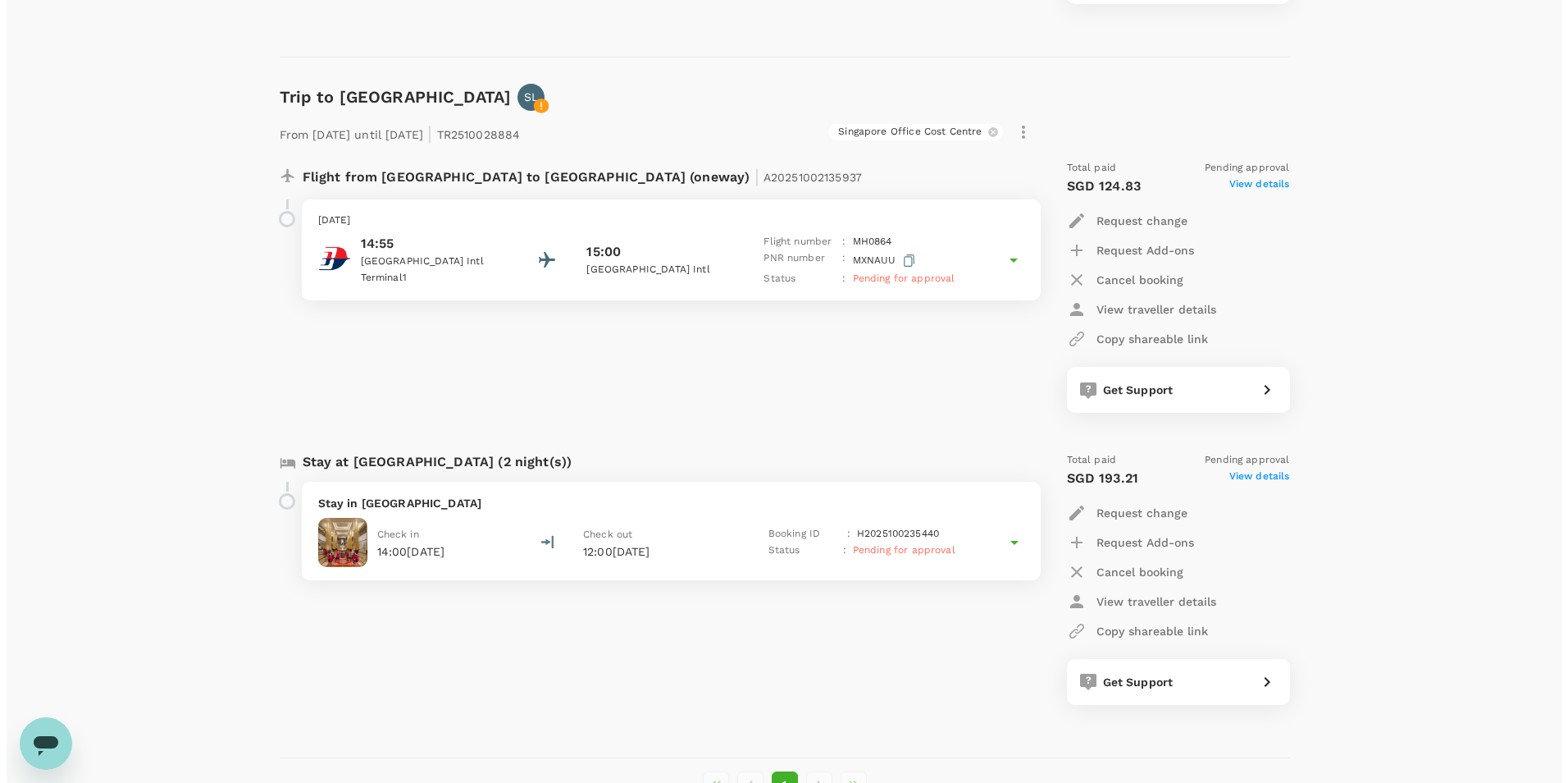
scroll to position [657, 0]
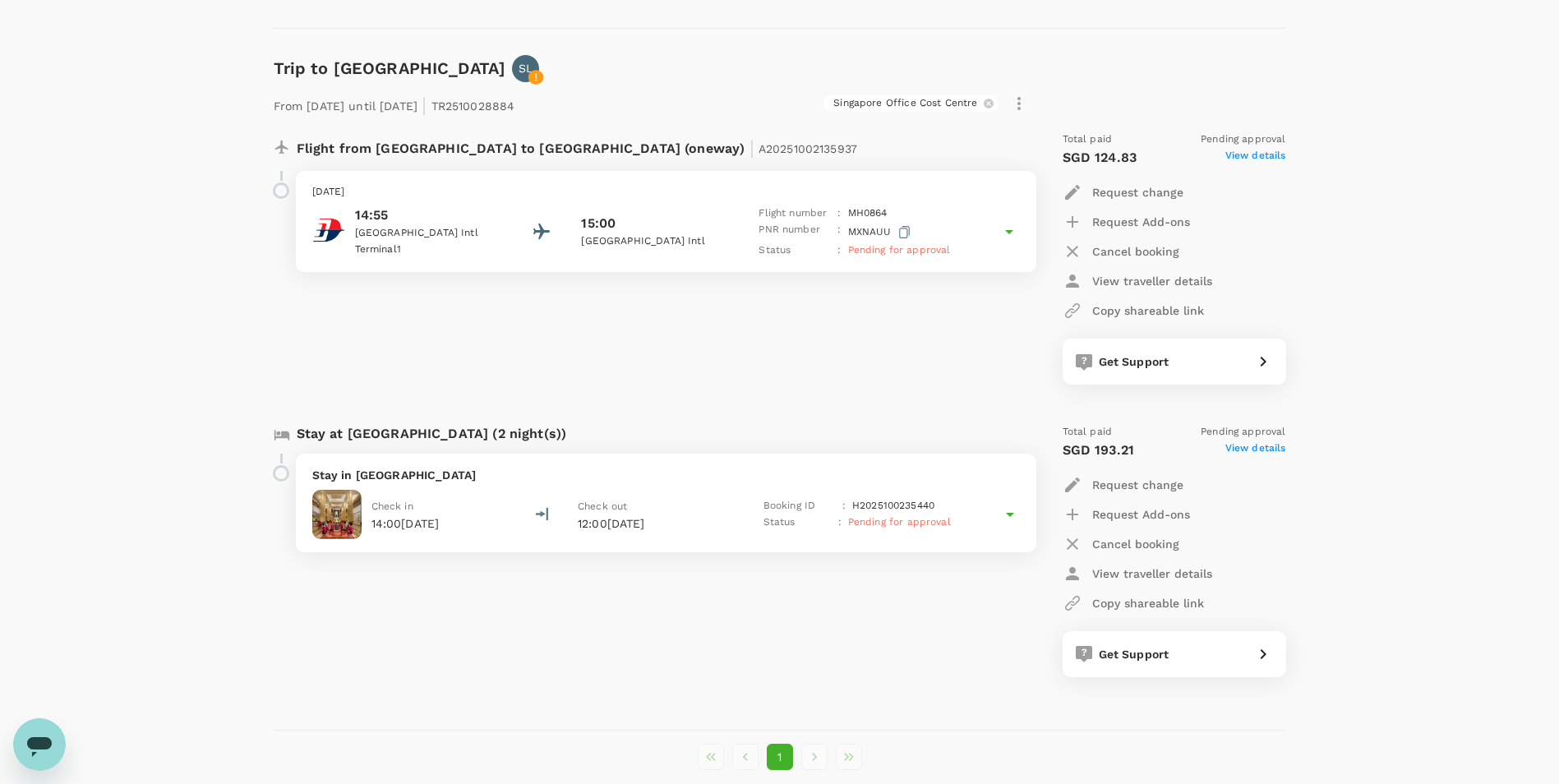
click at [1130, 514] on p "Request Add-ons" at bounding box center [1141, 514] width 98 height 16
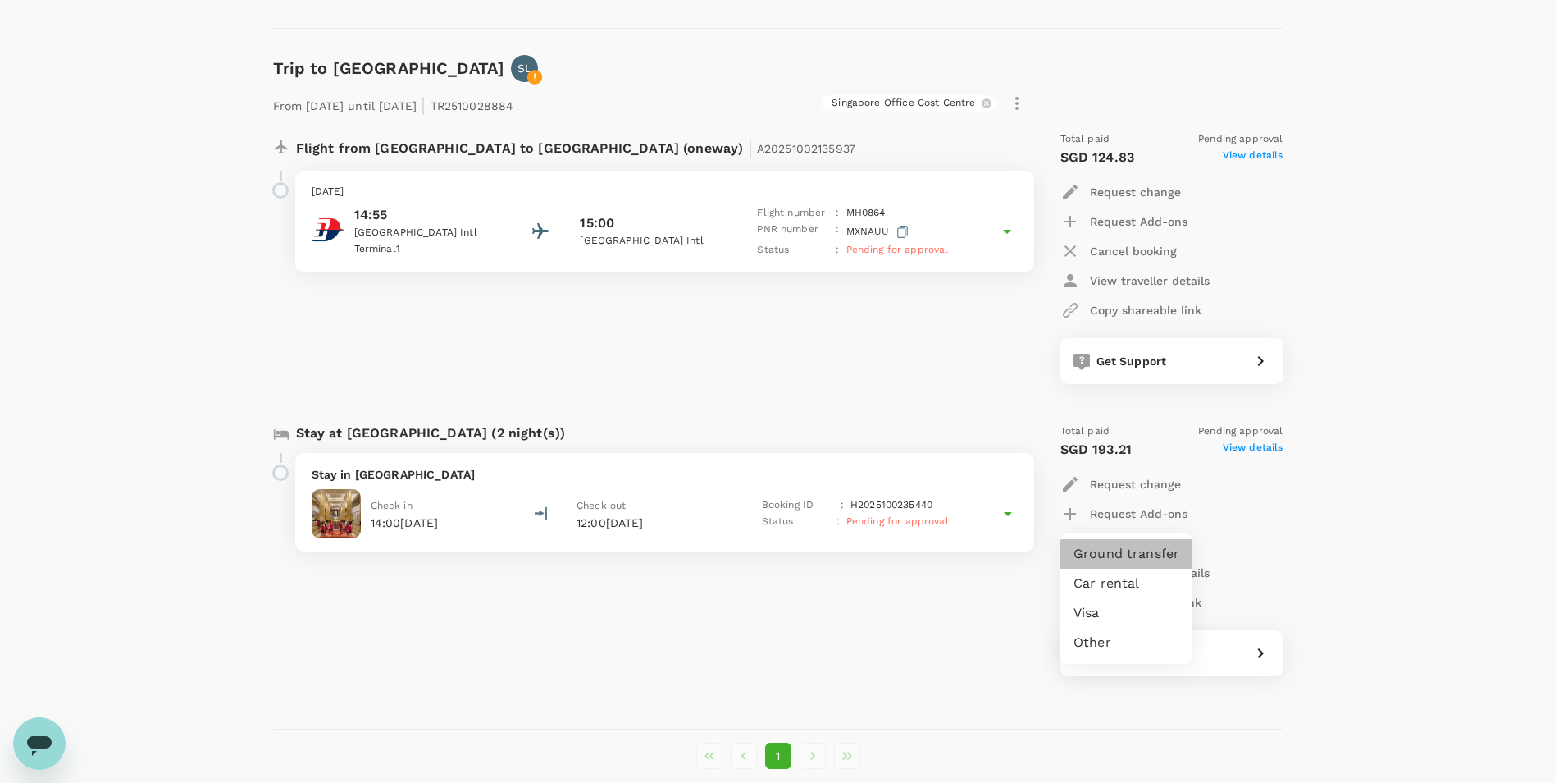
click at [1126, 558] on li "Ground transfer" at bounding box center [1127, 554] width 132 height 29
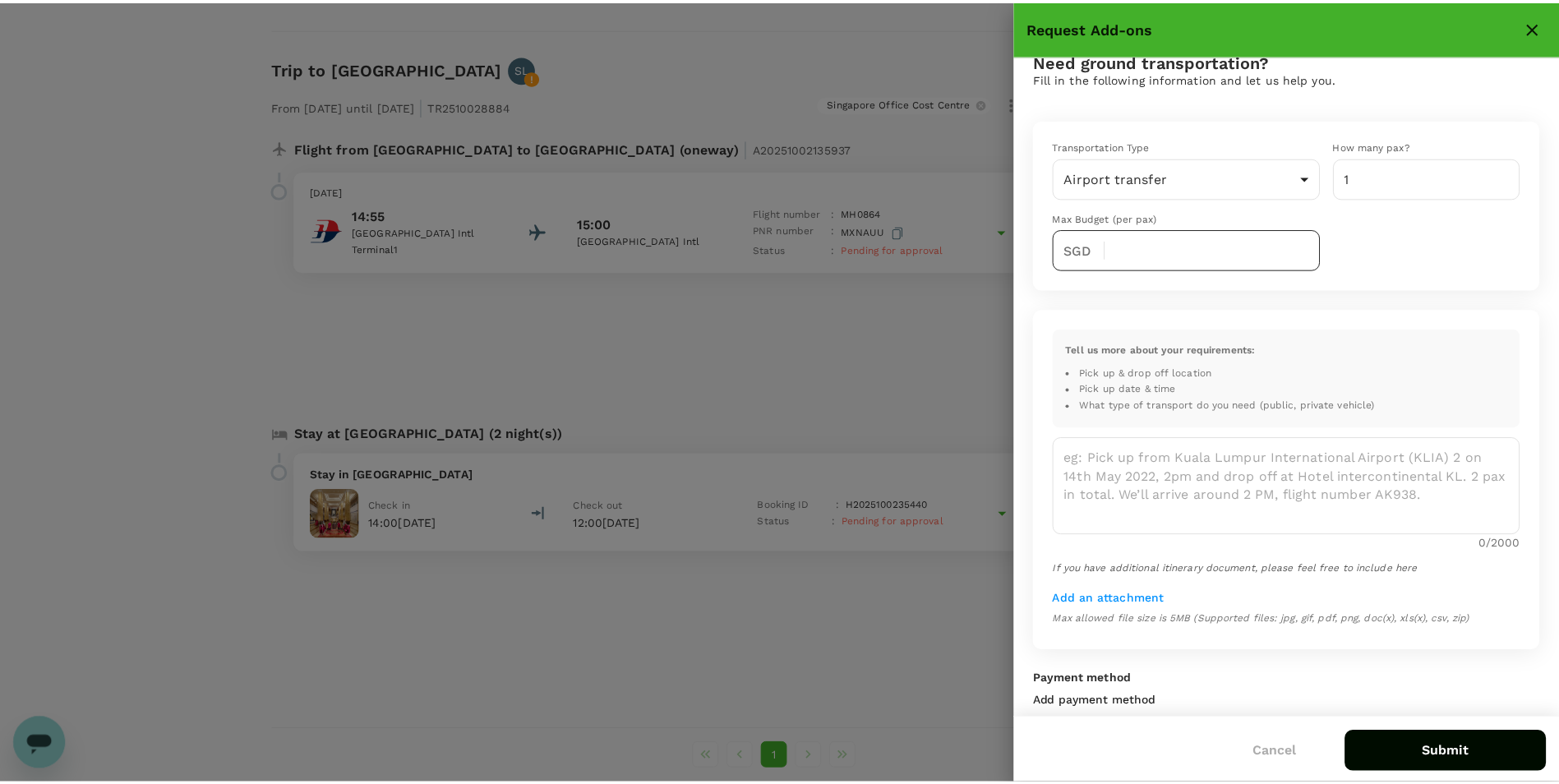
scroll to position [55, 0]
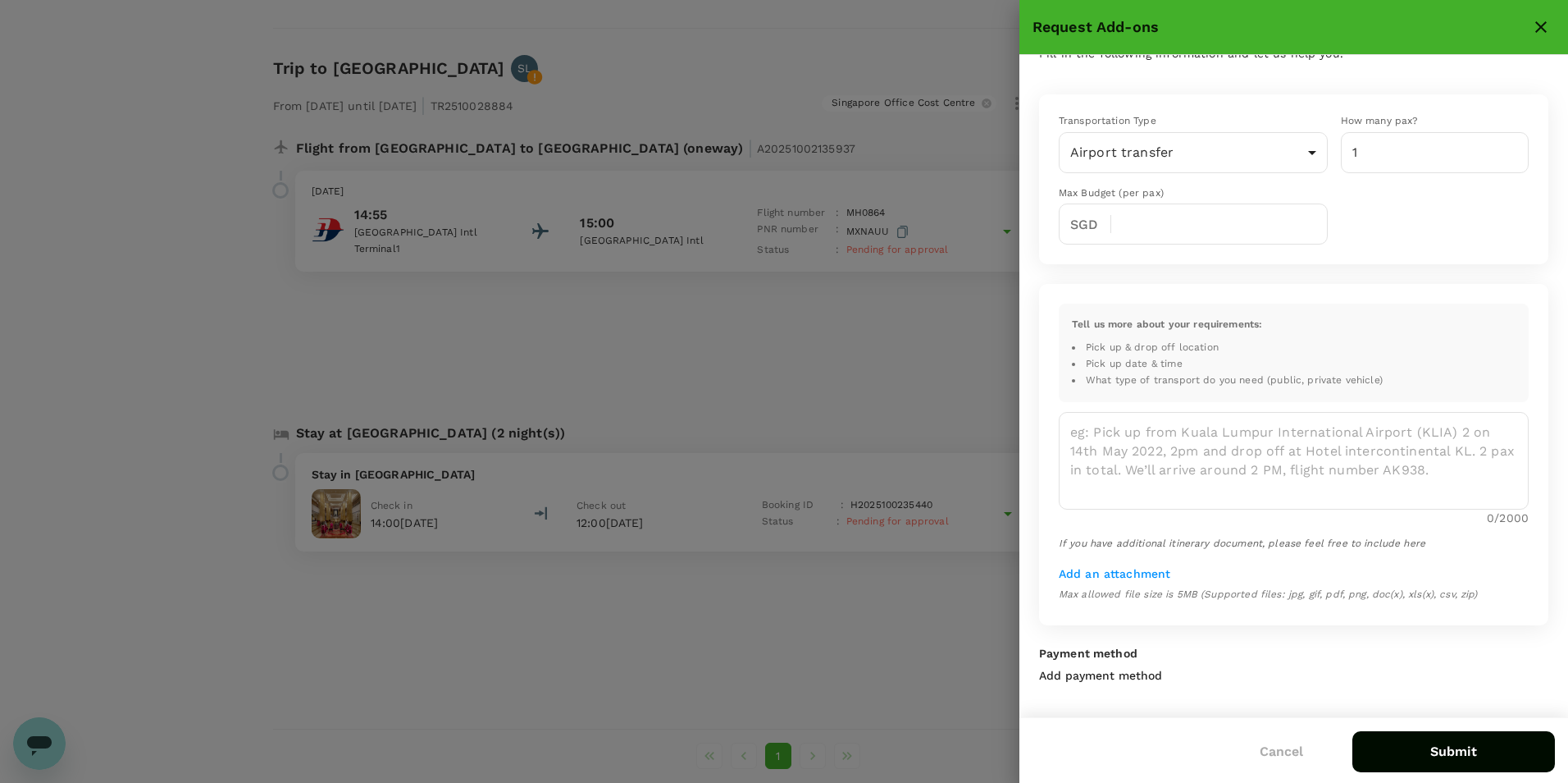
click at [1538, 20] on icon "close" at bounding box center [1541, 26] width 20 height 20
